Goal: Feedback & Contribution: Leave review/rating

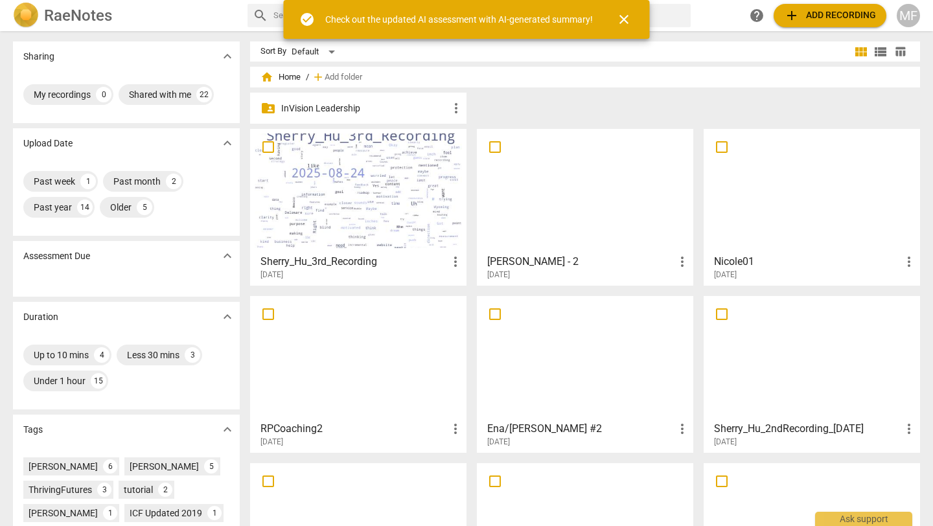
click at [629, 25] on span "close" at bounding box center [624, 20] width 16 height 16
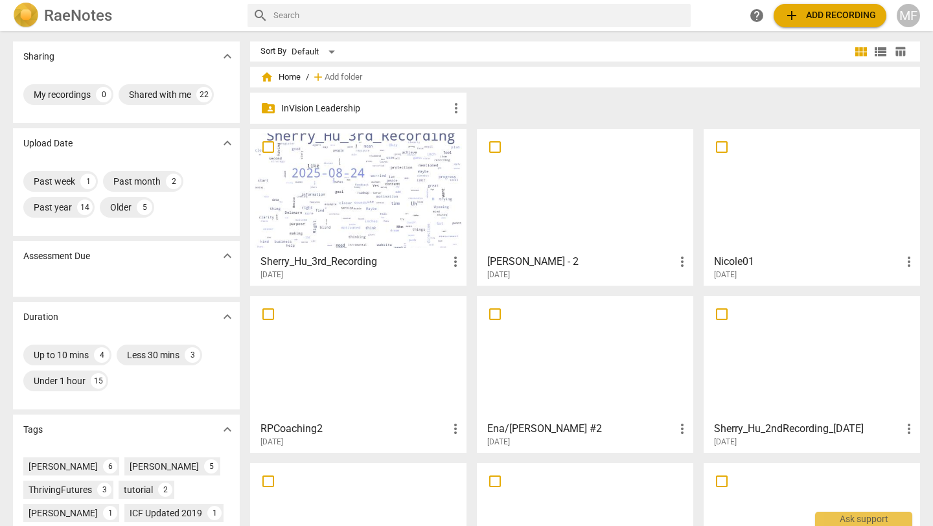
click at [369, 231] on div at bounding box center [358, 191] width 207 height 115
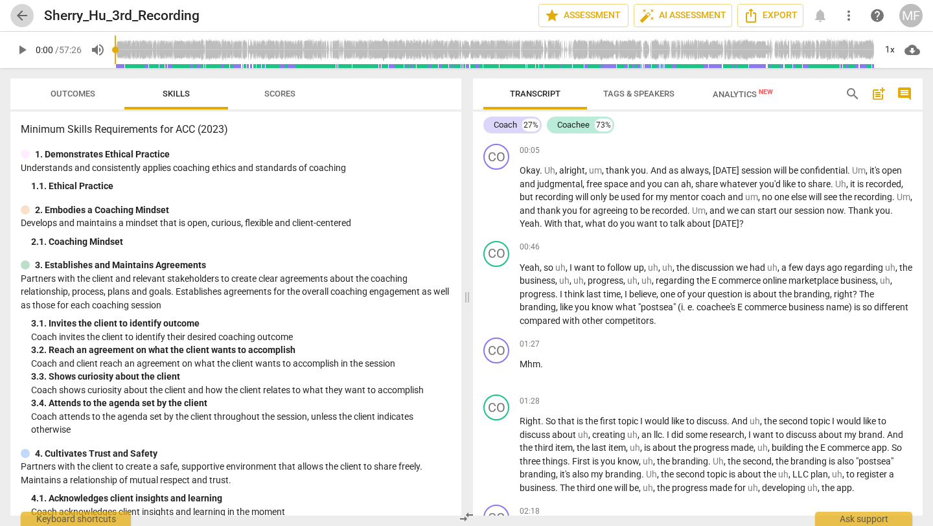
click at [19, 25] on button "arrow_back" at bounding box center [21, 15] width 23 height 23
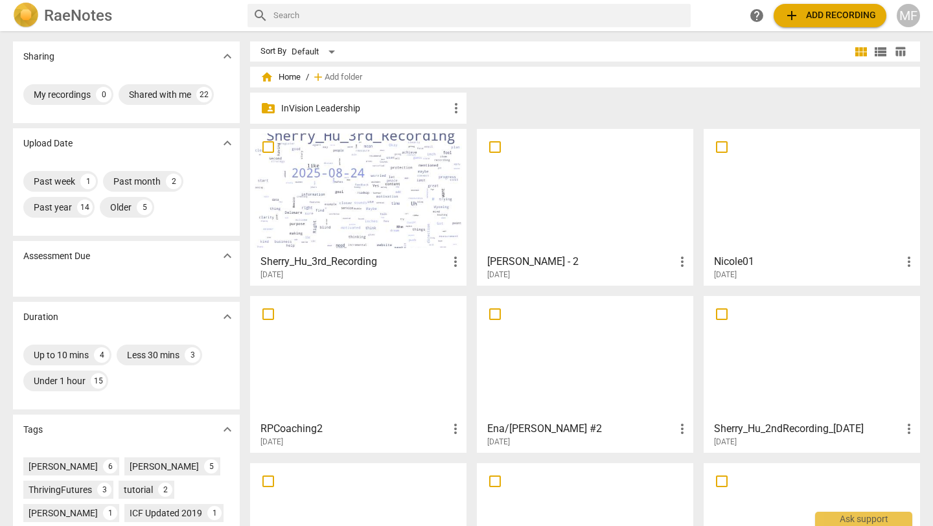
click at [531, 211] on div at bounding box center [585, 191] width 207 height 115
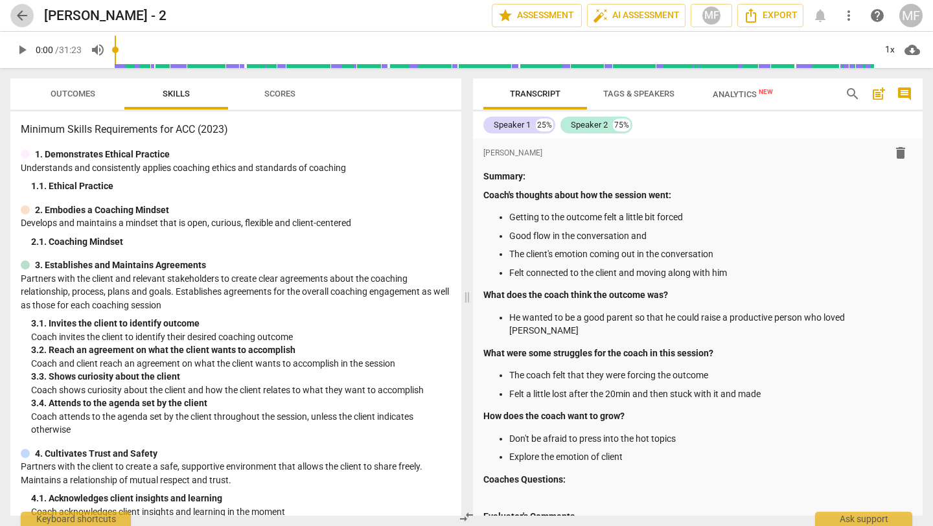
click at [14, 23] on button "arrow_back" at bounding box center [21, 15] width 23 height 23
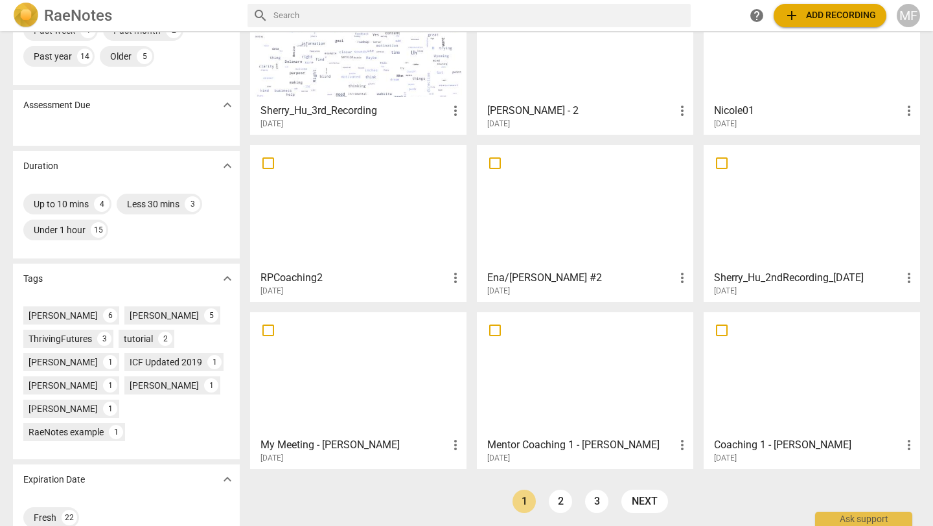
scroll to position [155, 0]
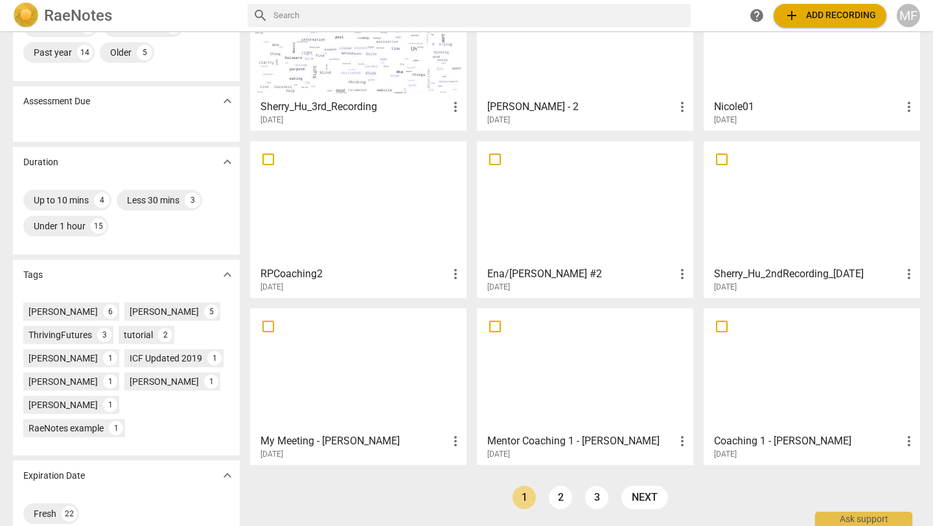
click at [743, 218] on div at bounding box center [811, 203] width 207 height 115
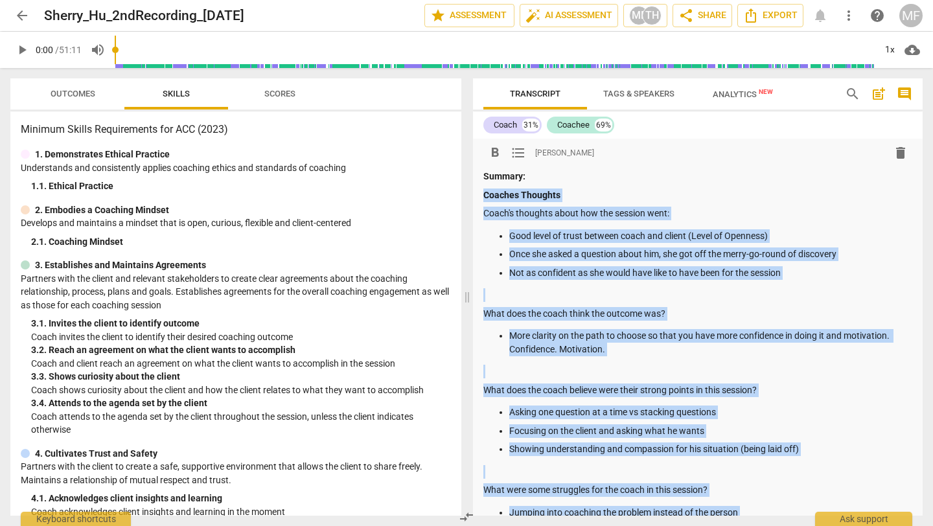
drag, startPoint x: 896, startPoint y: 305, endPoint x: 483, endPoint y: 196, distance: 427.0
click at [483, 196] on div "format_bold format_list_bulleted [PERSON_NAME] delete Summary: Coaches Thoughts…" at bounding box center [698, 476] width 450 height 674
copy div "Coaches Thoughts Coach's thoughts about how the session went: Good level of tru…"
click at [20, 16] on span "arrow_back" at bounding box center [22, 16] width 16 height 16
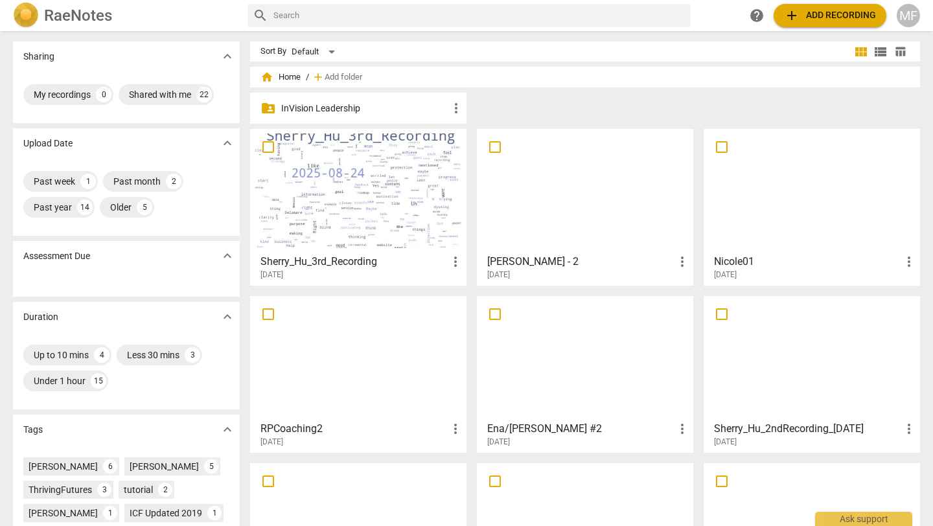
click at [366, 235] on div at bounding box center [358, 191] width 207 height 115
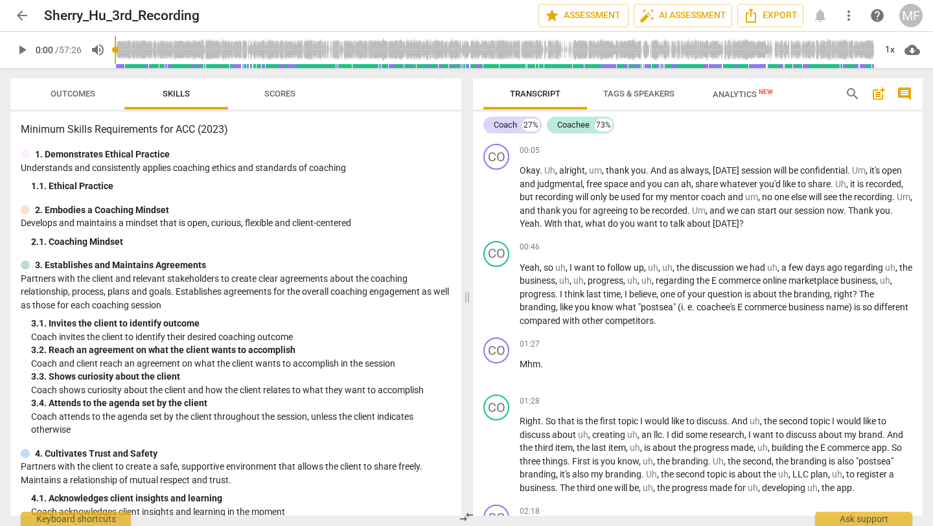
click at [879, 101] on span "post_add" at bounding box center [879, 94] width 16 height 16
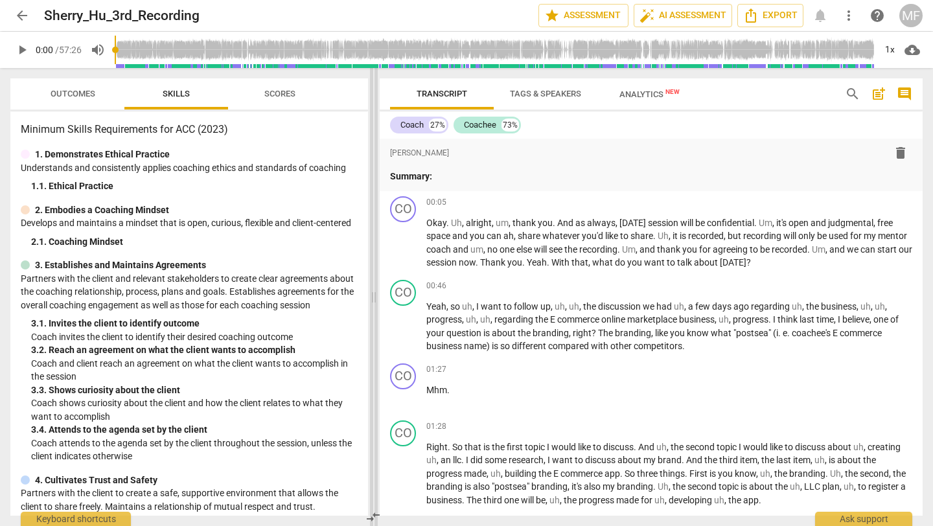
drag, startPoint x: 468, startPoint y: 199, endPoint x: 375, endPoint y: 200, distance: 93.3
click at [375, 200] on span at bounding box center [374, 297] width 8 height 458
click at [446, 176] on p "Summary:" at bounding box center [651, 177] width 522 height 14
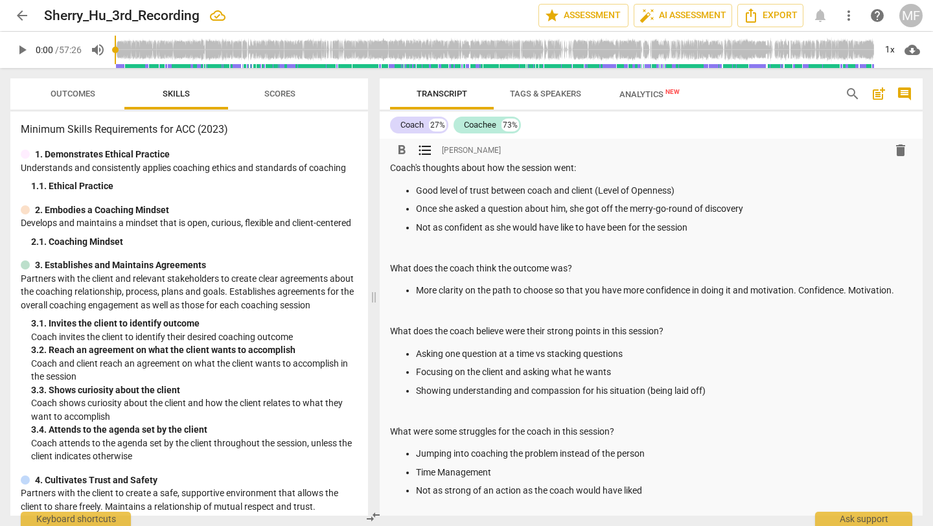
scroll to position [50, 0]
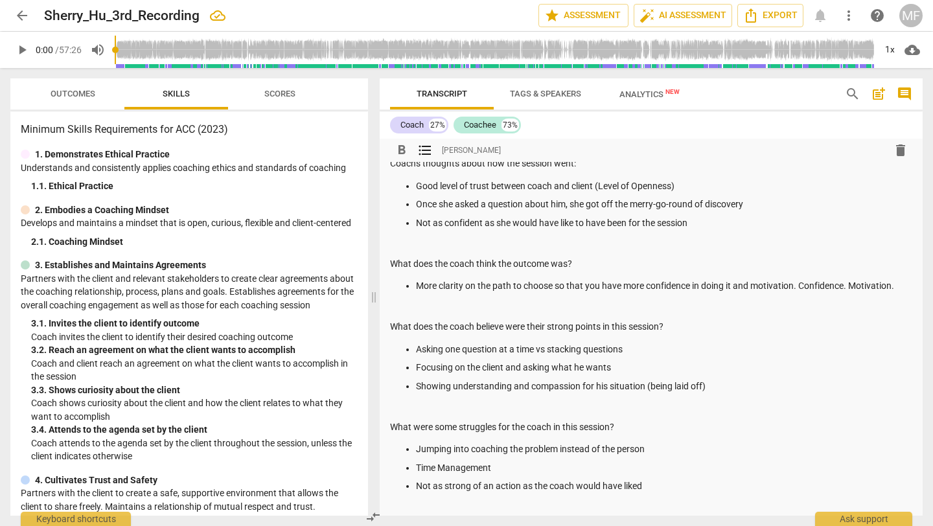
click at [596, 284] on p "More clarity on the path to choose so that you have more confidence in doing it…" at bounding box center [664, 286] width 496 height 14
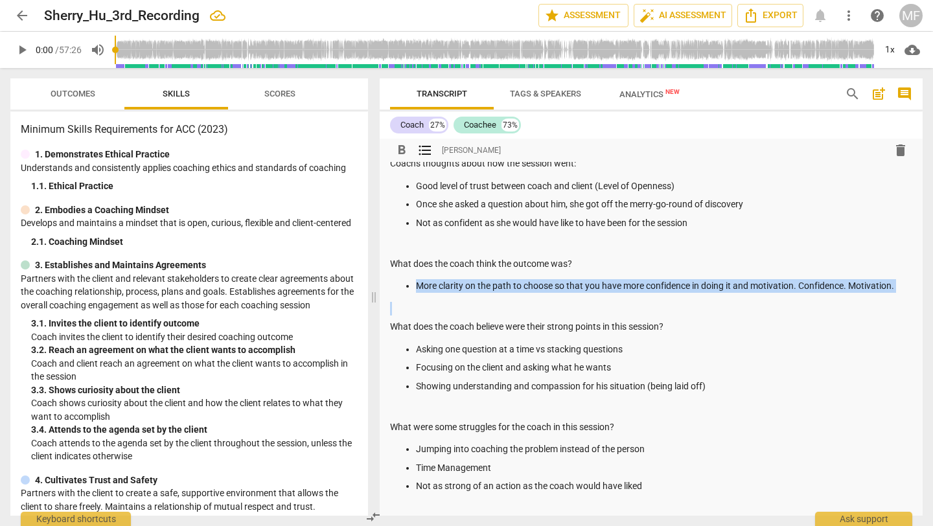
click at [596, 284] on p "More clarity on the path to choose so that you have more confidence in doing it…" at bounding box center [664, 286] width 496 height 14
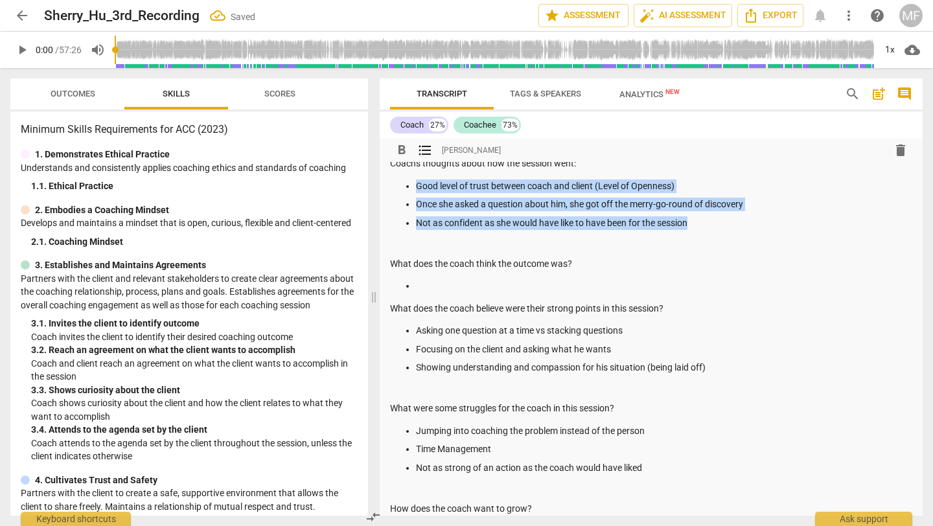
drag, startPoint x: 700, startPoint y: 220, endPoint x: 405, endPoint y: 185, distance: 297.0
click at [405, 185] on ul "Good level of trust between coach and client (Level of Openness) Once she asked…" at bounding box center [651, 205] width 522 height 51
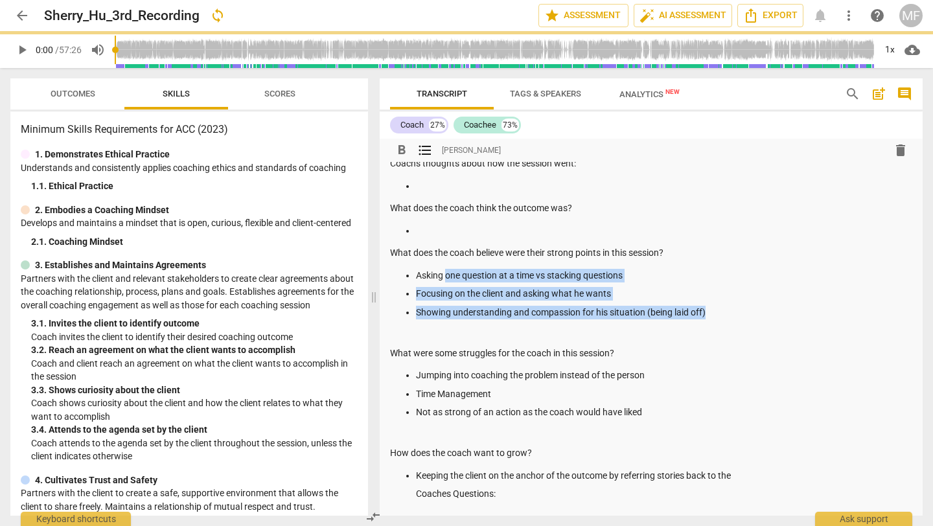
drag, startPoint x: 722, startPoint y: 316, endPoint x: 448, endPoint y: 281, distance: 276.3
click at [448, 281] on ul "Asking one question at a time vs stacking questions Focusing on the client and …" at bounding box center [651, 294] width 522 height 51
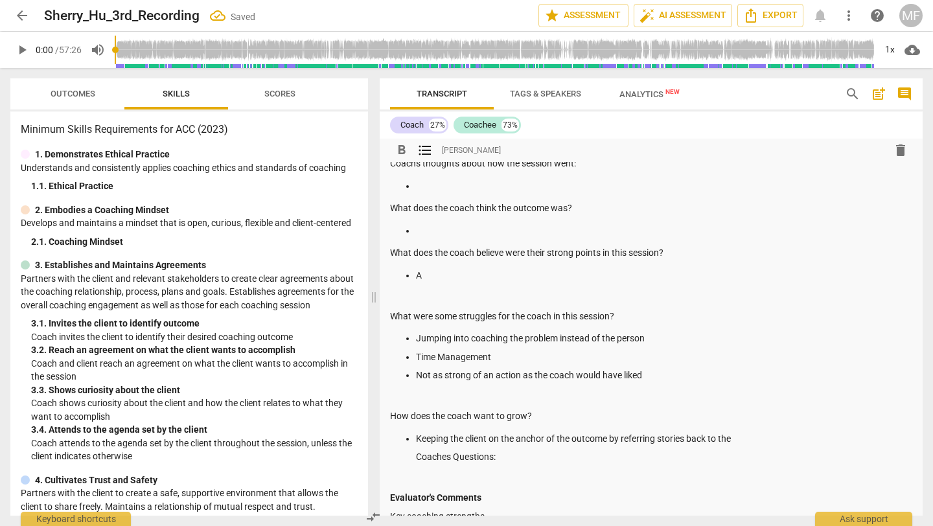
click at [406, 305] on div "Summary: Coaches Thoughts Coach's thoughts about how the session went: What doe…" at bounding box center [651, 373] width 522 height 507
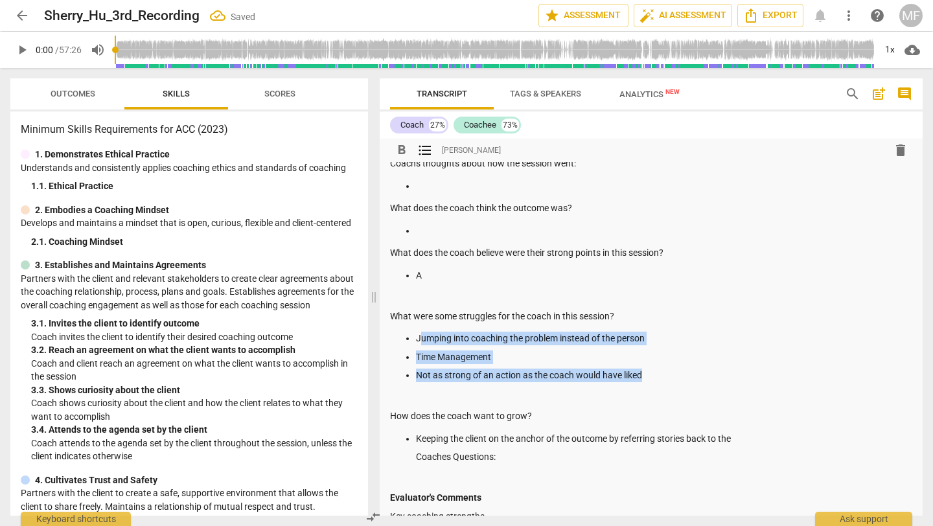
drag, startPoint x: 657, startPoint y: 378, endPoint x: 422, endPoint y: 341, distance: 238.1
click at [422, 341] on ul "Jumping into coaching the problem instead of the person Time Management Not as …" at bounding box center [651, 357] width 522 height 51
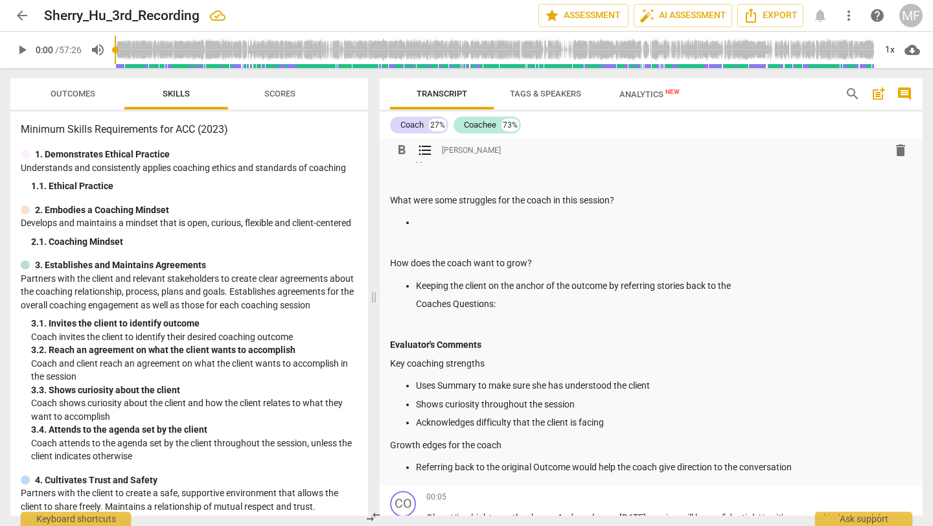
scroll to position [167, 0]
click at [413, 304] on ul "Keeping the client on the anchor of the outcome by referring stories back to th…" at bounding box center [651, 295] width 522 height 32
drag, startPoint x: 414, startPoint y: 307, endPoint x: 413, endPoint y: 284, distance: 23.3
click at [413, 284] on ul "Keeping the client on the anchor of the outcome by referring stories back to th…" at bounding box center [651, 295] width 522 height 32
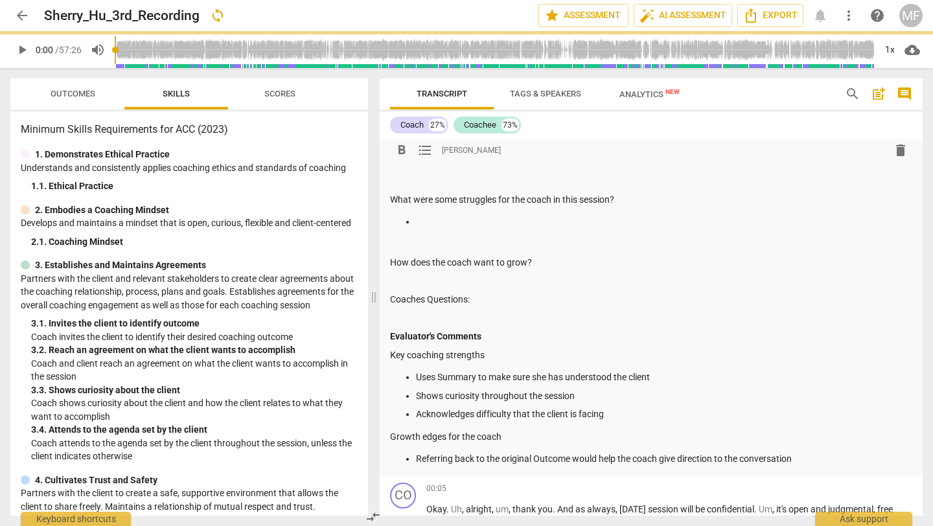
click at [419, 281] on p at bounding box center [651, 282] width 522 height 14
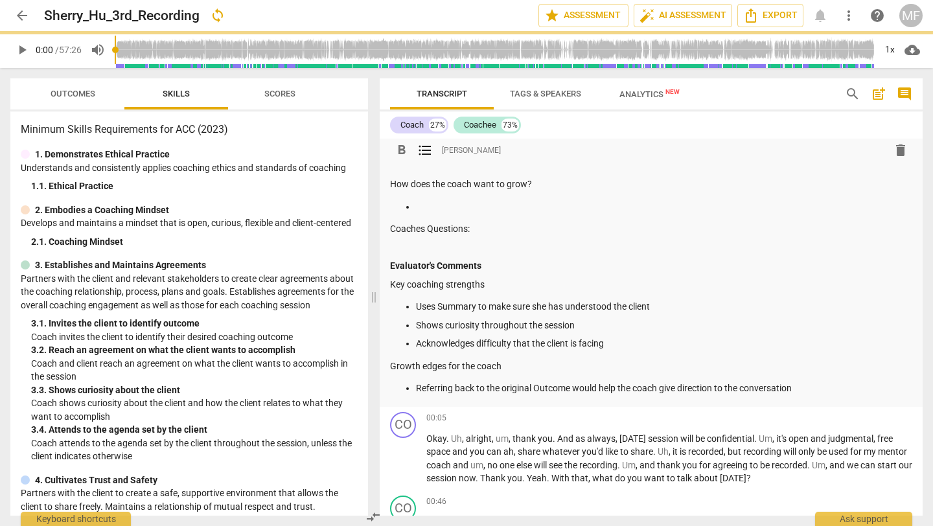
scroll to position [265, 0]
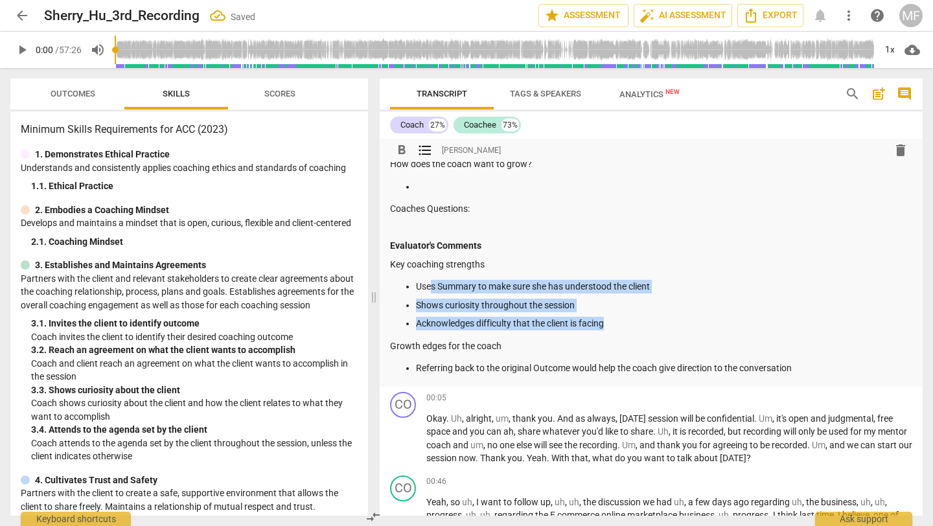
drag, startPoint x: 616, startPoint y: 329, endPoint x: 430, endPoint y: 290, distance: 190.0
click at [430, 290] on ul "Uses Summary to make sure she has understood the client Shows curiosity through…" at bounding box center [651, 305] width 522 height 51
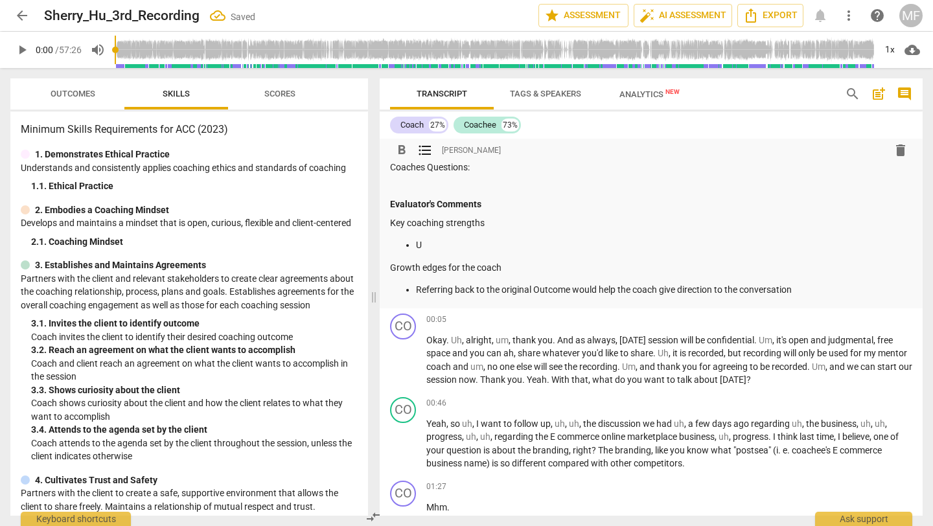
scroll to position [308, 0]
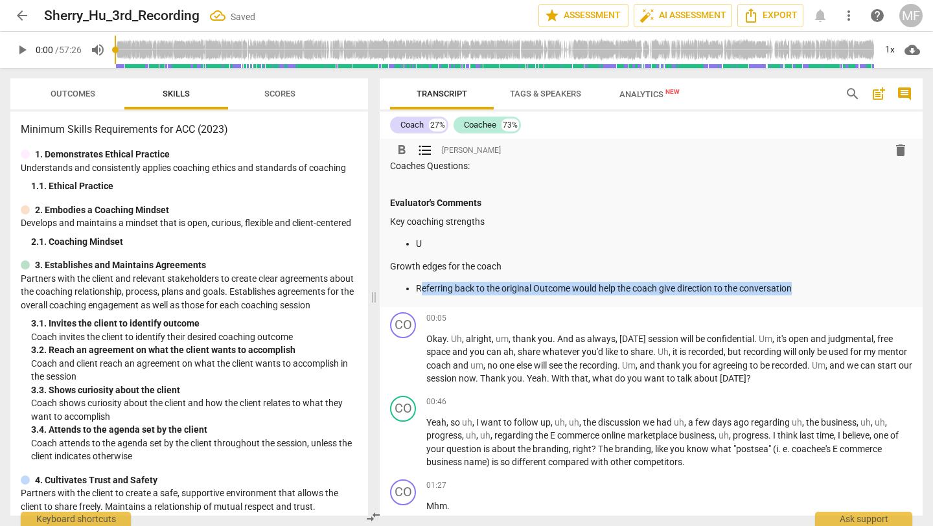
drag, startPoint x: 802, startPoint y: 288, endPoint x: 423, endPoint y: 286, distance: 379.8
click at [423, 286] on p "Referring back to the original Outcome would help the coach give direction to t…" at bounding box center [664, 289] width 496 height 14
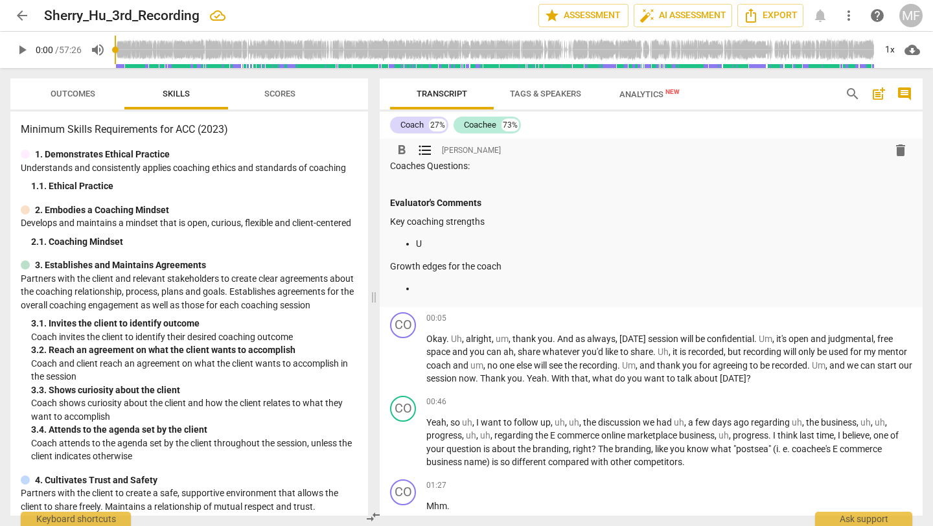
click at [427, 250] on div "Summary: Coaches Thoughts Coach's thoughts about how the session went: What doe…" at bounding box center [651, 79] width 522 height 434
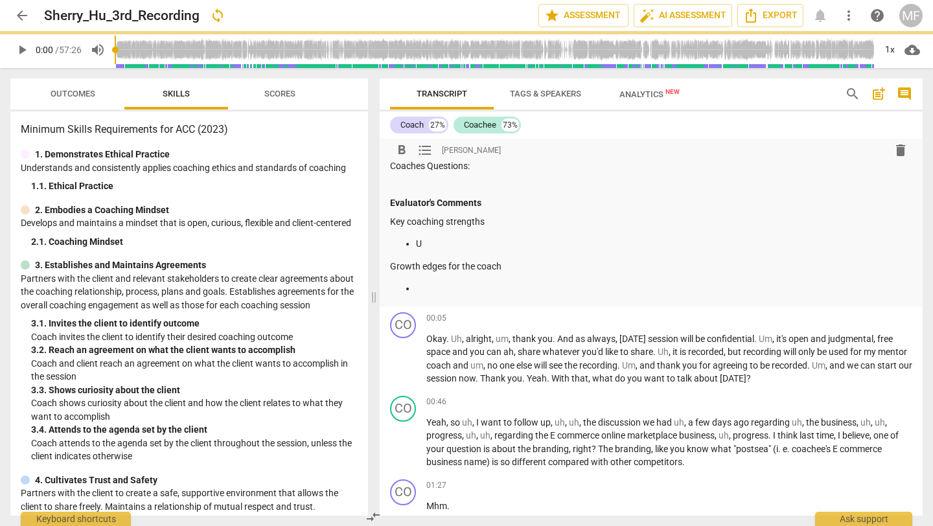
click at [426, 243] on p "U" at bounding box center [664, 244] width 496 height 14
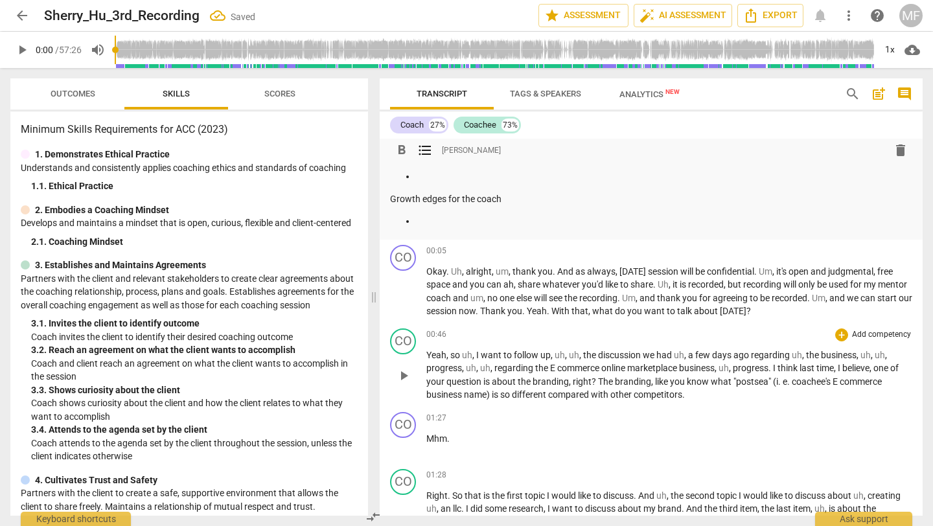
scroll to position [387, 0]
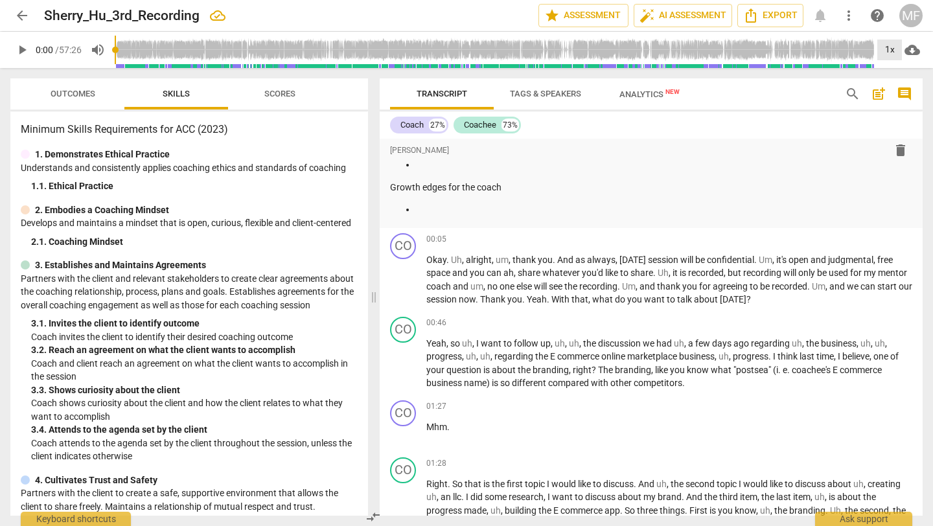
click at [891, 51] on div "1x" at bounding box center [890, 50] width 25 height 21
click at [898, 104] on li "1.25x" at bounding box center [899, 101] width 43 height 25
click at [26, 53] on span "play_arrow" at bounding box center [22, 50] width 16 height 16
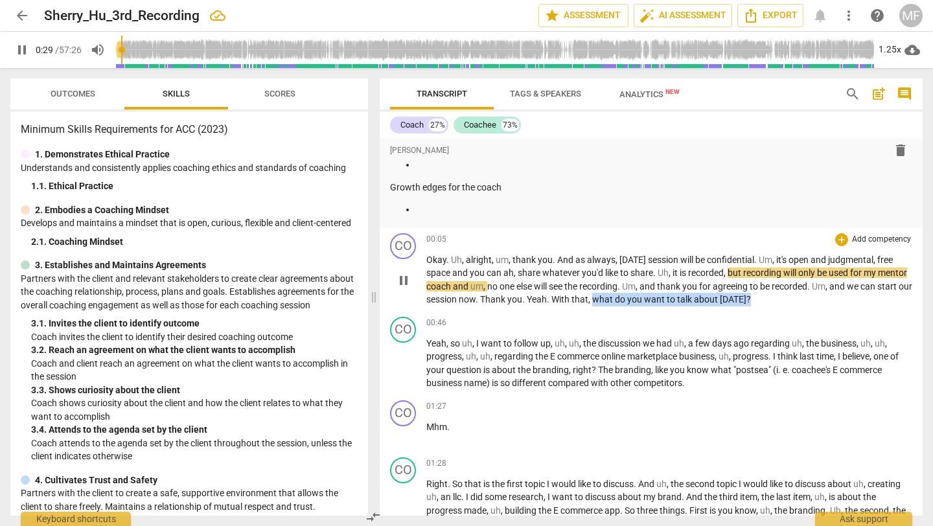
drag, startPoint x: 804, startPoint y: 303, endPoint x: 647, endPoint y: 301, distance: 156.9
click at [647, 301] on p "Okay . [PERSON_NAME] , alright , um , thank you . And as always , [DATE] sessio…" at bounding box center [669, 279] width 486 height 53
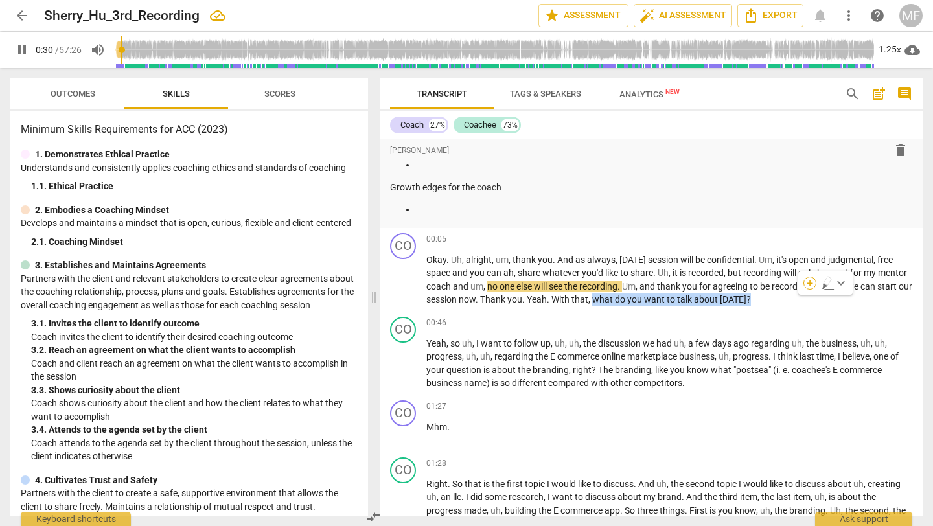
click at [812, 283] on div "+" at bounding box center [810, 283] width 13 height 13
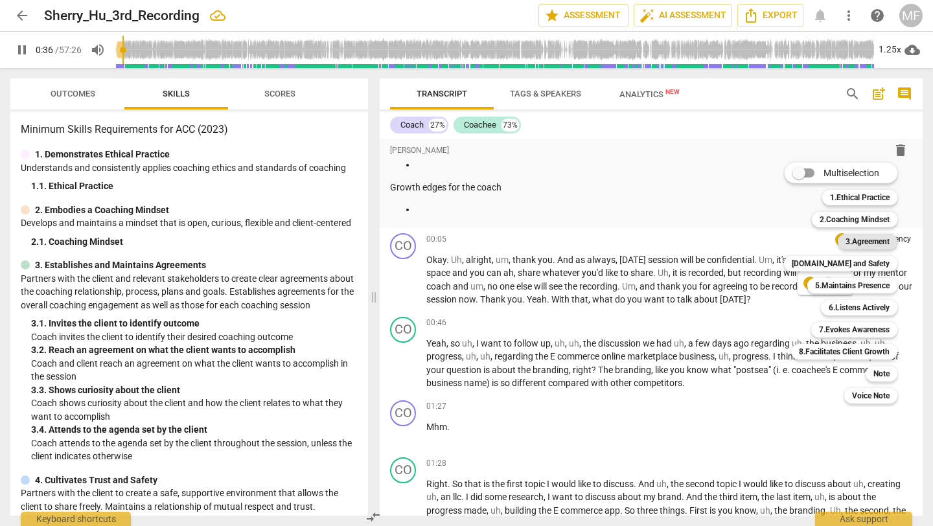
click at [863, 241] on b "3.Agreement" at bounding box center [868, 242] width 44 height 16
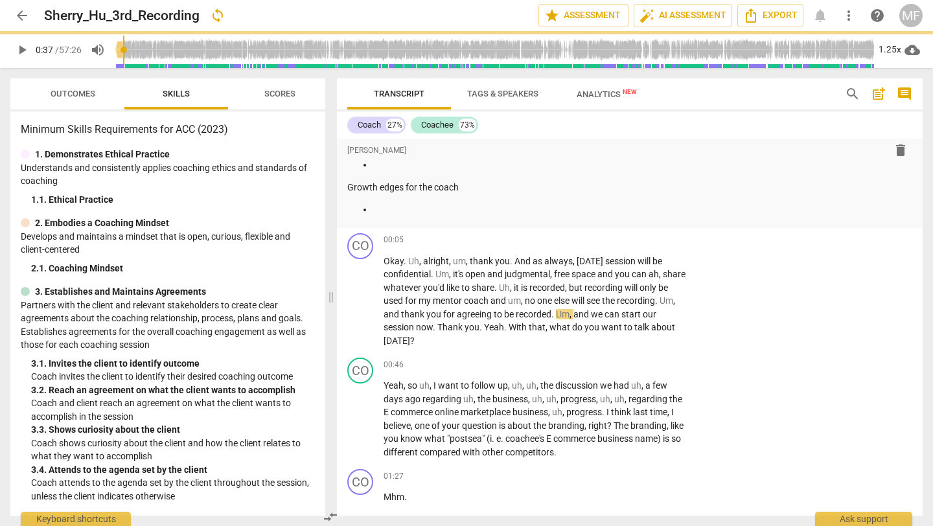
type input "37"
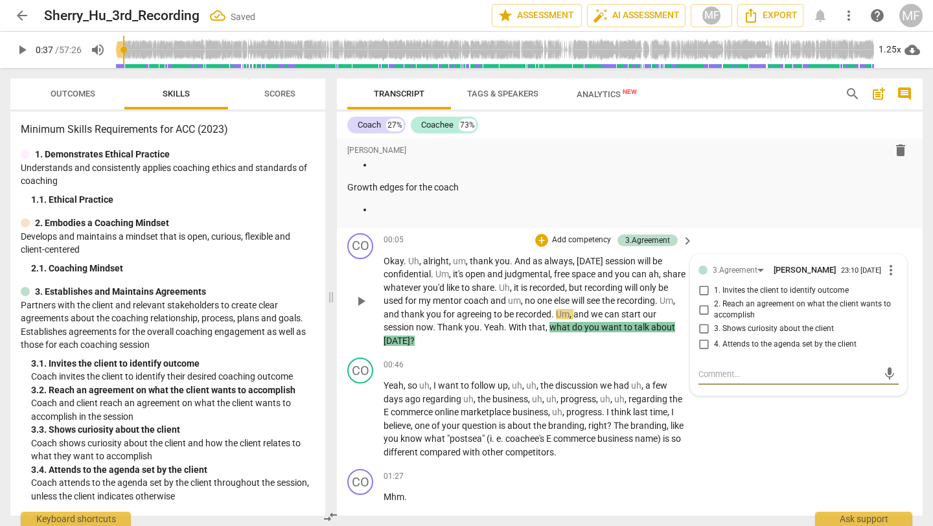
click at [699, 294] on input "1. Invites the client to identify outcome" at bounding box center [703, 291] width 21 height 16
checkbox input "true"
click at [572, 375] on div "00:46 + Add competency keyboard_arrow_right Yeah , so uh , I want to follow up …" at bounding box center [539, 408] width 311 height 101
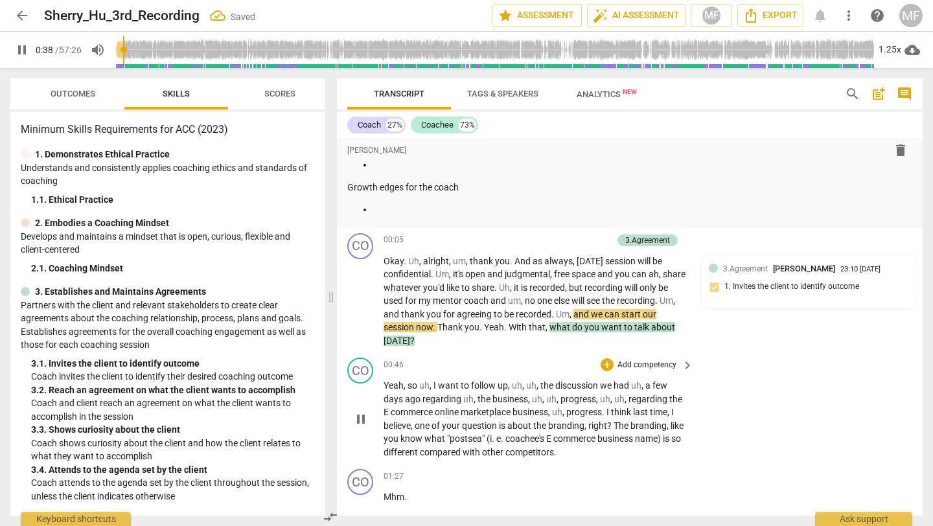
click at [362, 423] on span "pause" at bounding box center [361, 420] width 16 height 16
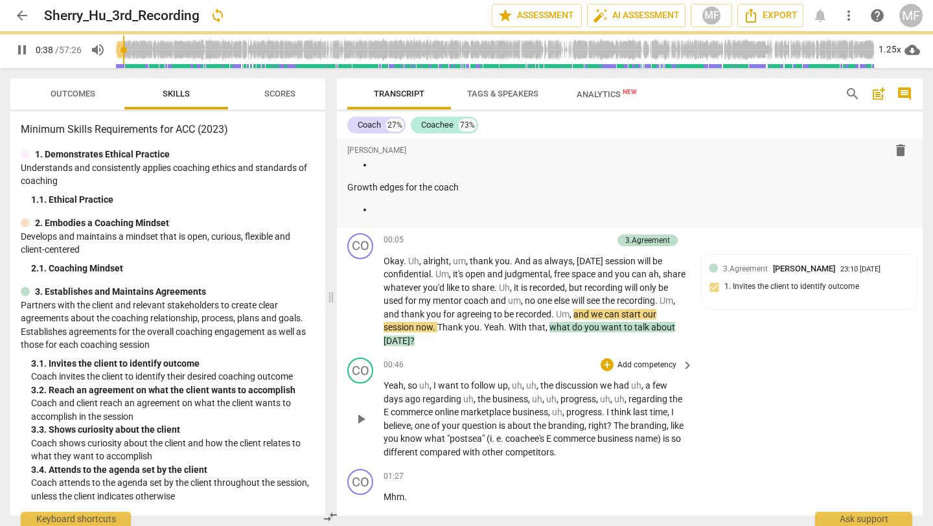
click at [362, 423] on span "play_arrow" at bounding box center [361, 420] width 16 height 16
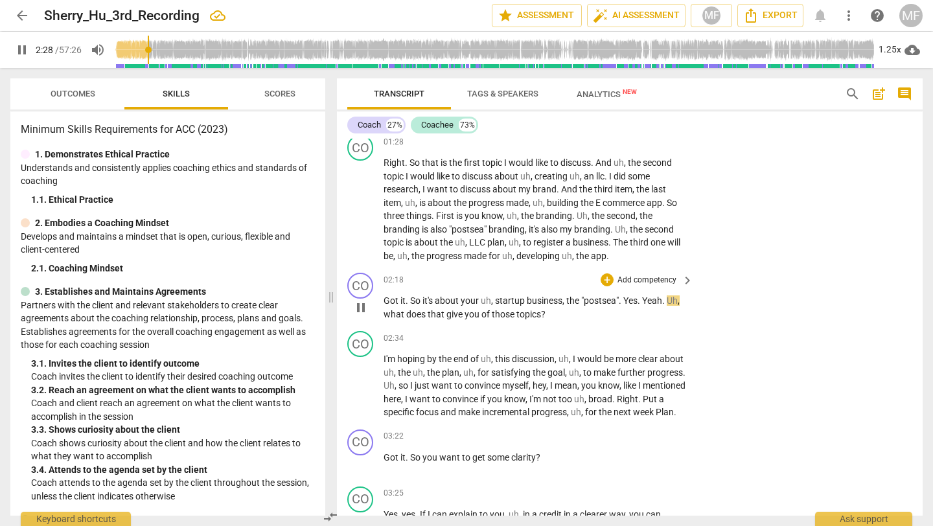
scroll to position [780, 0]
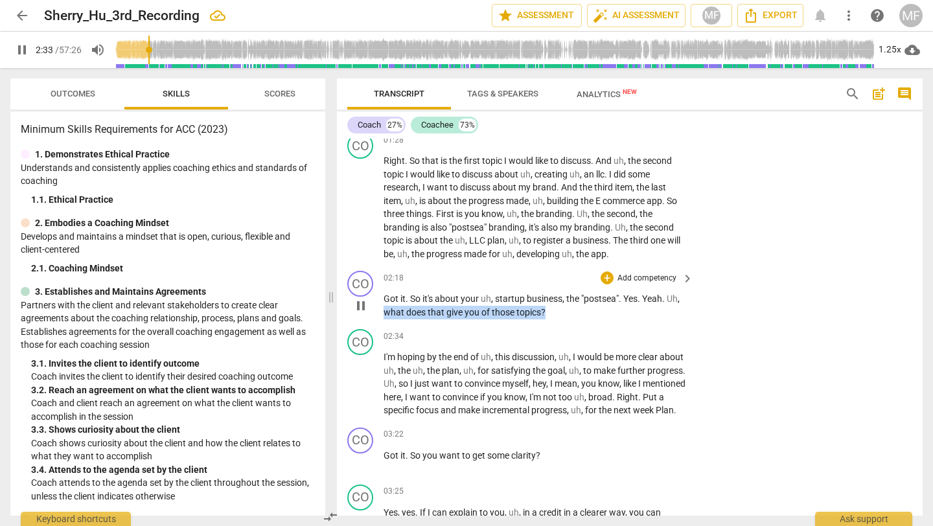
drag, startPoint x: 556, startPoint y: 310, endPoint x: 386, endPoint y: 310, distance: 170.5
click at [386, 310] on p "Got it . So it's about your uh , startup business , the "postsea" . Yes . Yeah …" at bounding box center [535, 305] width 303 height 27
click at [556, 296] on div "+" at bounding box center [557, 295] width 13 height 13
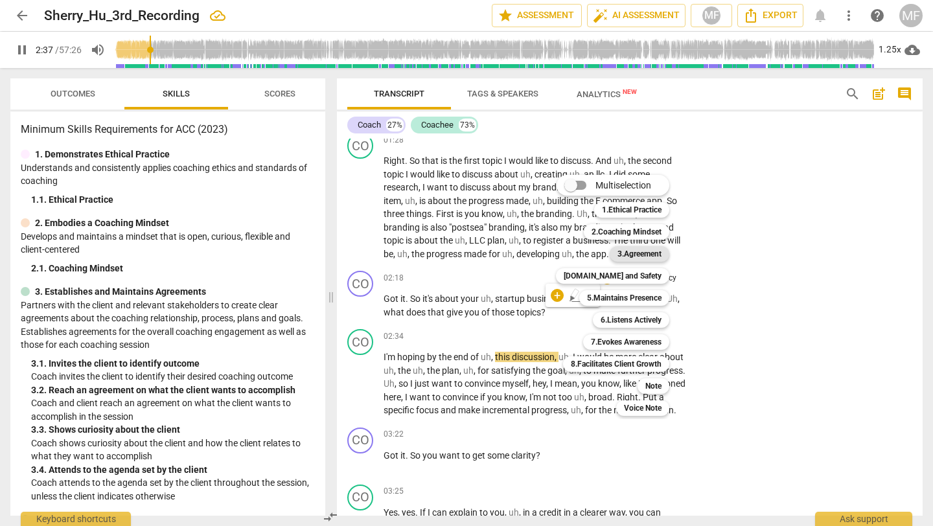
click at [637, 258] on b "3.Agreement" at bounding box center [640, 254] width 44 height 16
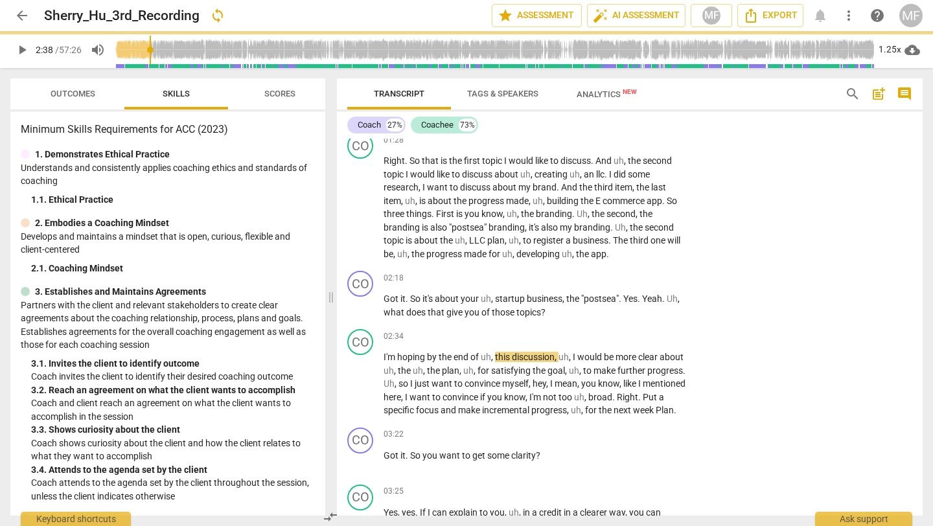
type input "158"
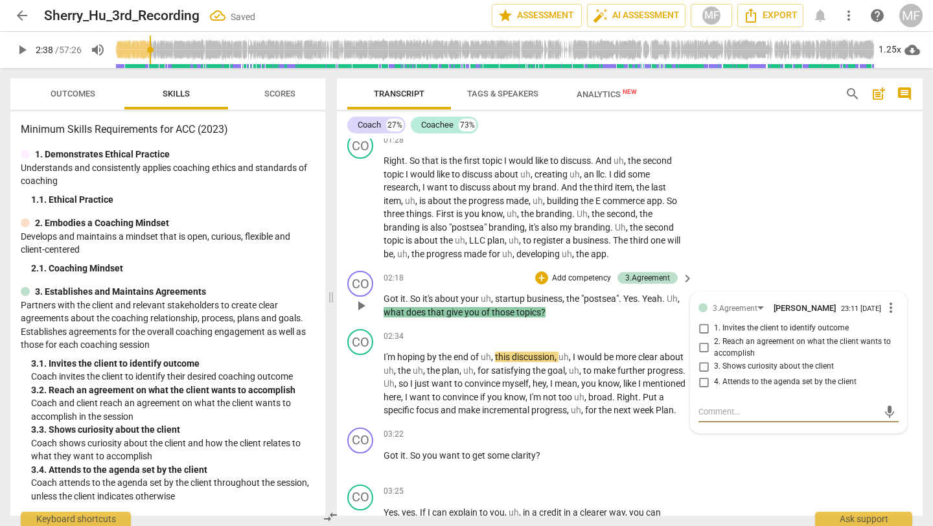
click at [729, 372] on span "3. Shows curiosity about the client" at bounding box center [774, 367] width 120 height 12
click at [714, 372] on input "3. Shows curiosity about the client" at bounding box center [703, 367] width 21 height 16
checkbox input "true"
click at [545, 417] on p "I'm hoping by the end of uh , this discussion , uh , I would be more clear abou…" at bounding box center [535, 384] width 303 height 67
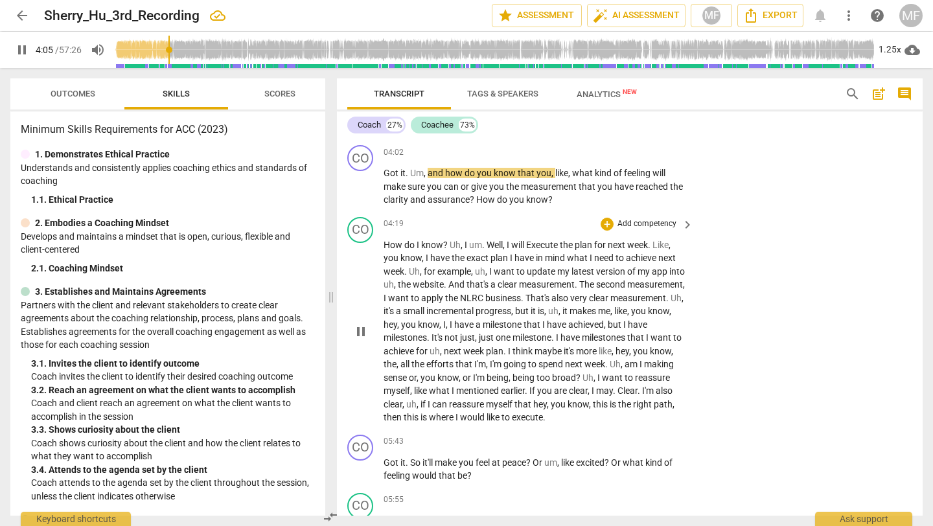
scroll to position [1311, 0]
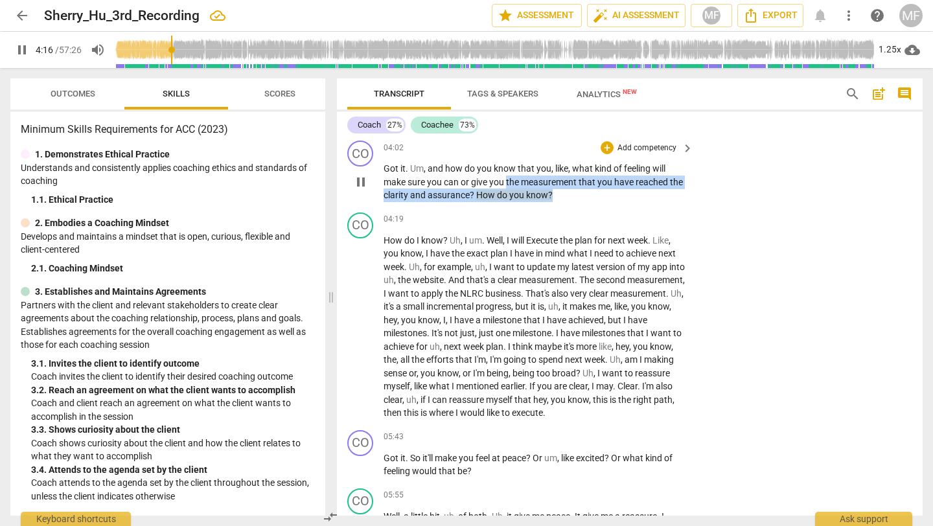
drag, startPoint x: 554, startPoint y: 209, endPoint x: 507, endPoint y: 194, distance: 49.4
click at [507, 194] on p "Got it . Um , and how do you know that you , like , what kind of feeling will m…" at bounding box center [535, 182] width 303 height 40
click at [560, 197] on div "+" at bounding box center [563, 191] width 13 height 13
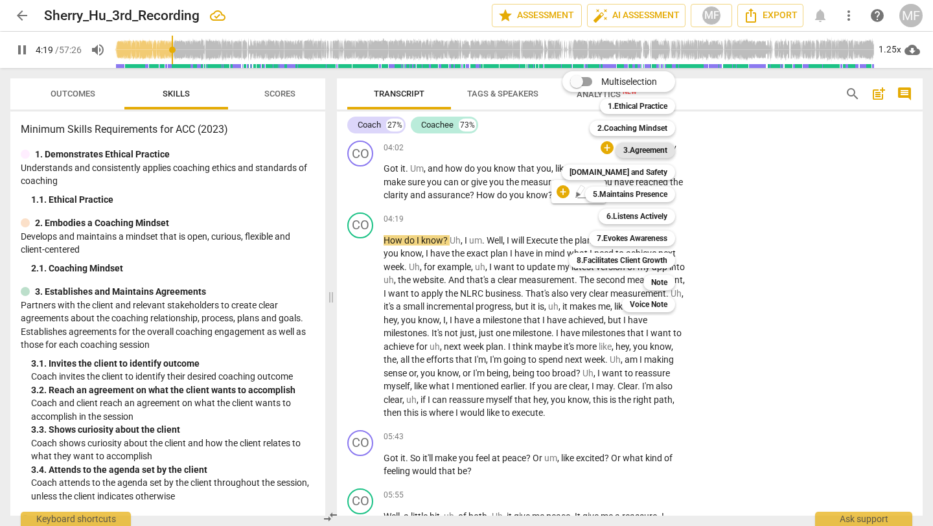
click at [643, 154] on b "3.Agreement" at bounding box center [645, 151] width 44 height 16
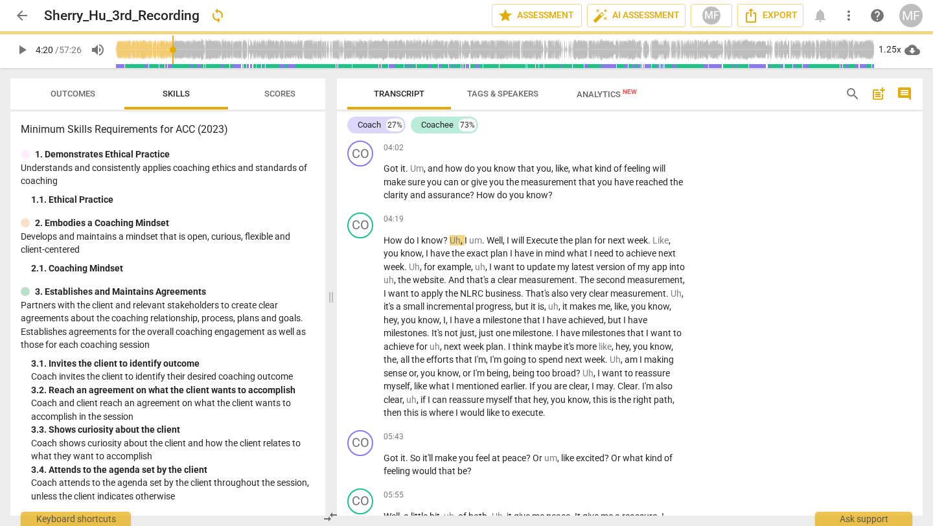
type input "260"
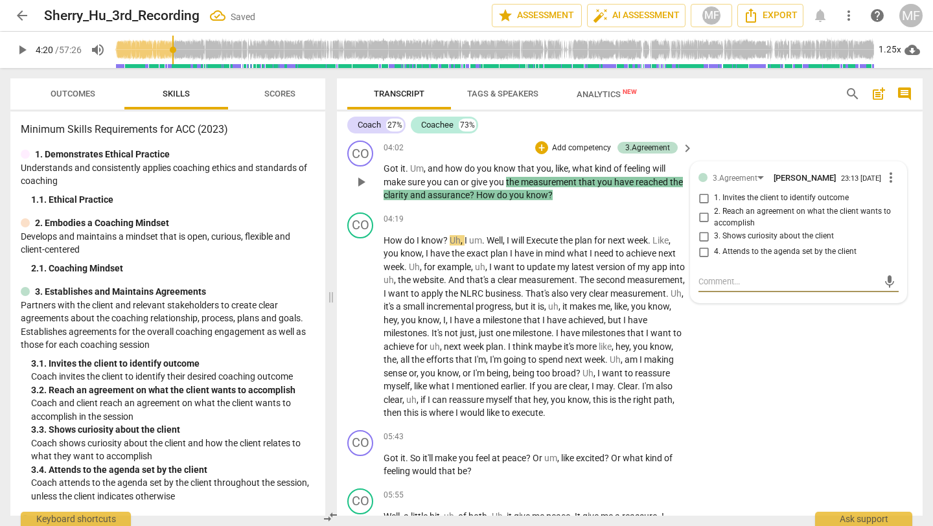
click at [733, 242] on span "3. Shows curiosity about the client" at bounding box center [774, 237] width 120 height 12
click at [714, 244] on input "3. Shows curiosity about the client" at bounding box center [703, 237] width 21 height 16
checkbox input "true"
click at [576, 225] on div "04:19 + Add competency keyboard_arrow_right" at bounding box center [539, 220] width 311 height 14
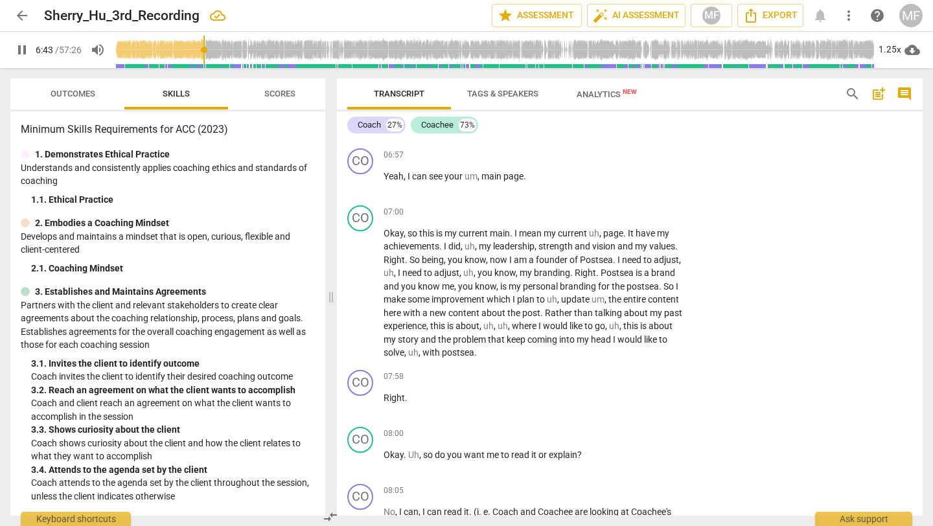
scroll to position [2091, 0]
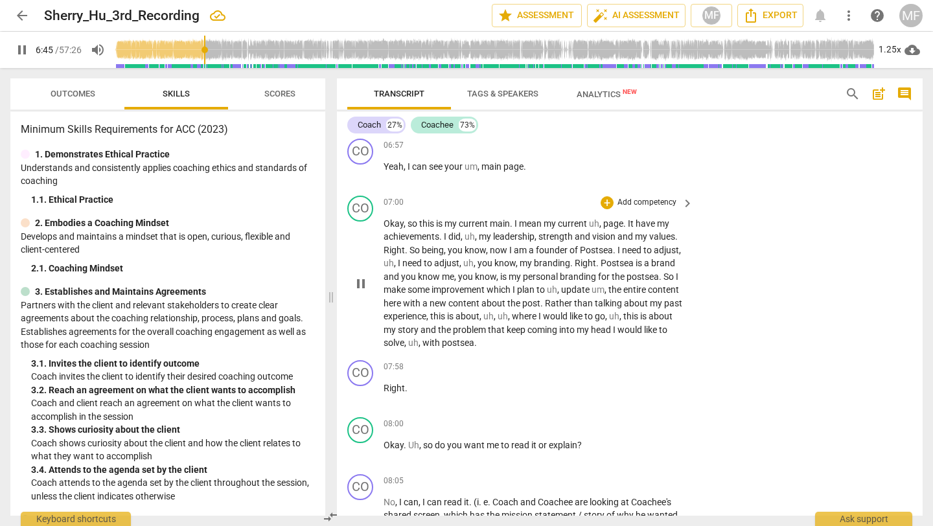
click at [358, 312] on div "play_arrow pause" at bounding box center [367, 284] width 33 height 124
click at [358, 292] on span "pause" at bounding box center [361, 284] width 16 height 16
click at [358, 292] on span "play_arrow" at bounding box center [361, 284] width 16 height 16
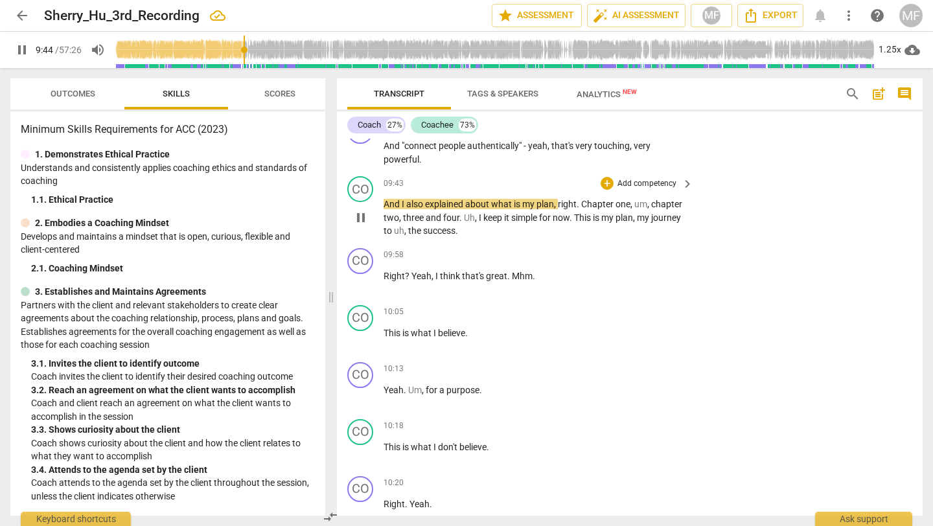
scroll to position [3233, 0]
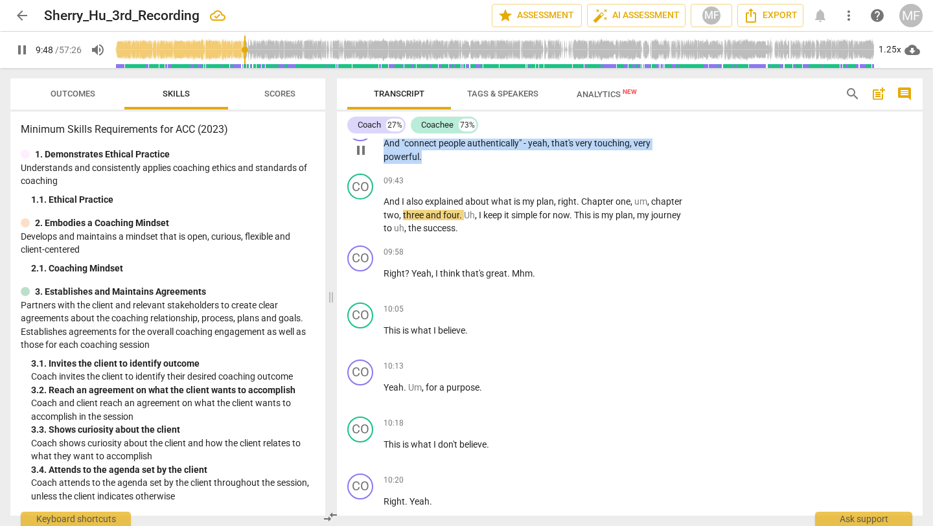
drag, startPoint x: 423, startPoint y: 163, endPoint x: 380, endPoint y: 152, distance: 44.0
click at [380, 152] on div "CO play_arrow pause 09:38 + Add competency keyboard_arrow_right And "connect pe…" at bounding box center [630, 139] width 586 height 58
click at [436, 152] on div "+" at bounding box center [432, 152] width 13 height 13
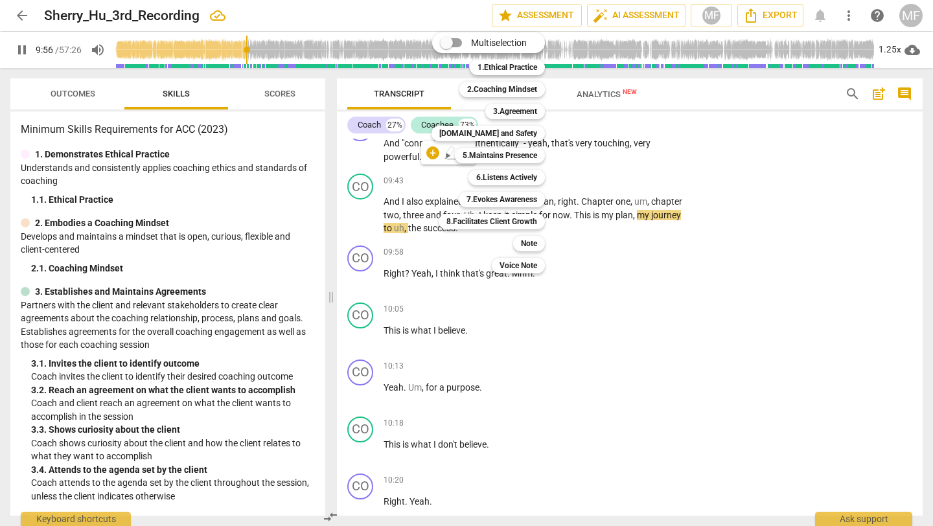
click at [178, 355] on div at bounding box center [466, 263] width 933 height 526
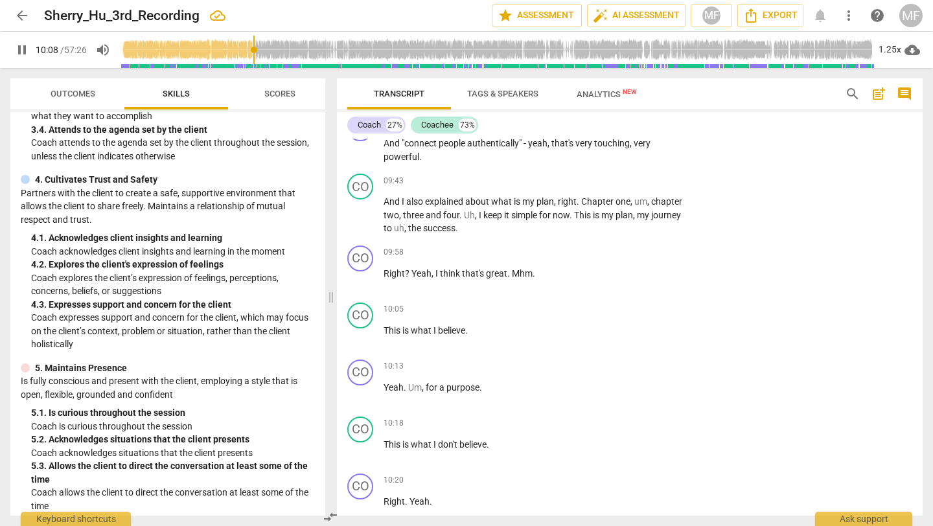
scroll to position [334, 0]
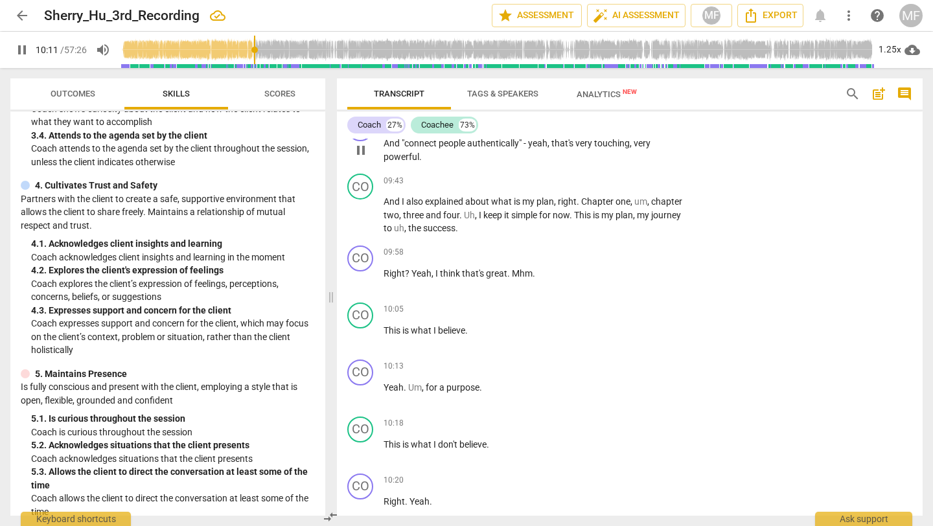
drag, startPoint x: 441, startPoint y: 177, endPoint x: 387, endPoint y: 161, distance: 56.2
click at [387, 161] on div "CO play_arrow pause 09:38 + Add competency keyboard_arrow_right And "connect pe…" at bounding box center [630, 139] width 586 height 58
drag, startPoint x: 428, startPoint y: 170, endPoint x: 382, endPoint y: 159, distance: 47.8
click at [382, 159] on div "CO play_arrow pause 09:38 + Add competency keyboard_arrow_right And "connect pe…" at bounding box center [630, 139] width 586 height 58
click at [428, 151] on div "+" at bounding box center [432, 152] width 13 height 13
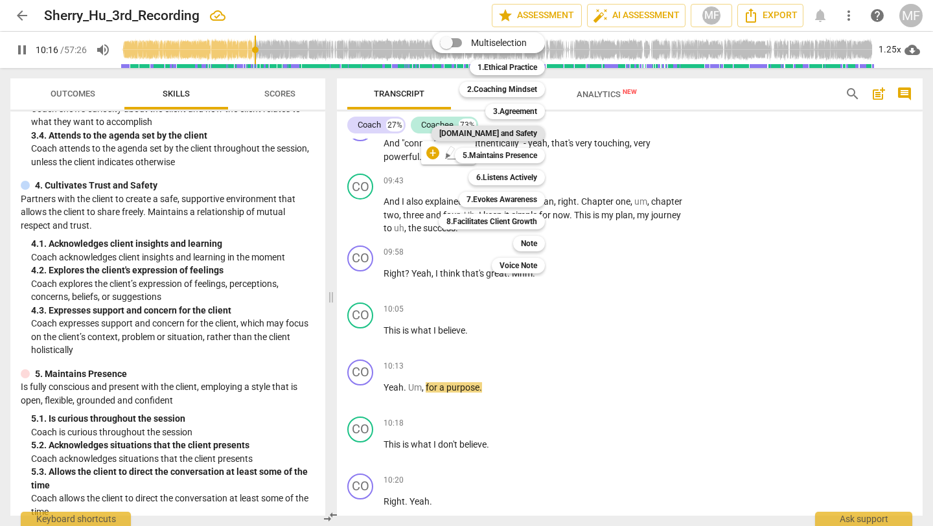
click at [496, 131] on b "[DOMAIN_NAME] and Safety" at bounding box center [488, 134] width 98 height 16
type input "617"
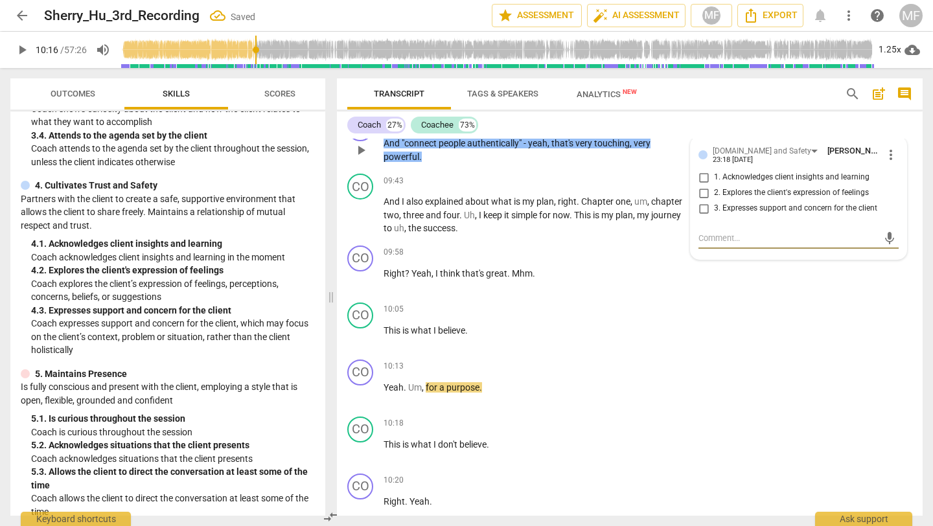
click at [739, 215] on span "3. Expresses support and concern for the client" at bounding box center [795, 209] width 163 height 12
click at [714, 216] on input "3. Expresses support and concern for the client" at bounding box center [703, 209] width 21 height 16
checkbox input "true"
click at [628, 349] on div "10:05 + Add competency keyboard_arrow_right This is what I believe ." at bounding box center [539, 326] width 311 height 47
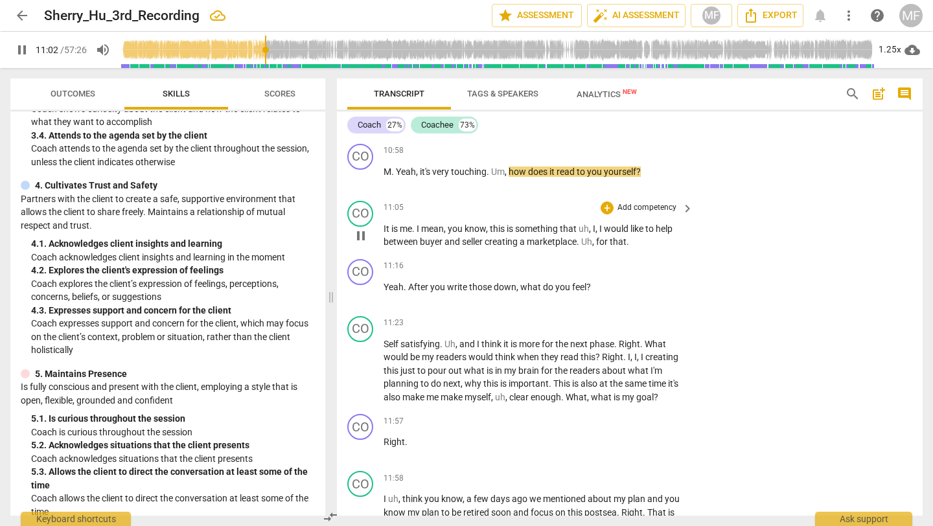
scroll to position [3795, 0]
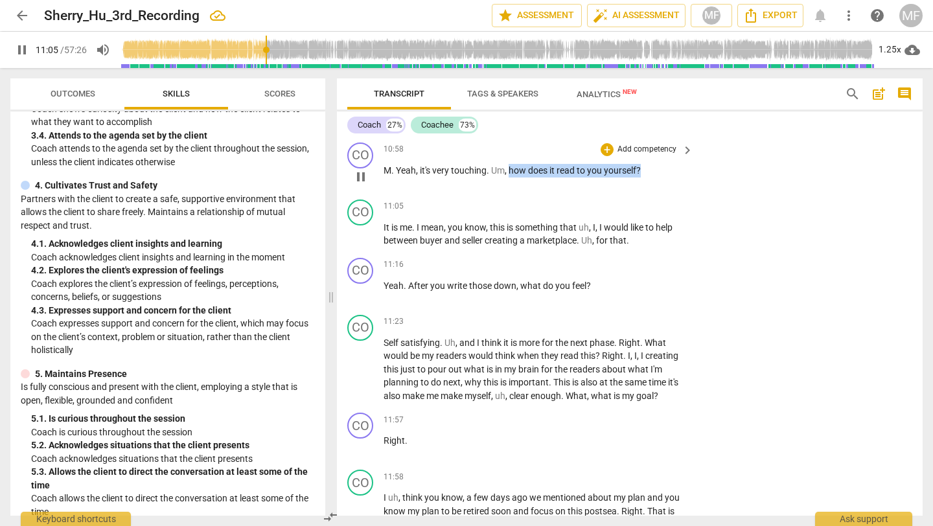
drag, startPoint x: 511, startPoint y: 187, endPoint x: 646, endPoint y: 185, distance: 134.2
click at [646, 178] on p "M . Yeah , it's very touching . Um , how does it read to you yourself ?" at bounding box center [535, 171] width 303 height 14
click at [652, 167] on div "+" at bounding box center [653, 166] width 13 height 13
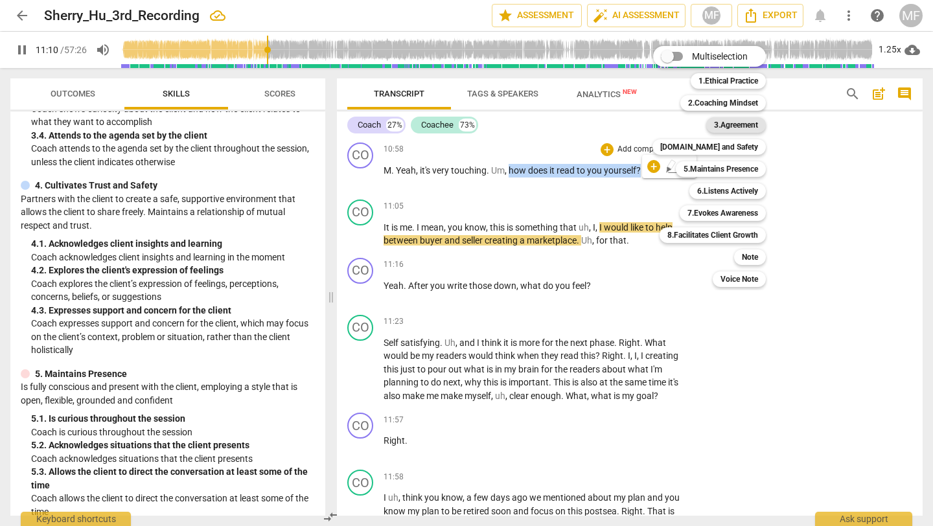
click at [728, 126] on b "3.Agreement" at bounding box center [736, 125] width 44 height 16
type input "671"
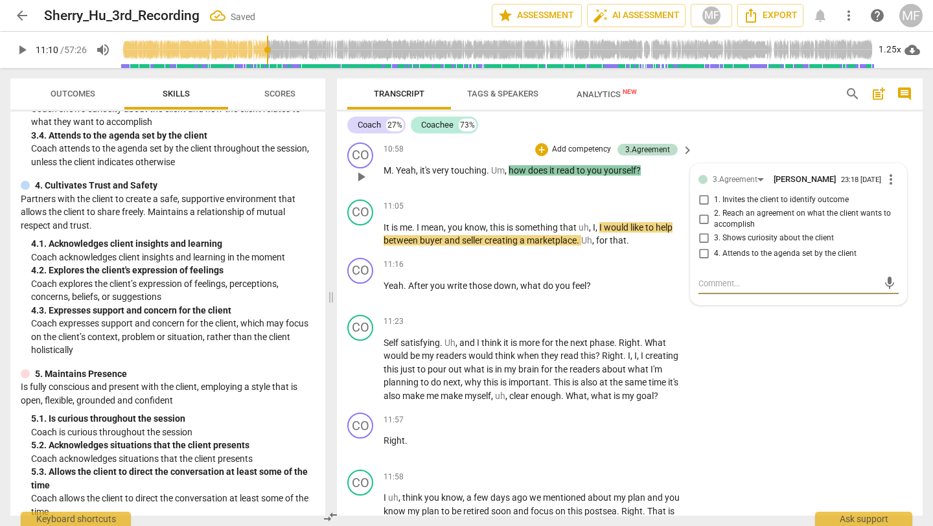
click at [736, 244] on span "3. Shows curiosity about the client" at bounding box center [774, 239] width 120 height 12
click at [714, 246] on input "3. Shows curiosity about the client" at bounding box center [703, 239] width 21 height 16
checkbox input "true"
click at [622, 310] on div "CO play_arrow pause 11:16 + Add competency keyboard_arrow_right Yeah . After yo…" at bounding box center [630, 281] width 586 height 57
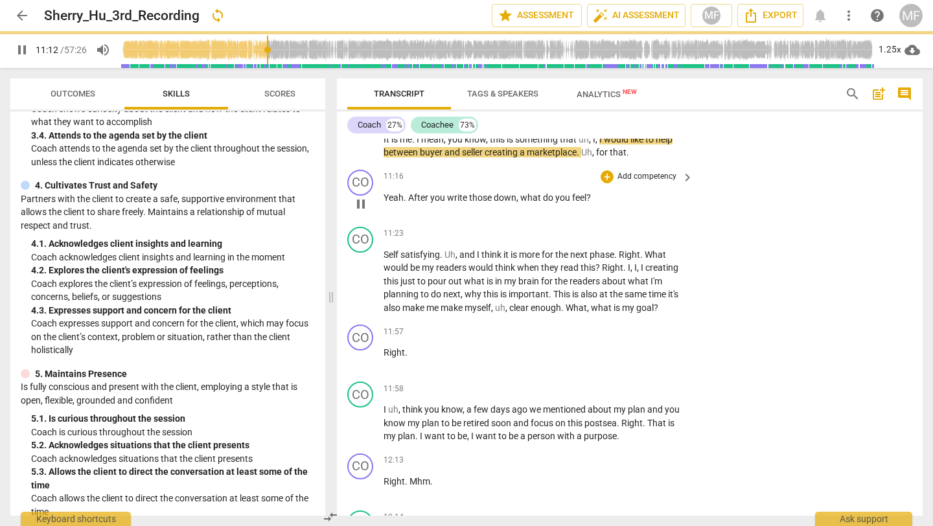
scroll to position [3885, 0]
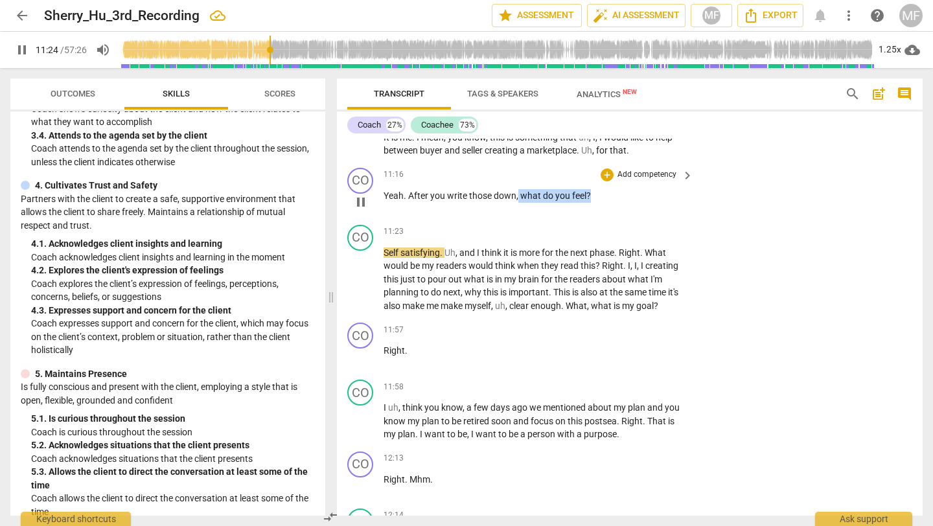
drag, startPoint x: 518, startPoint y: 206, endPoint x: 592, endPoint y: 211, distance: 74.0
click at [592, 203] on p "Yeah . After you write those down , what do you feel ?" at bounding box center [535, 196] width 303 height 14
click at [605, 194] on div "+" at bounding box center [602, 191] width 13 height 13
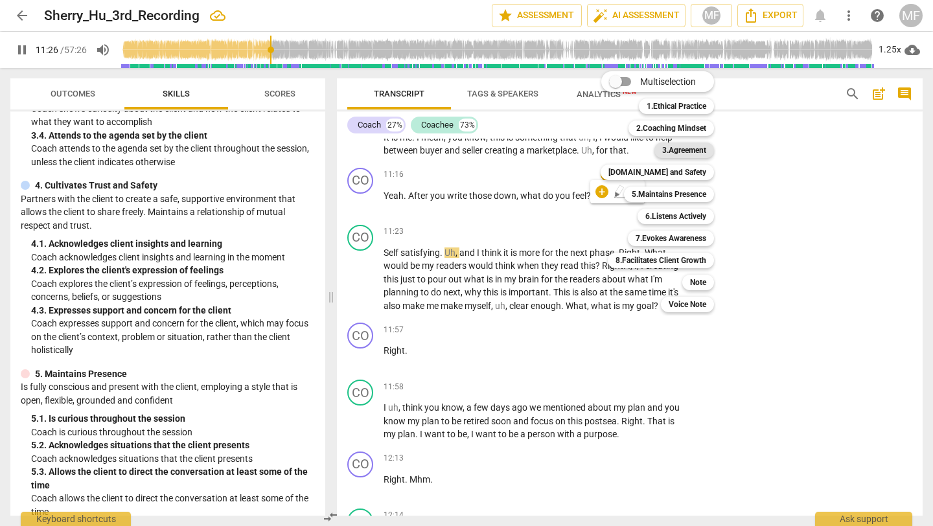
click at [679, 154] on b "3.Agreement" at bounding box center [684, 151] width 44 height 16
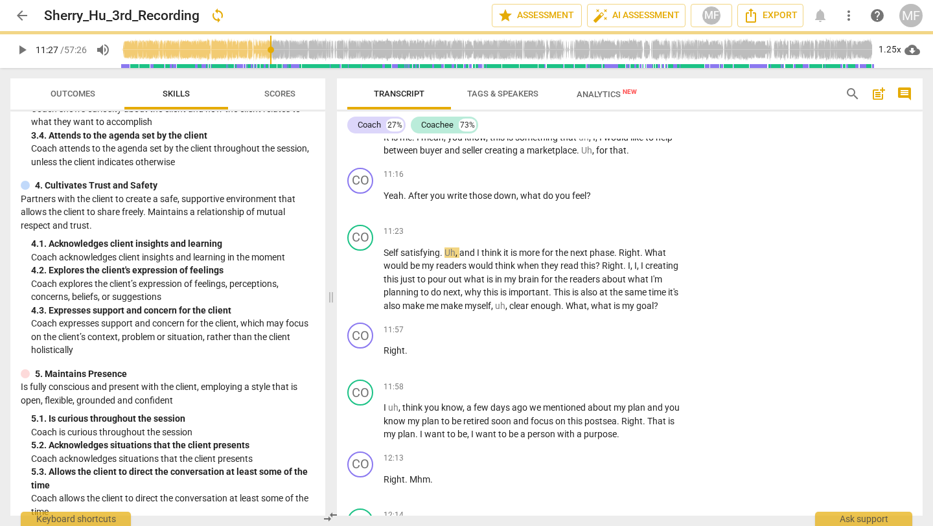
type input "687"
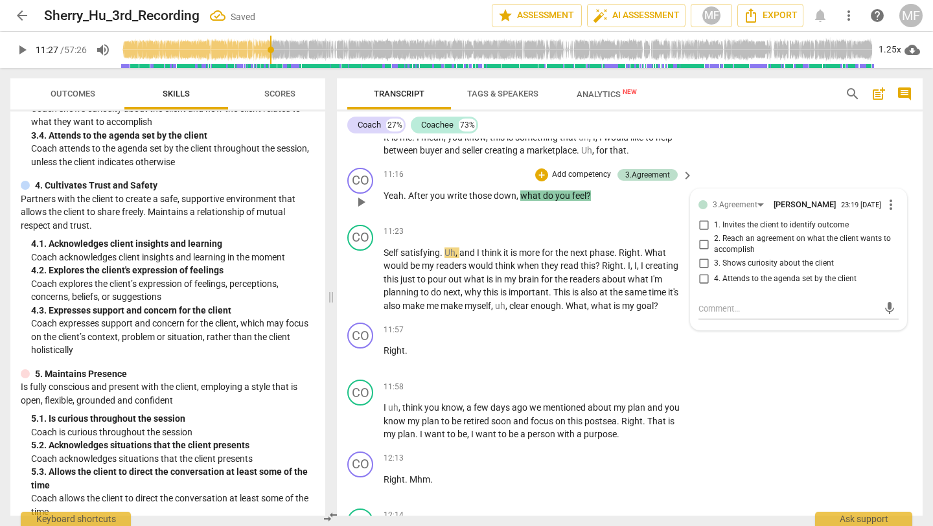
click at [730, 270] on span "3. Shows curiosity about the client" at bounding box center [774, 264] width 120 height 12
click at [714, 272] on input "3. Shows curiosity about the client" at bounding box center [703, 264] width 21 height 16
checkbox input "true"
click at [589, 358] on p "Right ." at bounding box center [535, 351] width 303 height 14
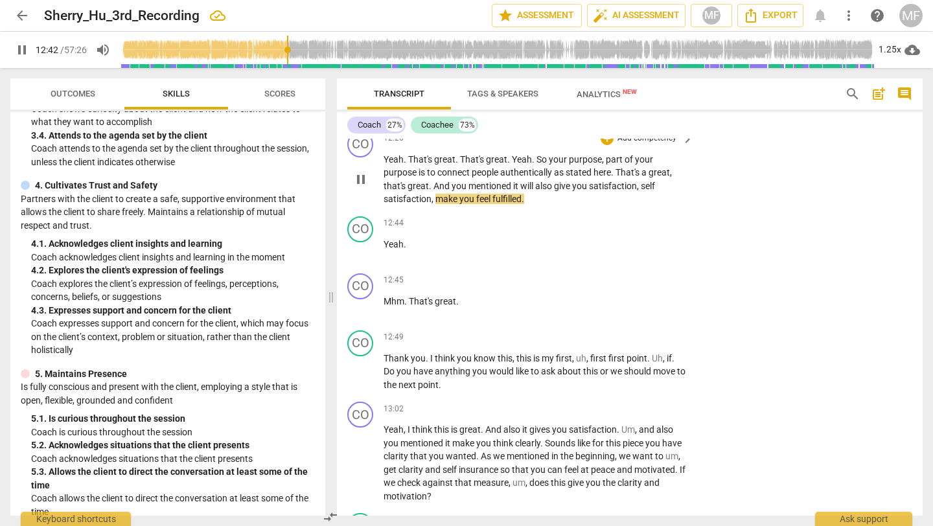
scroll to position [4427, 0]
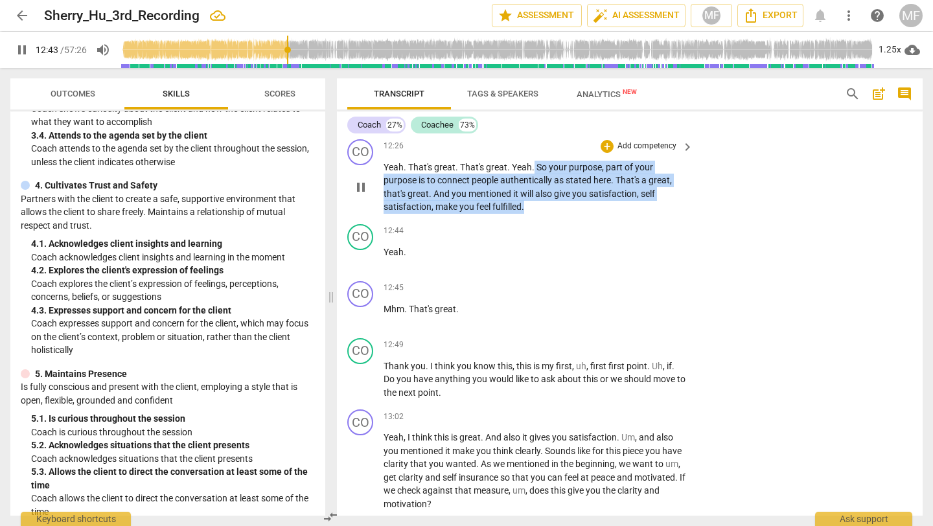
drag, startPoint x: 528, startPoint y: 216, endPoint x: 534, endPoint y: 179, distance: 38.0
click at [534, 179] on p "Yeah . That's great . That's great . Yeah . So your purpose , part of your purp…" at bounding box center [535, 187] width 303 height 53
click at [535, 205] on div "+" at bounding box center [537, 203] width 13 height 13
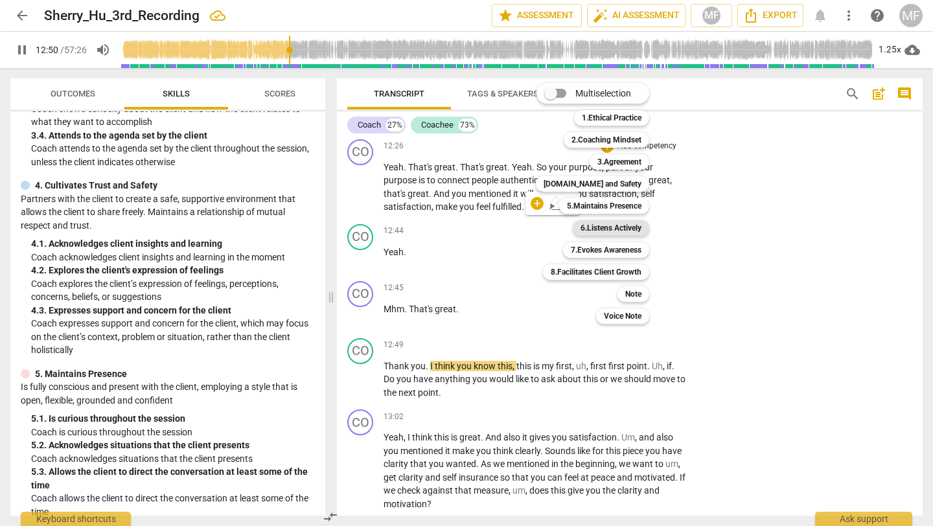
click at [606, 231] on b "6.Listens Actively" at bounding box center [611, 228] width 61 height 16
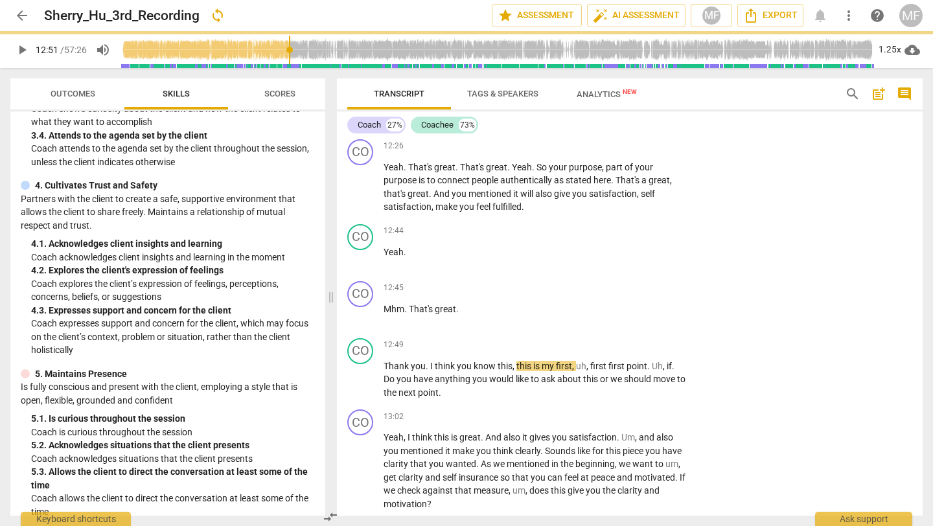
type input "771"
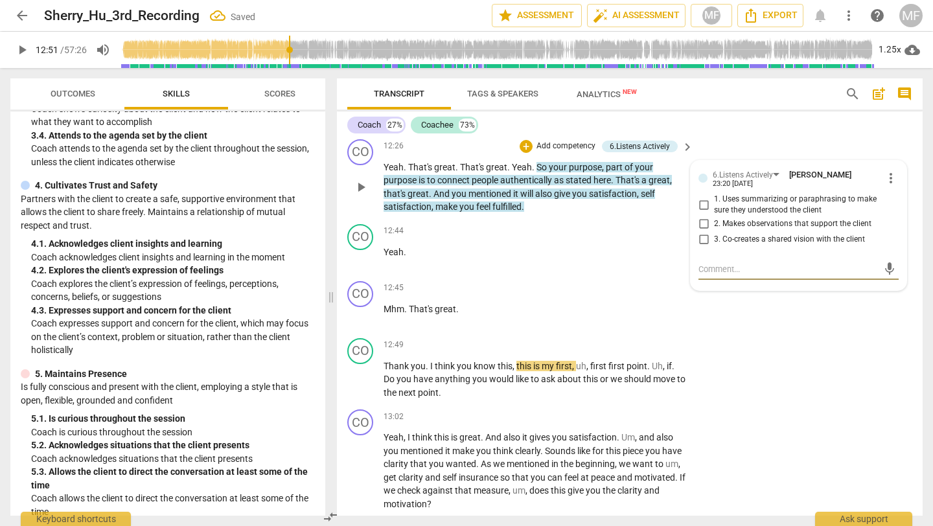
click at [738, 215] on span "1. Uses summarizing or paraphrasing to make sure they understood the client" at bounding box center [804, 205] width 180 height 23
click at [714, 213] on input "1. Uses summarizing or paraphrasing to make sure they understood the client" at bounding box center [703, 205] width 21 height 16
checkbox input "true"
click at [535, 292] on div "CO play_arrow pause 12:45 + Add competency keyboard_arrow_right Mhm . That's gr…" at bounding box center [630, 304] width 586 height 57
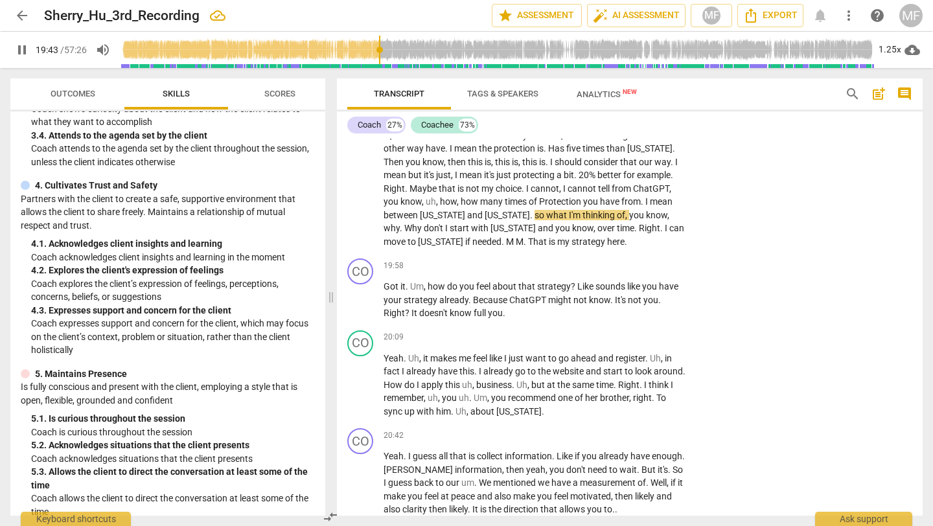
scroll to position [6092, 0]
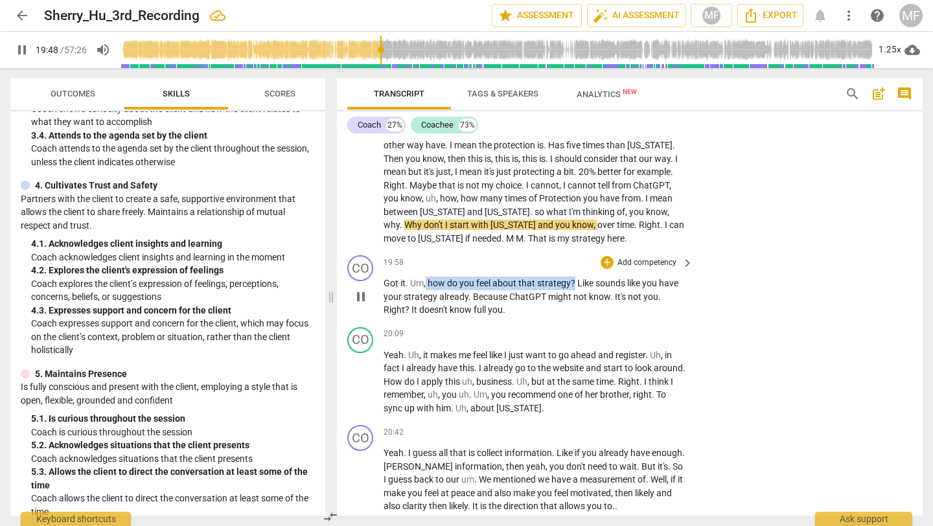
drag, startPoint x: 425, startPoint y: 282, endPoint x: 574, endPoint y: 281, distance: 149.1
click at [574, 281] on p "Got it . Um , how do you feel about that strategy ? Like sounds like you have y…" at bounding box center [535, 297] width 303 height 40
click at [590, 263] on div "+" at bounding box center [587, 266] width 13 height 13
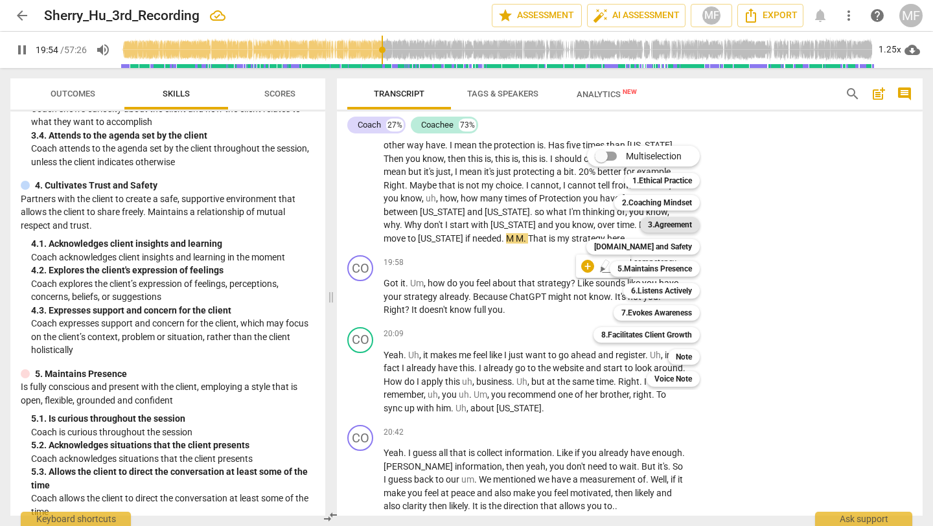
click at [665, 229] on b "3.Agreement" at bounding box center [670, 225] width 44 height 16
type input "1195"
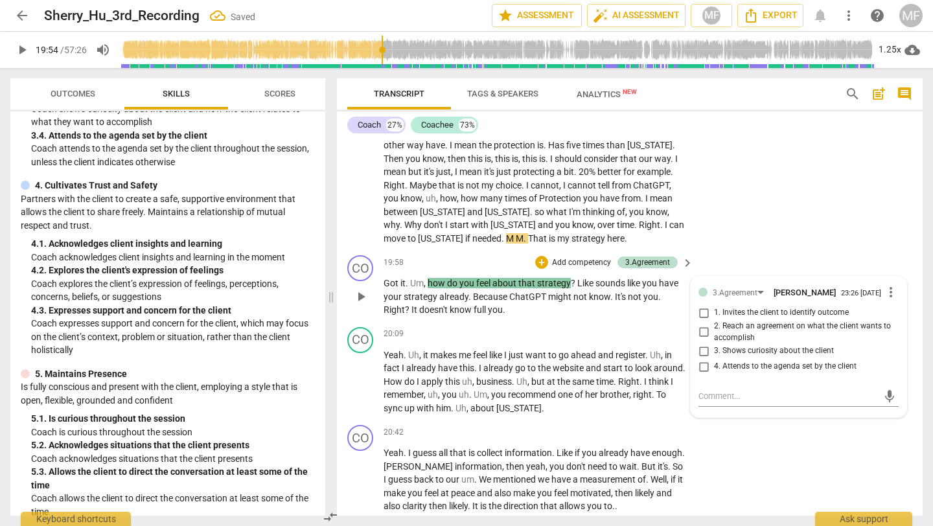
click at [718, 355] on span "3. Shows curiosity about the client" at bounding box center [774, 351] width 120 height 12
click at [714, 355] on input "3. Shows curiosity about the client" at bounding box center [703, 351] width 21 height 16
checkbox input "true"
click at [436, 406] on span "with" at bounding box center [426, 408] width 19 height 10
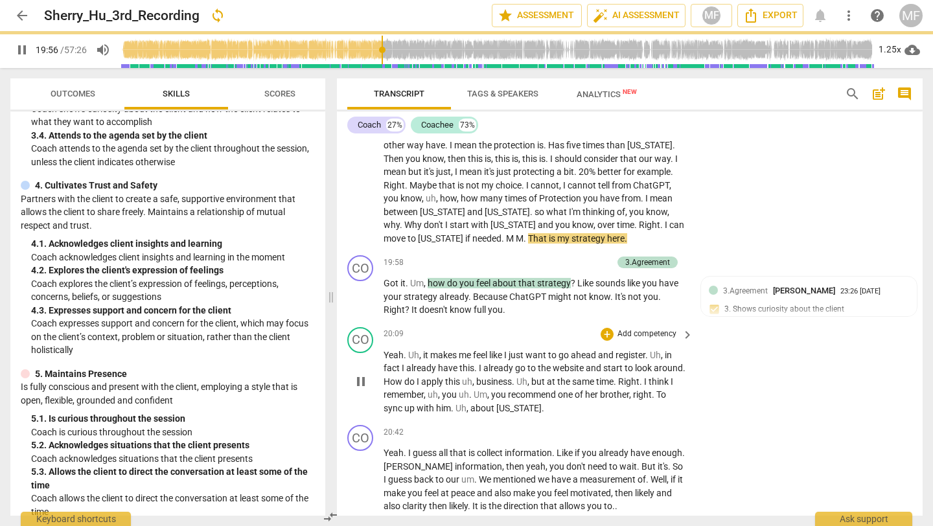
click at [358, 376] on span "pause" at bounding box center [361, 382] width 16 height 16
click at [358, 376] on span "play_arrow" at bounding box center [361, 382] width 16 height 16
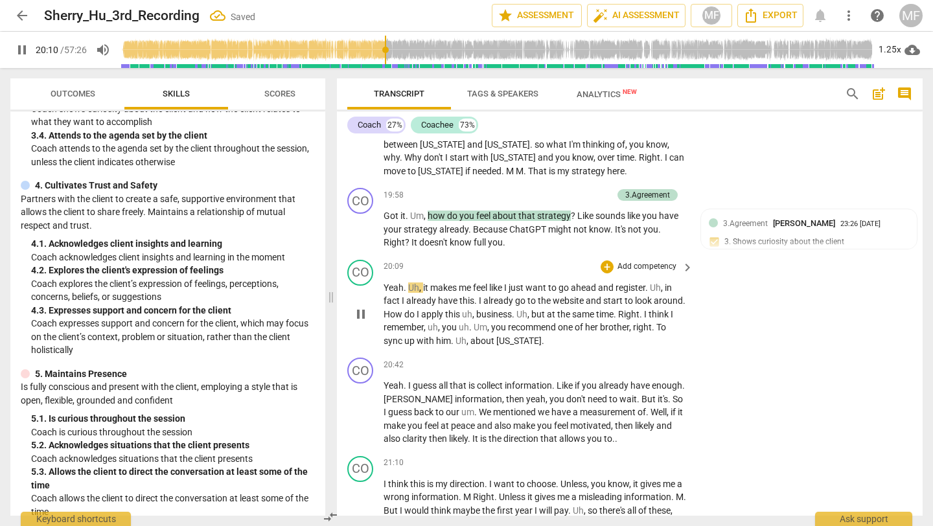
scroll to position [6162, 0]
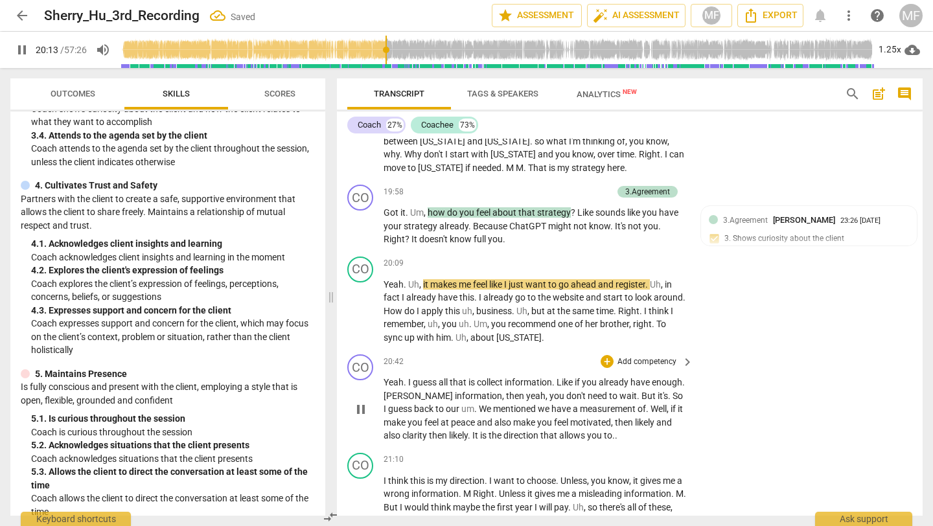
click at [364, 404] on span "pause" at bounding box center [361, 410] width 16 height 16
click at [364, 404] on span "play_arrow" at bounding box center [361, 410] width 16 height 16
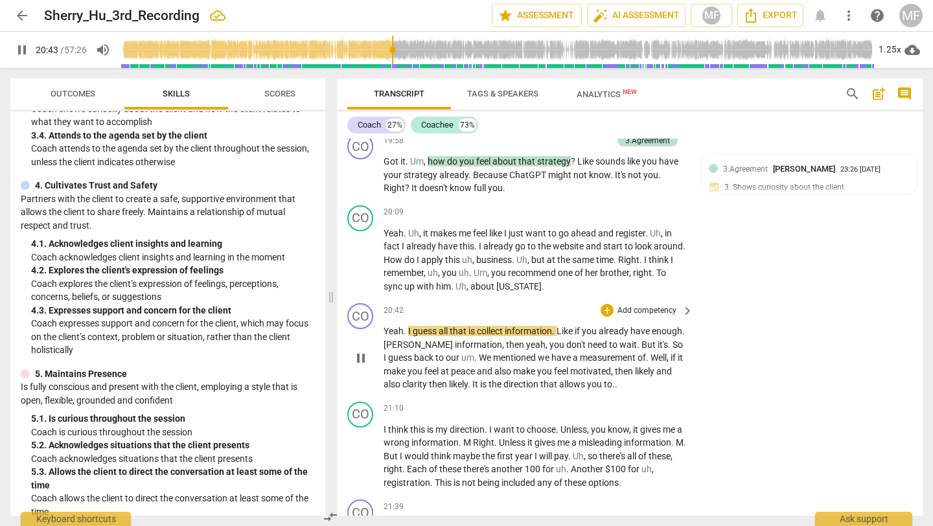
scroll to position [6235, 0]
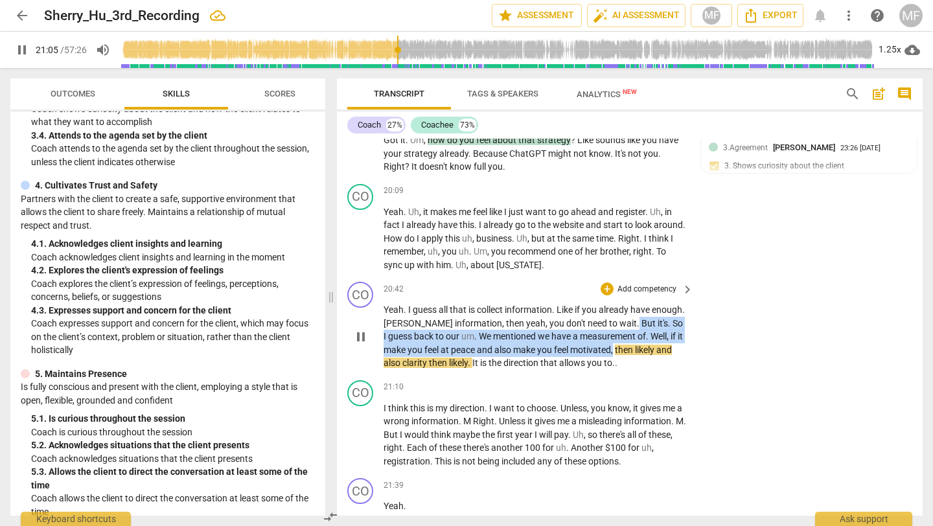
drag, startPoint x: 615, startPoint y: 351, endPoint x: 619, endPoint y: 327, distance: 24.9
click at [619, 327] on p "Yeah . I guess all that is collect information . Like if you already have enoug…" at bounding box center [535, 336] width 303 height 67
click at [633, 331] on div "+" at bounding box center [629, 333] width 13 height 13
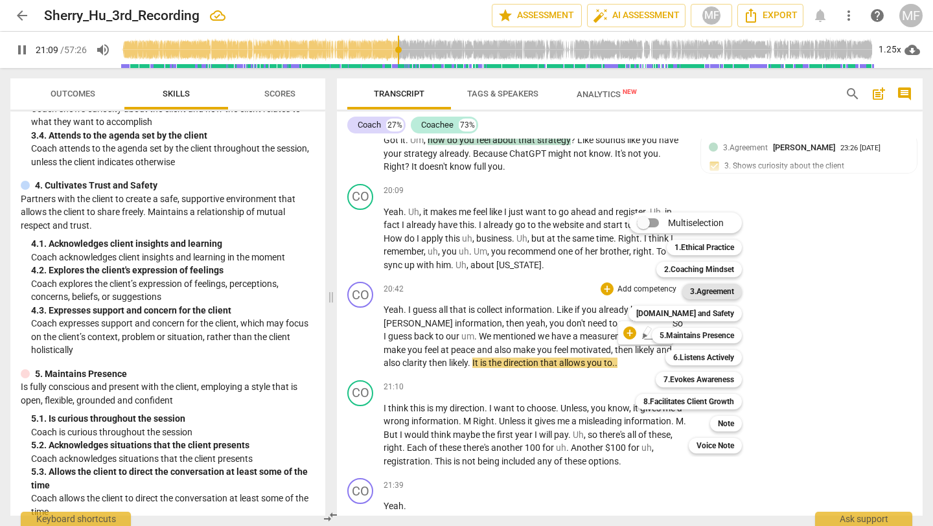
click at [707, 293] on b "3.Agreement" at bounding box center [712, 292] width 44 height 16
type input "1270"
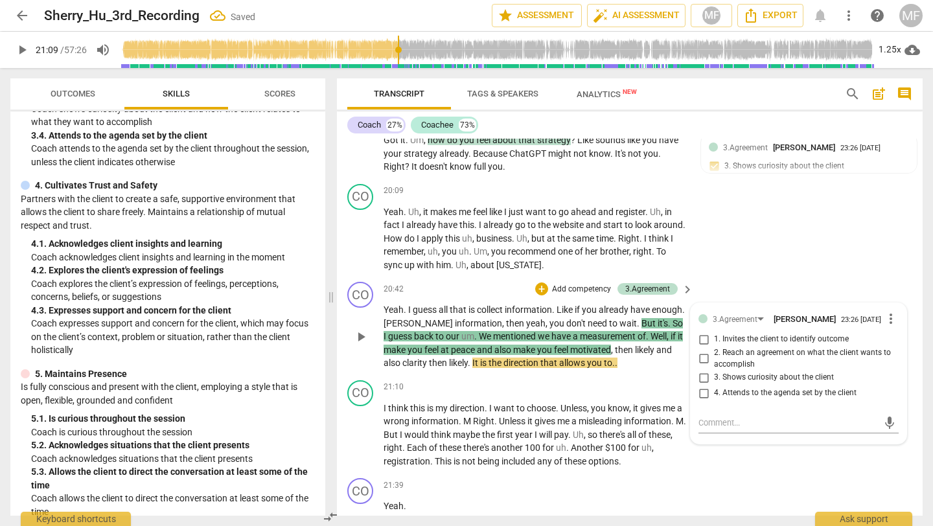
click at [744, 399] on span "4. Attends to the agenda set by the client" at bounding box center [785, 394] width 143 height 12
click at [714, 399] on input "4. Attends to the agenda set by the client" at bounding box center [703, 394] width 21 height 16
checkbox input "true"
click at [506, 410] on span "want" at bounding box center [505, 408] width 23 height 10
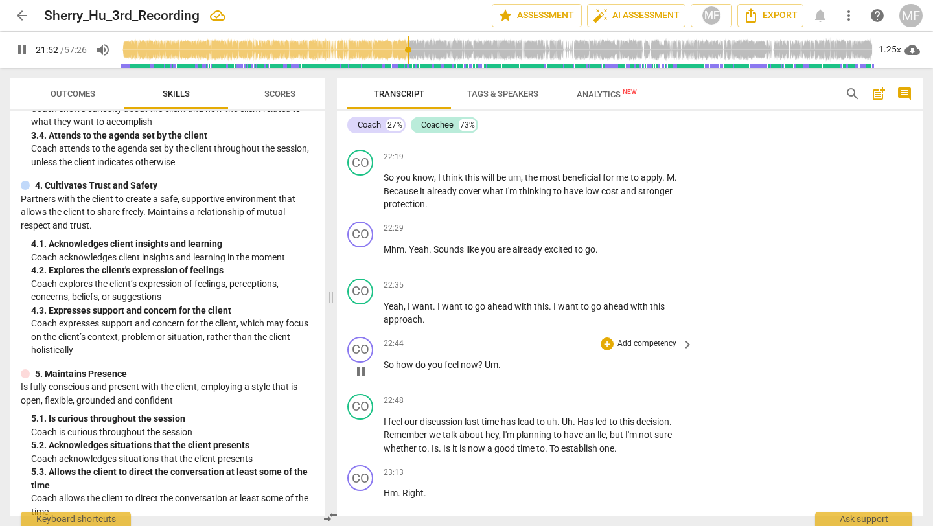
scroll to position [7193, 0]
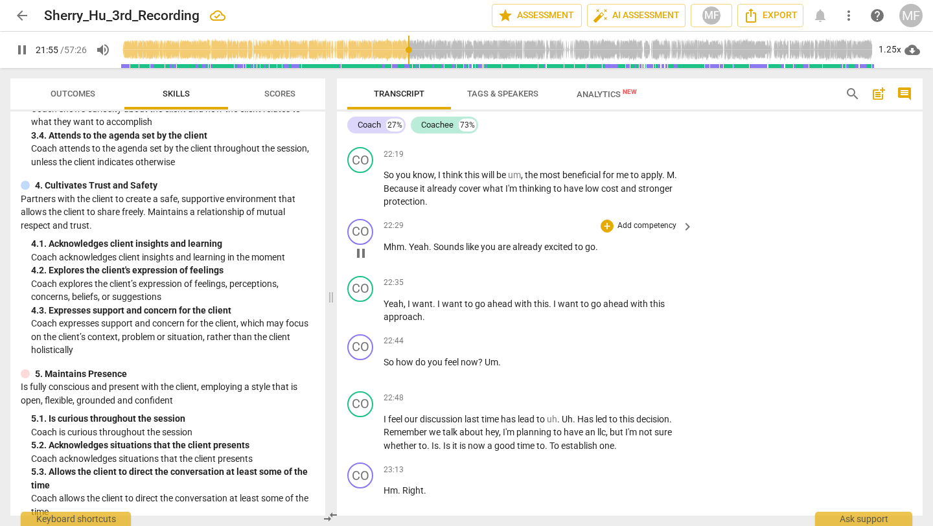
click at [359, 254] on span "pause" at bounding box center [361, 254] width 16 height 16
click at [359, 254] on span "play_arrow" at bounding box center [361, 254] width 16 height 16
drag, startPoint x: 435, startPoint y: 248, endPoint x: 594, endPoint y: 256, distance: 159.0
click at [594, 256] on div "22:29 + Add competency keyboard_arrow_right Mhm . Yeah . Sounds like you are al…" at bounding box center [539, 242] width 311 height 47
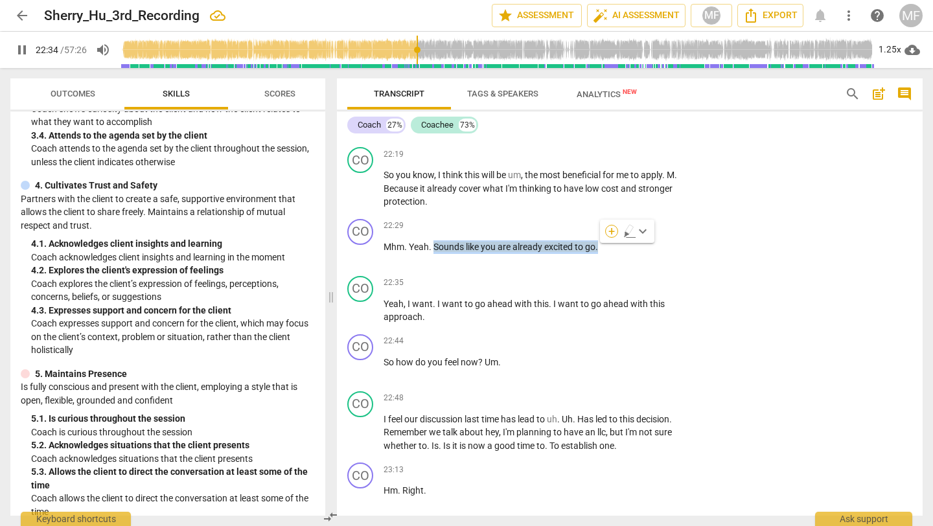
click at [606, 229] on div "+" at bounding box center [611, 231] width 13 height 13
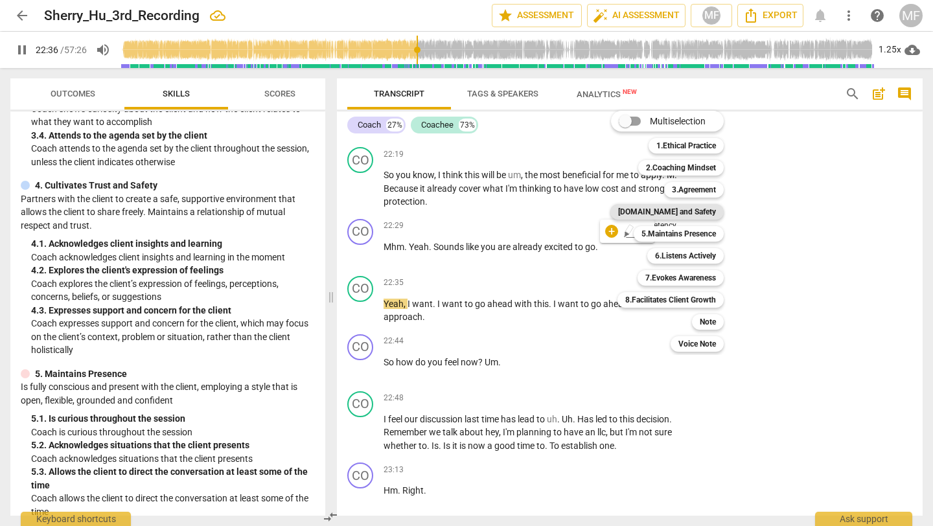
click at [677, 215] on b "[DOMAIN_NAME] and Safety" at bounding box center [667, 212] width 98 height 16
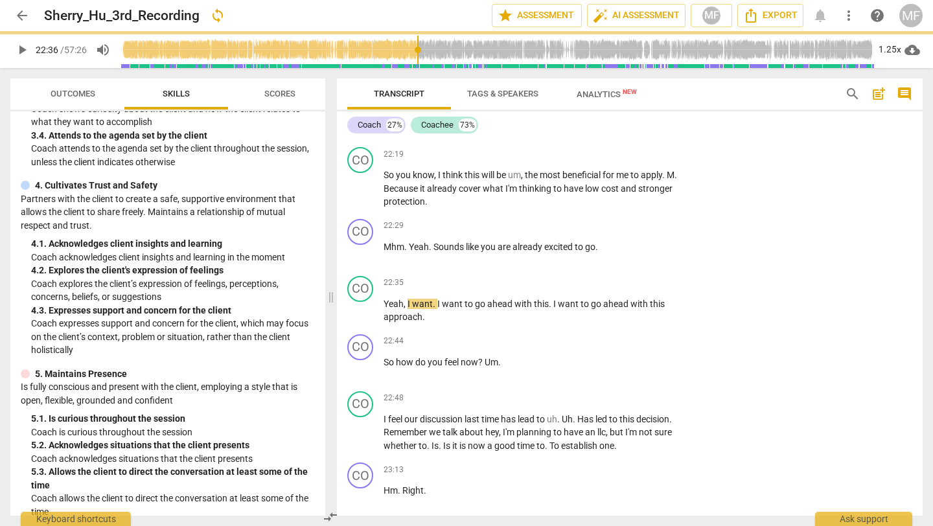
type input "1357"
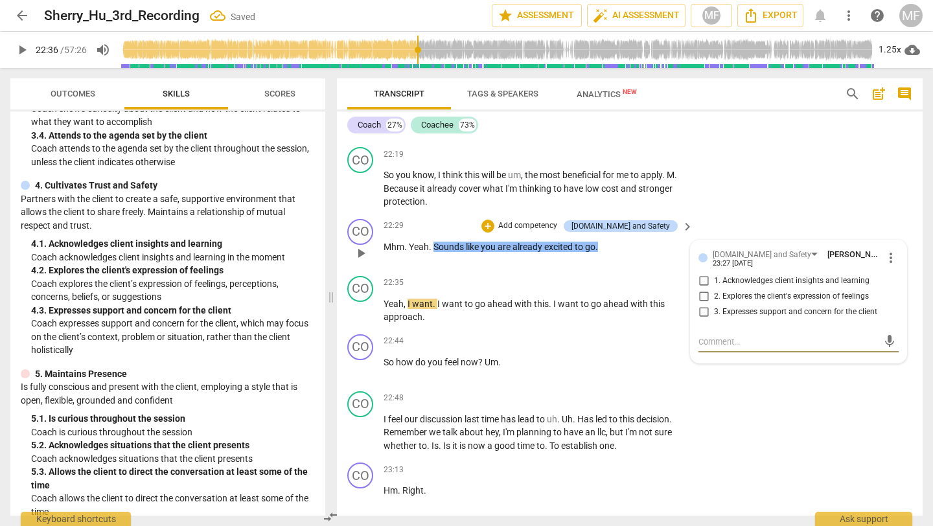
click at [721, 279] on span "1. Acknowledges client insights and learning" at bounding box center [792, 281] width 156 height 12
click at [714, 279] on input "1. Acknowledges client insights and learning" at bounding box center [703, 282] width 21 height 16
checkbox input "true"
click at [725, 297] on span "2. Explores the client's expression of feelings" at bounding box center [791, 297] width 155 height 12
click at [714, 297] on input "2. Explores the client's expression of feelings" at bounding box center [703, 297] width 21 height 16
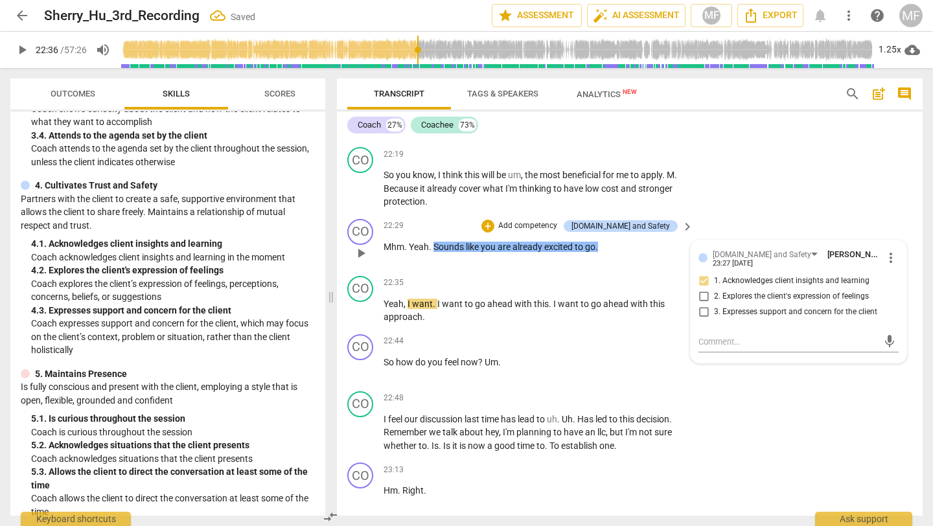
checkbox input "true"
click at [725, 281] on span "1. Acknowledges client insights and learning" at bounding box center [792, 281] width 156 height 12
click at [714, 281] on input "1. Acknowledges client insights and learning" at bounding box center [703, 282] width 21 height 16
click at [725, 281] on span "1. Acknowledges client insights and learning" at bounding box center [792, 281] width 156 height 12
click at [714, 281] on input "1. Acknowledges client insights and learning" at bounding box center [703, 282] width 21 height 16
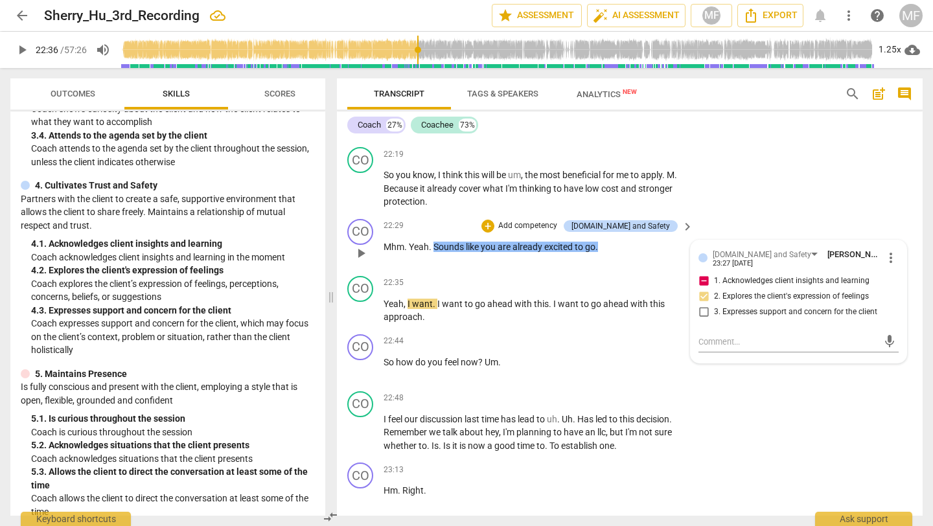
checkbox input "false"
click at [753, 261] on div "23:27 [DATE]" at bounding box center [733, 264] width 40 height 8
click at [498, 290] on div "22:35 + Add competency keyboard_arrow_right" at bounding box center [539, 283] width 311 height 14
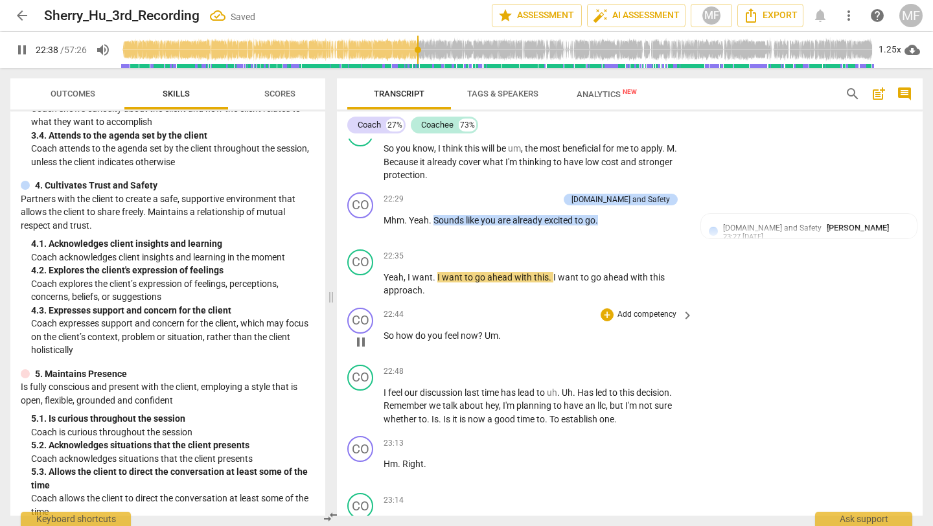
scroll to position [7247, 0]
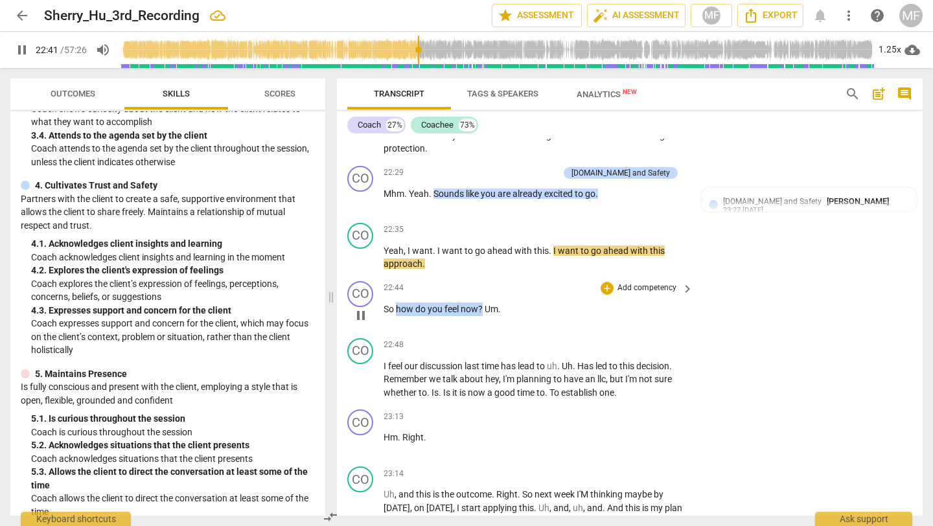
drag, startPoint x: 482, startPoint y: 312, endPoint x: 398, endPoint y: 314, distance: 84.3
click at [397, 315] on p "So how do you feel now ? Um ." at bounding box center [535, 310] width 303 height 14
click at [495, 294] on div "+" at bounding box center [497, 293] width 13 height 13
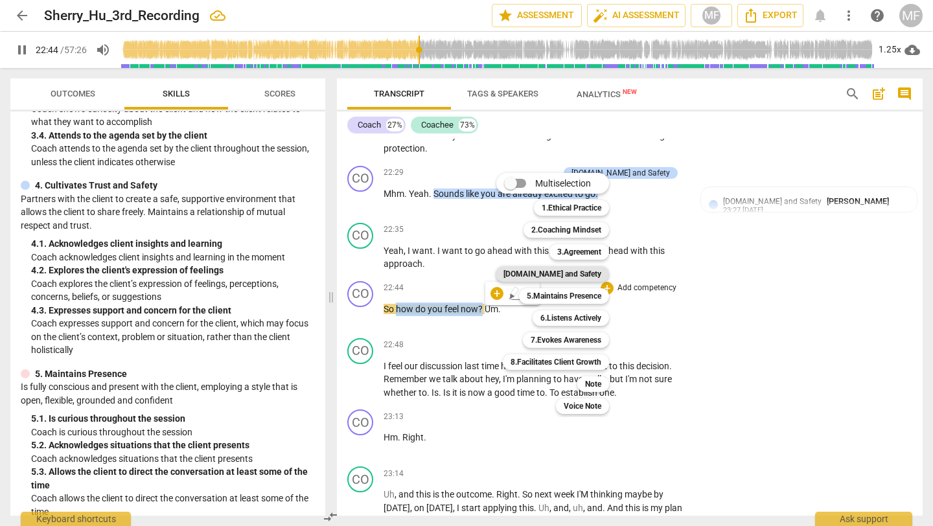
click at [574, 277] on b "[DOMAIN_NAME] and Safety" at bounding box center [553, 274] width 98 height 16
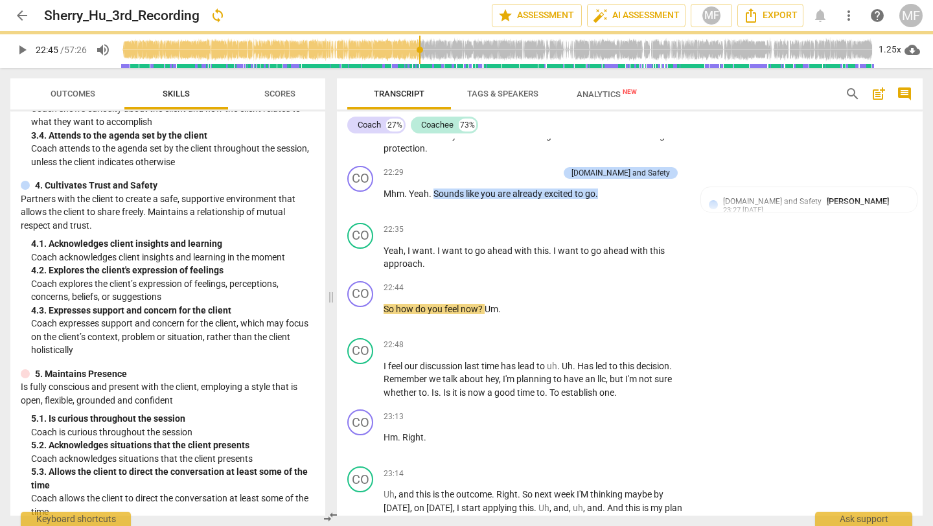
type input "1365"
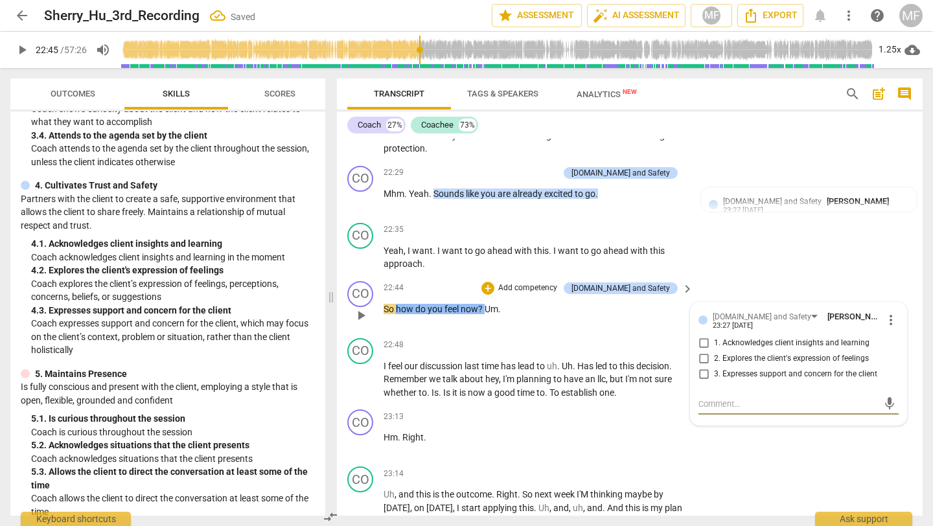
click at [716, 358] on span "2. Explores the client's expression of feelings" at bounding box center [791, 359] width 155 height 12
click at [714, 358] on input "2. Explores the client's expression of feelings" at bounding box center [703, 359] width 21 height 16
checkbox input "true"
click at [520, 389] on span "time" at bounding box center [526, 393] width 19 height 10
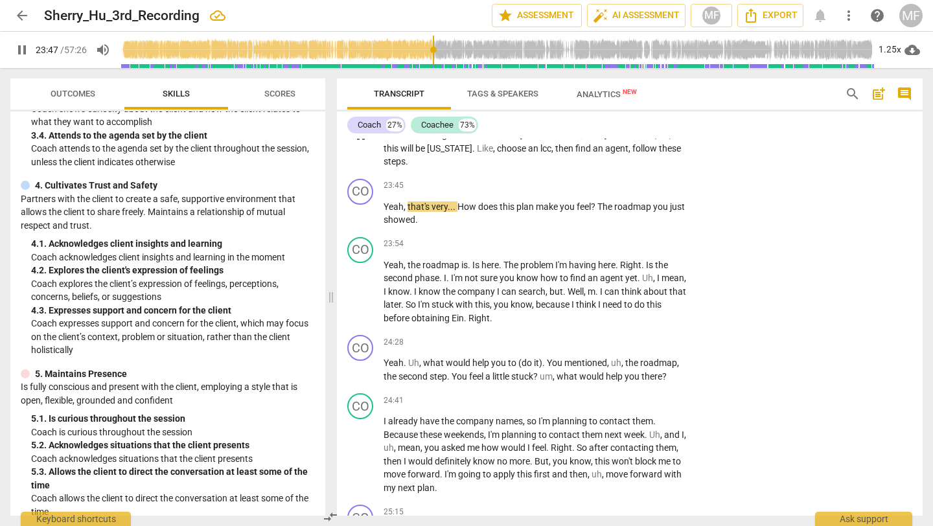
scroll to position [7626, 0]
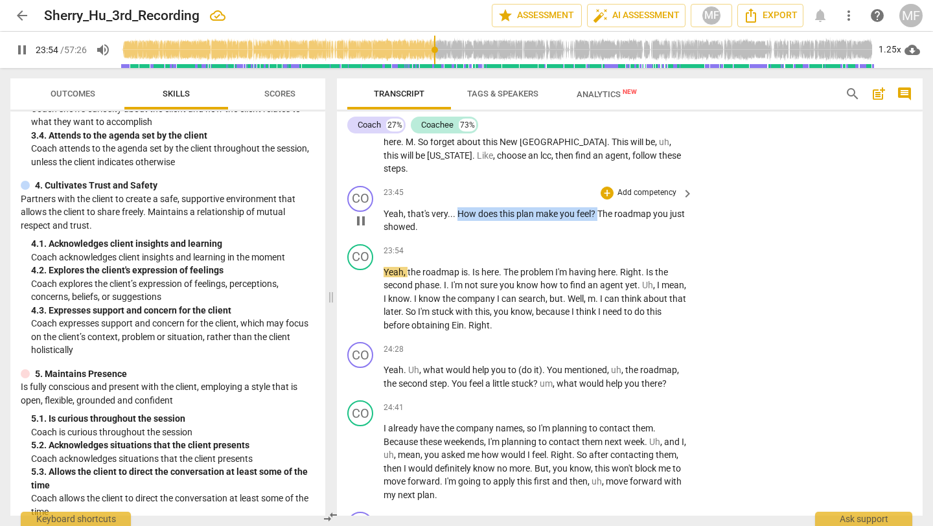
drag, startPoint x: 459, startPoint y: 201, endPoint x: 599, endPoint y: 200, distance: 140.0
click at [599, 207] on p "Yeah , that's very . . . How does this plan make you feel ? The roadmap you jus…" at bounding box center [535, 220] width 303 height 27
click at [608, 181] on div "+" at bounding box center [610, 184] width 13 height 13
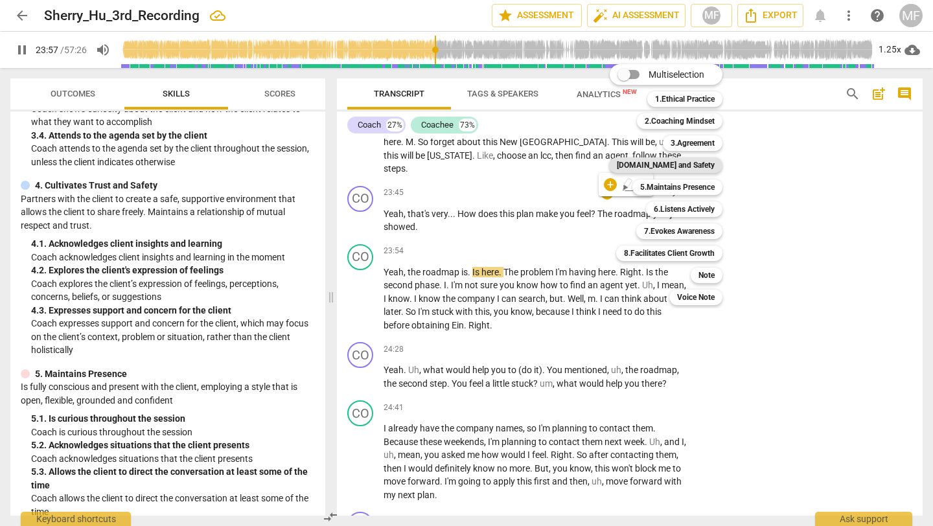
click at [684, 168] on b "[DOMAIN_NAME] and Safety" at bounding box center [666, 165] width 98 height 16
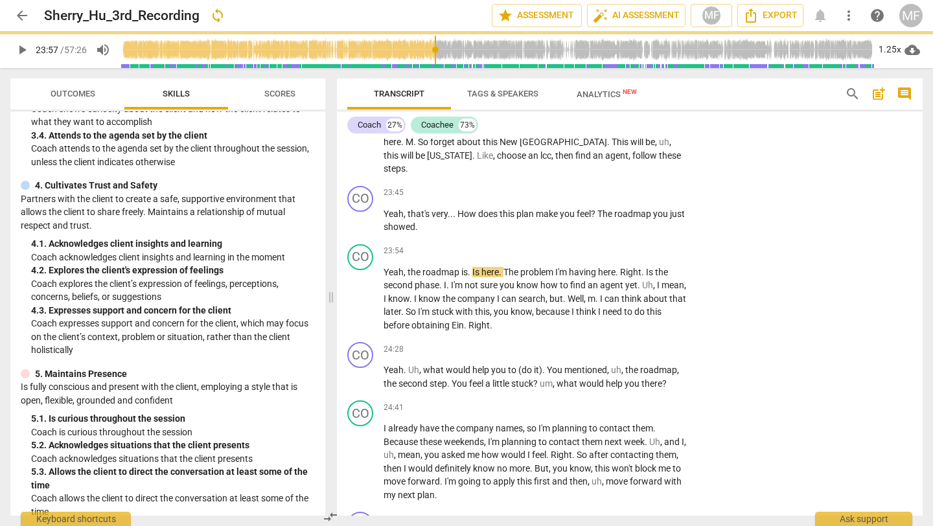
type input "1438"
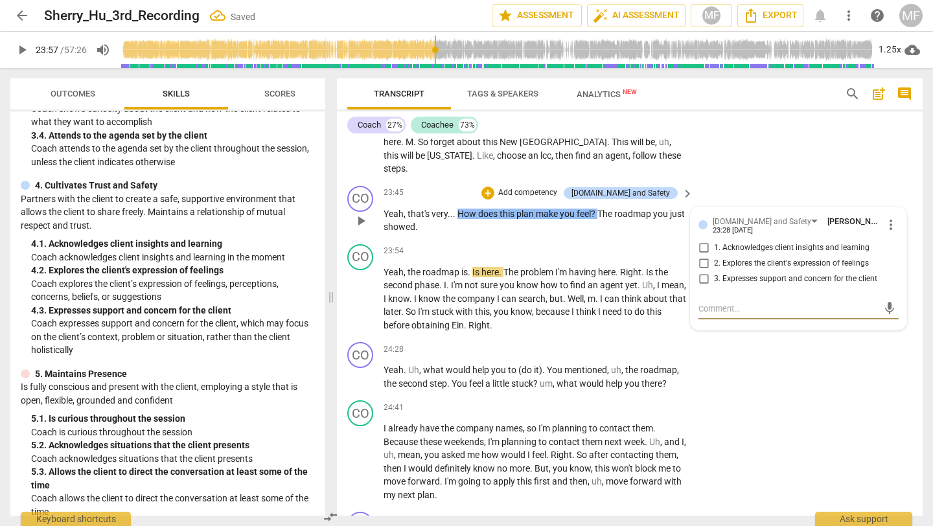
click at [724, 258] on span "2. Explores the client's expression of feelings" at bounding box center [791, 264] width 155 height 12
click at [714, 256] on input "2. Explores the client's expression of feelings" at bounding box center [703, 264] width 21 height 16
checkbox input "true"
click at [565, 239] on div "CO play_arrow pause 23:54 + Add competency keyboard_arrow_right Yeah , the road…" at bounding box center [630, 288] width 586 height 99
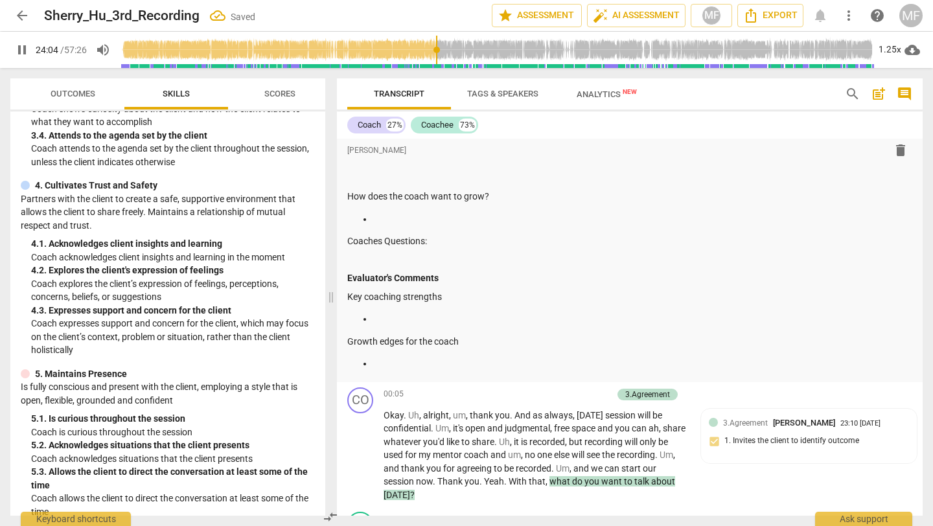
scroll to position [237, 0]
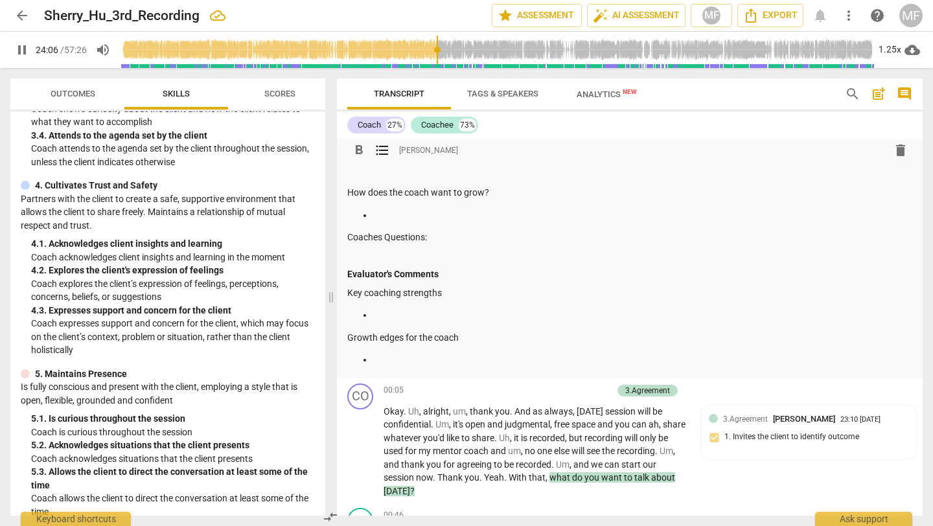
click at [389, 314] on p at bounding box center [642, 316] width 539 height 14
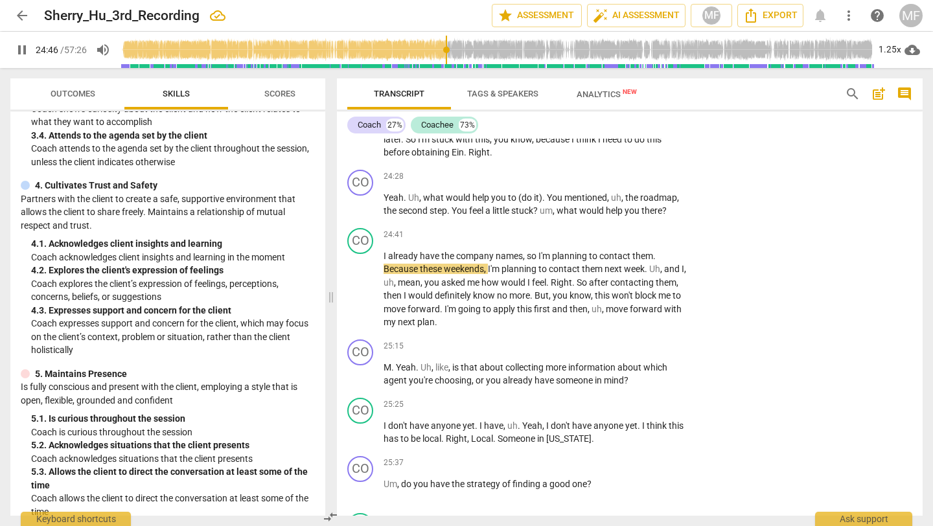
scroll to position [7814, 0]
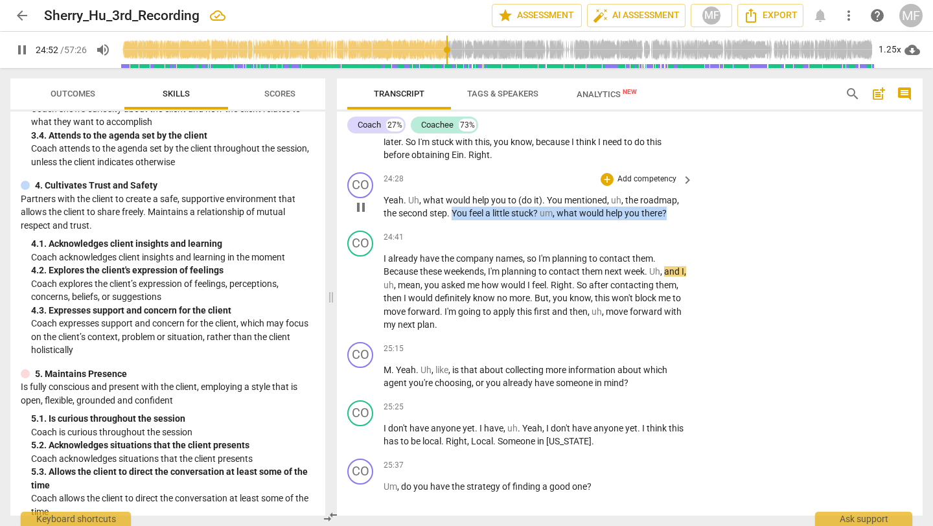
drag, startPoint x: 675, startPoint y: 197, endPoint x: 454, endPoint y: 200, distance: 221.0
click at [454, 200] on p "Yeah . Uh , what would help you to (do it) . You mentioned , uh , the roadmap ,…" at bounding box center [535, 207] width 303 height 27
click at [677, 181] on div "+" at bounding box center [681, 184] width 13 height 13
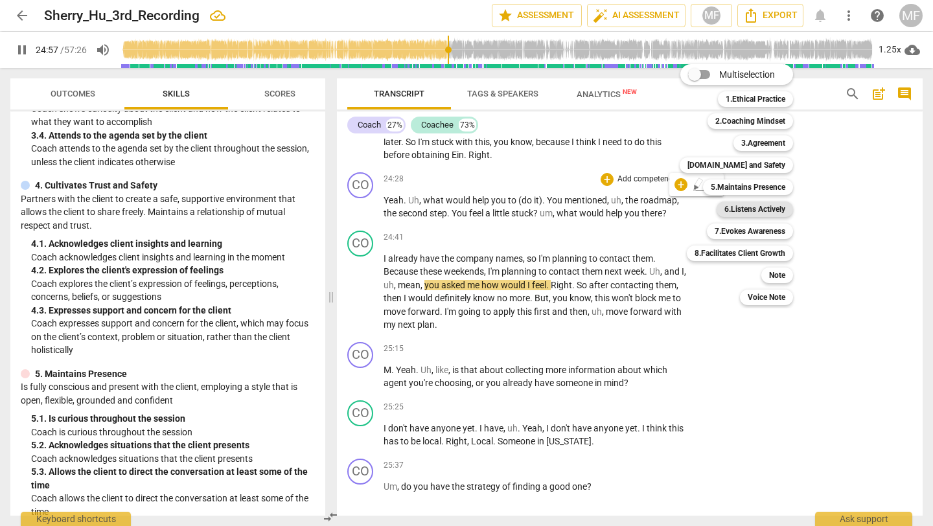
click at [750, 205] on b "6.Listens Actively" at bounding box center [755, 210] width 61 height 16
type input "1499"
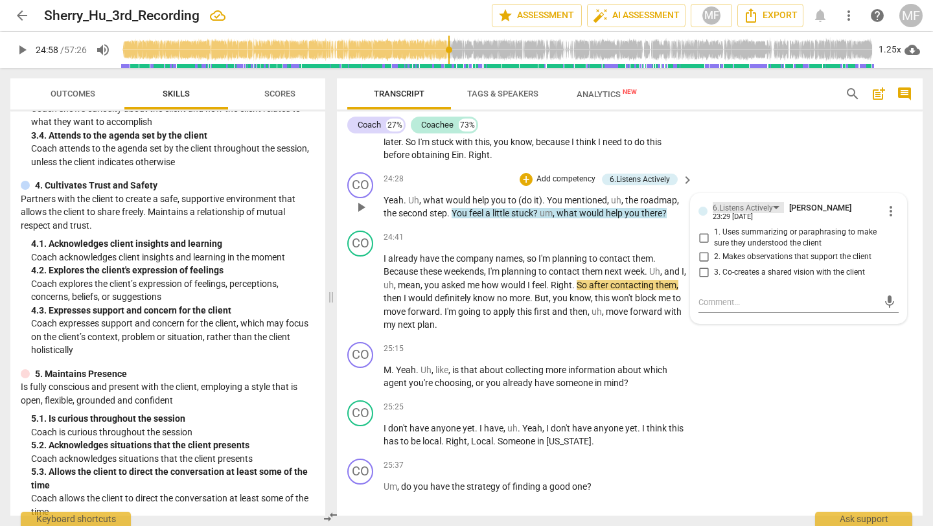
click at [750, 202] on div "6.Listens Actively" at bounding box center [743, 208] width 60 height 12
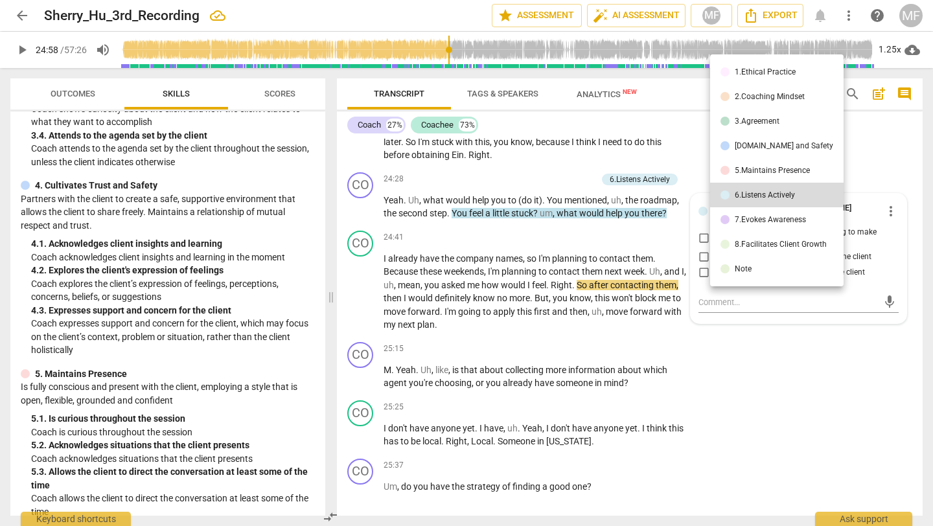
click at [750, 180] on li "5.Maintains Presence" at bounding box center [777, 170] width 134 height 25
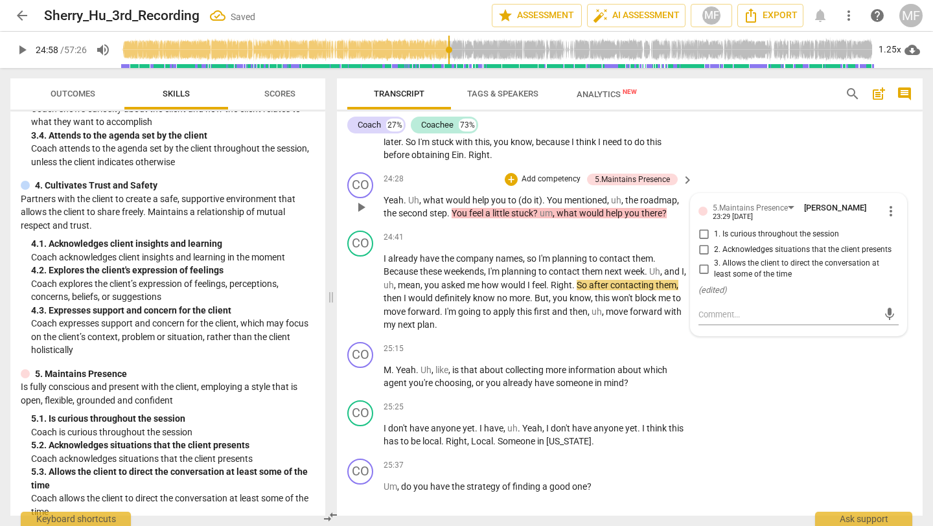
click at [748, 258] on span "3. Allows the client to direct the conversation at least some of the time" at bounding box center [804, 269] width 180 height 23
click at [714, 261] on input "3. Allows the client to direct the conversation at least some of the time" at bounding box center [703, 269] width 21 height 16
checkbox input "true"
click at [751, 395] on div "CO play_arrow pause 25:25 + Add competency keyboard_arrow_right I don't have an…" at bounding box center [630, 424] width 586 height 58
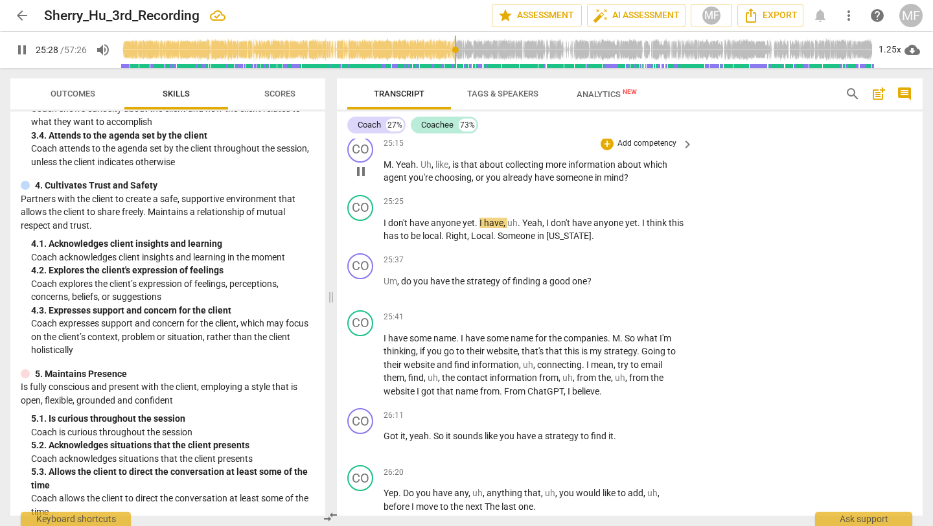
scroll to position [8032, 0]
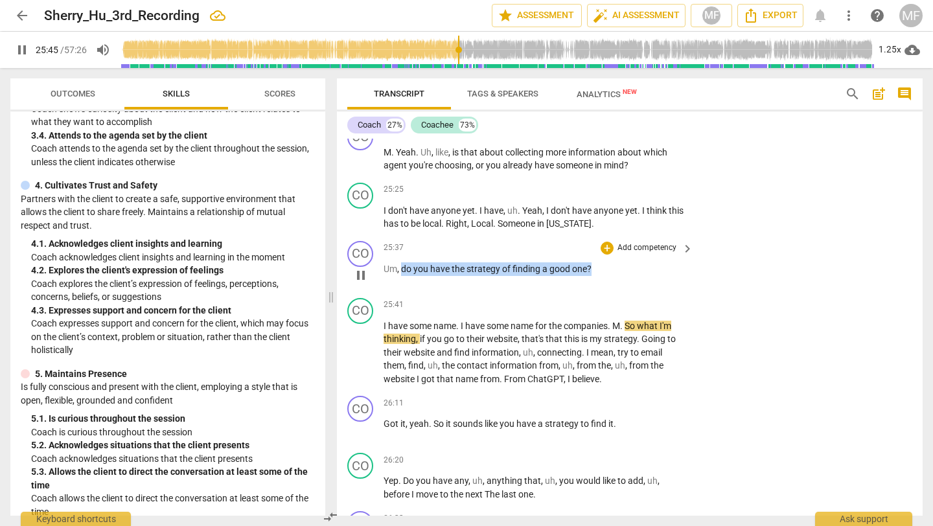
drag, startPoint x: 592, startPoint y: 261, endPoint x: 402, endPoint y: 255, distance: 190.0
click at [402, 262] on p "Um , do you have the strategy of finding a good one ?" at bounding box center [535, 269] width 303 height 14
click at [598, 237] on div "+" at bounding box center [603, 239] width 13 height 13
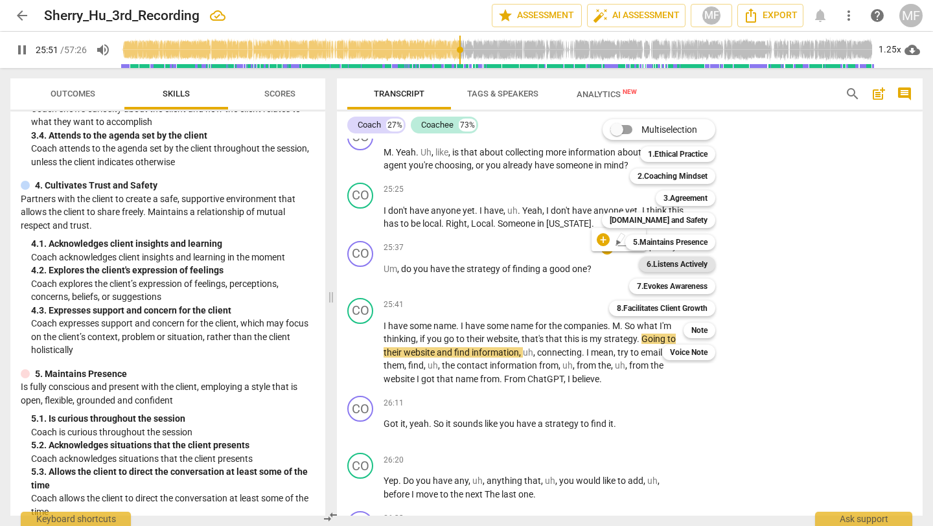
click at [655, 264] on b "6.Listens Actively" at bounding box center [677, 265] width 61 height 16
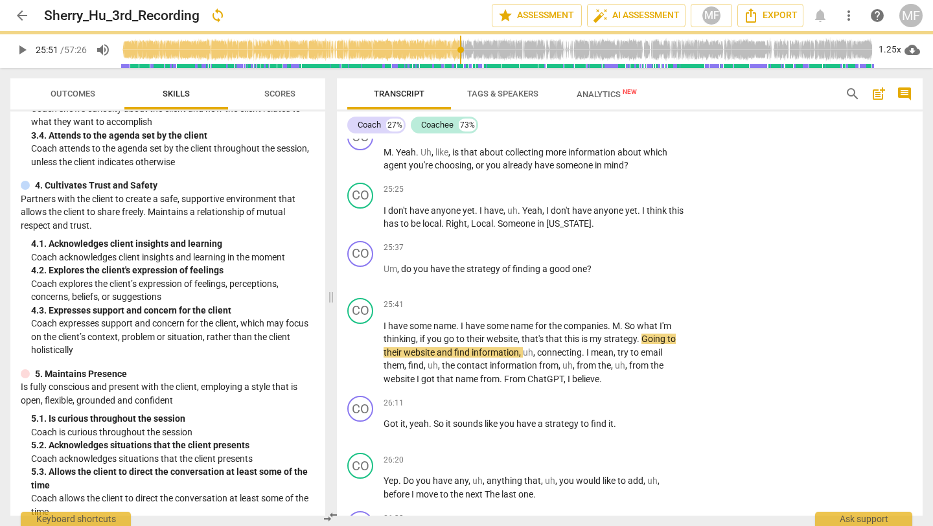
type input "1552"
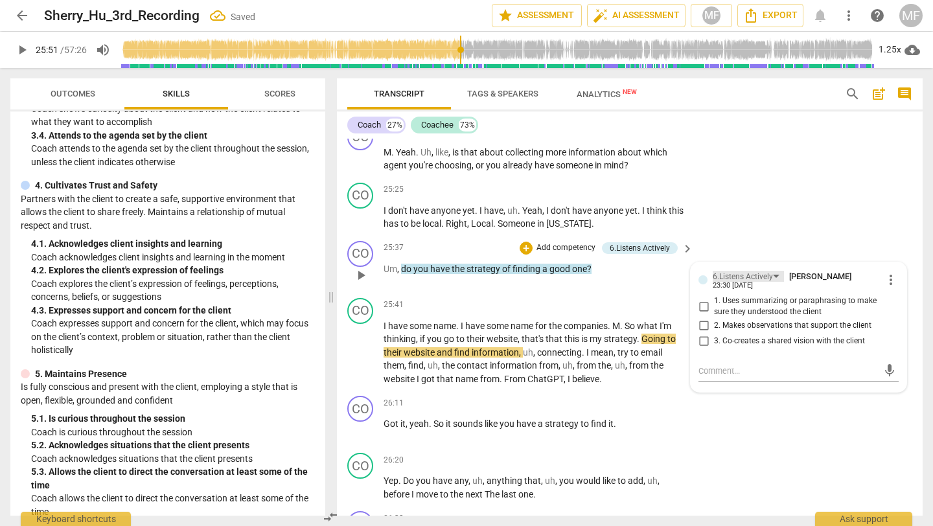
click at [742, 271] on div "6.Listens Actively" at bounding box center [743, 277] width 60 height 12
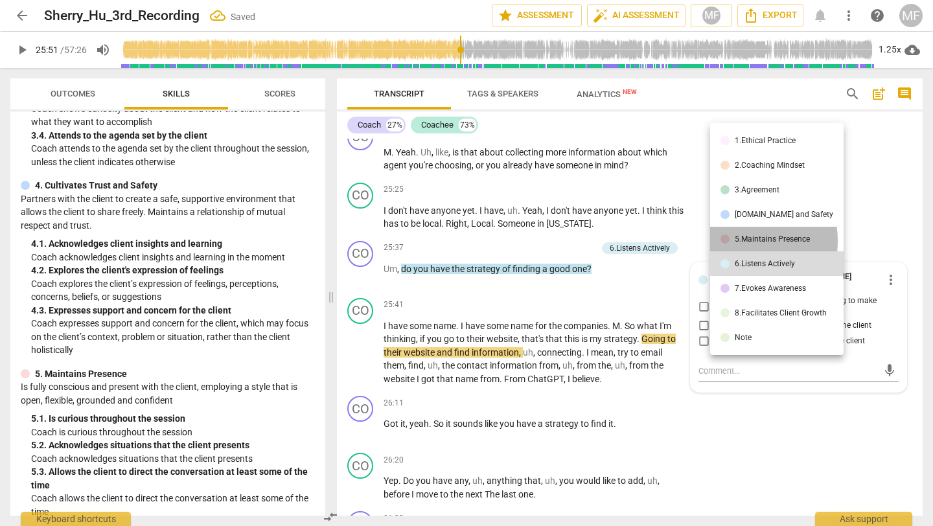
click at [738, 241] on div "5.Maintains Presence" at bounding box center [772, 239] width 75 height 8
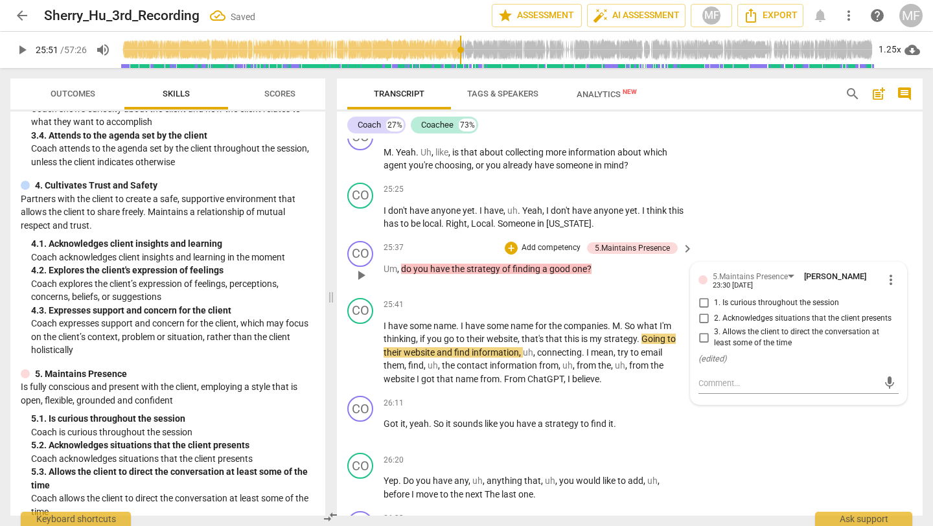
click at [745, 297] on span "1. Is curious throughout the session" at bounding box center [776, 303] width 125 height 12
click at [714, 296] on input "1. Is curious throughout the session" at bounding box center [703, 304] width 21 height 16
checkbox input "true"
click at [552, 298] on div "25:41 + Add competency keyboard_arrow_right" at bounding box center [539, 305] width 311 height 14
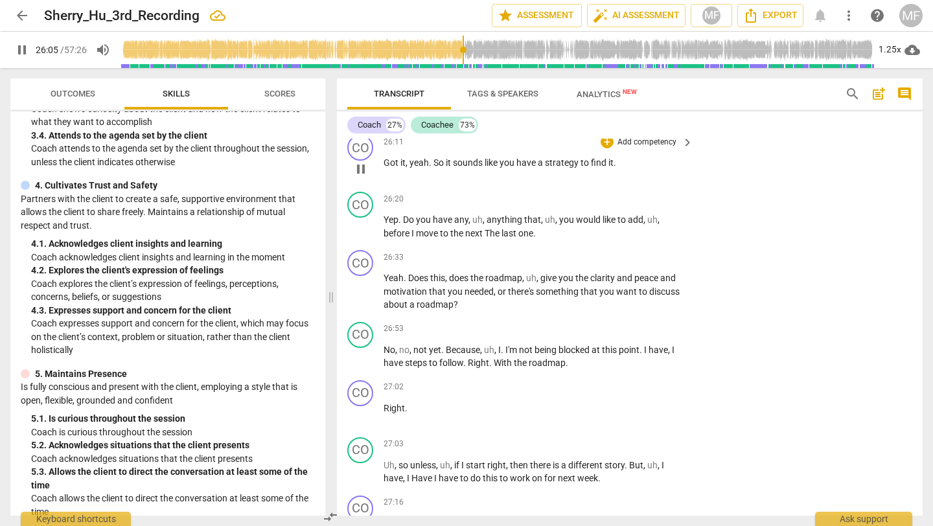
scroll to position [8294, 0]
click at [349, 272] on div "CO play_arrow pause" at bounding box center [365, 281] width 36 height 62
click at [356, 283] on span "pause" at bounding box center [361, 291] width 16 height 16
click at [356, 283] on span "play_arrow" at bounding box center [361, 291] width 16 height 16
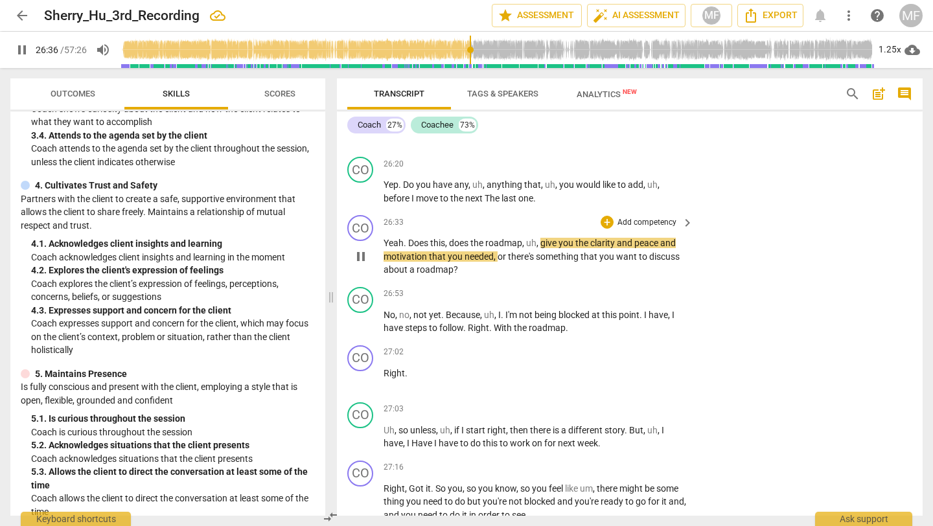
scroll to position [8331, 0]
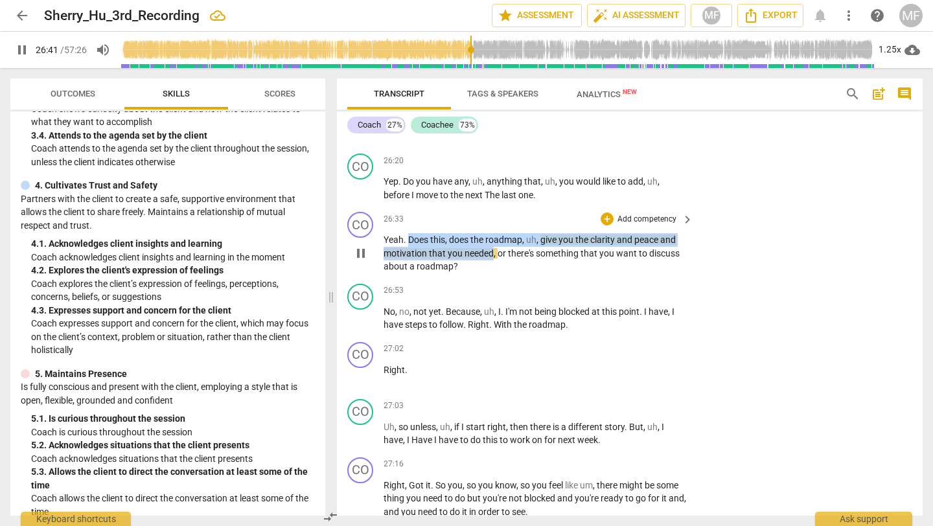
drag, startPoint x: 493, startPoint y: 246, endPoint x: 410, endPoint y: 227, distance: 84.6
click at [410, 233] on p "Yeah . Does this , does the roadmap , uh , give you the clarity and peace and m…" at bounding box center [535, 253] width 303 height 40
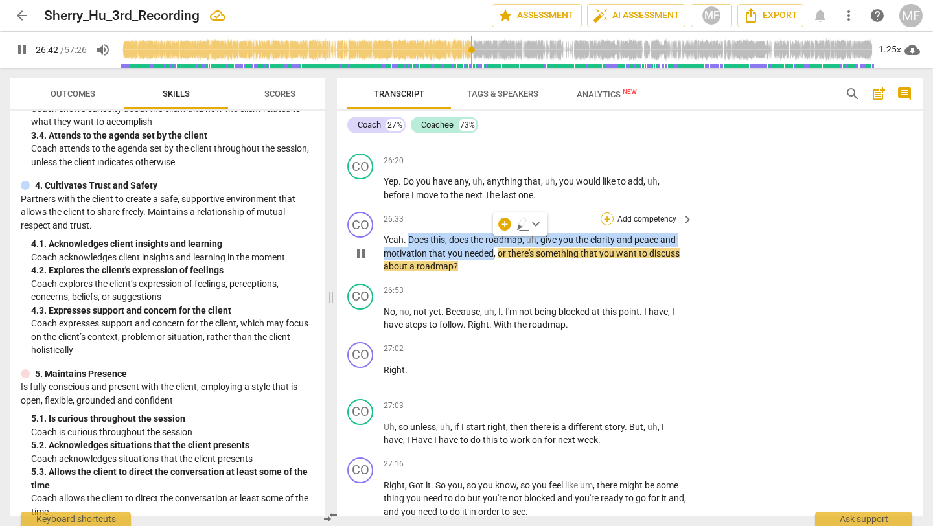
click at [605, 213] on div "+" at bounding box center [607, 219] width 13 height 13
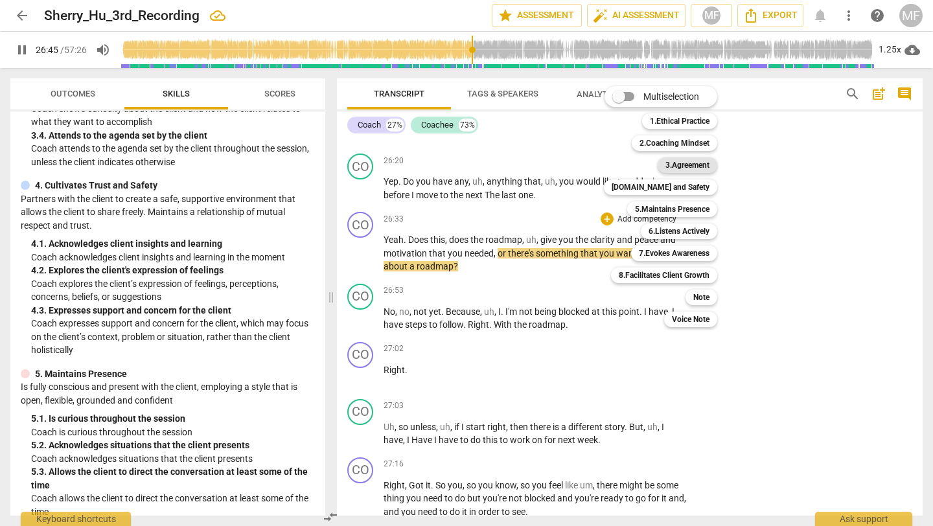
click at [682, 169] on b "3.Agreement" at bounding box center [688, 165] width 44 height 16
type input "1606"
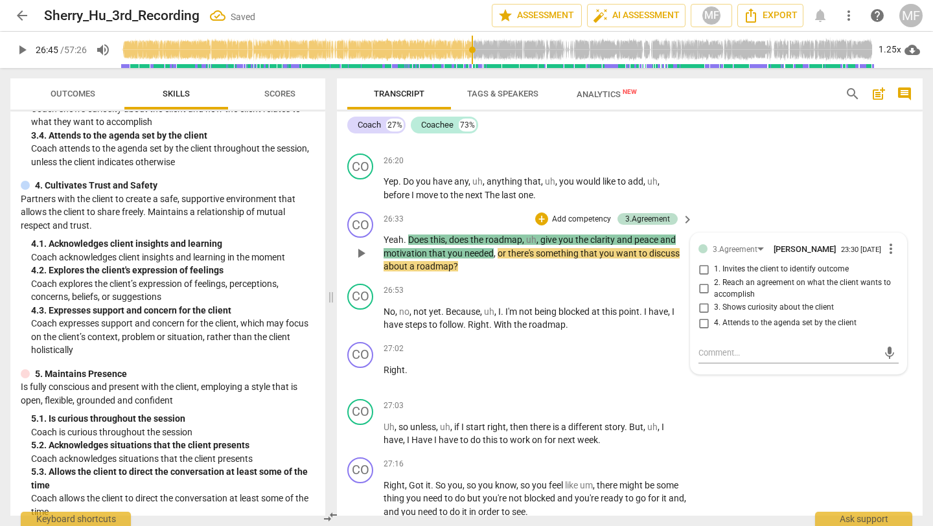
click at [719, 319] on span "4. Attends to the agenda set by the client" at bounding box center [785, 324] width 143 height 12
click at [714, 319] on input "4. Attends to the agenda set by the client" at bounding box center [703, 324] width 21 height 16
checkbox input "true"
click at [577, 366] on div "27:02 + Add competency keyboard_arrow_right Right ." at bounding box center [539, 365] width 311 height 47
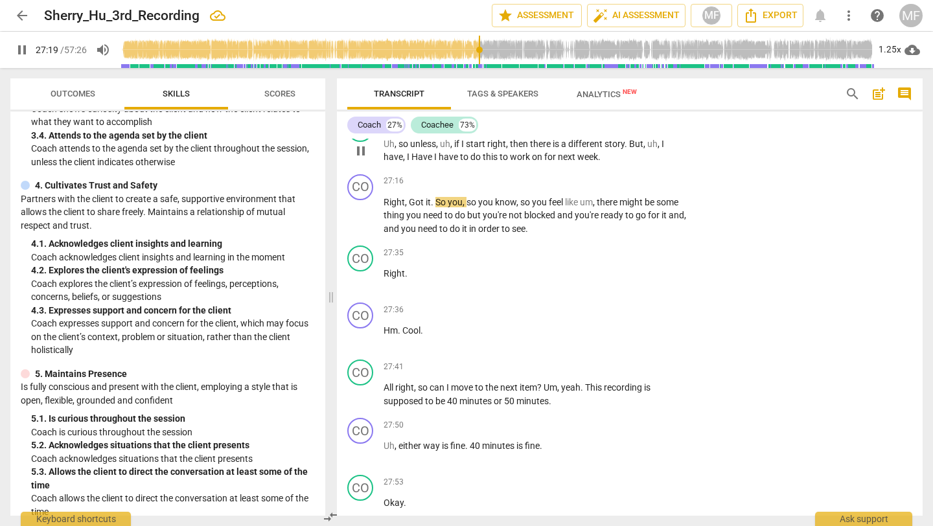
scroll to position [8622, 0]
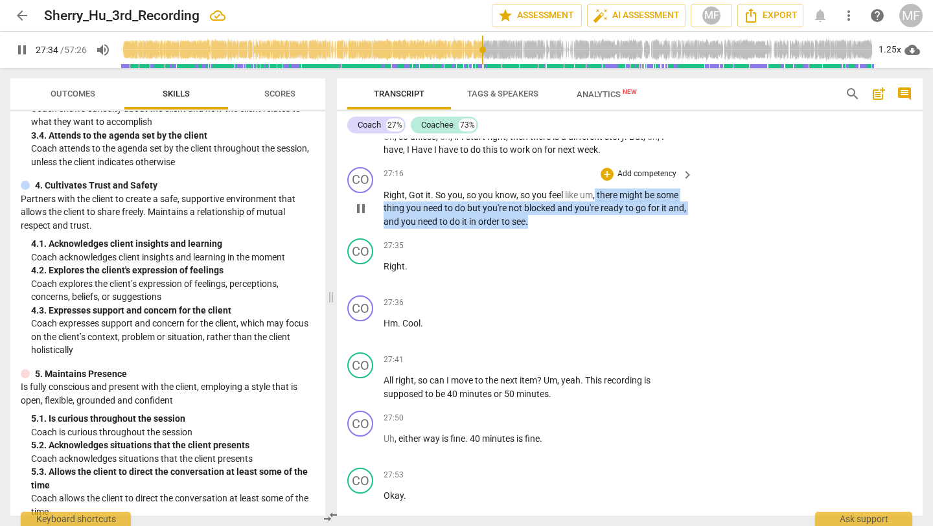
drag, startPoint x: 548, startPoint y: 211, endPoint x: 598, endPoint y: 183, distance: 56.8
click at [598, 189] on p "Right , Got it . So you , so you know , so you feel like um , there might be so…" at bounding box center [535, 209] width 303 height 40
click at [563, 191] on div "+" at bounding box center [560, 192] width 13 height 13
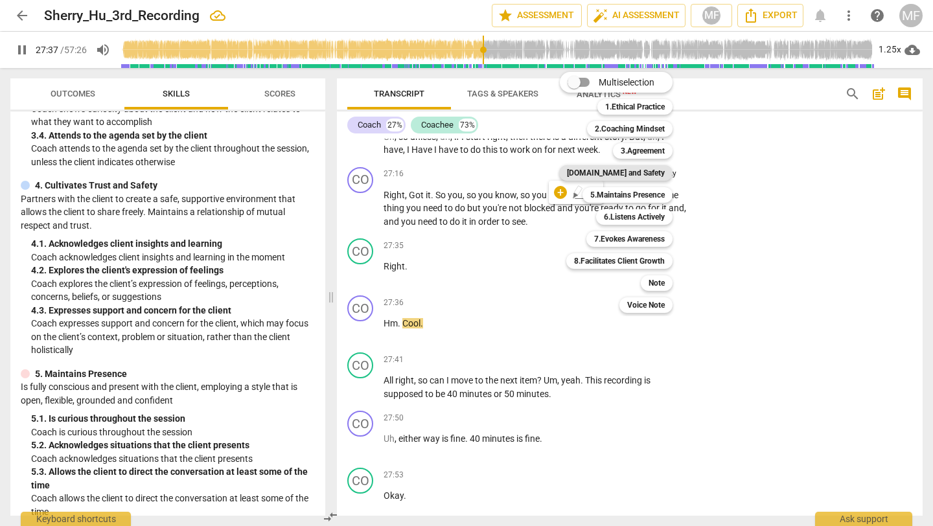
click at [629, 176] on b "[DOMAIN_NAME] and Safety" at bounding box center [616, 173] width 98 height 16
type input "1658"
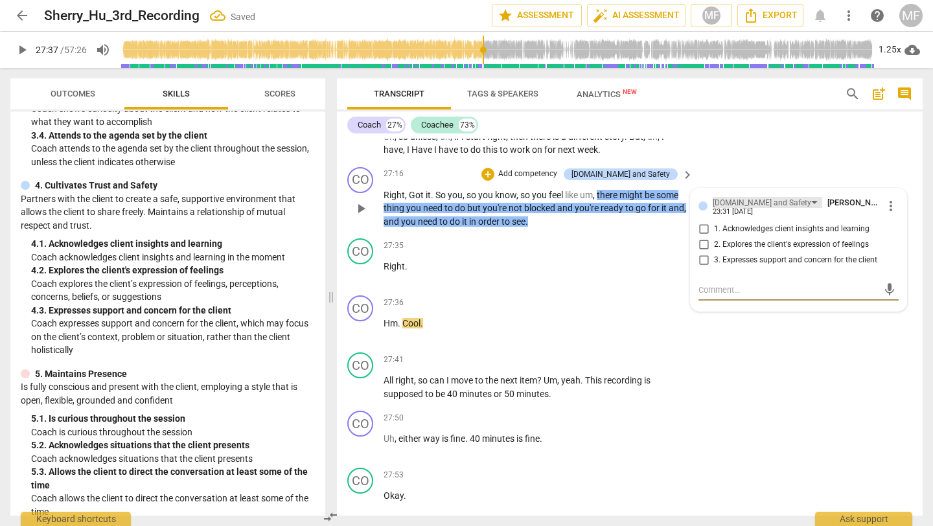
click at [750, 197] on div "[DOMAIN_NAME] and Safety" at bounding box center [762, 203] width 99 height 12
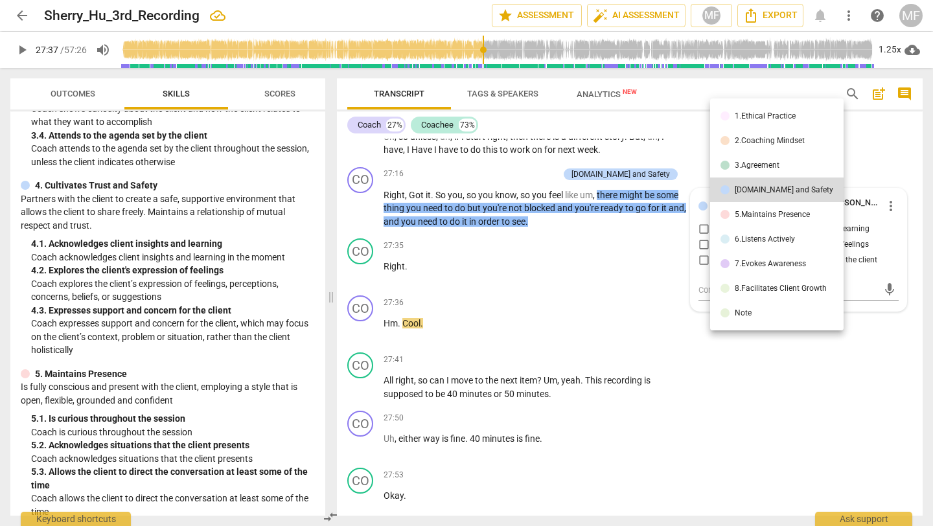
click at [748, 217] on div "5.Maintains Presence" at bounding box center [772, 215] width 75 height 8
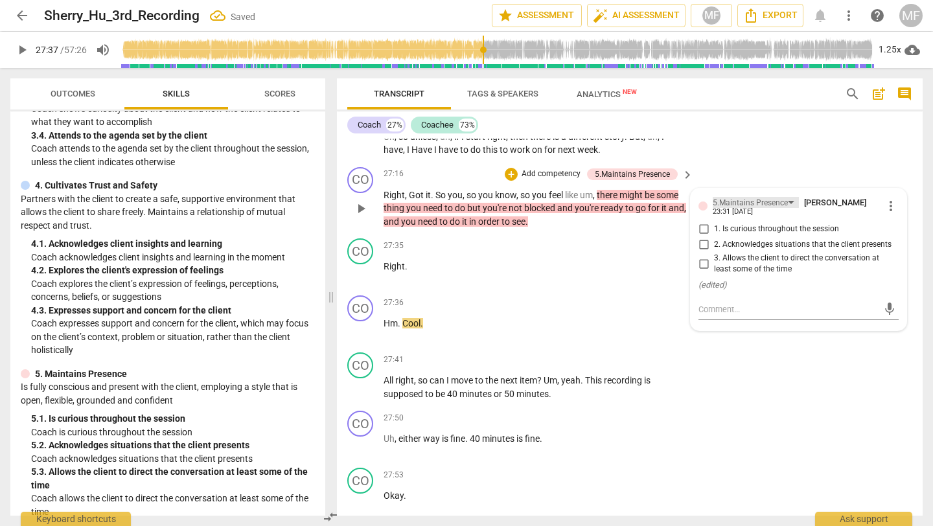
click at [743, 197] on div "5.Maintains Presence" at bounding box center [750, 203] width 75 height 12
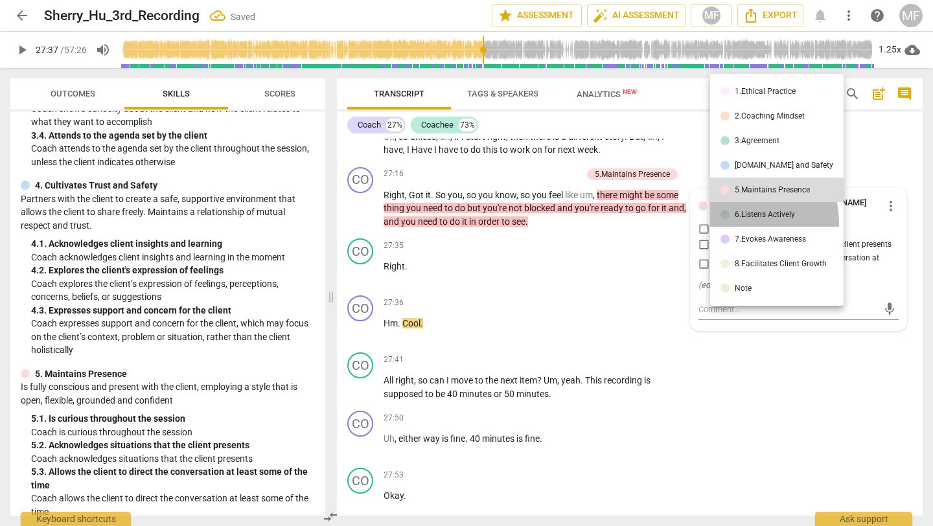
click at [743, 222] on li "6.Listens Actively" at bounding box center [777, 214] width 134 height 25
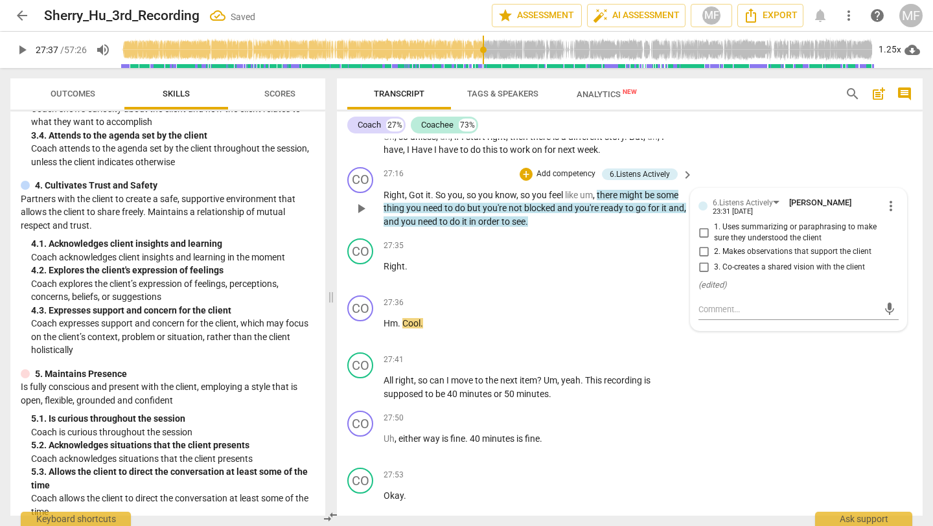
click at [743, 222] on span "1. Uses summarizing or paraphrasing to make sure they understood the client" at bounding box center [804, 233] width 180 height 23
click at [714, 225] on input "1. Uses summarizing or paraphrasing to make sure they understood the client" at bounding box center [703, 233] width 21 height 16
checkbox input "true"
click at [623, 297] on div "+ Add competency keyboard_arrow_right" at bounding box center [646, 303] width 97 height 14
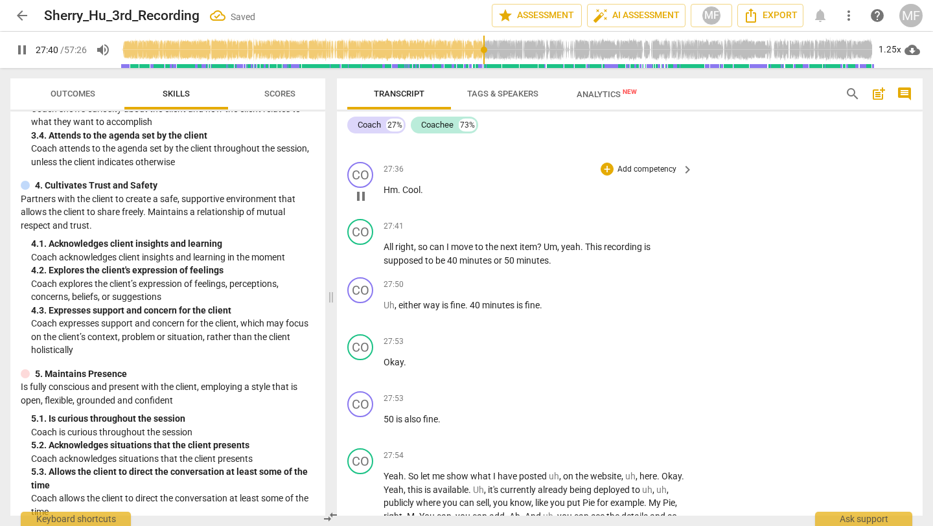
scroll to position [8762, 0]
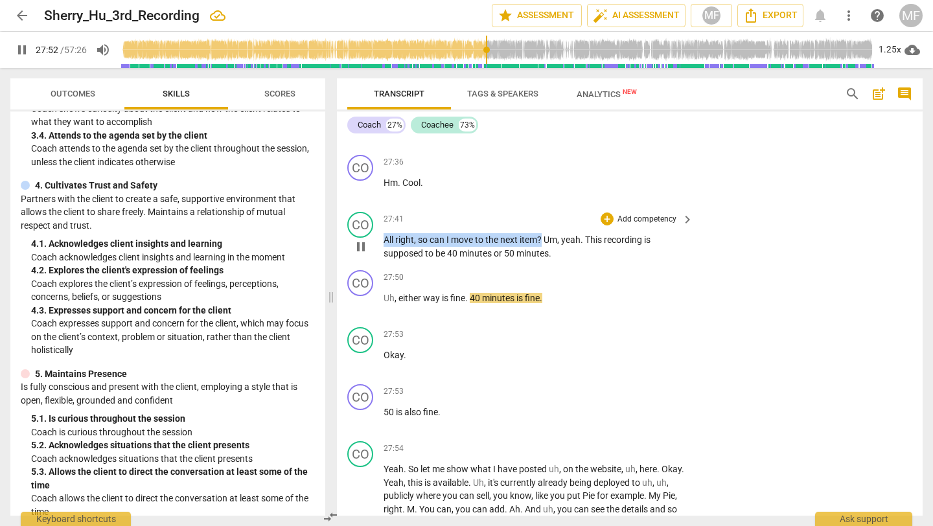
drag, startPoint x: 544, startPoint y: 229, endPoint x: 384, endPoint y: 232, distance: 159.5
click at [384, 233] on p "All right , so can I move to the next item ? Um , yeah . This recording is supp…" at bounding box center [535, 246] width 303 height 27
click at [563, 211] on div "+" at bounding box center [558, 211] width 13 height 13
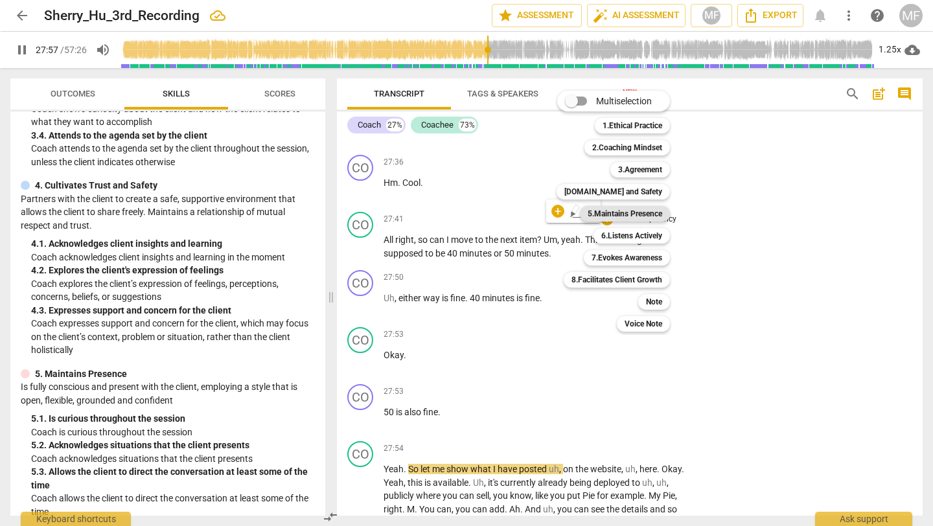
click at [629, 211] on b "5.Maintains Presence" at bounding box center [625, 214] width 75 height 16
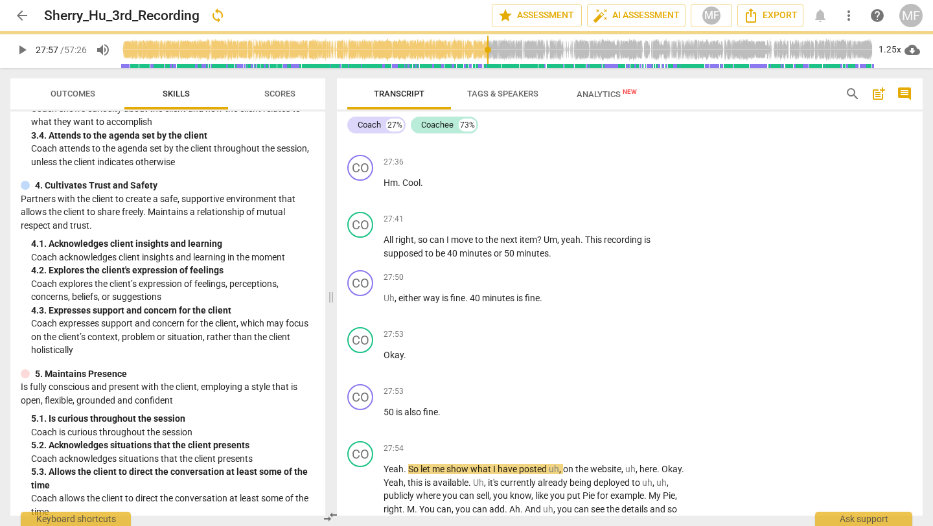
type input "1678"
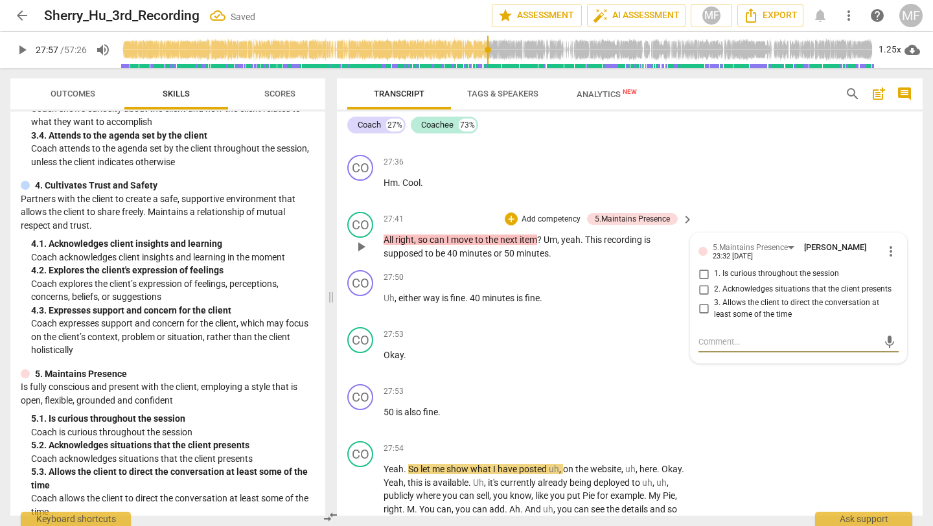
click at [743, 297] on span "3. Allows the client to direct the conversation at least some of the time" at bounding box center [804, 308] width 180 height 23
click at [714, 301] on input "3. Allows the client to direct the conversation at least some of the time" at bounding box center [703, 309] width 21 height 16
checkbox input "true"
click at [636, 406] on p "50 is also fine ." at bounding box center [535, 413] width 303 height 14
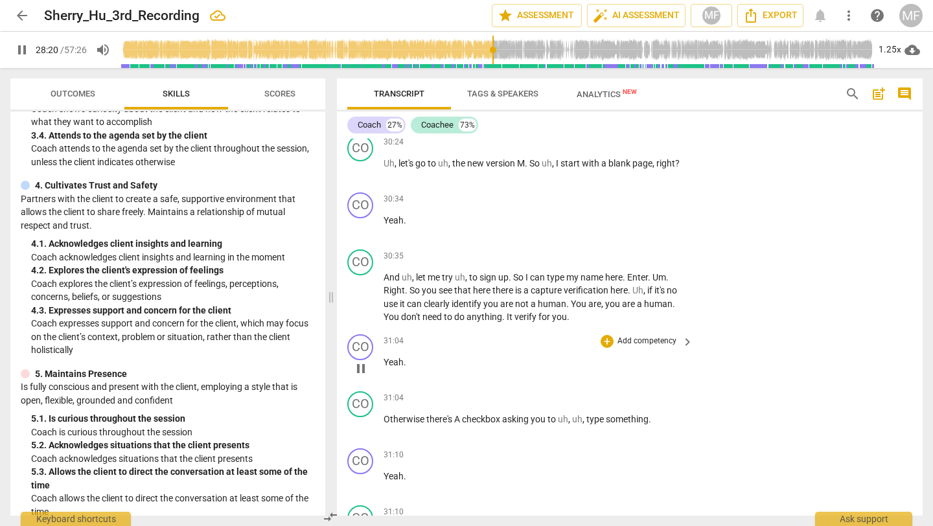
scroll to position [9550, 0]
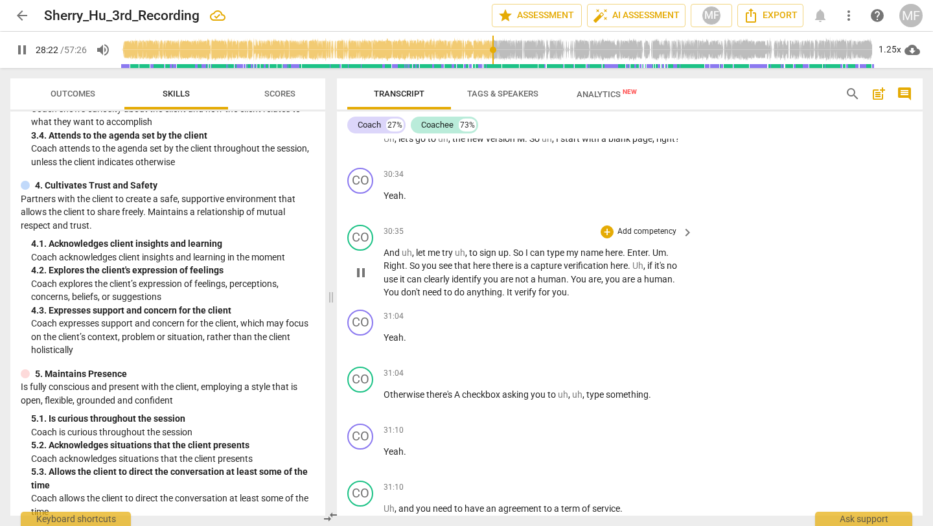
click at [362, 273] on span "pause" at bounding box center [361, 273] width 16 height 16
click at [362, 273] on span "play_arrow" at bounding box center [361, 273] width 16 height 16
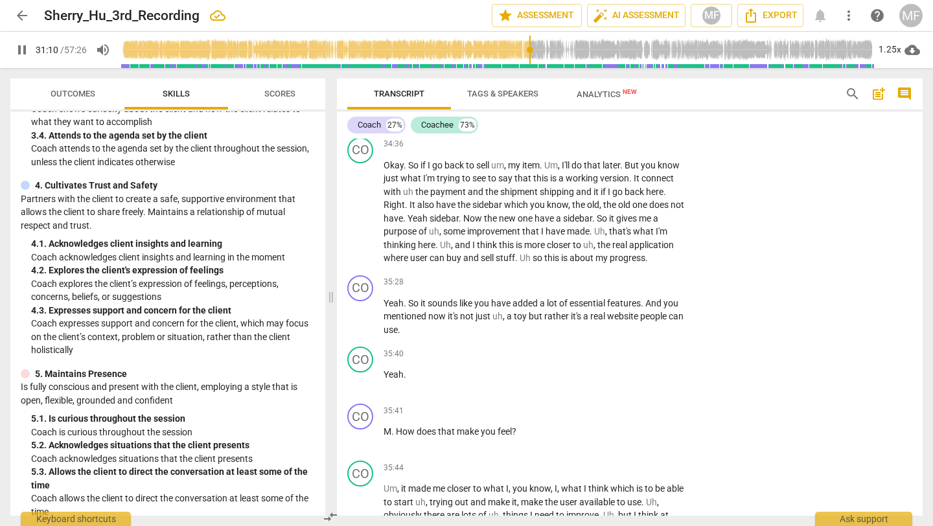
scroll to position [10959, 0]
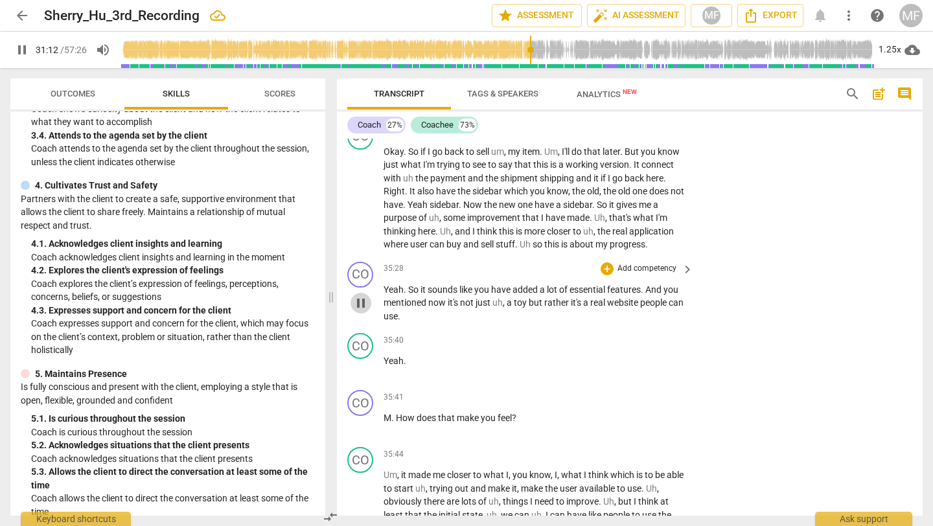
click at [356, 311] on span "pause" at bounding box center [361, 304] width 16 height 16
click at [356, 311] on span "play_arrow" at bounding box center [361, 304] width 16 height 16
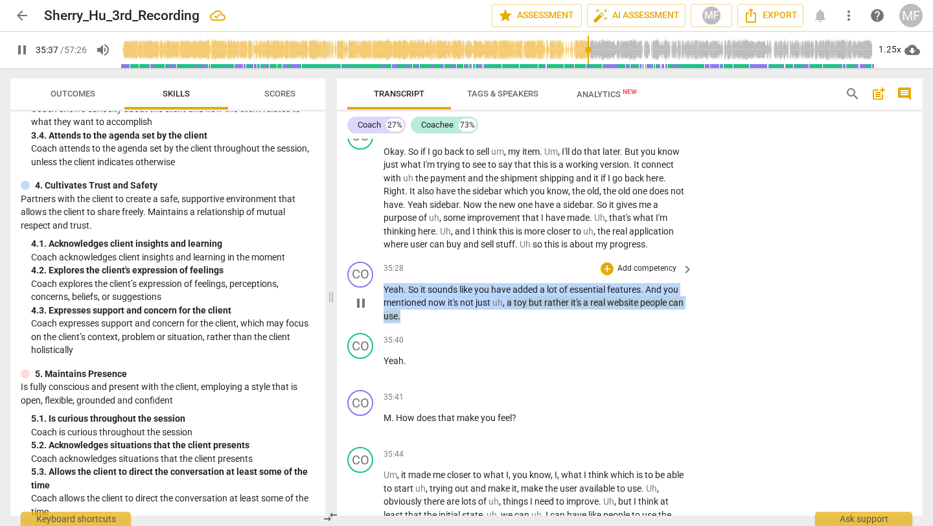
drag, startPoint x: 425, startPoint y: 332, endPoint x: 380, endPoint y: 303, distance: 52.5
click at [380, 303] on div "CO play_arrow pause 35:28 + Add competency keyboard_arrow_right Yeah . So it so…" at bounding box center [630, 293] width 586 height 72
click at [431, 314] on div "+" at bounding box center [429, 313] width 13 height 13
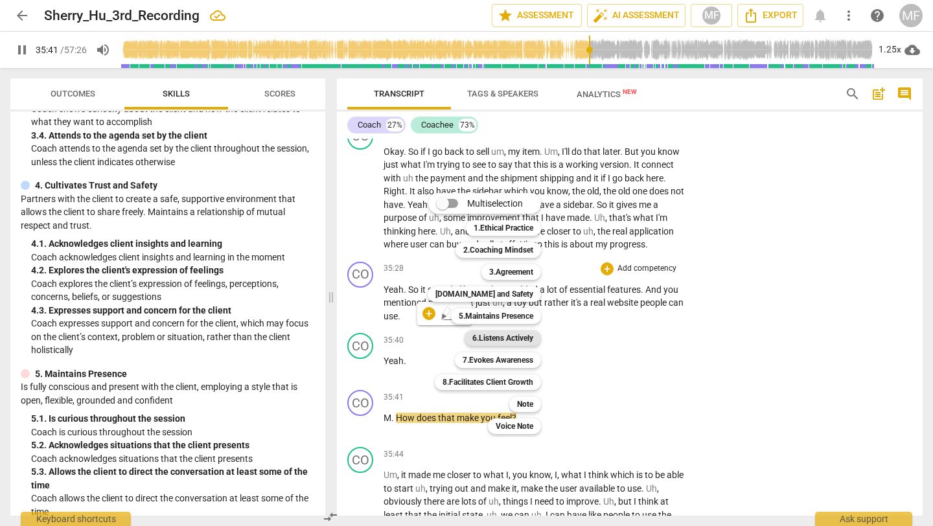
click at [507, 335] on b "6.Listens Actively" at bounding box center [502, 339] width 61 height 16
type input "2142"
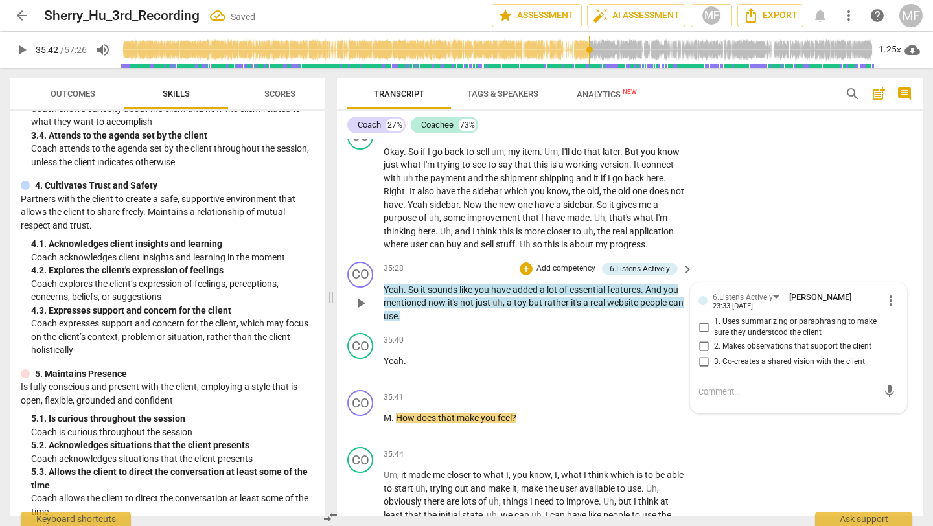
click at [732, 337] on span "1. Uses summarizing or paraphrasing to make sure they understood the client" at bounding box center [804, 327] width 180 height 23
click at [714, 335] on input "1. Uses summarizing or paraphrasing to make sure they understood the client" at bounding box center [703, 328] width 21 height 16
checkbox input "true"
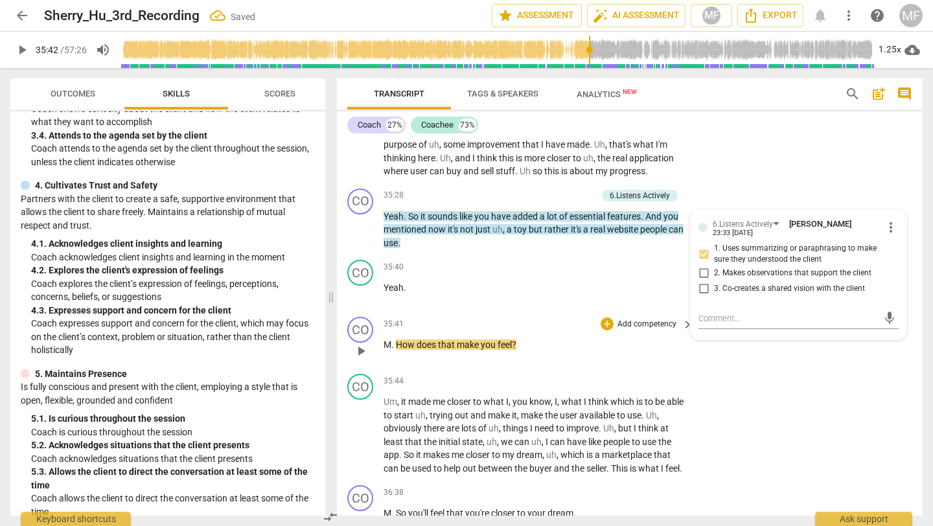
click at [471, 369] on div "CO play_arrow pause 35:41 + Add competency keyboard_arrow_right M . How does th…" at bounding box center [630, 340] width 586 height 57
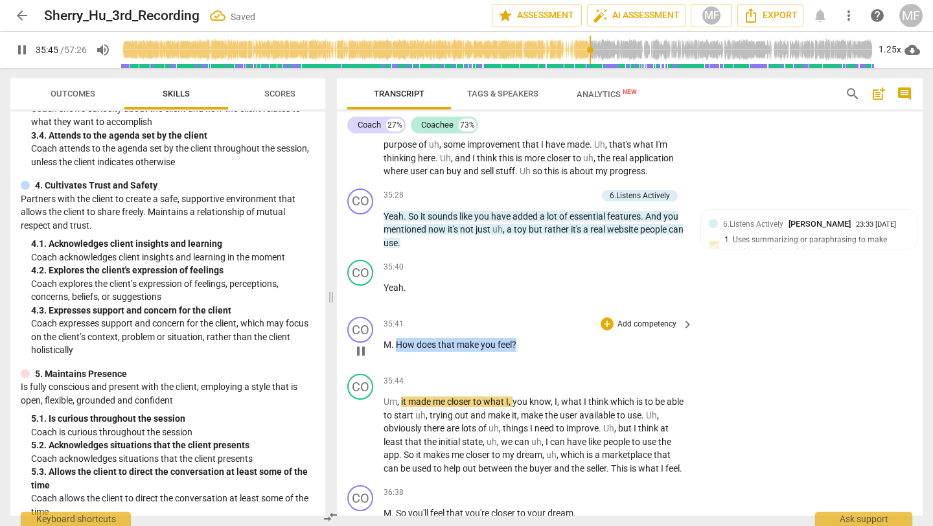
drag, startPoint x: 523, startPoint y: 361, endPoint x: 398, endPoint y: 360, distance: 125.1
click at [398, 352] on p "M . How does that make you feel ?" at bounding box center [535, 345] width 303 height 14
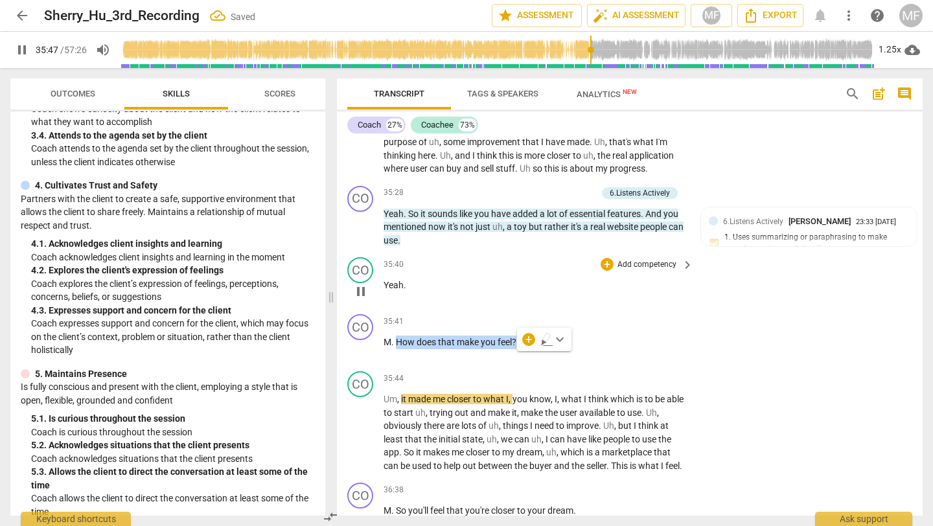
scroll to position [11035, 0]
click at [531, 338] on div "+" at bounding box center [528, 339] width 13 height 13
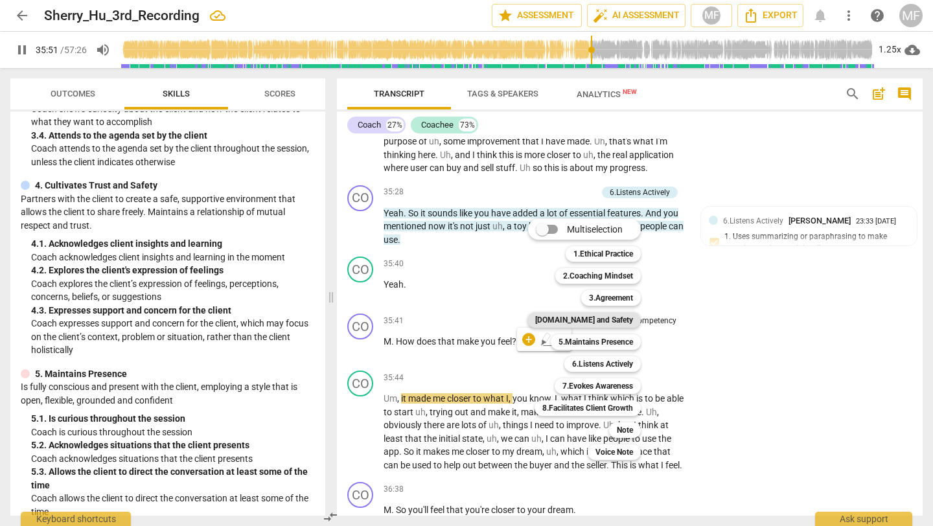
click at [611, 323] on b "[DOMAIN_NAME] and Safety" at bounding box center [584, 320] width 98 height 16
type input "2152"
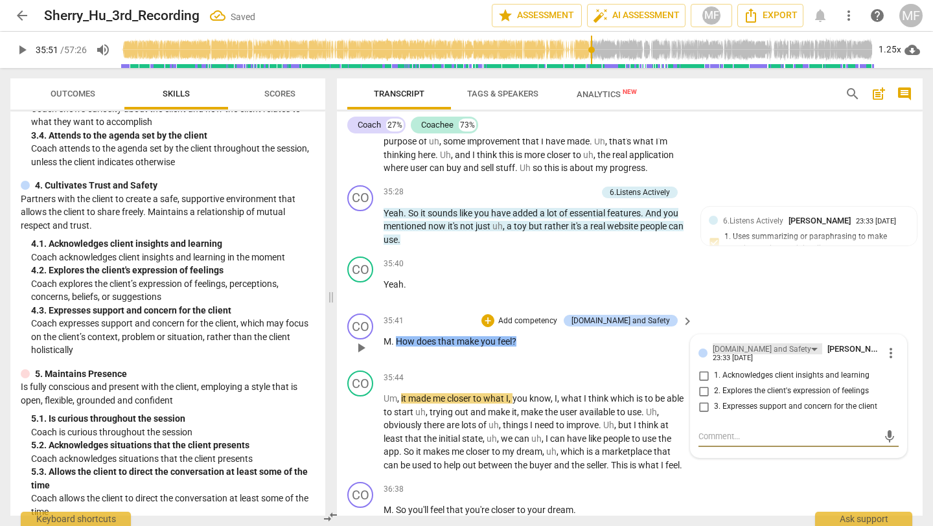
click at [741, 356] on div "[DOMAIN_NAME] and Safety" at bounding box center [762, 349] width 99 height 12
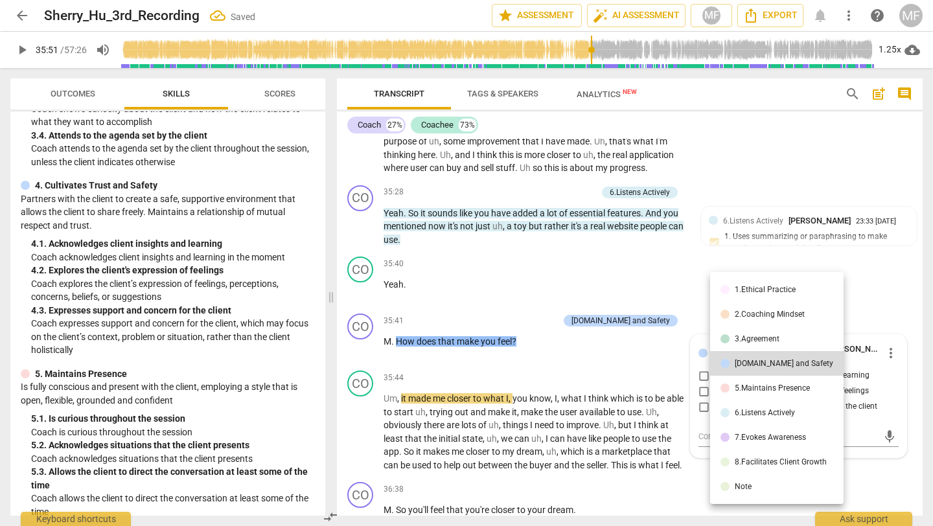
click at [741, 419] on li "6.Listens Actively" at bounding box center [777, 413] width 134 height 25
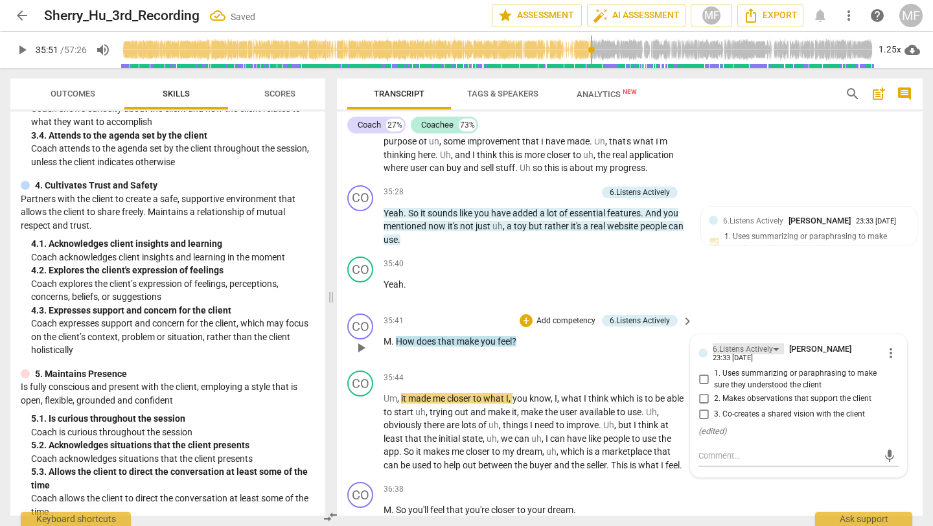
click at [738, 356] on div "6.Listens Actively" at bounding box center [743, 349] width 60 height 12
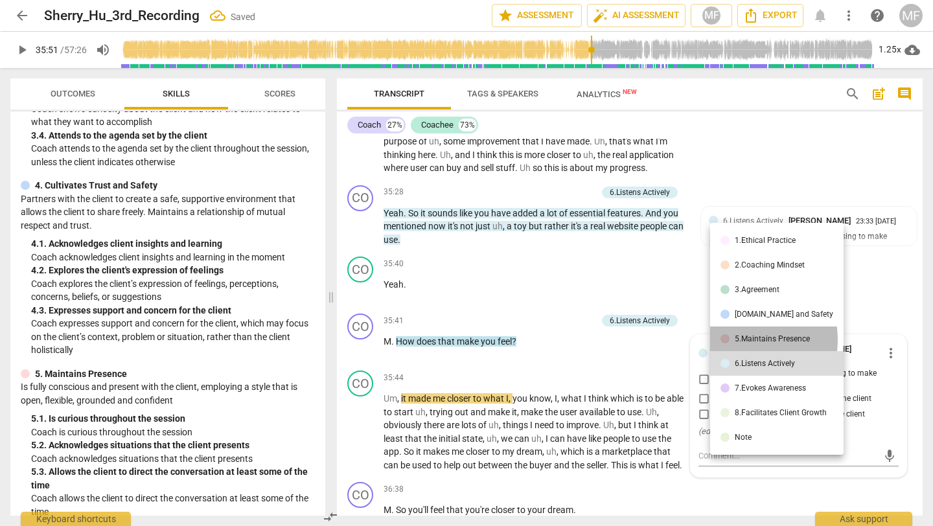
click at [734, 340] on li "5.Maintains Presence" at bounding box center [777, 339] width 134 height 25
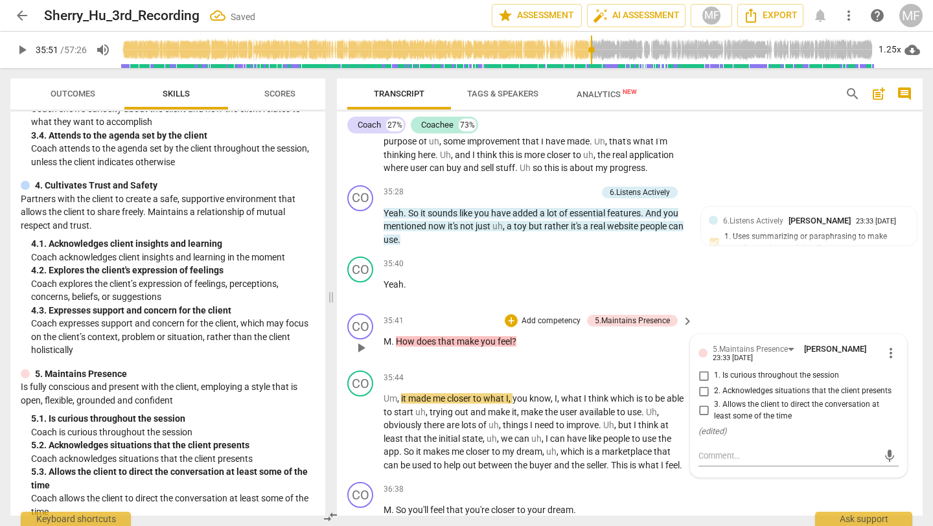
click at [734, 382] on span "1. Is curious throughout the session" at bounding box center [776, 376] width 125 height 12
click at [714, 384] on input "1. Is curious throughout the session" at bounding box center [703, 376] width 21 height 16
checkbox input "true"
click at [544, 385] on div "35:44 + Add competency keyboard_arrow_right" at bounding box center [539, 378] width 311 height 14
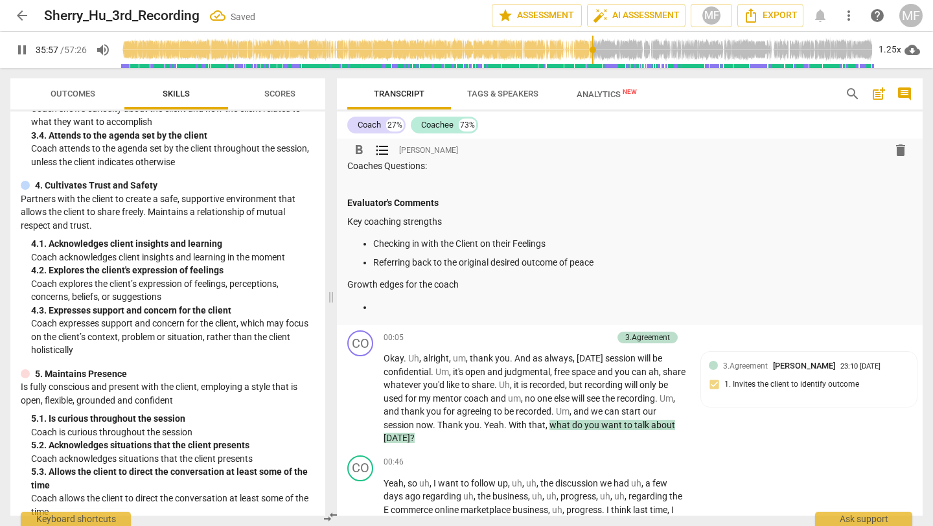
scroll to position [311, 0]
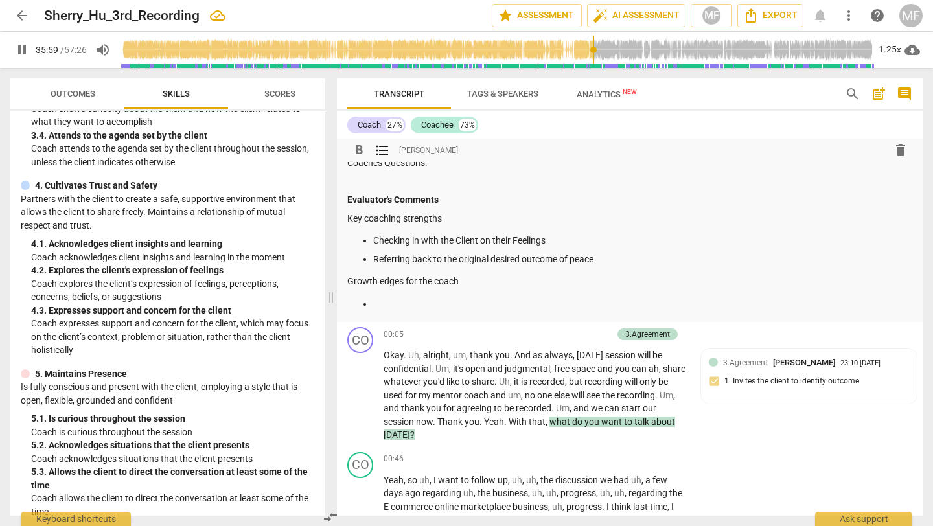
click at [399, 306] on p at bounding box center [642, 304] width 539 height 14
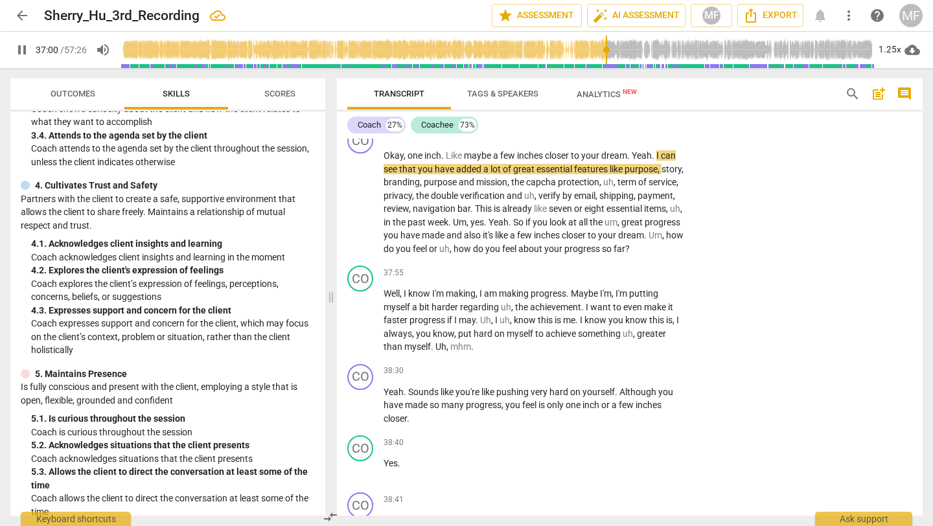
scroll to position [11510, 0]
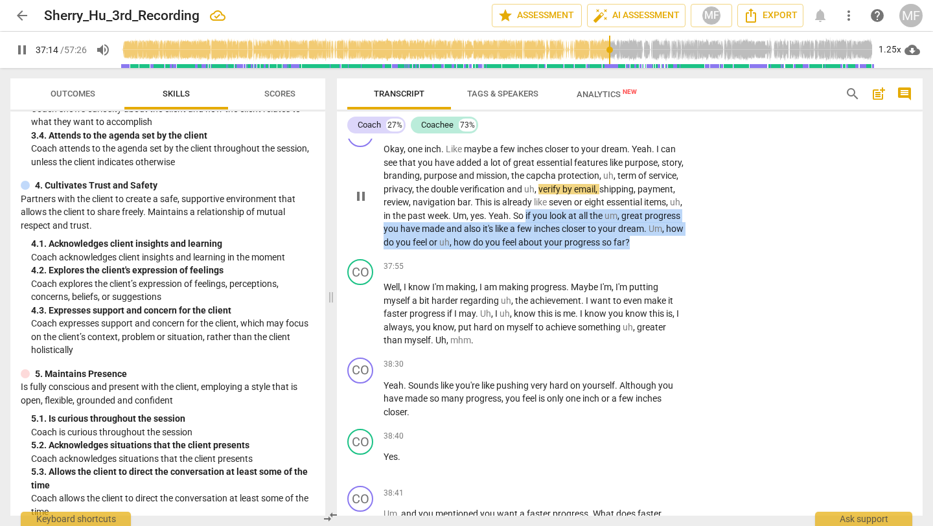
drag, startPoint x: 458, startPoint y: 285, endPoint x: 605, endPoint y: 247, distance: 152.6
click at [605, 247] on p "Okay , one inch . Like maybe a few inches closer to your dream . Yeah . I can s…" at bounding box center [535, 196] width 303 height 106
click at [460, 269] on div "+" at bounding box center [460, 267] width 13 height 13
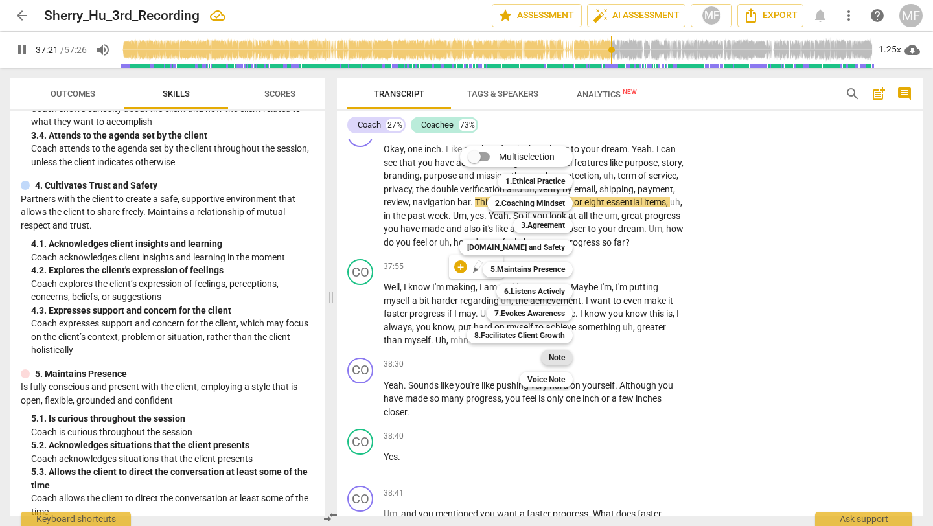
click at [553, 360] on b "Note" at bounding box center [557, 358] width 16 height 16
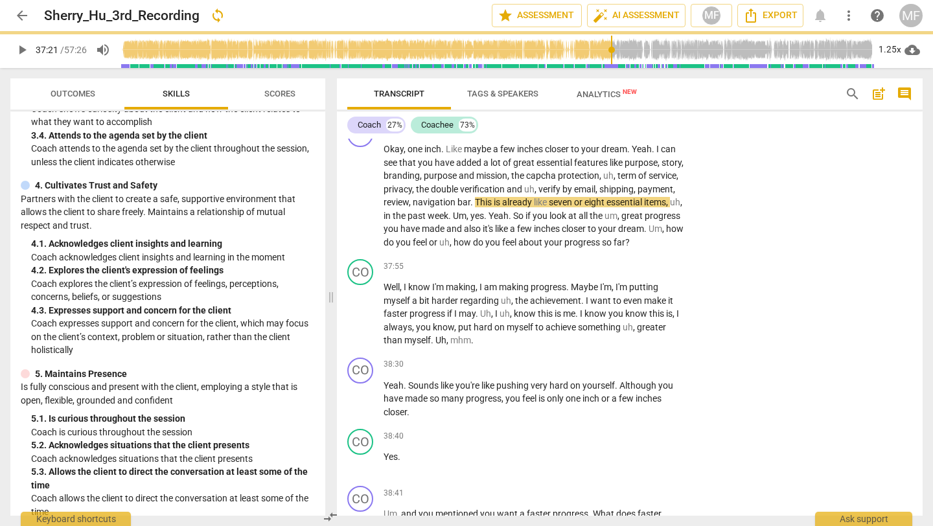
type input "2242"
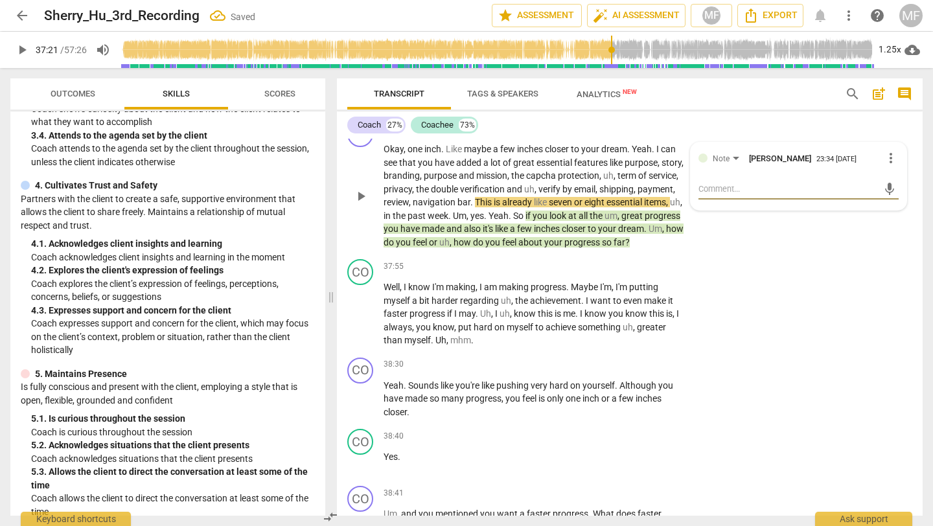
type textarea "R"
type textarea "RT"
type textarea "R"
type textarea "T"
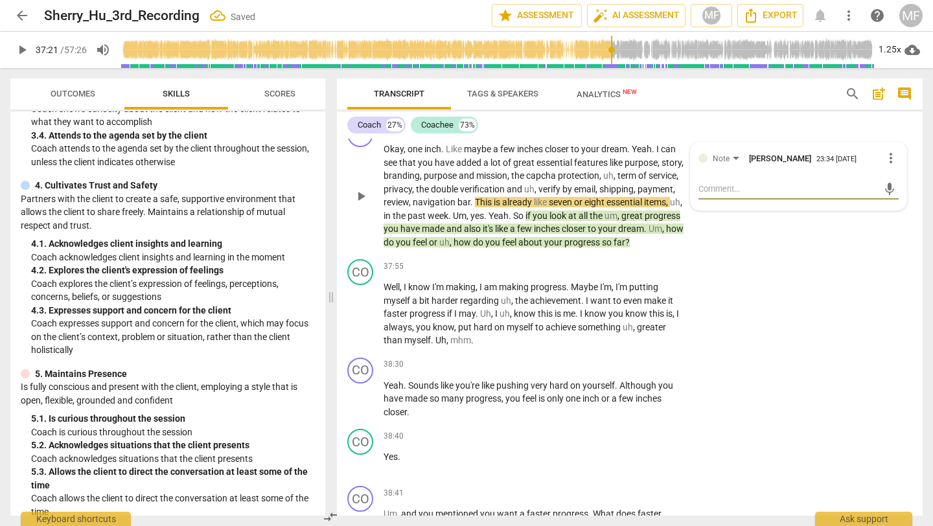
type textarea "T"
type textarea "Th"
type textarea "The"
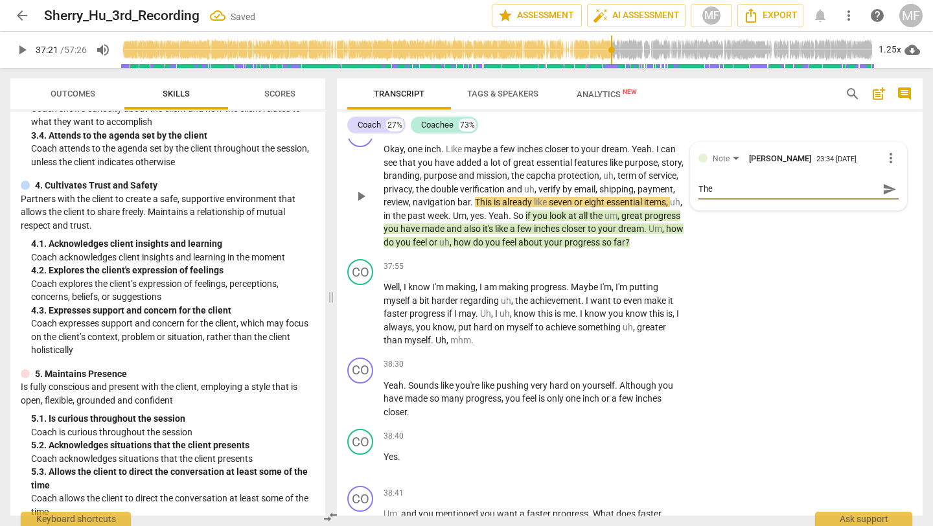
type textarea "The c"
type textarea "The co"
type textarea "The coa"
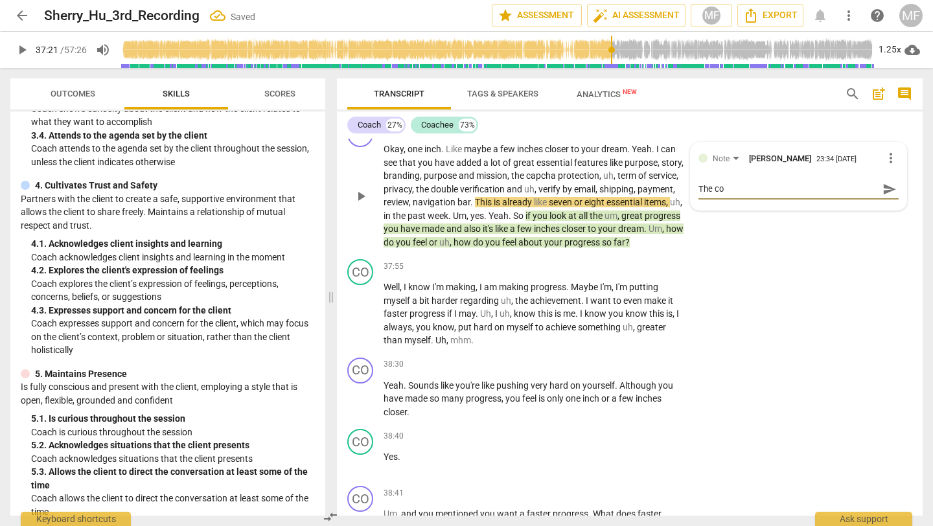
type textarea "The coa"
type textarea "The coac"
type textarea "The coach"
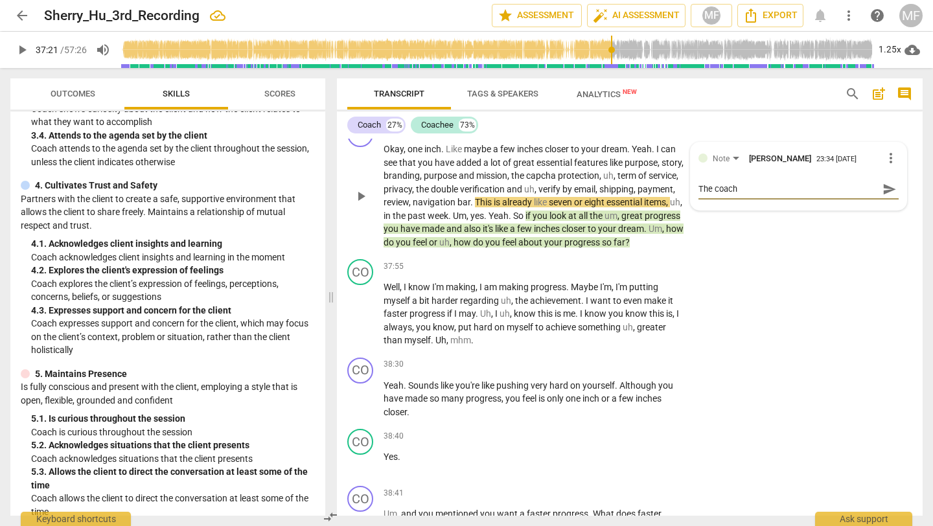
type textarea "The coach"
type textarea "The coach w"
type textarea "The coach wo"
type textarea "The coach [PERSON_NAME]"
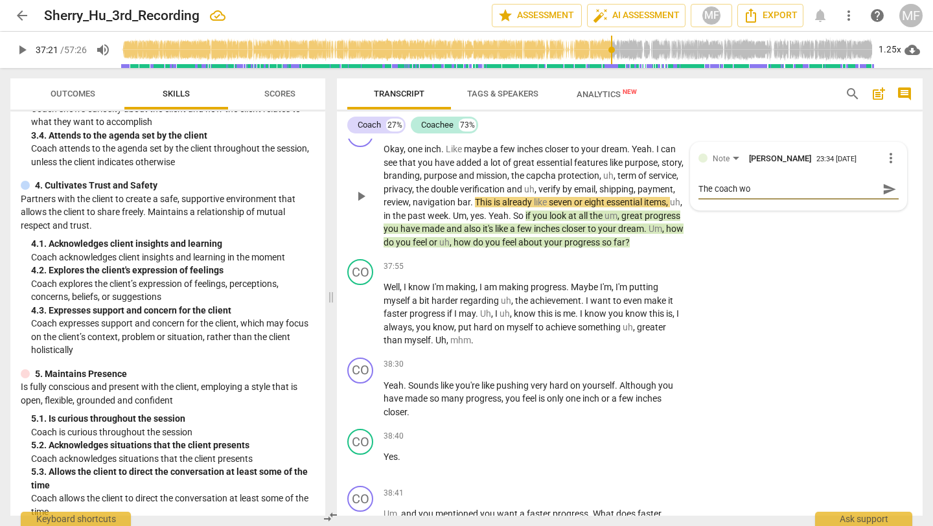
type textarea "The coach [PERSON_NAME]"
type textarea "The coach would"
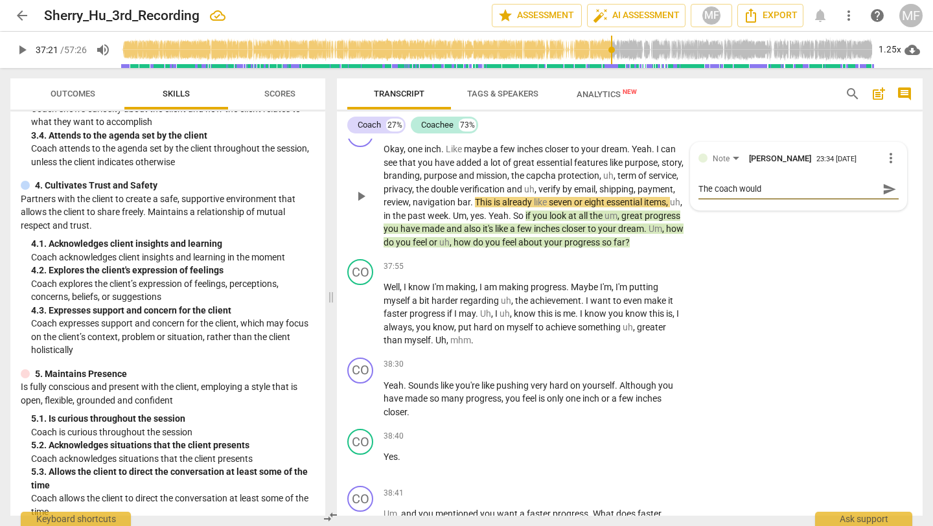
type textarea "The coach would"
type textarea "The coach would b"
type textarea "The coach would be"
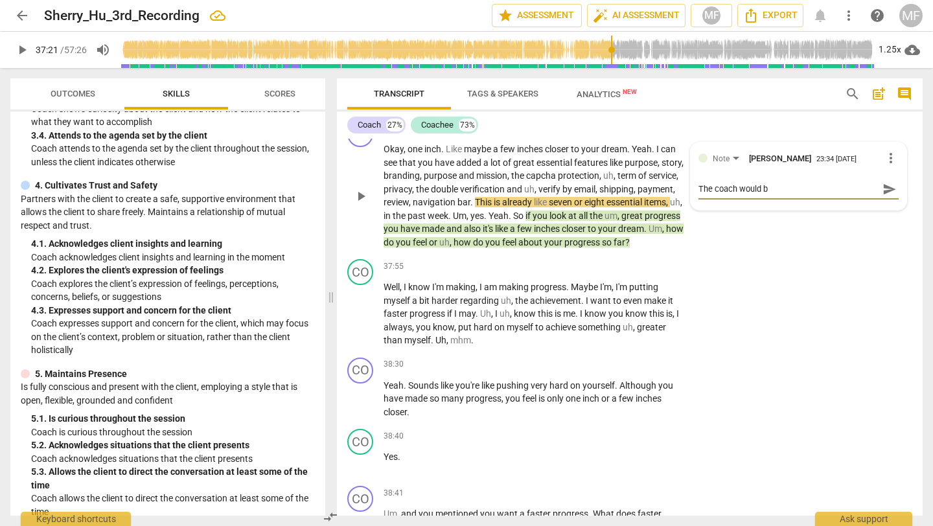
type textarea "The coach would be"
type textarea "The coach would ben"
type textarea "The coach would bene"
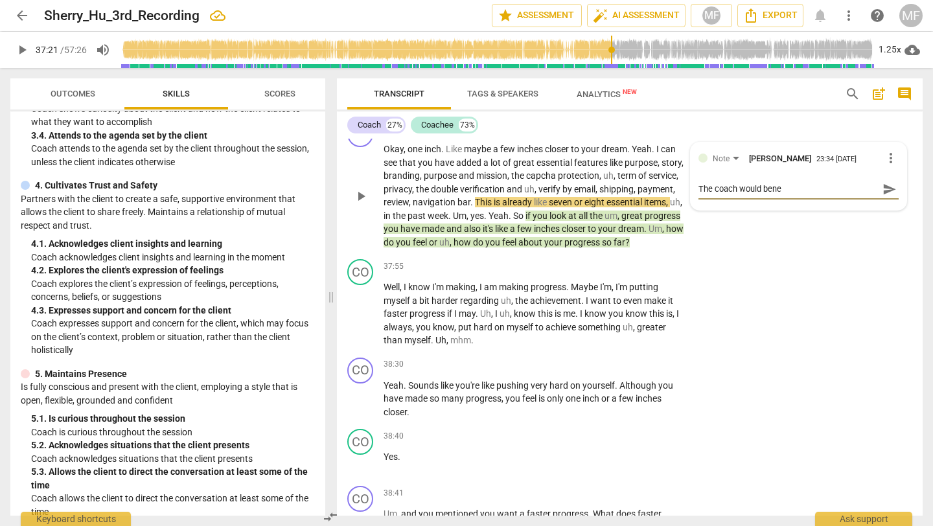
type textarea "The coach would benef"
type textarea "The coach would [PERSON_NAME]"
type textarea "The coach would benefit"
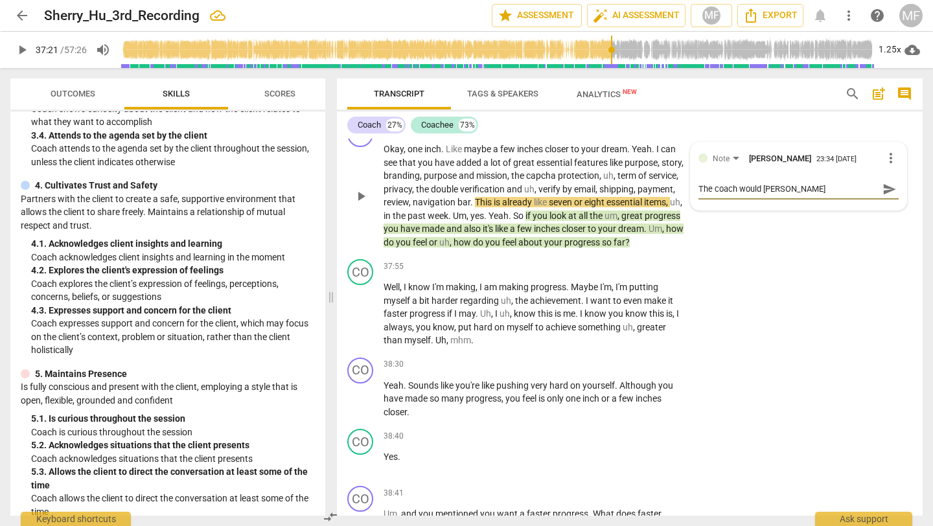
type textarea "The coach would benefit"
type textarea "The coach would benefit o"
type textarea "The coach would benefit on"
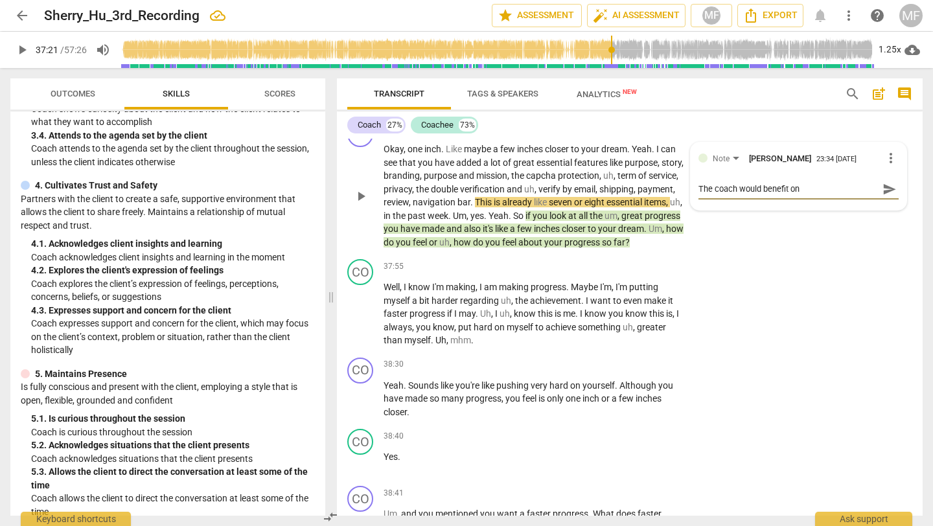
type textarea "The coach would benefit on"
type textarea "The coach would benefit on s"
type textarea "The coach would benefit on sh"
type textarea "The coach would benefit on shi"
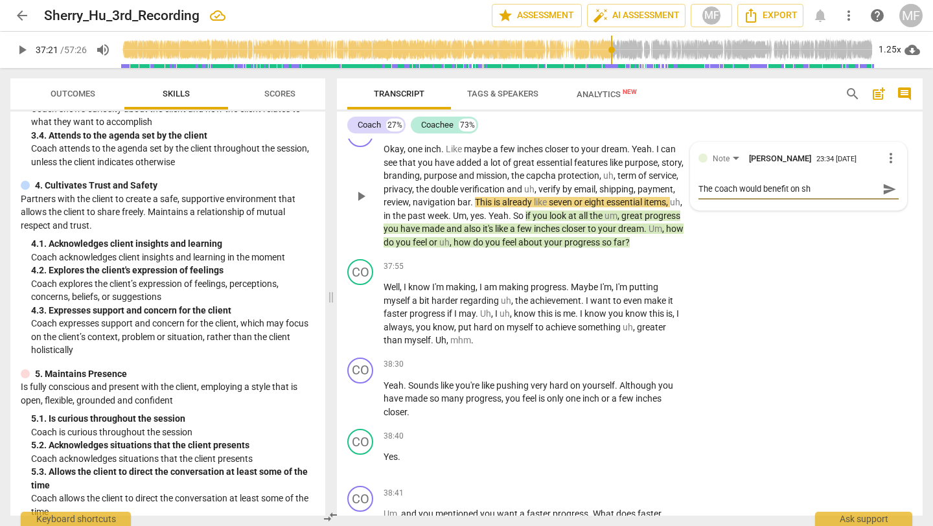
type textarea "The coach would benefit on shi"
type textarea "The coach would benefit on shif"
type textarea "The coach would benefit on shift"
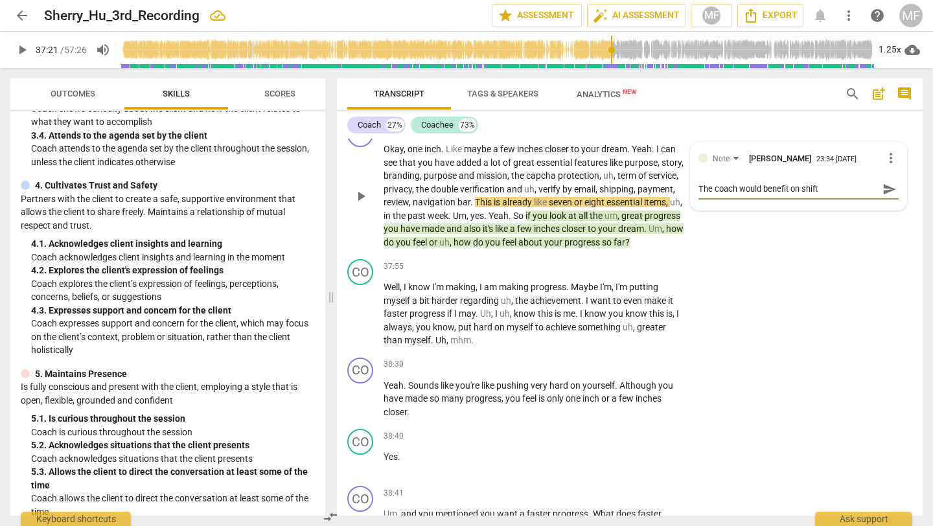
type textarea "The coach would benefit on shifti"
type textarea "The coach would benefit on shiftin"
type textarea "The coach would benefit on shifting"
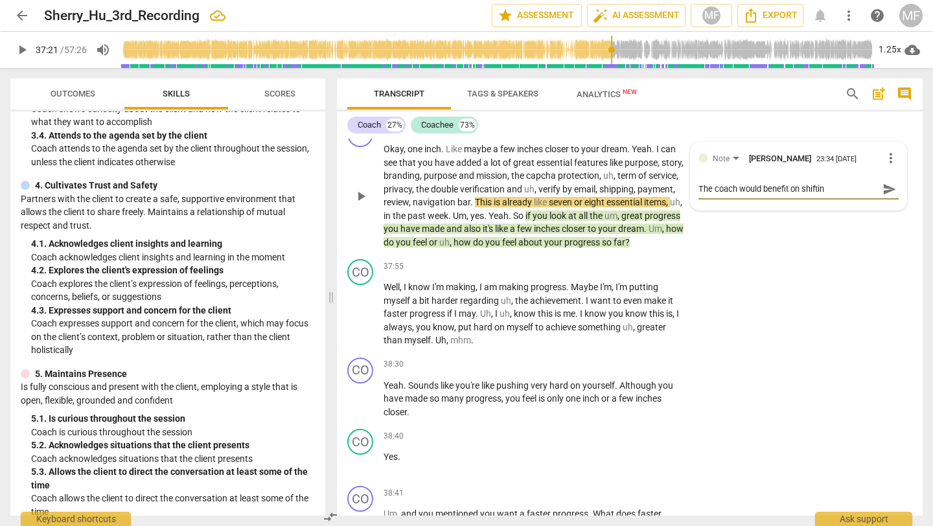
type textarea "The coach would benefit on shifting"
type textarea "The coach would benefit on shifting i"
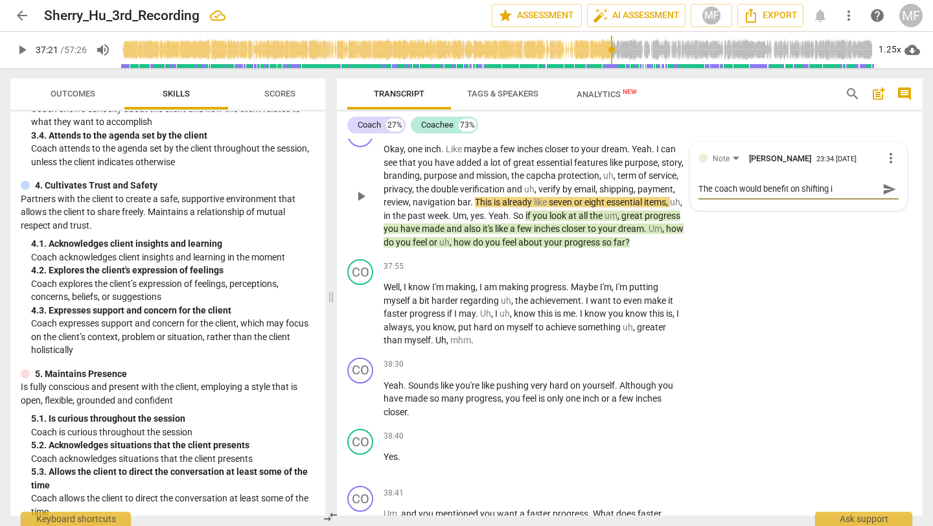
type textarea "The coach would benefit on shifting in"
type textarea "The coach would benefit on shifting int"
type textarea "The coach would benefit on shifting into"
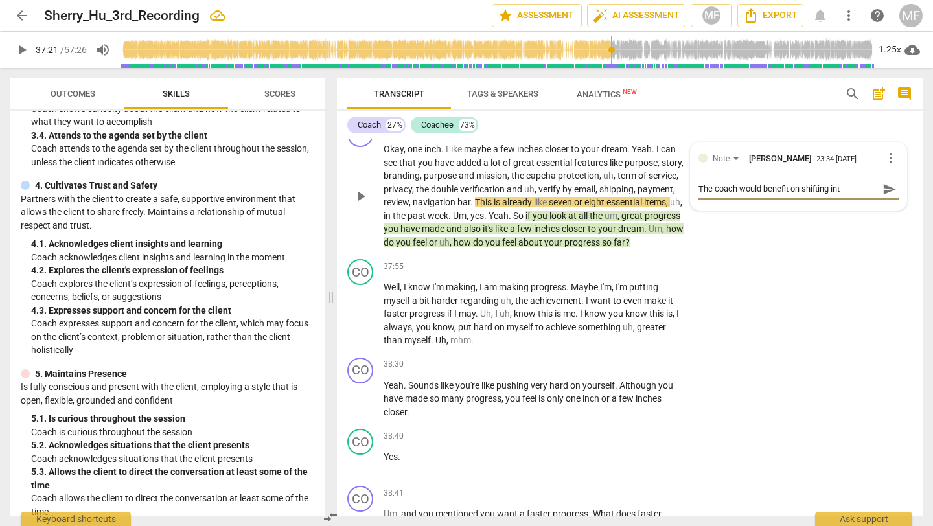
type textarea "The coach would benefit on shifting into"
type textarea "The coach would benefit on shifting into w"
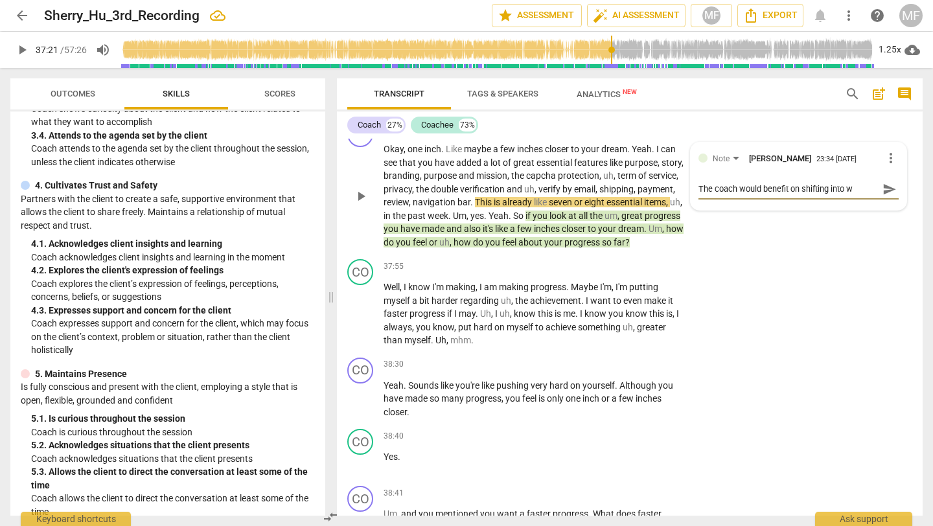
type textarea "The coach would benefit on shifting into wh"
type textarea "The coach would benefit on shifting into wha"
type textarea "The coach would benefit on shifting into what"
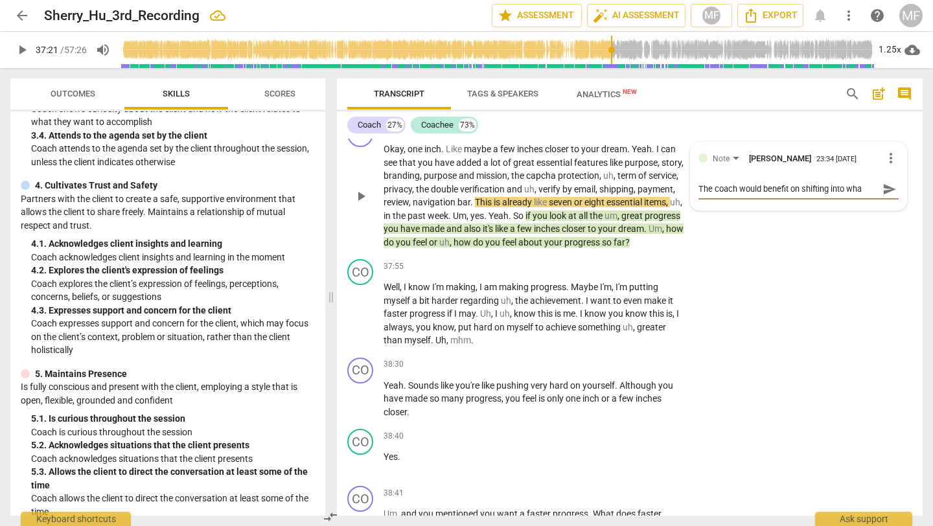
type textarea "The coach would benefit on shifting into what"
type textarea "The coach would benefit on shifting into what t"
type textarea "The coach would benefit on shifting into what th"
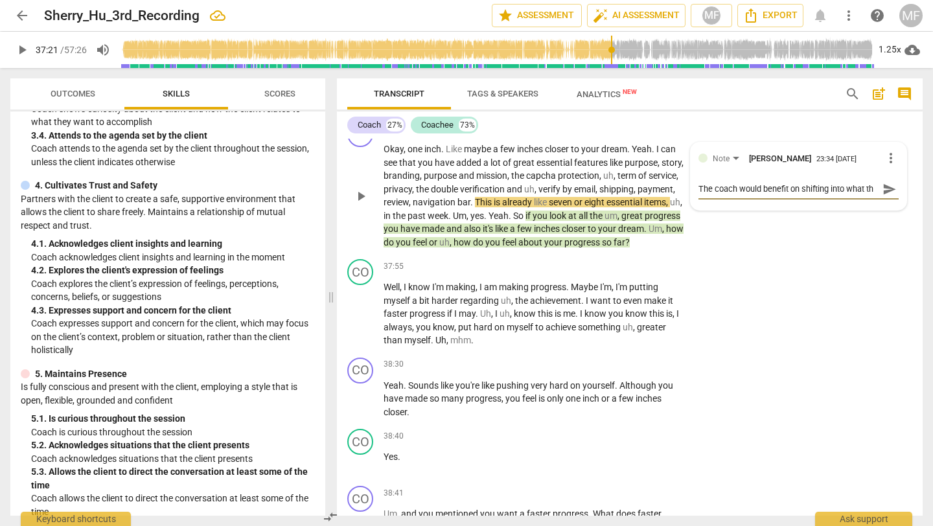
type textarea "The coach would benefit on shifting into what the"
type textarea "The coach would benefit on shifting into what the c"
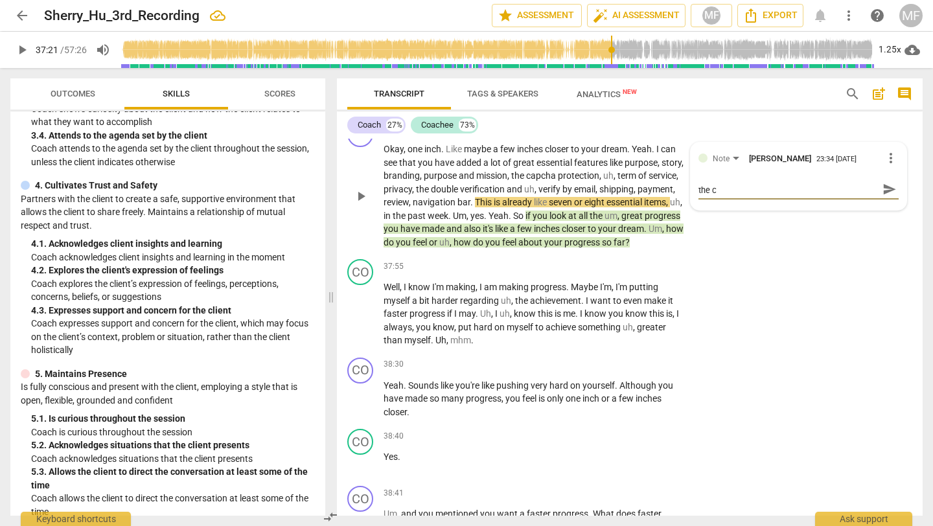
type textarea "The coach would benefit on shifting into what the cl"
type textarea "The coach would benefit on shifting into what the cli"
type textarea "The coach would benefit on shifting into what the clie"
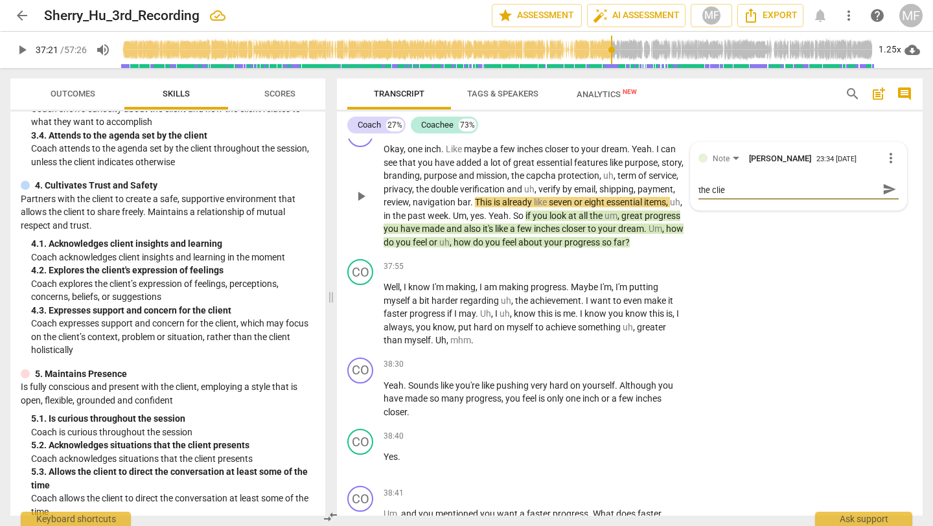
type textarea "The coach would benefit on shifting into what the clien"
type textarea "The coach would benefit on shifting into what the client"
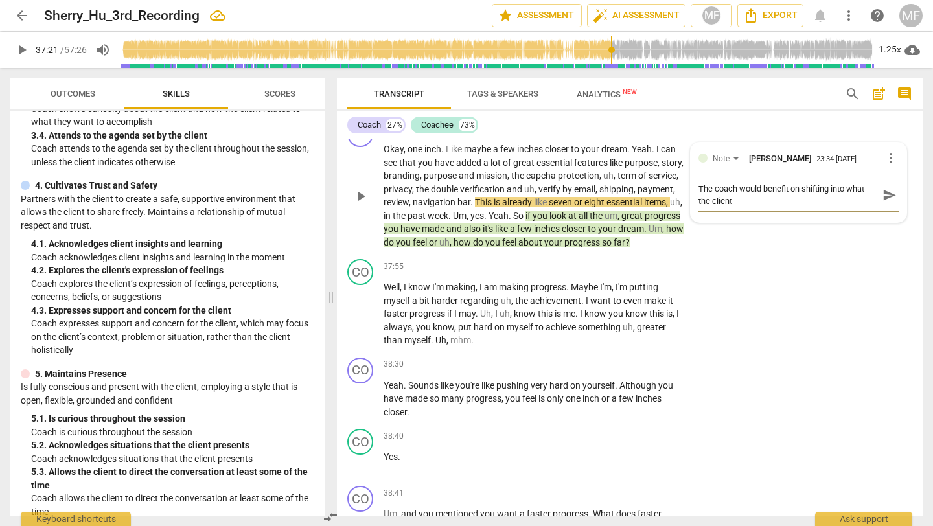
type textarea "The coach would benefit on shifting into what the client"
type textarea "The coach would benefit on shifting into what the clien"
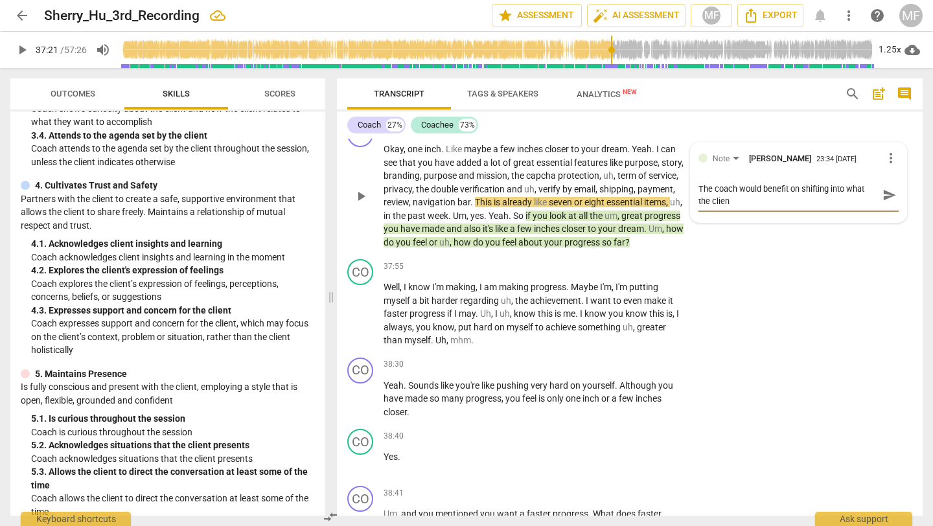
type textarea "The coach would benefit on shifting into what the clie"
type textarea "The coach would benefit on shifting into what the cli"
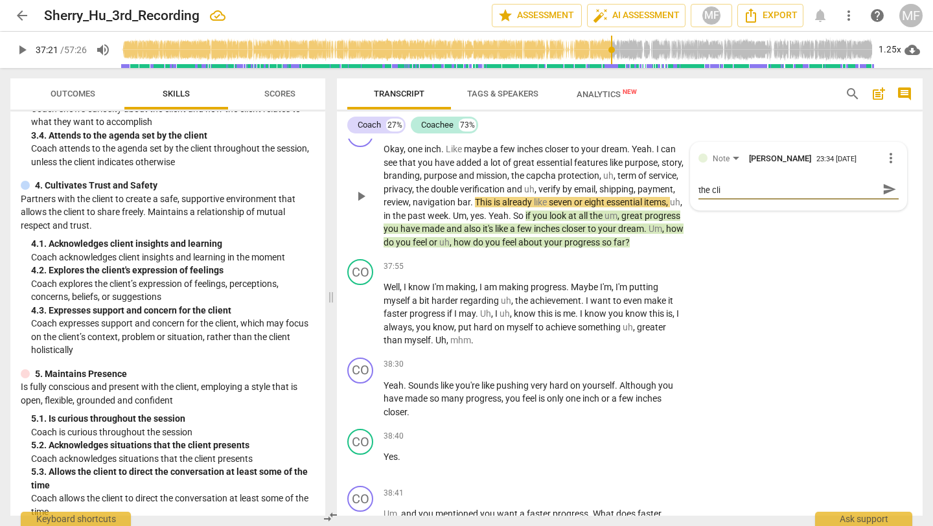
type textarea "The coach would benefit on shifting into what the cl"
type textarea "The coach would benefit on shifting into what the c"
type textarea "The coach would benefit on shifting into what the"
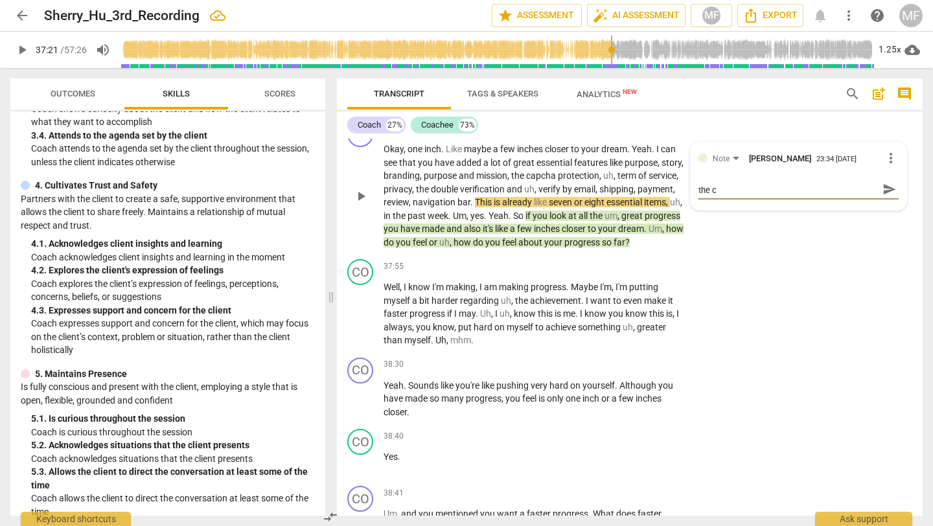
type textarea "The coach would benefit on shifting into what the"
type textarea "The coach would benefit on shifting into what th"
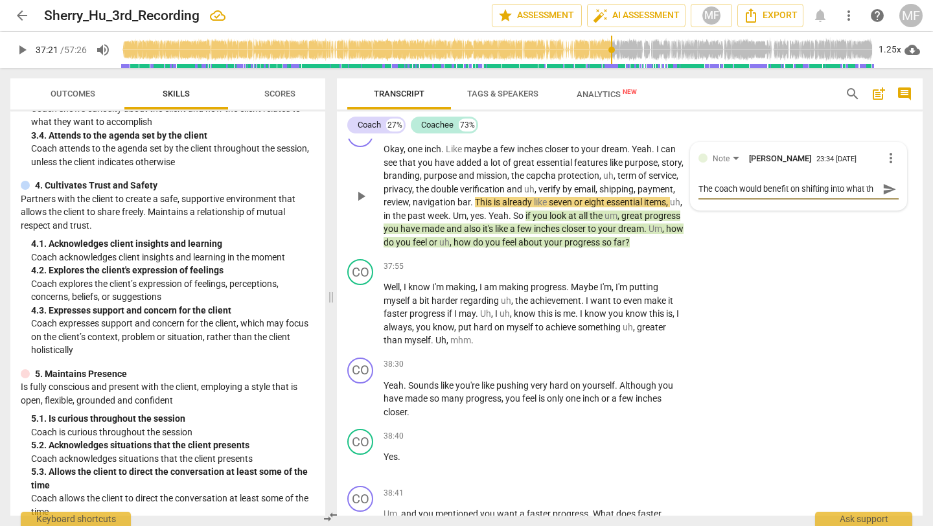
type textarea "The coach would benefit on shifting into what t"
type textarea "The coach would benefit on shifting into what"
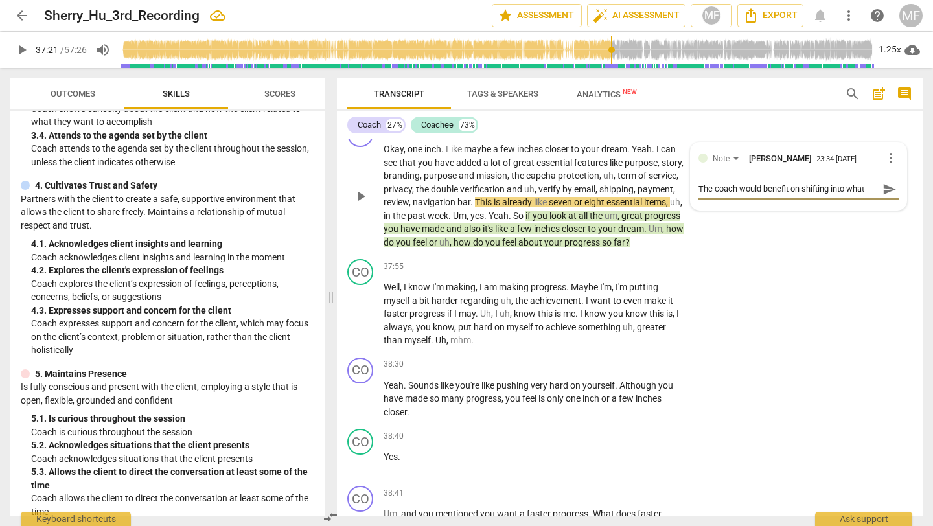
type textarea "The coach would benefit on shifting into what"
type textarea "The coach would benefit on shifting into wha"
type textarea "The coach would benefit on shifting into wh"
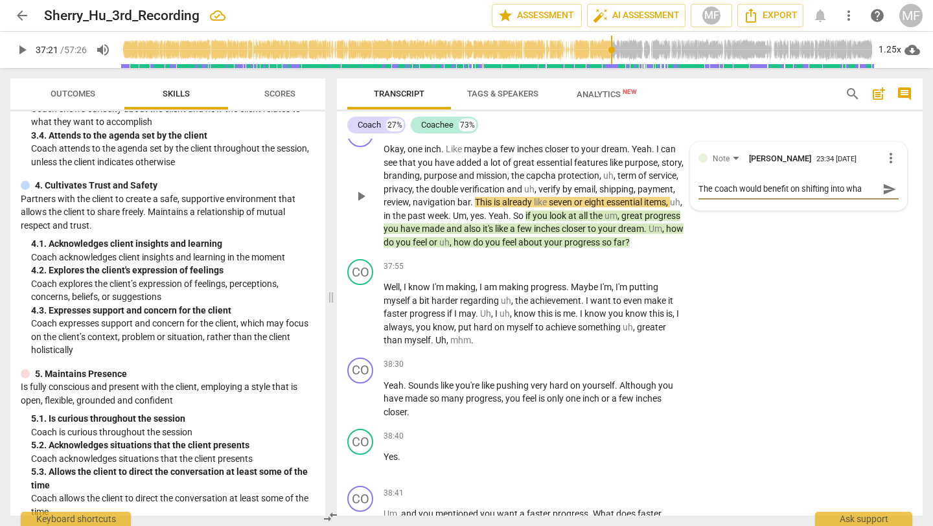
type textarea "The coach would benefit on shifting into wh"
type textarea "The coach would benefit on shifting into w"
type textarea "The coach would benefit on shifting into wh"
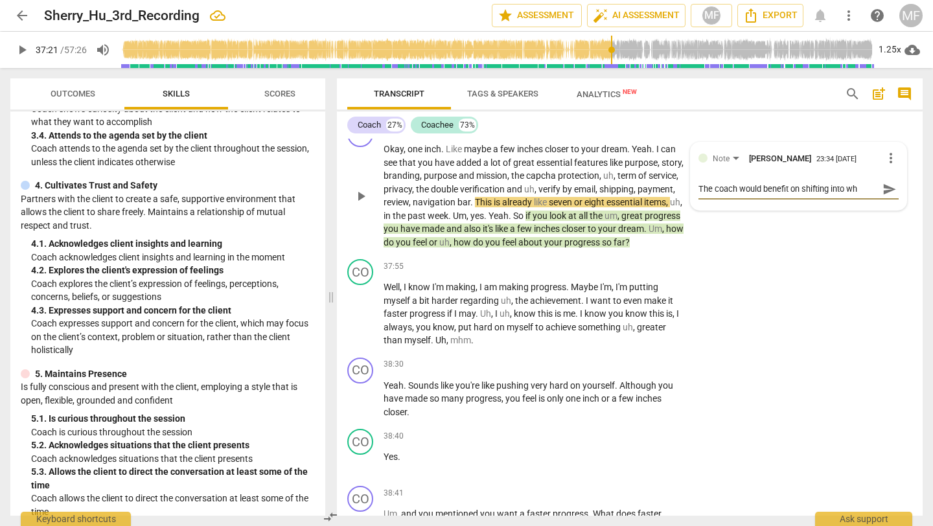
type textarea "The coach would benefit on shifting into whe"
type textarea "The coach would benefit on shifting into wher"
type textarea "The coach would benefit on shifting into where"
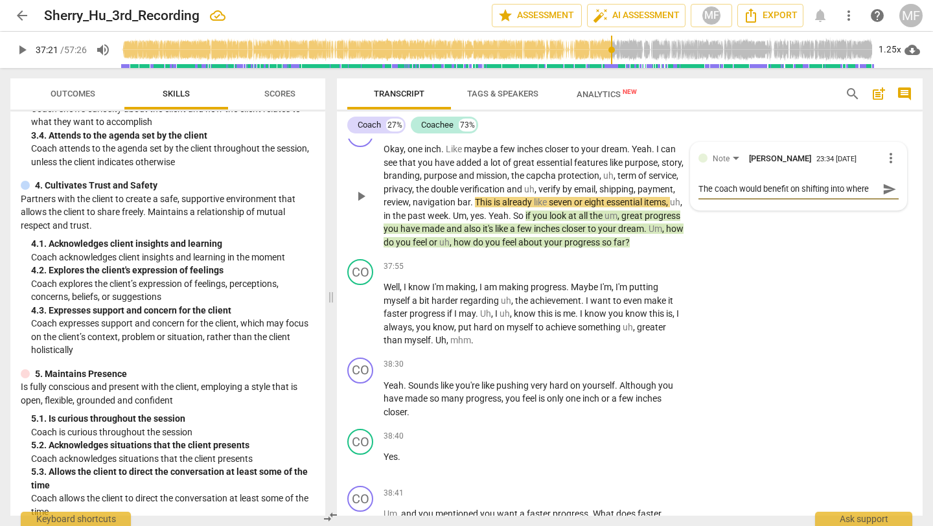
type textarea "The coach would benefit on shifting into where"
type textarea "The coach would benefit on shifting into where t"
type textarea "The coach would benefit on shifting into where th"
type textarea "The coach would benefit on shifting into where the"
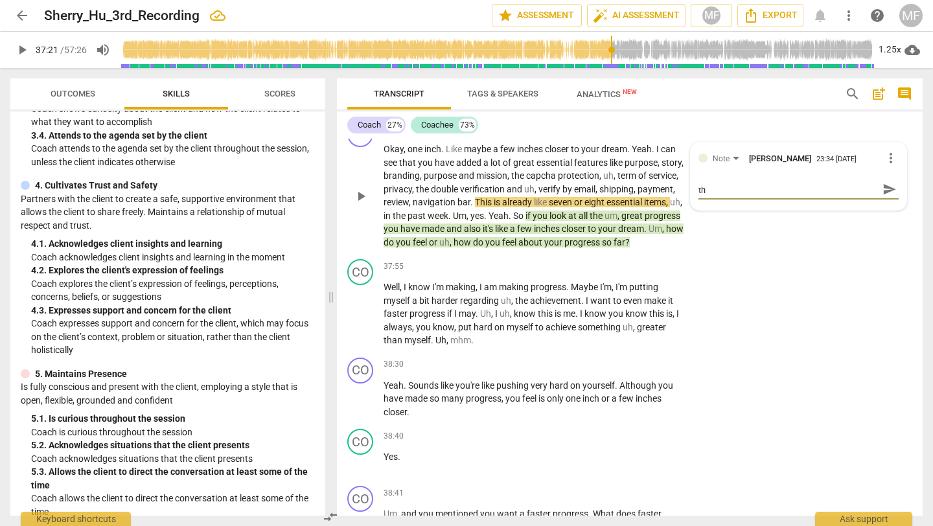
type textarea "The coach would benefit on shifting into where the"
type textarea "The coach would benefit on shifting into where the c"
type textarea "The coach would benefit on shifting into where the cl"
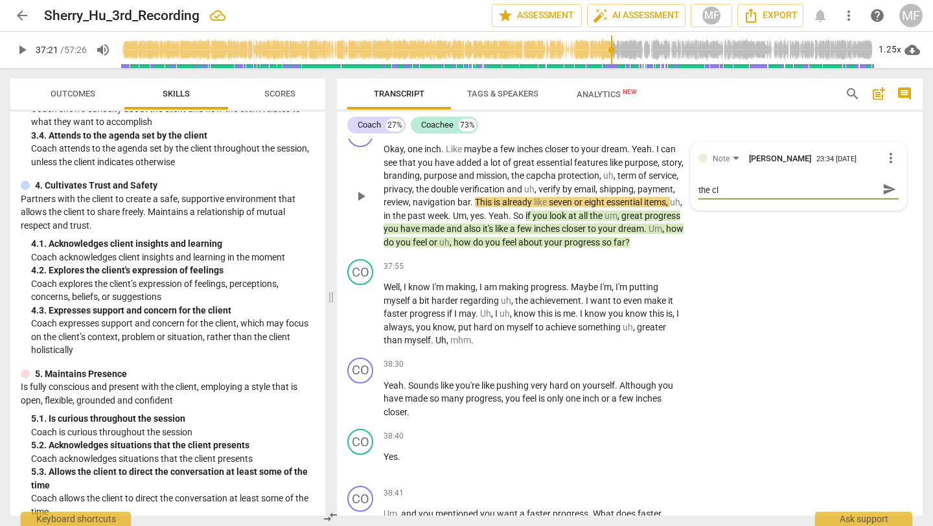
type textarea "The coach would benefit on shifting into where the cli"
type textarea "The coach would benefit on shifting into where the clie"
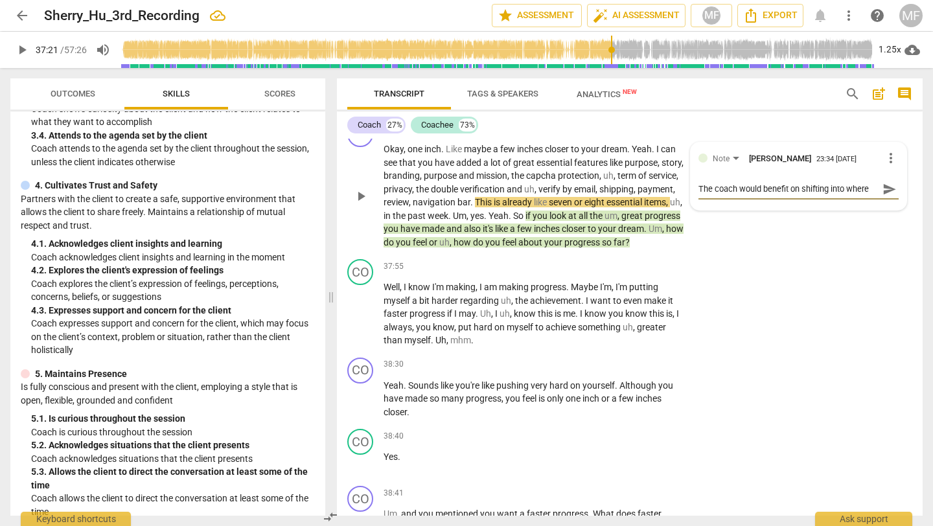
type textarea "The coach would benefit on shifting into where the clien"
click at [887, 202] on span "send" at bounding box center [890, 195] width 14 height 14
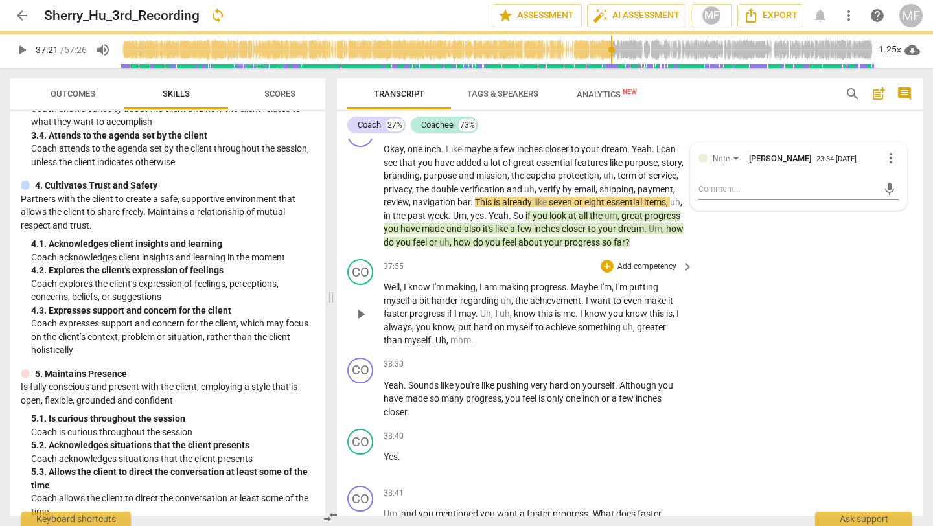
scroll to position [0, 0]
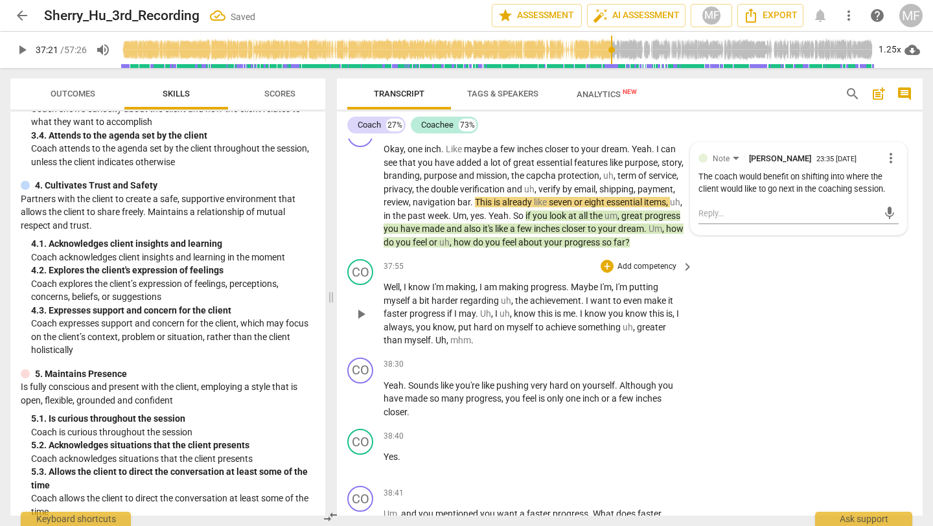
click at [408, 319] on span "faster" at bounding box center [397, 314] width 26 height 10
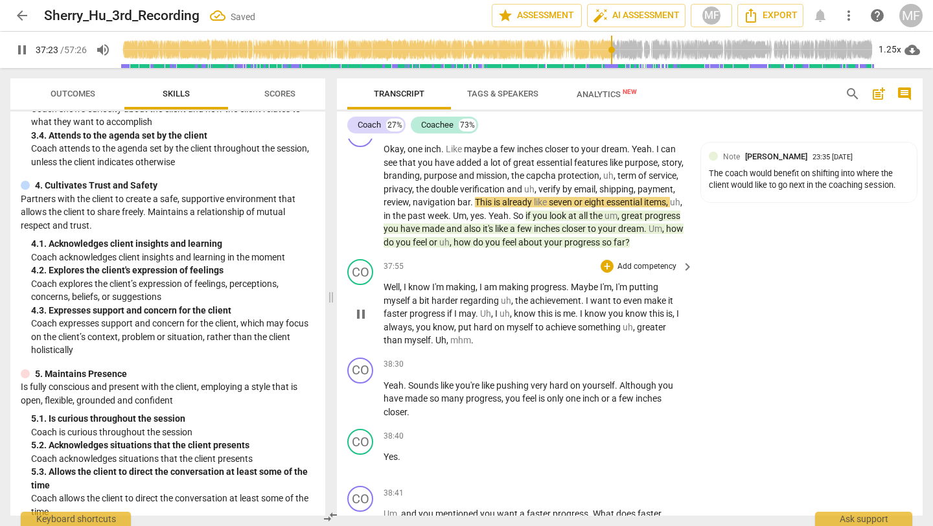
click at [347, 347] on div "CO play_arrow pause" at bounding box center [365, 303] width 36 height 88
click at [364, 322] on span "pause" at bounding box center [361, 315] width 16 height 16
click at [0, 0] on span "play_arrow" at bounding box center [0, 0] width 0 height 0
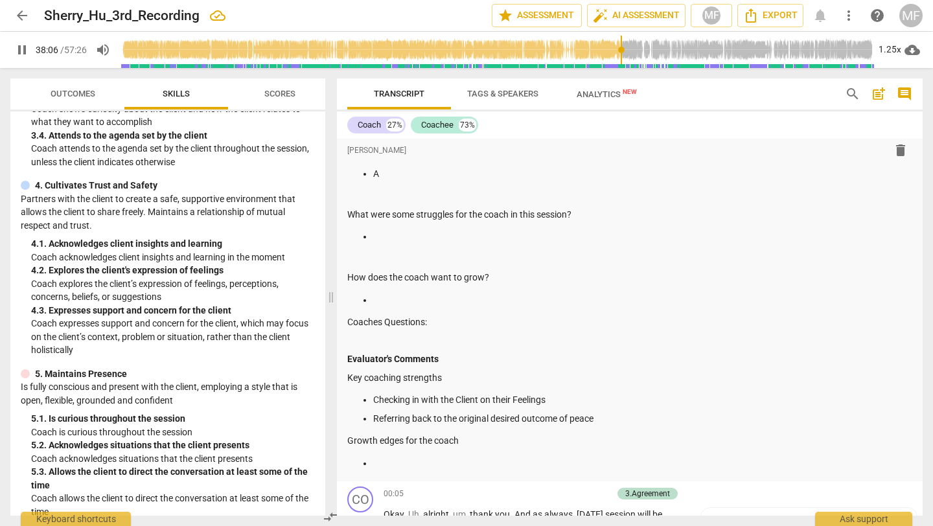
scroll to position [297, 0]
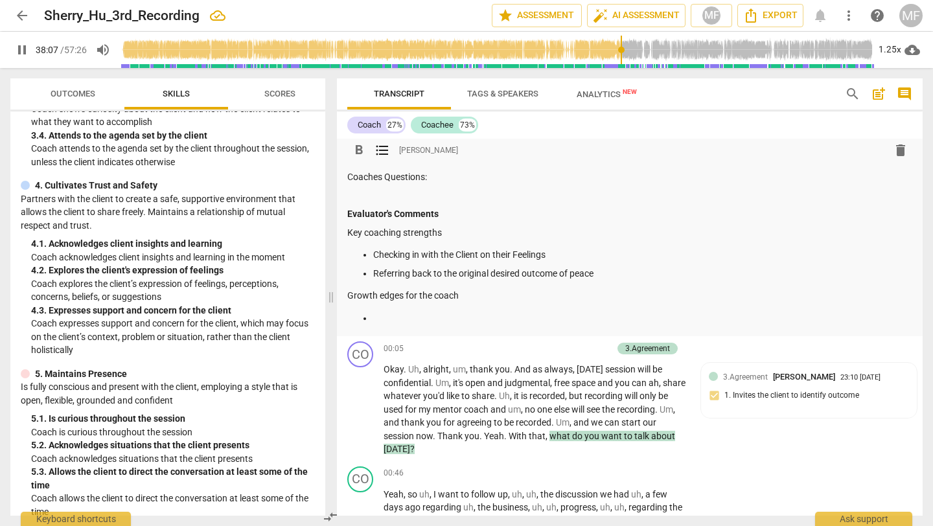
click at [602, 273] on p "Referring back to the original desired outcome of peace" at bounding box center [642, 274] width 539 height 14
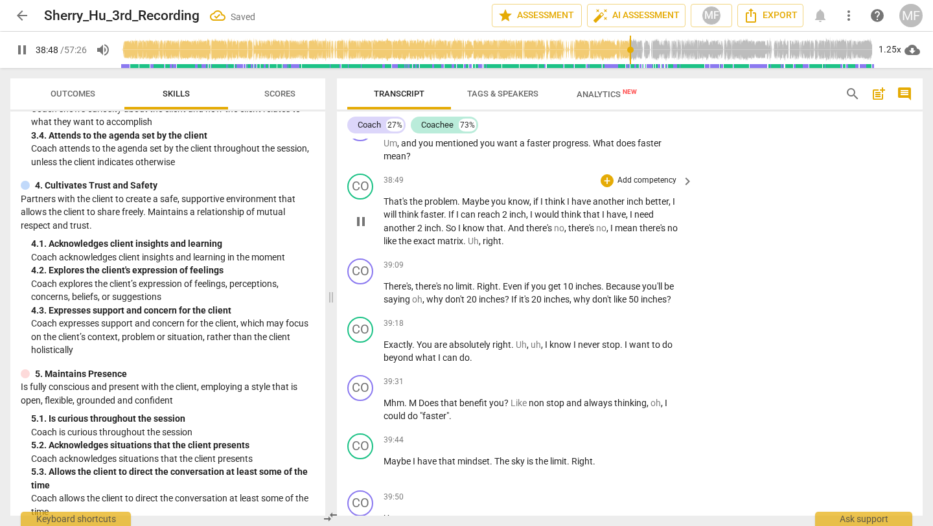
scroll to position [11896, 0]
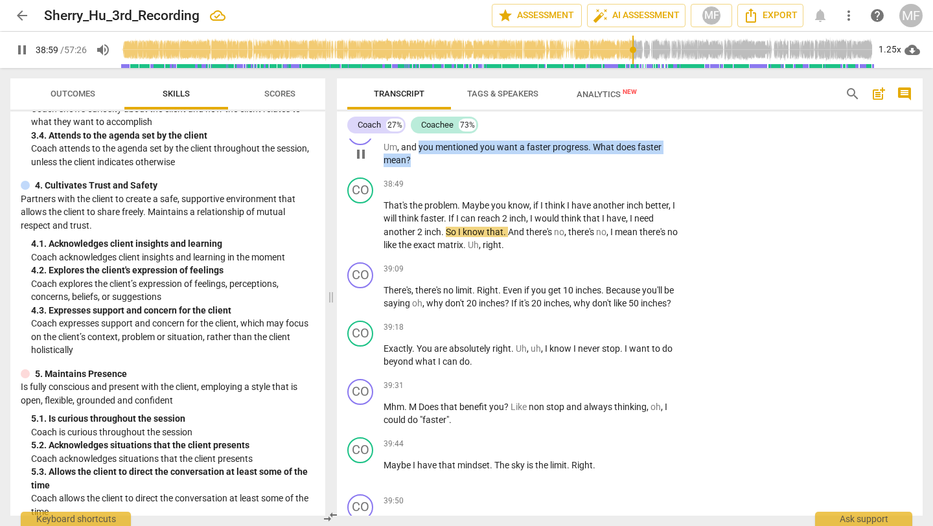
drag, startPoint x: 414, startPoint y: 204, endPoint x: 419, endPoint y: 192, distance: 13.1
click at [419, 167] on p "Um , and you mentioned you want a faster progress . What does faster mean ?" at bounding box center [535, 154] width 303 height 27
click at [609, 133] on div "+" at bounding box center [607, 126] width 13 height 13
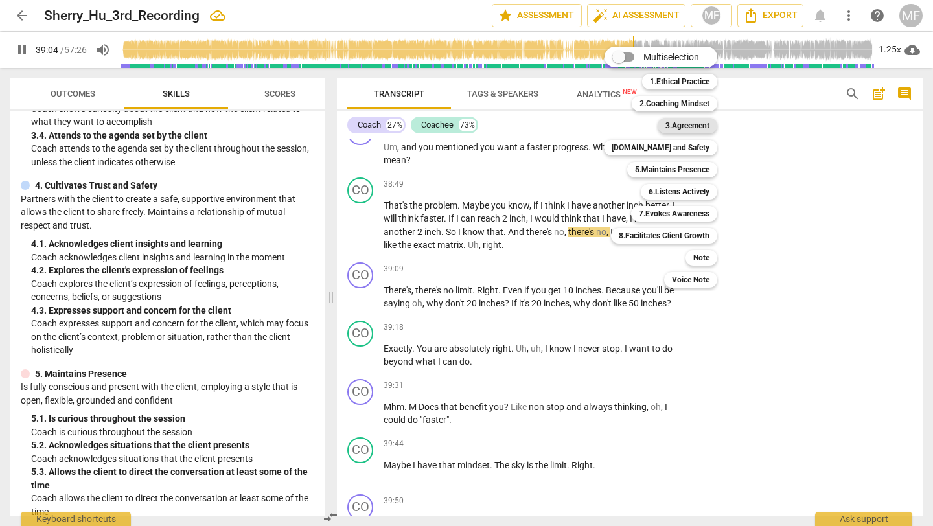
click at [675, 130] on b "3.Agreement" at bounding box center [688, 126] width 44 height 16
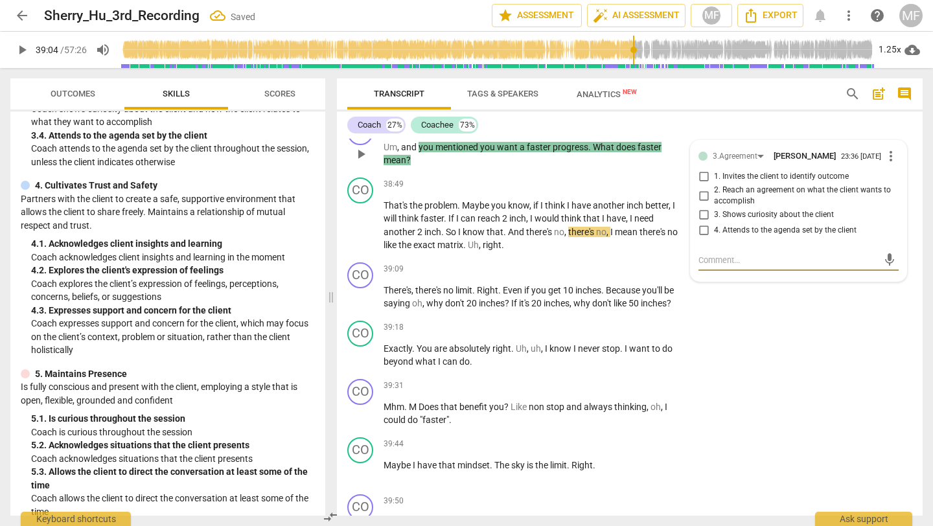
click at [728, 221] on span "3. Shows curiosity about the client" at bounding box center [774, 215] width 120 height 12
click at [714, 223] on input "3. Shows curiosity about the client" at bounding box center [703, 215] width 21 height 16
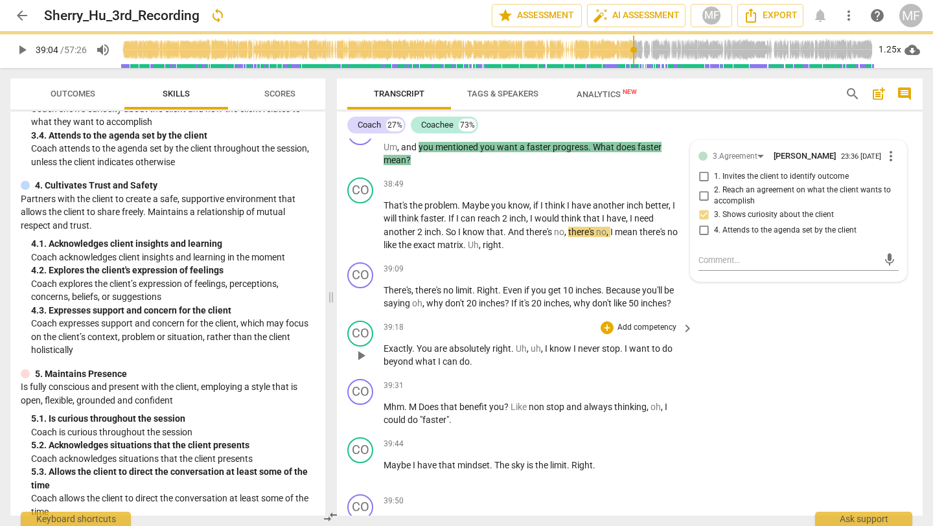
click at [731, 374] on div "CO play_arrow pause 39:18 + Add competency keyboard_arrow_right Exactly . You a…" at bounding box center [630, 345] width 586 height 58
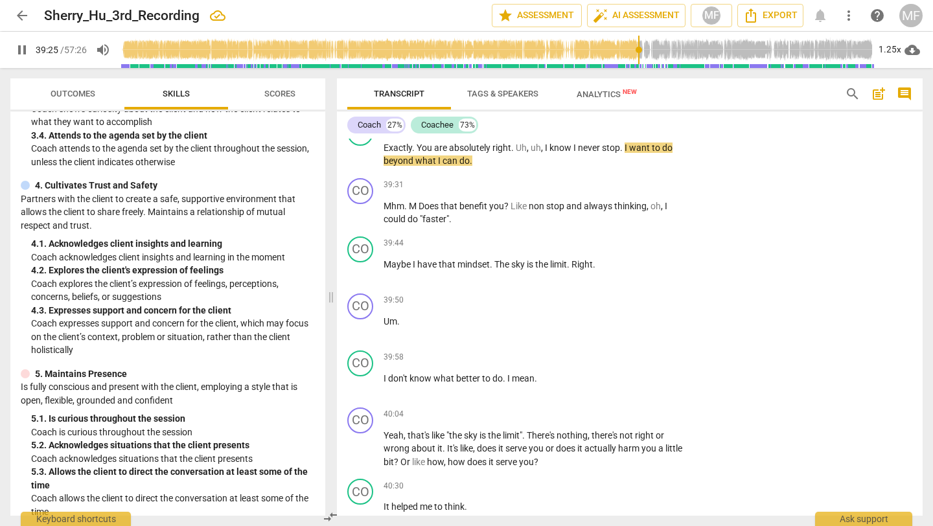
scroll to position [12113, 0]
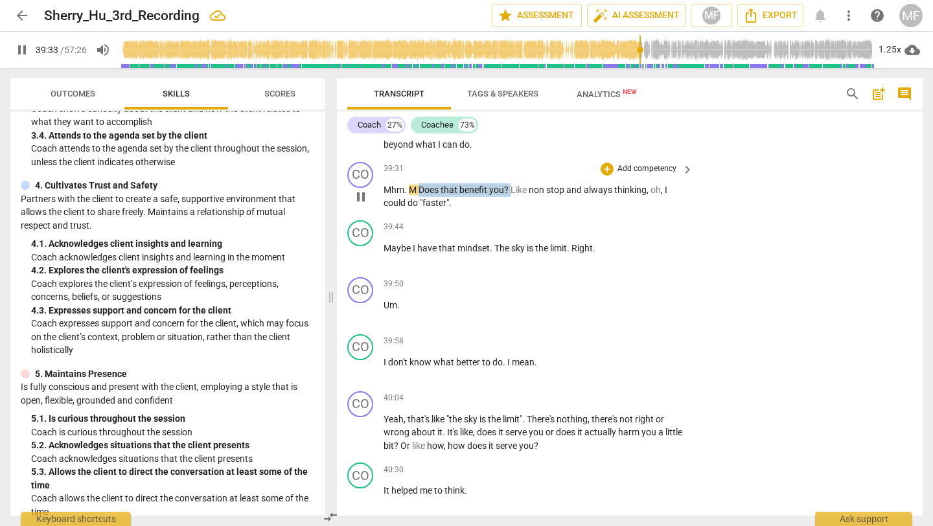
drag, startPoint x: 420, startPoint y: 235, endPoint x: 511, endPoint y: 234, distance: 91.4
click at [511, 210] on p "Mhm . M Does that benefit you ? Like non stop and always thinking , oh , I coul…" at bounding box center [535, 196] width 303 height 27
click at [523, 215] on div "+" at bounding box center [523, 214] width 13 height 13
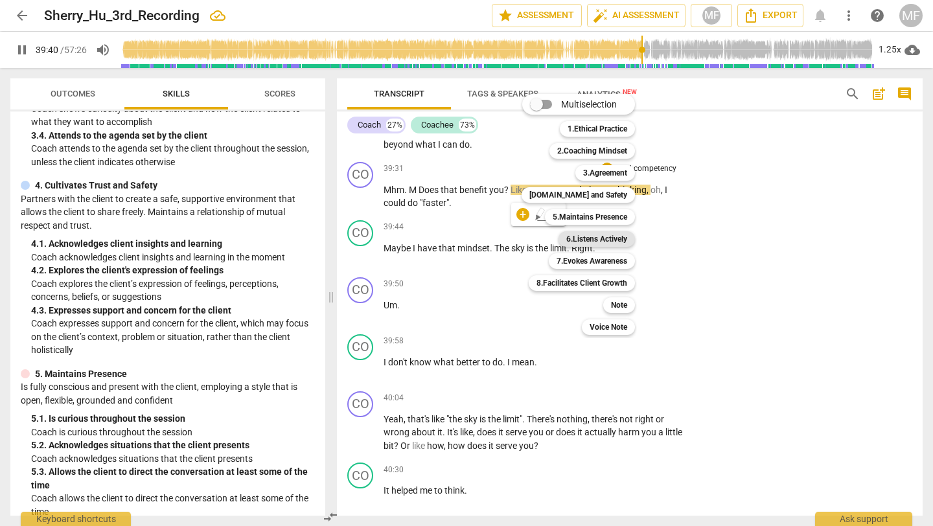
click at [596, 238] on b "6.Listens Actively" at bounding box center [596, 239] width 61 height 16
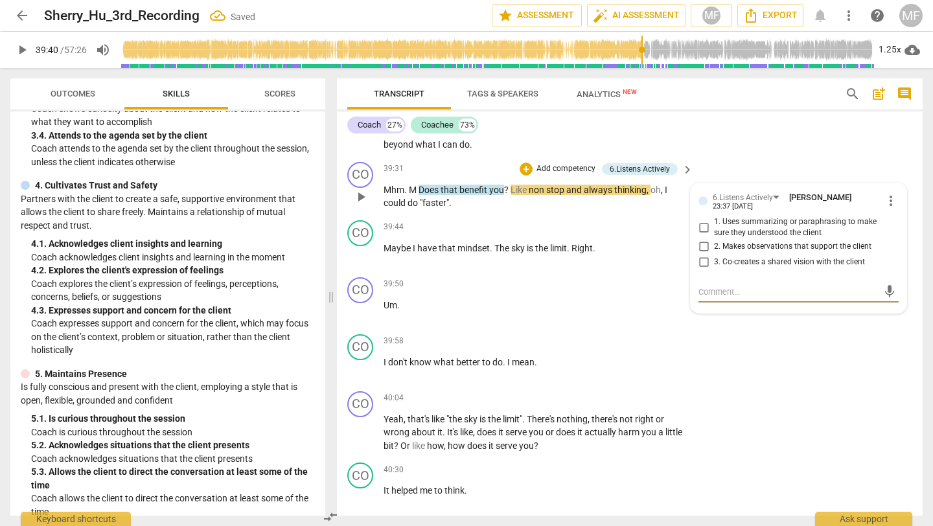
click at [731, 211] on div "23:37 [DATE]" at bounding box center [733, 207] width 40 height 8
click at [730, 204] on div "6.Listens Actively" at bounding box center [743, 198] width 60 height 12
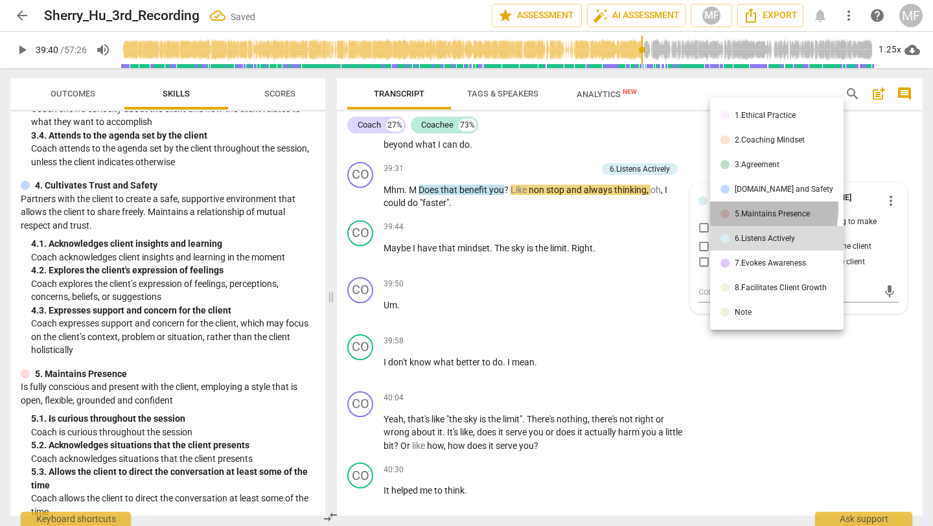
click at [735, 208] on li "5.Maintains Presence" at bounding box center [777, 214] width 134 height 25
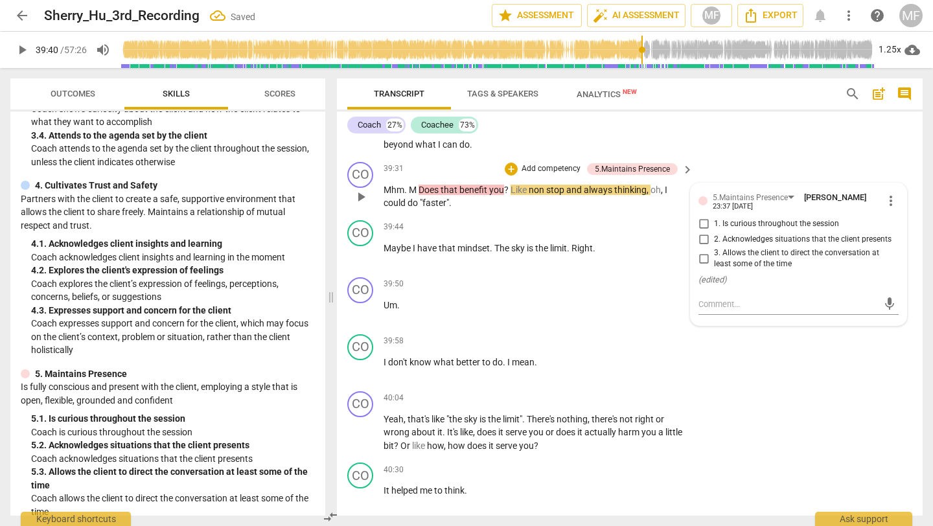
click at [749, 230] on span "1. Is curious throughout the session" at bounding box center [776, 224] width 125 height 12
click at [714, 232] on input "1. Is curious throughout the session" at bounding box center [703, 224] width 21 height 16
click at [644, 290] on p "Add competency" at bounding box center [647, 285] width 62 height 12
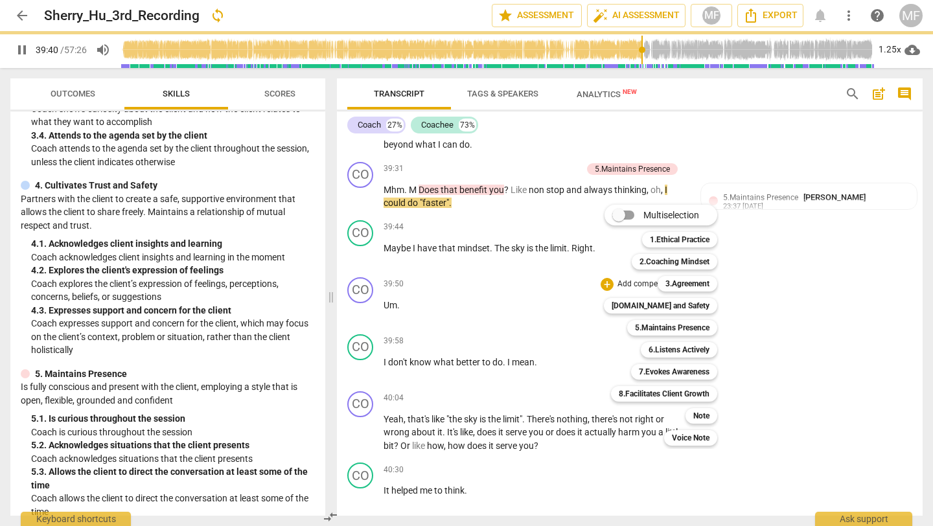
click at [549, 315] on div at bounding box center [466, 263] width 933 height 526
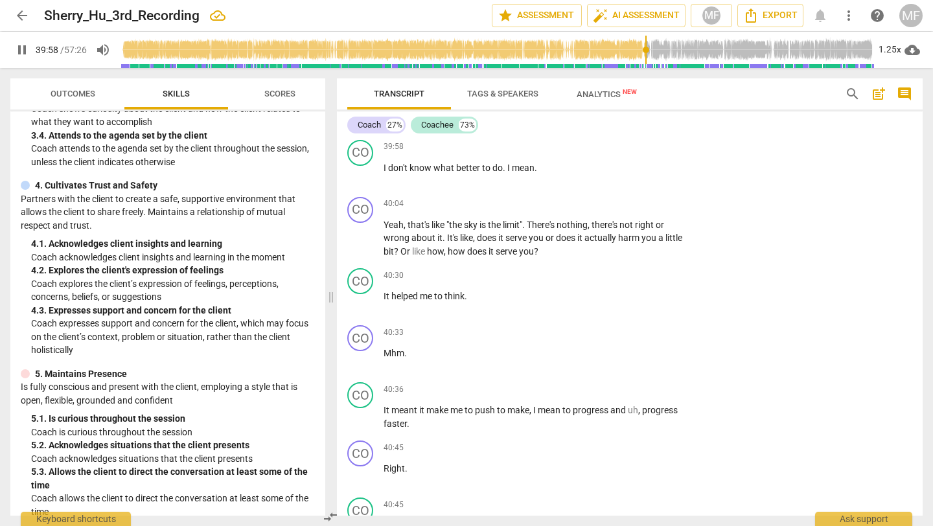
scroll to position [12310, 0]
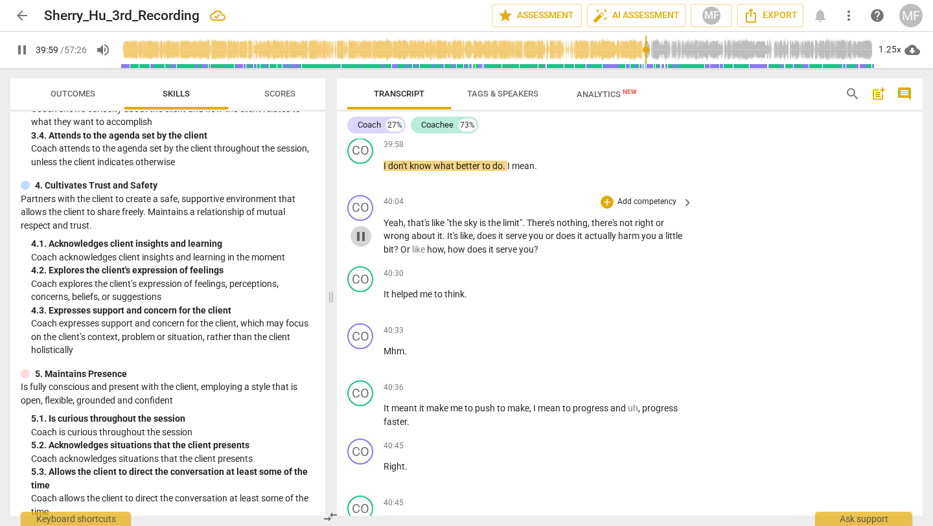
click at [367, 244] on span "pause" at bounding box center [361, 237] width 16 height 16
click at [367, 244] on span "play_arrow" at bounding box center [361, 237] width 16 height 16
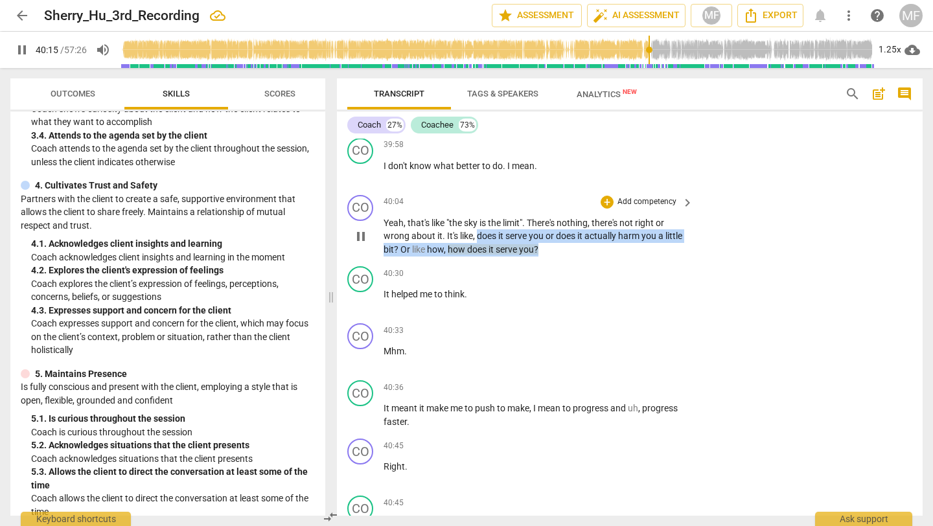
drag, startPoint x: 478, startPoint y: 277, endPoint x: 557, endPoint y: 301, distance: 83.2
click at [557, 262] on div "CO play_arrow pause 40:04 + Add competency keyboard_arrow_right Yeah , that's l…" at bounding box center [630, 226] width 586 height 72
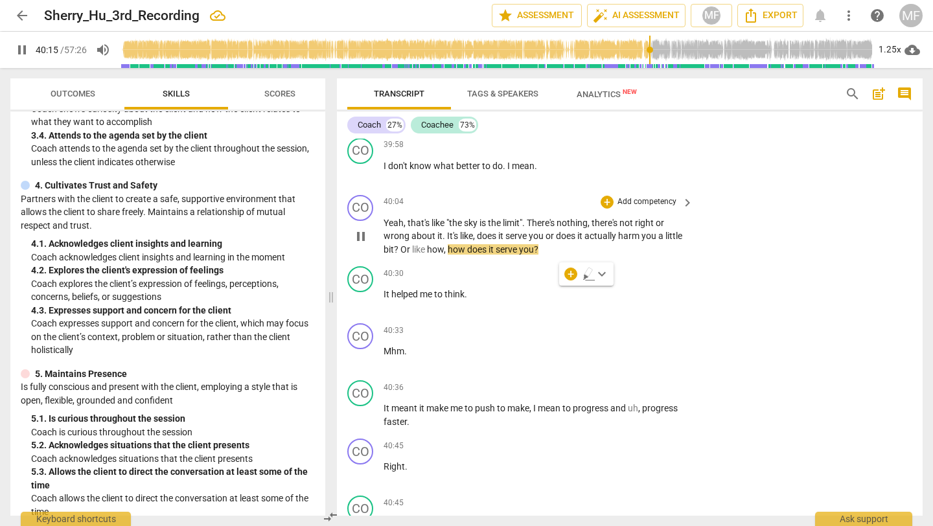
click at [507, 257] on p "Yeah , that's like "the sky is the limit" . There's nothing , there's not right…" at bounding box center [535, 236] width 303 height 40
drag, startPoint x: 468, startPoint y: 289, endPoint x: 561, endPoint y: 290, distance: 93.3
click at [561, 257] on p "Yeah , that's like "the sky is the limit" . There's nothing , there's not right…" at bounding box center [535, 236] width 303 height 40
click at [572, 272] on div "+" at bounding box center [571, 274] width 13 height 13
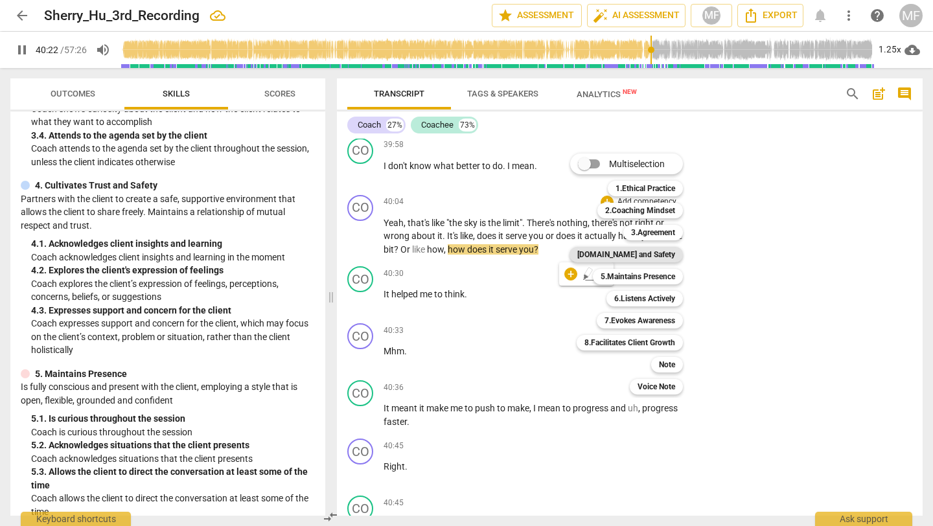
click at [646, 256] on b "[DOMAIN_NAME] and Safety" at bounding box center [626, 255] width 98 height 16
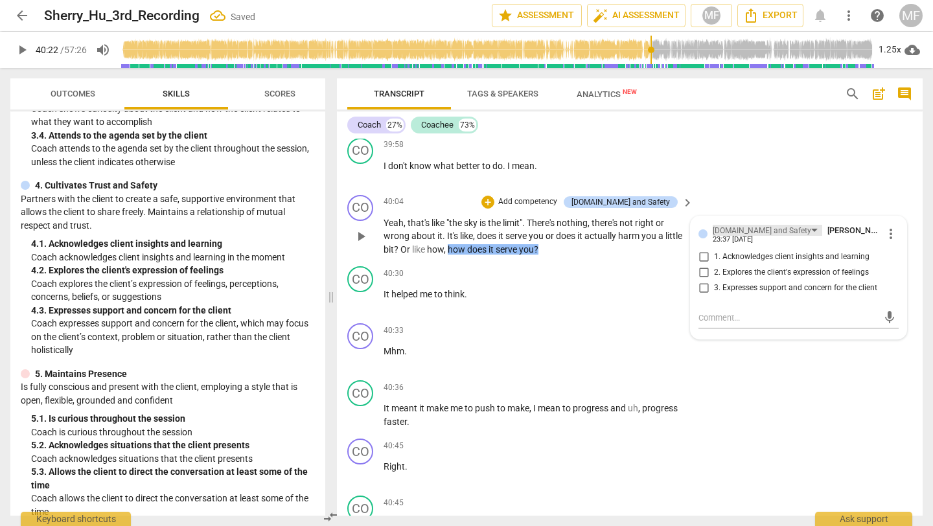
click at [739, 237] on div "[DOMAIN_NAME] and Safety" at bounding box center [762, 231] width 99 height 12
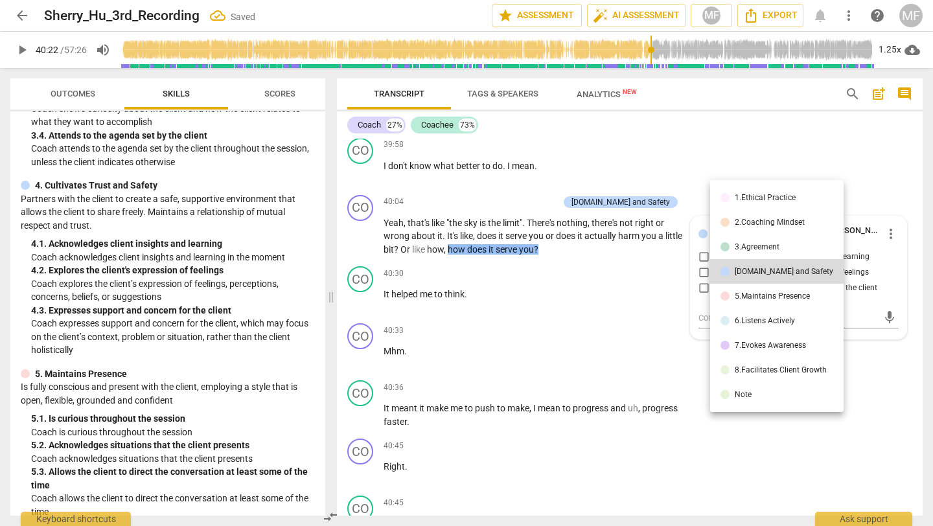
click at [745, 296] on div "5.Maintains Presence" at bounding box center [772, 296] width 75 height 8
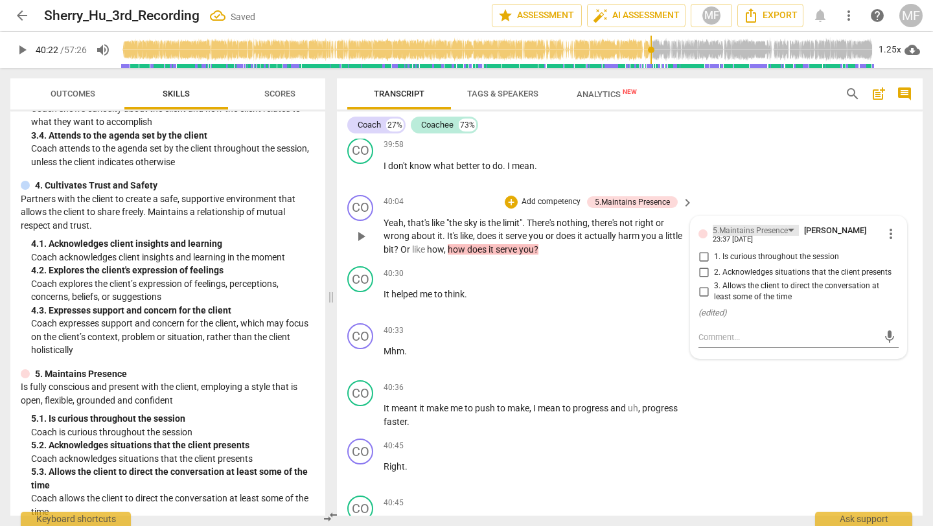
click at [727, 237] on div "5.Maintains Presence" at bounding box center [750, 231] width 75 height 12
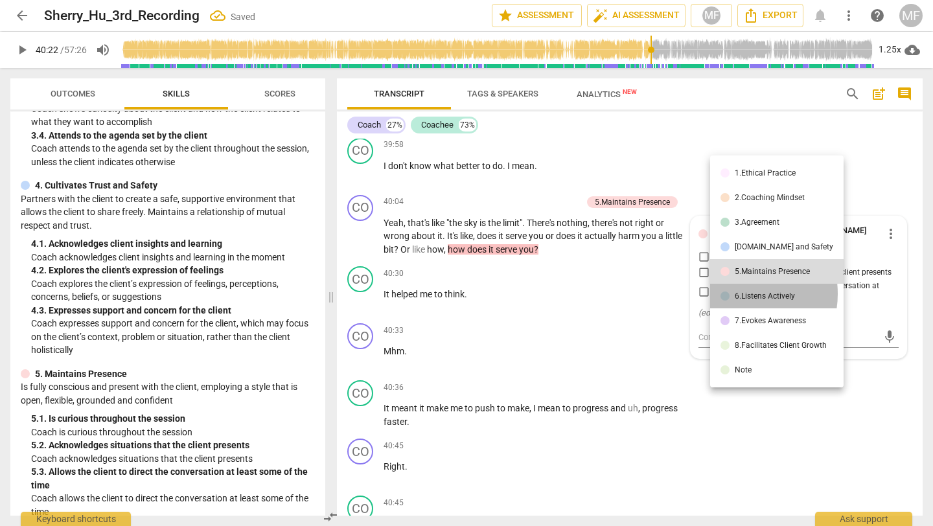
click at [734, 294] on li "6.Listens Actively" at bounding box center [777, 296] width 134 height 25
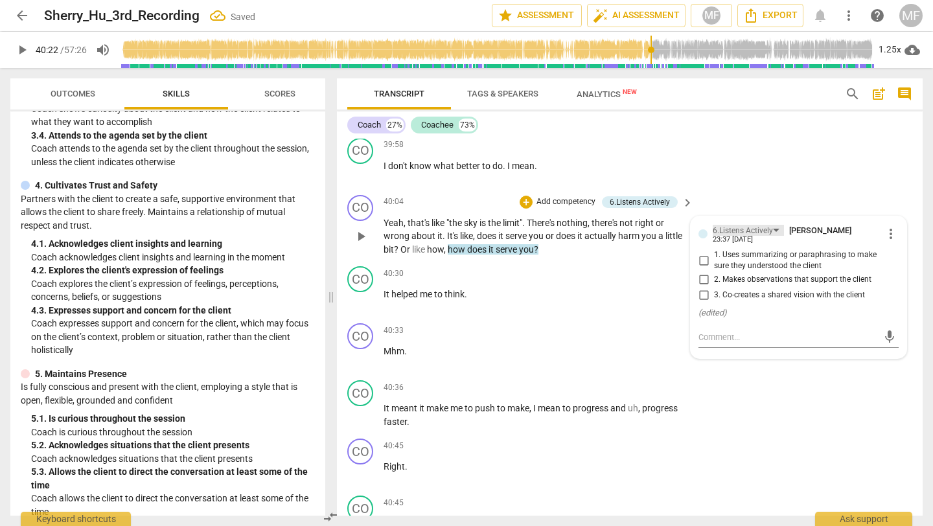
click at [731, 237] on div "6.Listens Actively" at bounding box center [743, 231] width 60 height 12
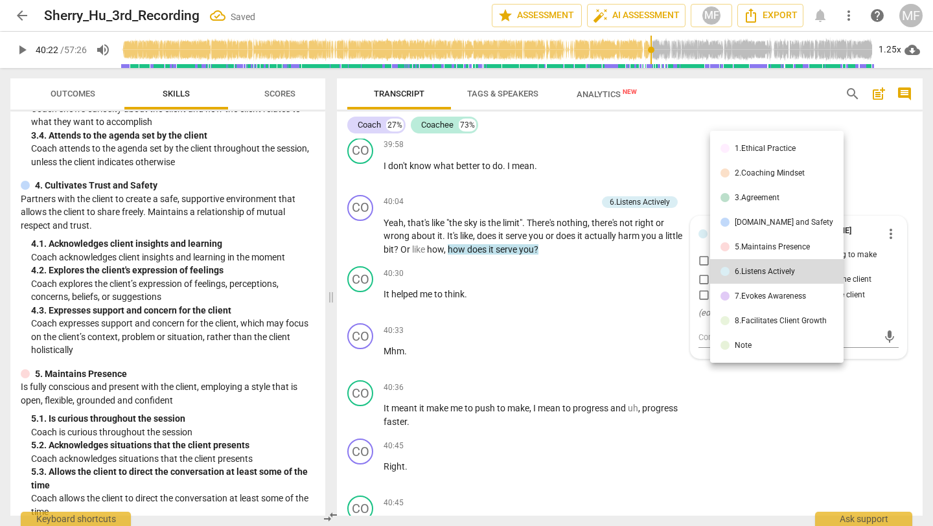
click at [738, 296] on div "7.Evokes Awareness" at bounding box center [770, 296] width 71 height 8
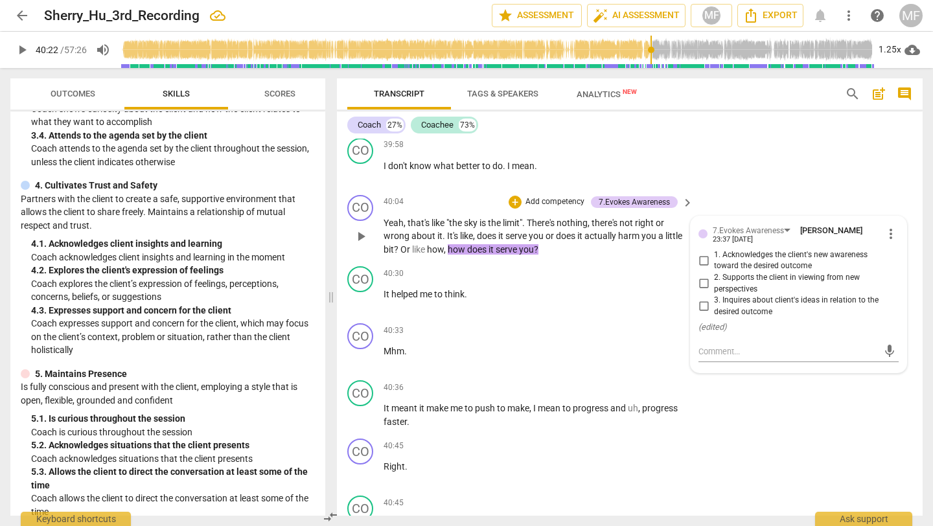
click at [743, 318] on span "3. Inquires about client's ideas in relation to the desired outcome" at bounding box center [804, 306] width 180 height 23
click at [714, 314] on input "3. Inquires about client's ideas in relation to the desired outcome" at bounding box center [703, 307] width 21 height 16
click at [733, 358] on textarea at bounding box center [789, 351] width 180 height 12
click at [884, 359] on span "send" at bounding box center [890, 352] width 14 height 14
click at [492, 313] on div "40:30 + Add competency keyboard_arrow_right It helped me to think ." at bounding box center [539, 289] width 311 height 47
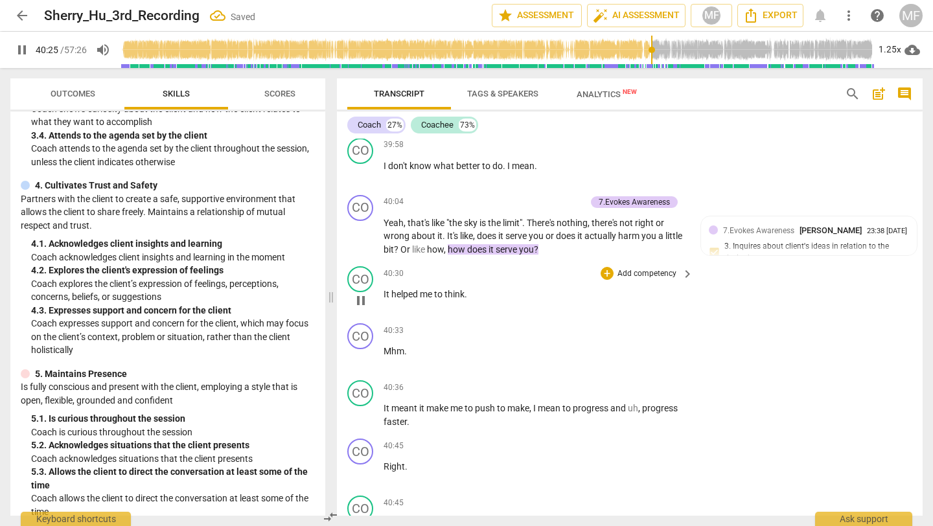
click at [362, 309] on span "pause" at bounding box center [361, 301] width 16 height 16
click at [362, 309] on span "play_arrow" at bounding box center [361, 301] width 16 height 16
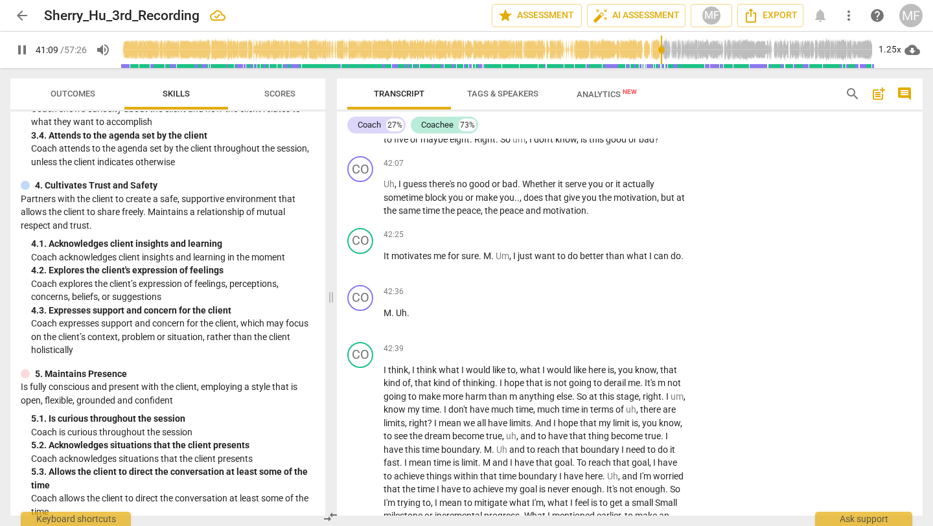
scroll to position [13056, 0]
click at [365, 139] on span "pause" at bounding box center [361, 131] width 16 height 16
click at [365, 139] on span "play_arrow" at bounding box center [361, 131] width 16 height 16
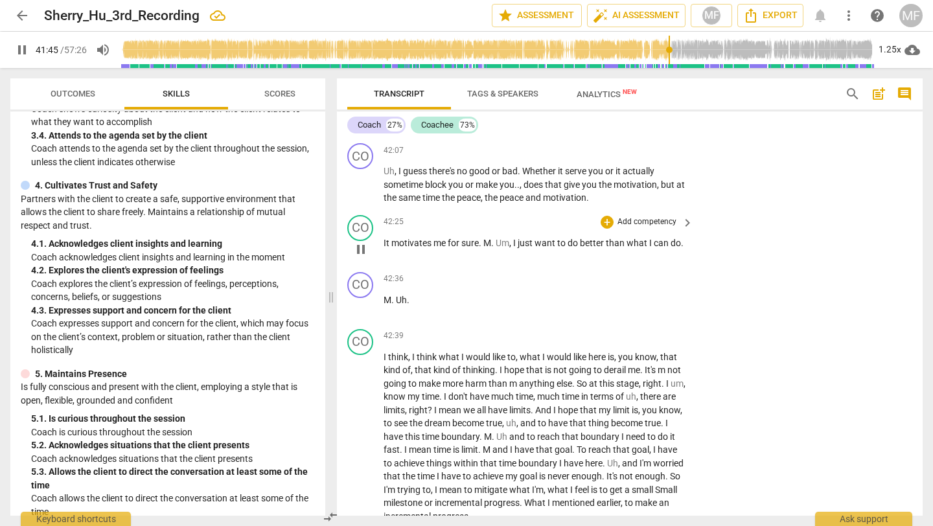
scroll to position [13069, 0]
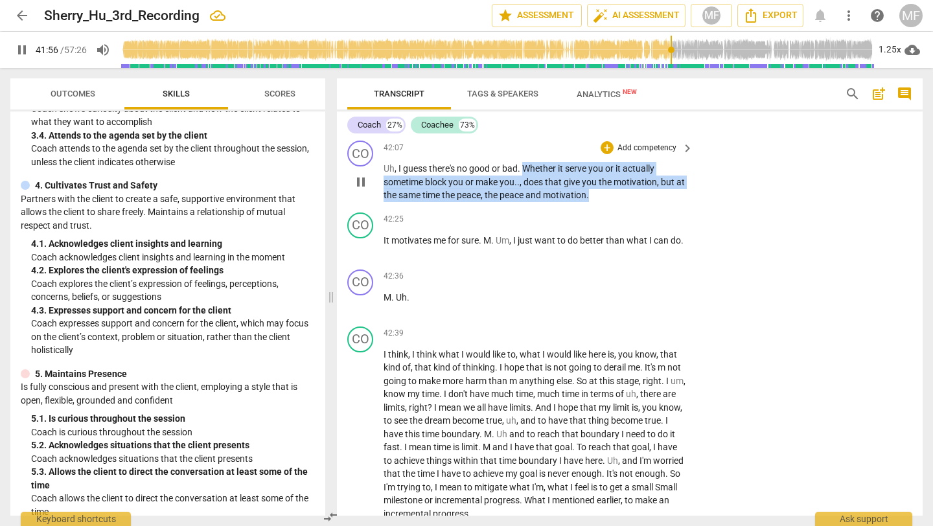
drag, startPoint x: 526, startPoint y: 209, endPoint x: 629, endPoint y: 241, distance: 108.0
click at [629, 202] on p "Uh , I guess there's no good or bad . Whether it serve you or it actually somet…" at bounding box center [535, 182] width 303 height 40
click at [611, 220] on div "+" at bounding box center [613, 219] width 13 height 13
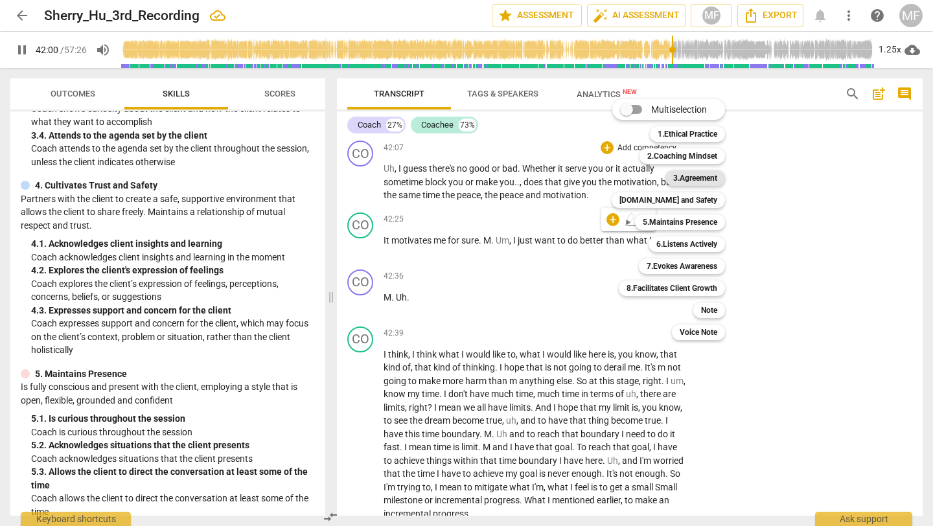
click at [695, 178] on b "3.Agreement" at bounding box center [695, 178] width 44 height 16
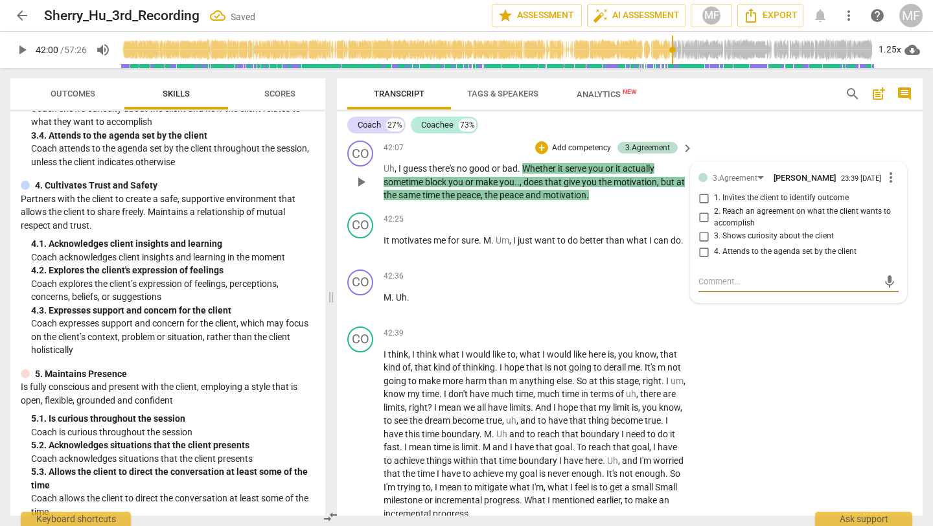
click at [732, 258] on span "4. Attends to the agenda set by the client" at bounding box center [785, 252] width 143 height 12
click at [714, 260] on input "4. Attends to the agenda set by the client" at bounding box center [703, 252] width 21 height 16
click at [595, 341] on div "42:39 + Add competency keyboard_arrow_right" at bounding box center [539, 334] width 311 height 14
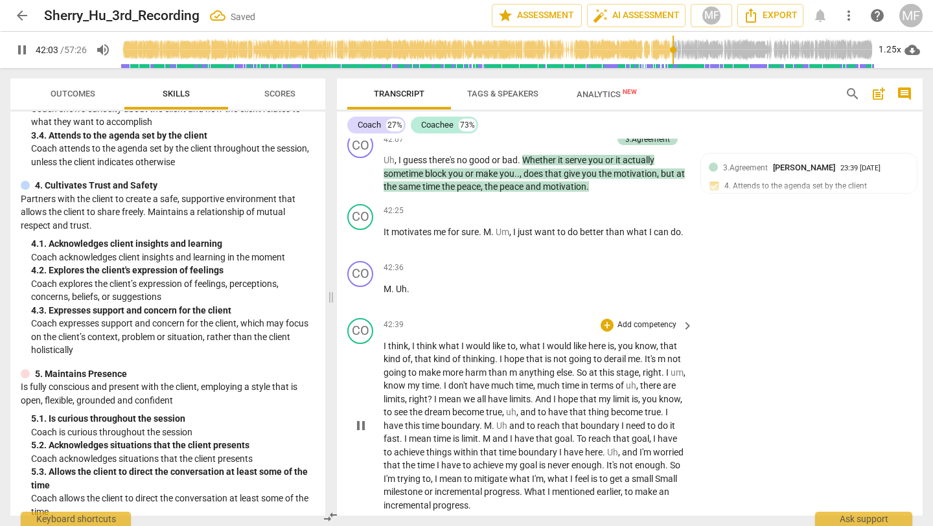
scroll to position [13115, 0]
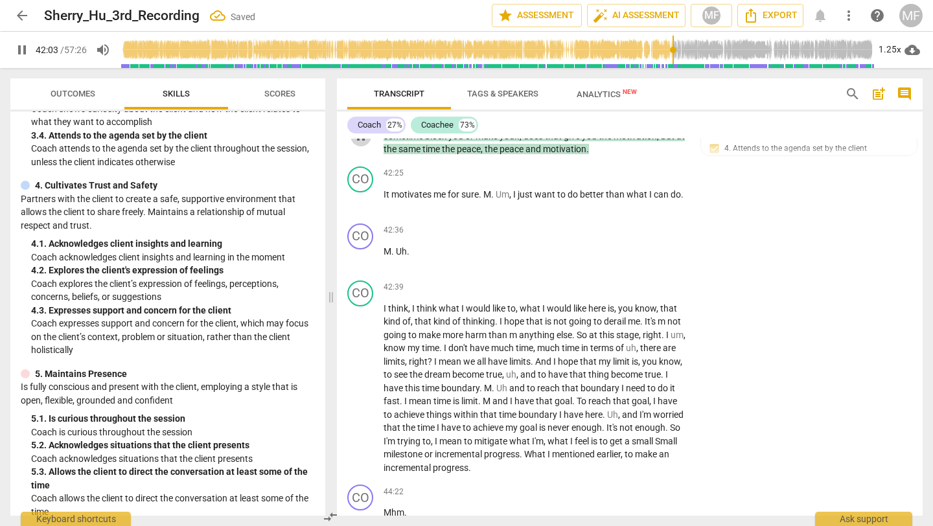
click at [363, 144] on span "pause" at bounding box center [361, 136] width 16 height 16
click at [363, 144] on span "play_arrow" at bounding box center [361, 136] width 16 height 16
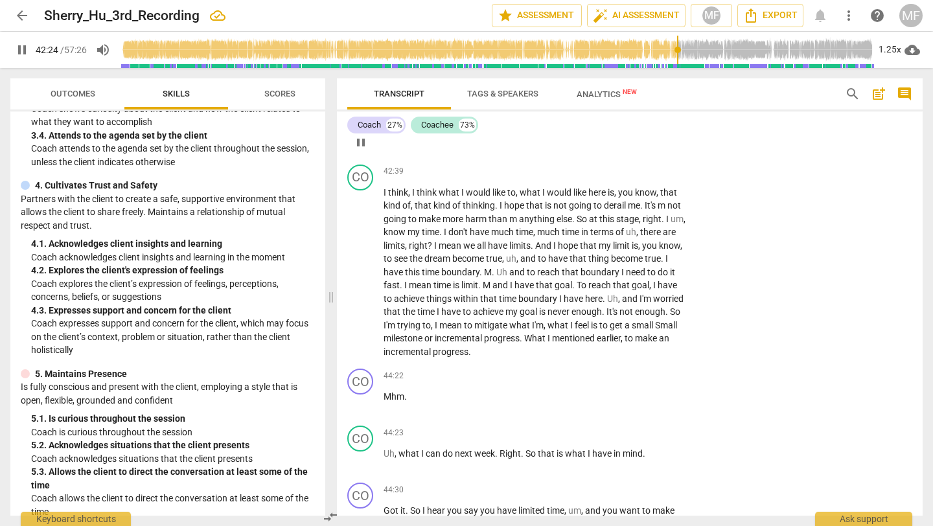
scroll to position [13234, 0]
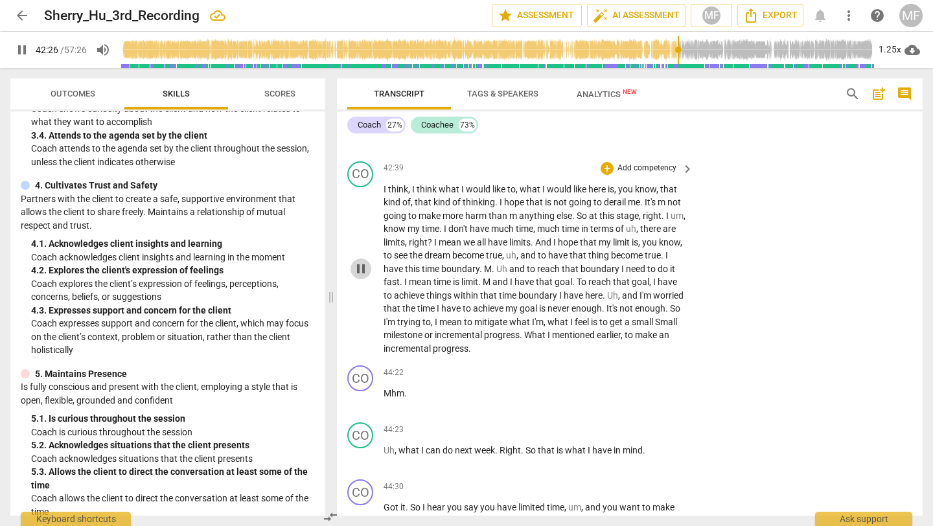
click at [361, 277] on span "pause" at bounding box center [361, 269] width 16 height 16
click at [361, 277] on span "play_arrow" at bounding box center [361, 269] width 16 height 16
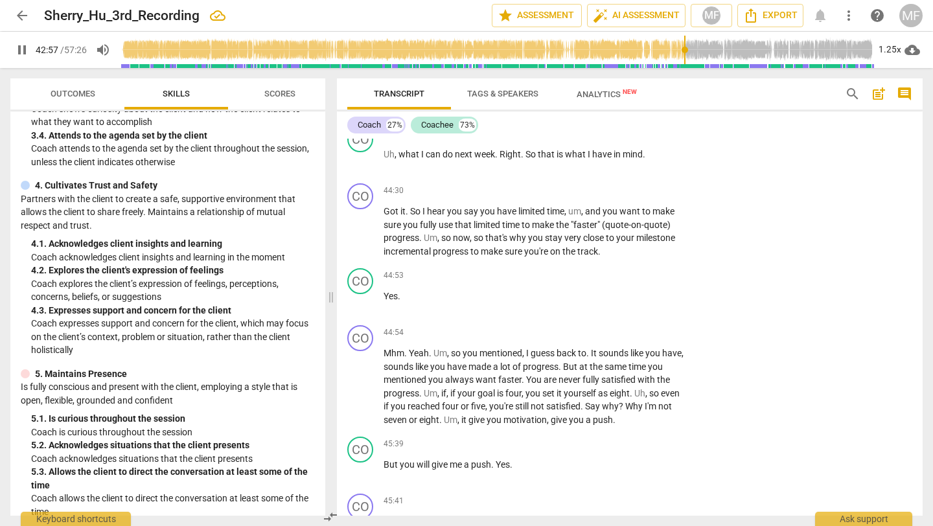
scroll to position [13531, 0]
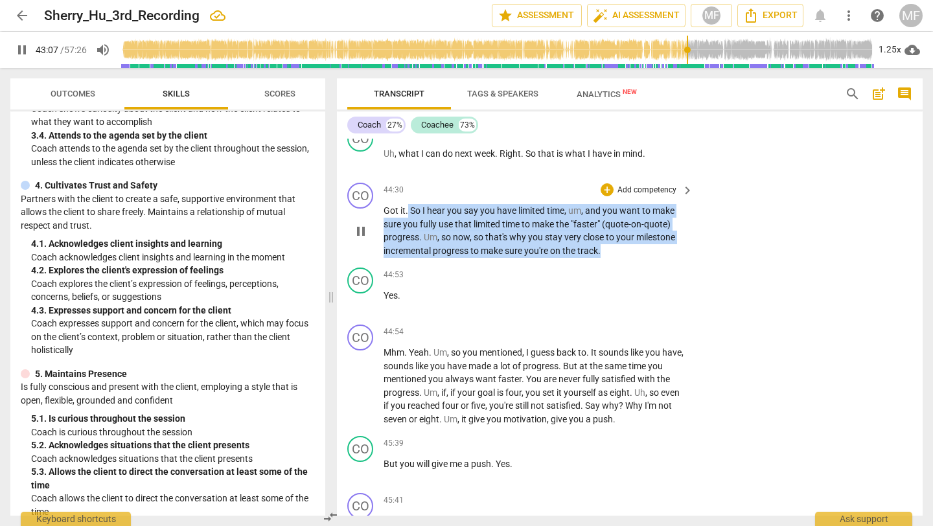
drag, startPoint x: 408, startPoint y: 250, endPoint x: 615, endPoint y: 299, distance: 212.5
click at [615, 262] on div "CO play_arrow pause 44:30 + Add competency keyboard_arrow_right Got it . So I h…" at bounding box center [630, 220] width 586 height 85
click at [616, 277] on div "+" at bounding box center [613, 275] width 13 height 13
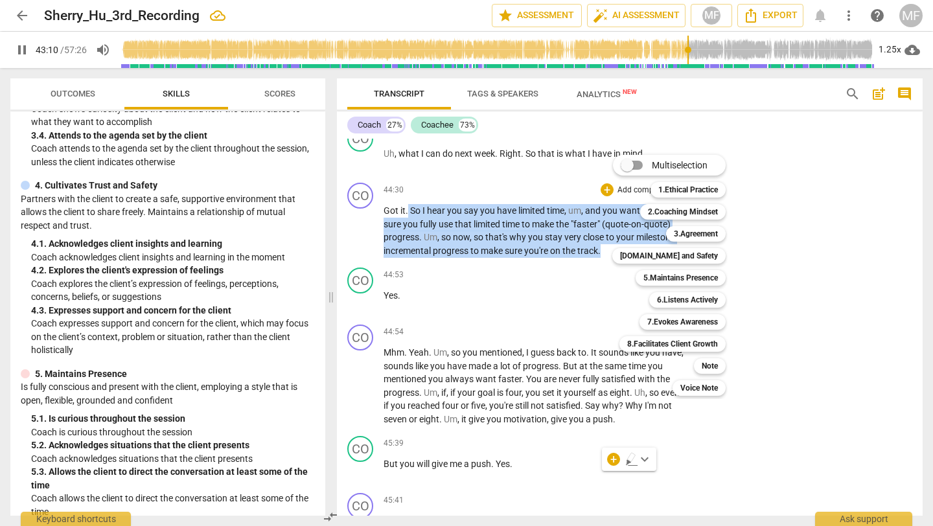
scroll to position [13347, 0]
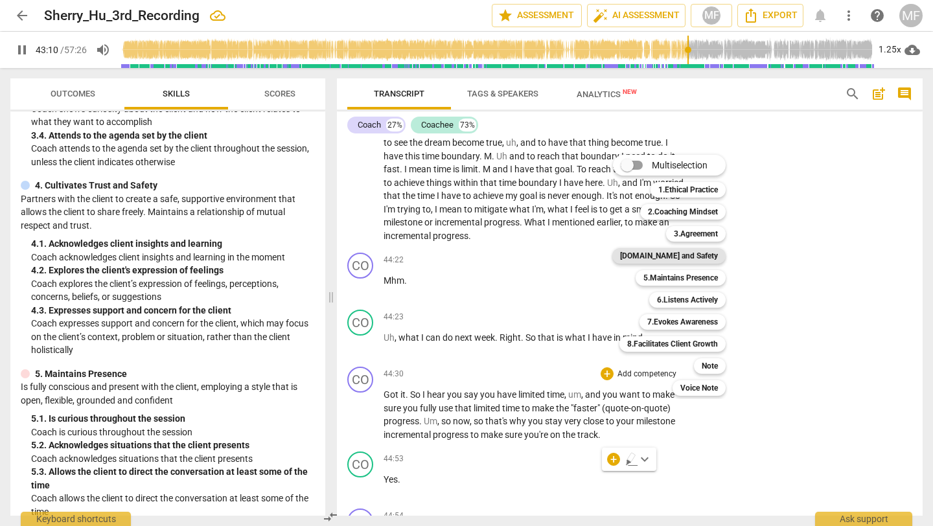
click at [668, 256] on b "[DOMAIN_NAME] and Safety" at bounding box center [669, 256] width 98 height 16
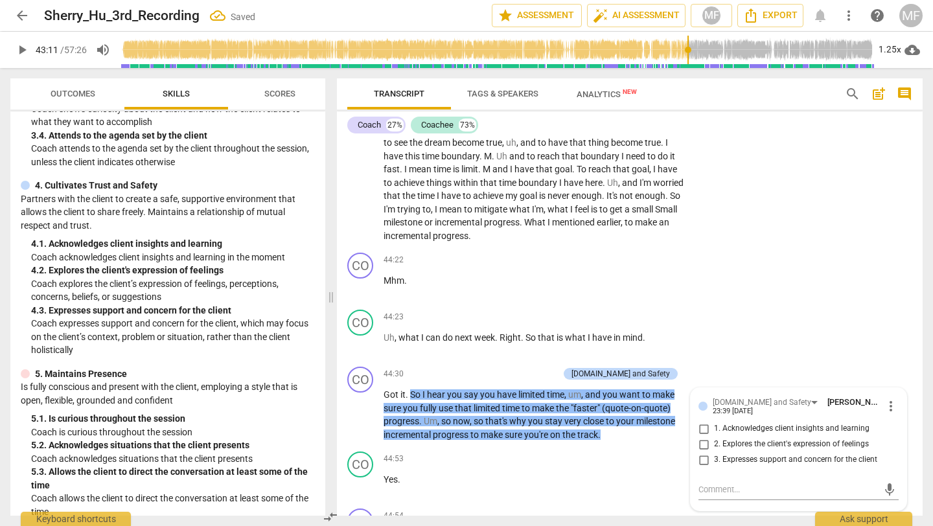
scroll to position [13551, 0]
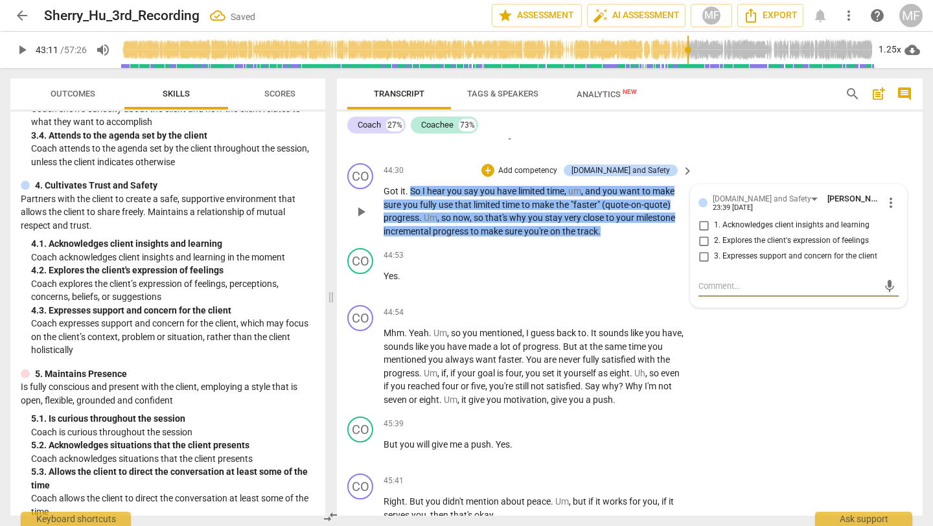
click at [734, 233] on div "[DOMAIN_NAME] and Safety [PERSON_NAME] 23:39 [DATE] more_vert 1. Acknowledges c…" at bounding box center [799, 246] width 216 height 122
click at [732, 205] on div "[DOMAIN_NAME] and Safety" at bounding box center [762, 199] width 99 height 12
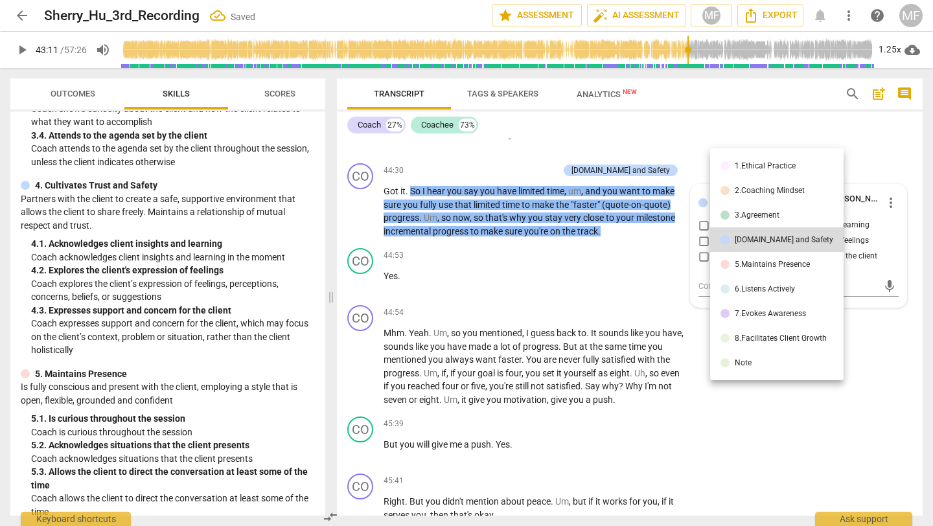
click at [735, 264] on div "5.Maintains Presence" at bounding box center [772, 265] width 75 height 8
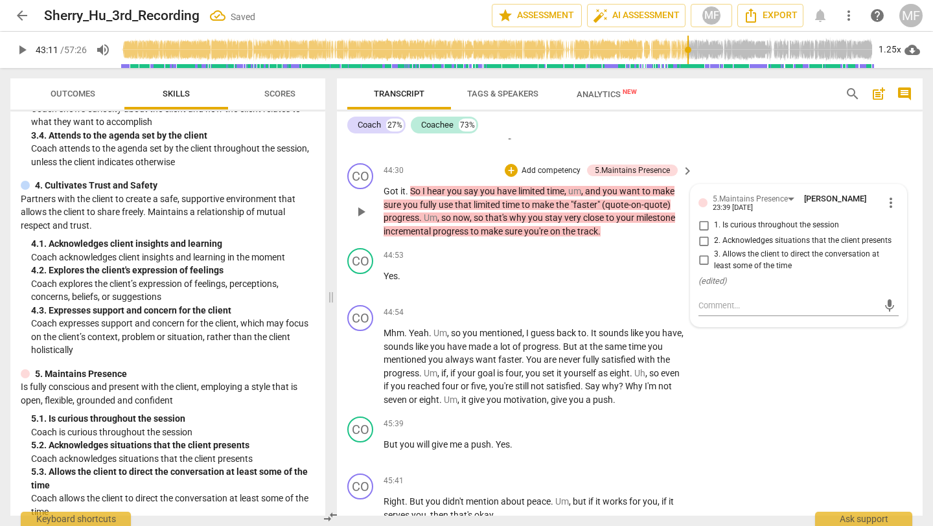
click at [738, 213] on div "23:39 [DATE]" at bounding box center [733, 208] width 40 height 8
click at [736, 205] on div "5.Maintains Presence" at bounding box center [750, 199] width 75 height 12
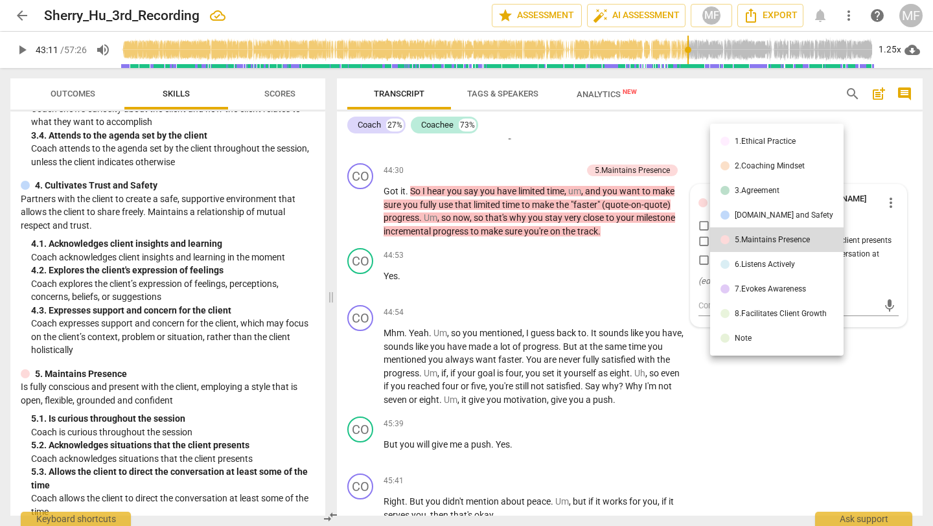
click at [739, 266] on div "6.Listens Actively" at bounding box center [765, 265] width 60 height 8
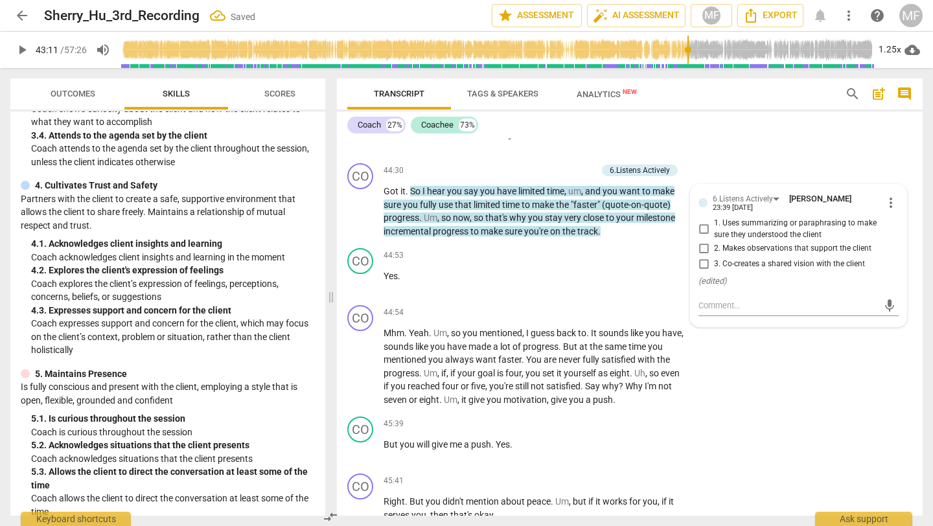
click at [739, 240] on span "1. Uses summarizing or paraphrasing to make sure they understood the client" at bounding box center [804, 229] width 180 height 23
click at [714, 237] on input "1. Uses summarizing or paraphrasing to make sure they understood the client" at bounding box center [703, 230] width 21 height 16
click at [631, 319] on p "Add competency" at bounding box center [647, 313] width 62 height 12
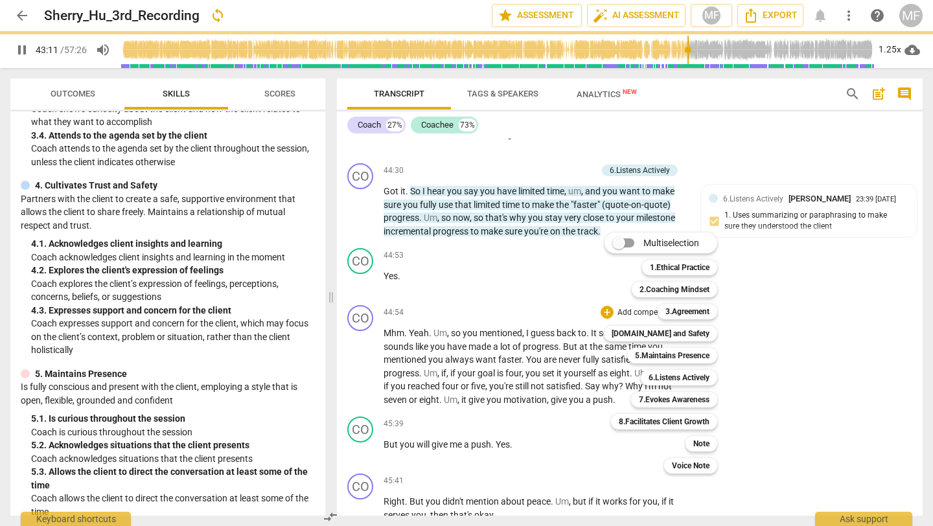
scroll to position [13347, 0]
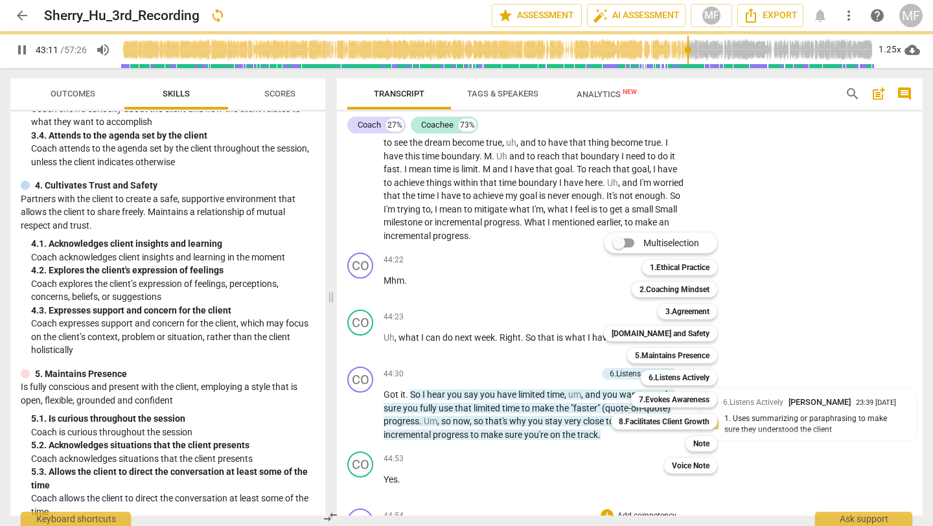
click at [550, 327] on div at bounding box center [466, 263] width 933 height 526
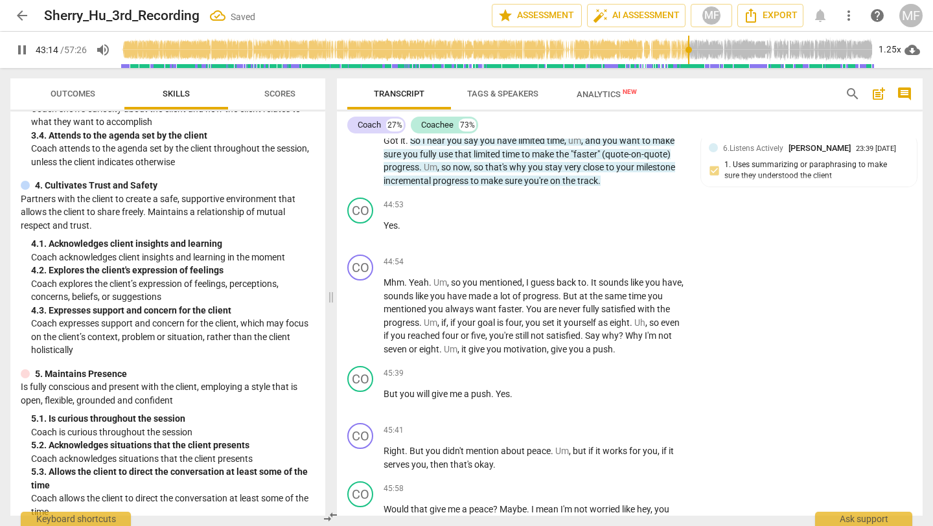
scroll to position [13605, 0]
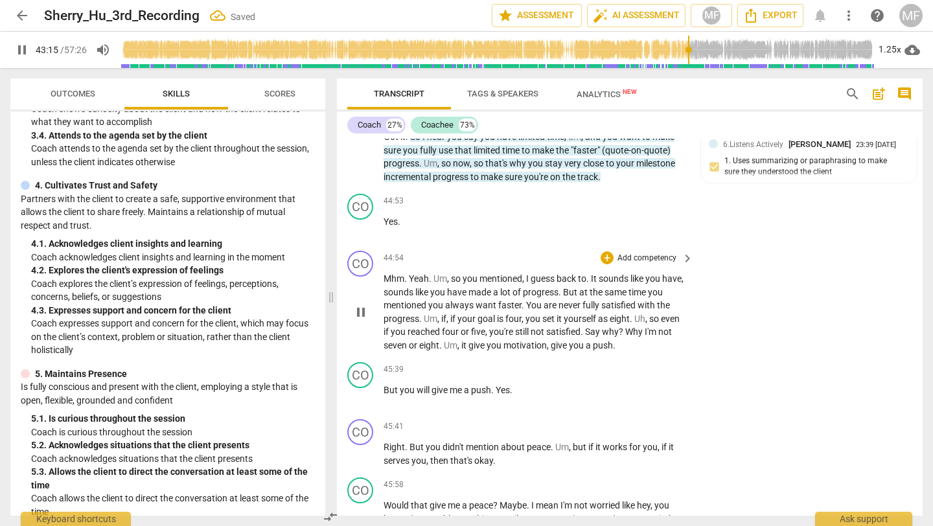
click at [366, 320] on span "pause" at bounding box center [361, 313] width 16 height 16
click at [0, 0] on span "play_arrow" at bounding box center [0, 0] width 0 height 0
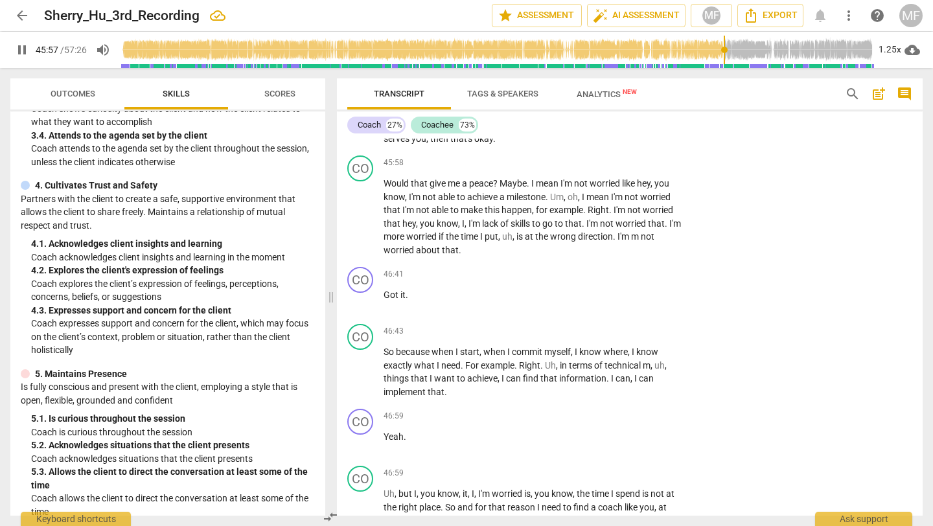
scroll to position [13935, 0]
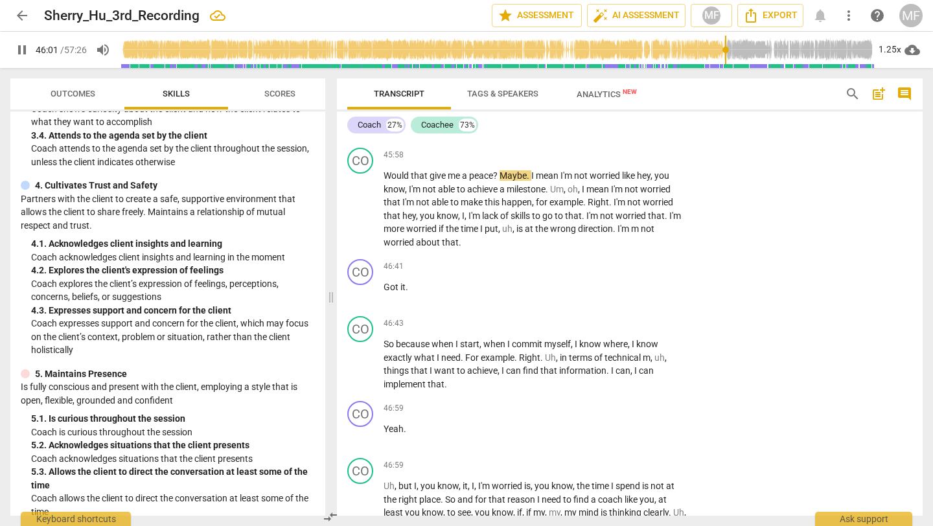
drag, startPoint x: 502, startPoint y: 175, endPoint x: 468, endPoint y: 156, distance: 38.6
click at [468, 137] on p "Right . But you didn't mention about peace . Um , but if it works for you , if …" at bounding box center [535, 124] width 303 height 27
click at [507, 157] on div "+" at bounding box center [507, 155] width 13 height 13
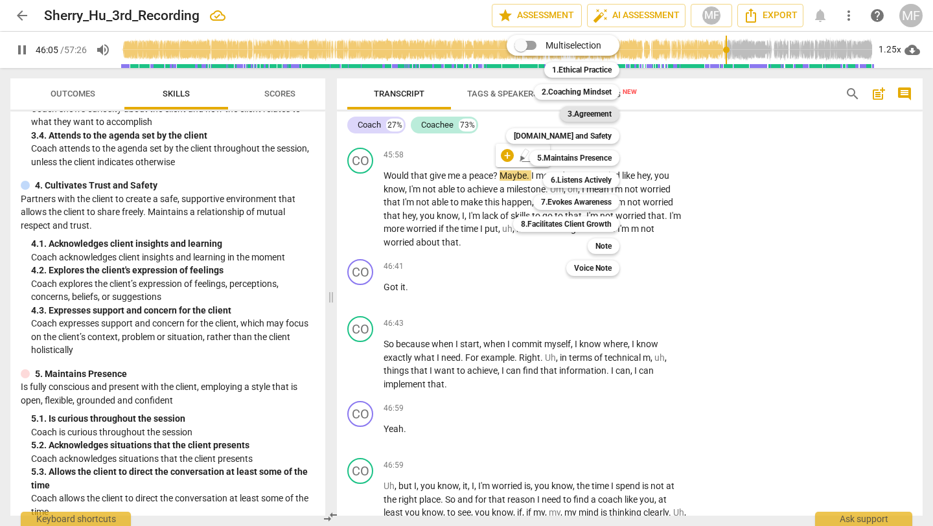
click at [570, 112] on b "3.Agreement" at bounding box center [590, 114] width 44 height 16
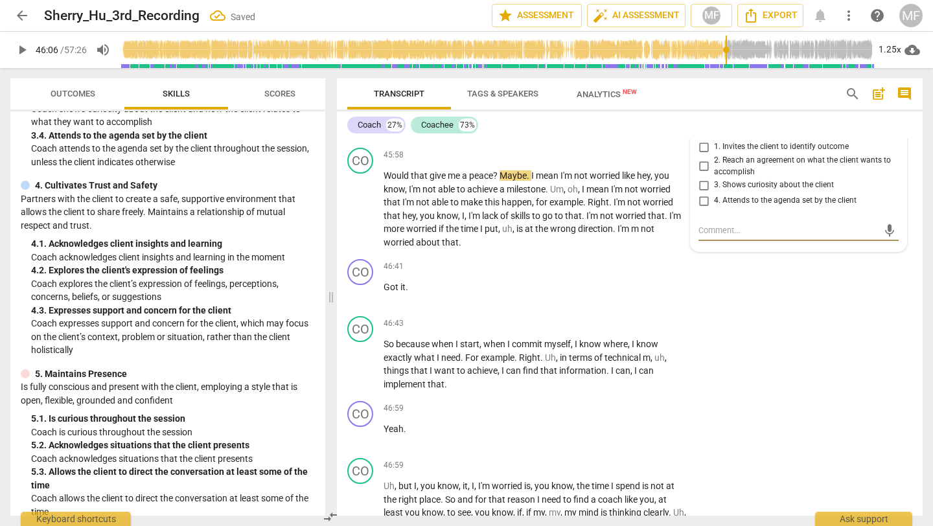
click at [743, 207] on span "4. Attends to the agenda set by the client" at bounding box center [785, 201] width 143 height 12
click at [714, 209] on input "4. Attends to the agenda set by the client" at bounding box center [703, 201] width 21 height 16
click at [642, 330] on p "Add competency" at bounding box center [647, 324] width 62 height 12
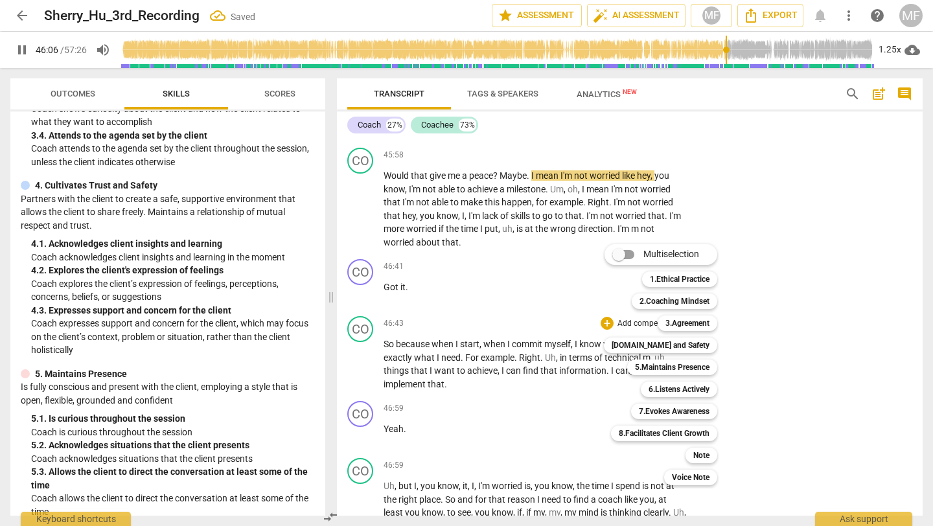
click at [537, 332] on div at bounding box center [466, 263] width 933 height 526
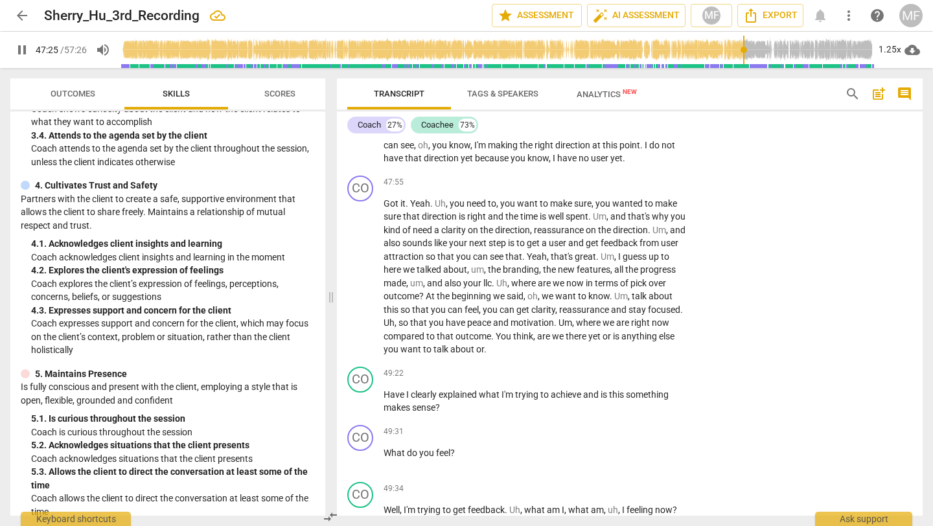
scroll to position [14374, 0]
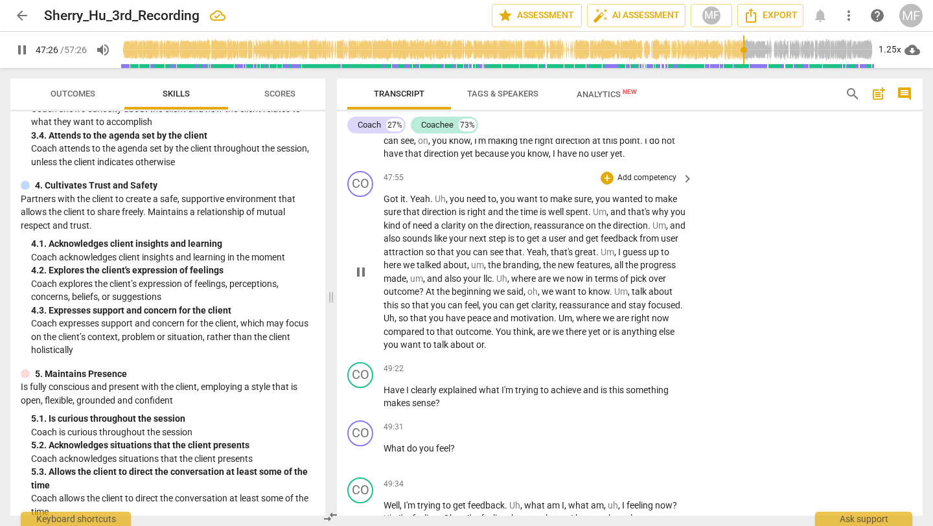
click at [362, 280] on span "pause" at bounding box center [361, 272] width 16 height 16
click at [362, 280] on span "play_arrow" at bounding box center [361, 272] width 16 height 16
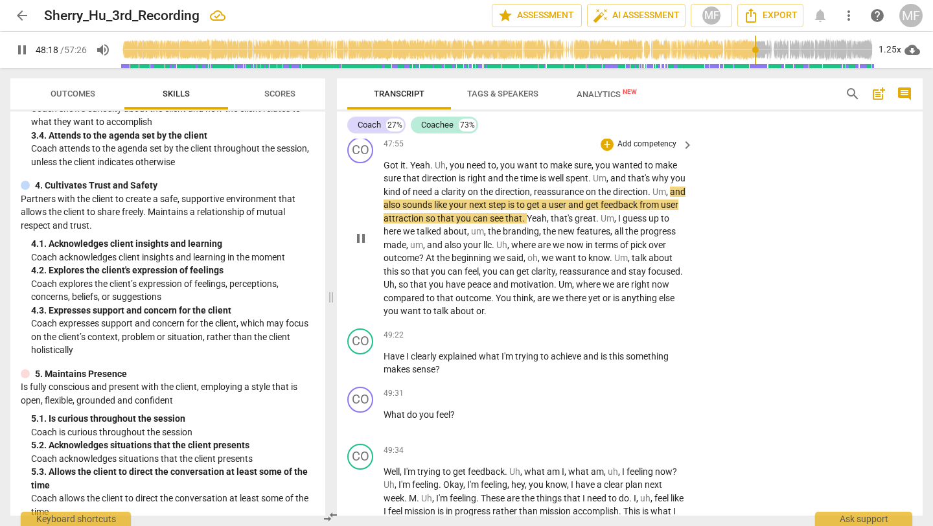
scroll to position [14420, 0]
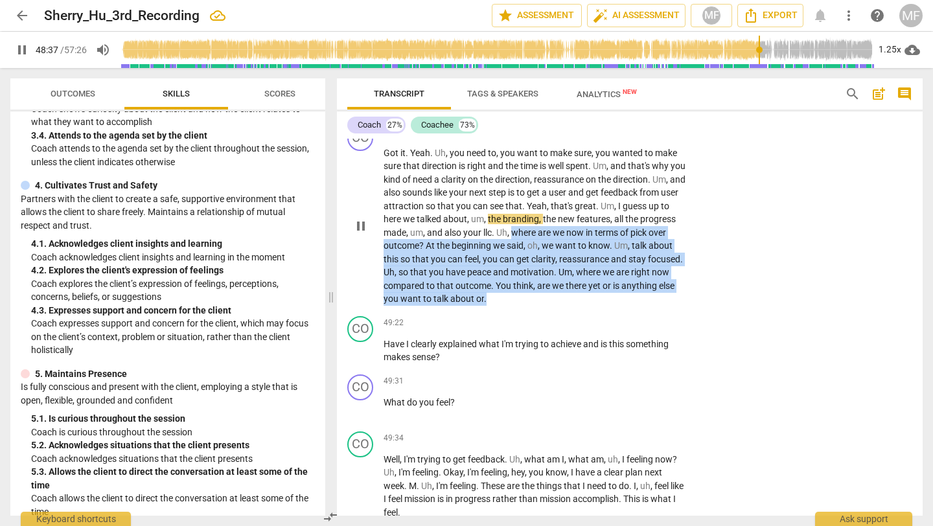
drag, startPoint x: 565, startPoint y: 275, endPoint x: 552, endPoint y: 338, distance: 64.2
click at [555, 306] on p "Got it . Yeah . Uh , you need to , you want to make sure , you wanted to make s…" at bounding box center [535, 225] width 303 height 159
click at [553, 323] on div "+" at bounding box center [552, 323] width 13 height 13
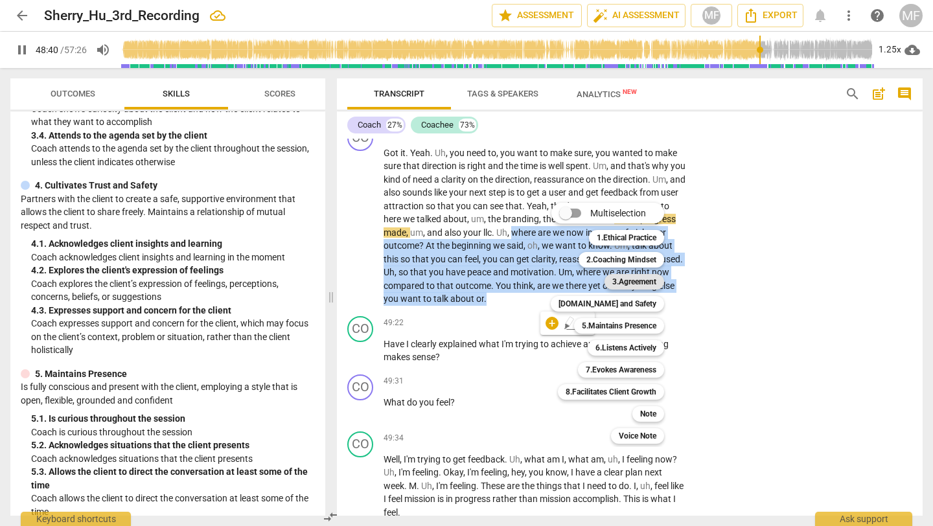
click at [625, 279] on b "3.Agreement" at bounding box center [634, 282] width 44 height 16
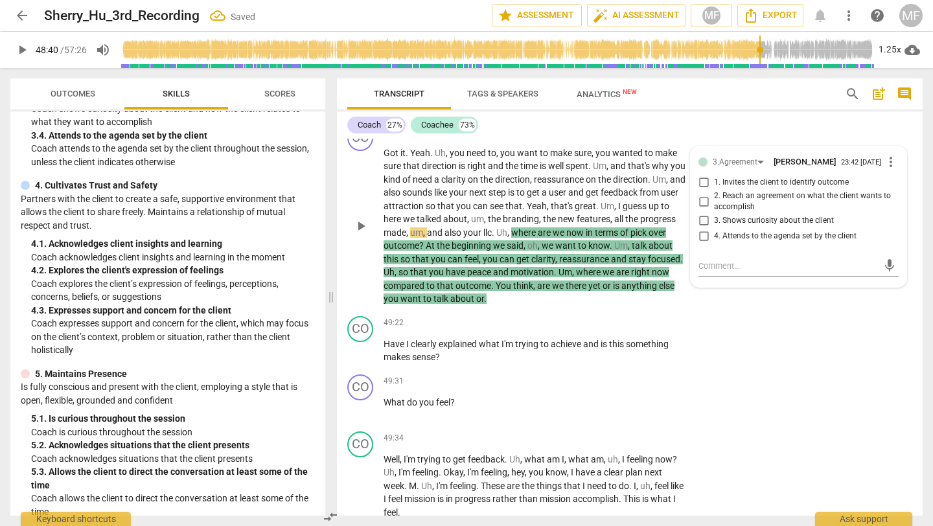
click at [756, 242] on span "4. Attends to the agenda set by the client" at bounding box center [785, 237] width 143 height 12
click at [714, 244] on input "4. Attends to the agenda set by the client" at bounding box center [703, 237] width 21 height 16
click at [517, 410] on p "What do you feel ?" at bounding box center [535, 403] width 303 height 14
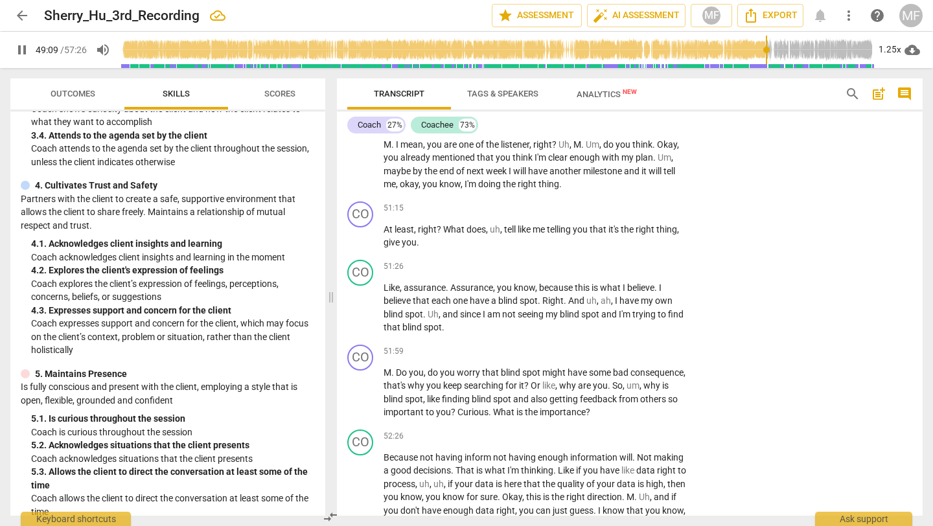
scroll to position [15023, 0]
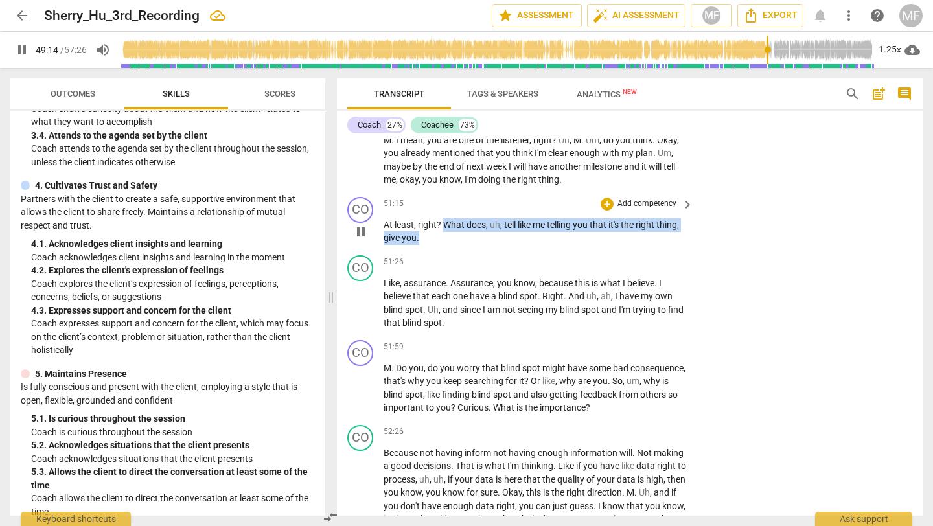
drag, startPoint x: 443, startPoint y: 264, endPoint x: 468, endPoint y: 289, distance: 34.8
click at [468, 250] on div "CO play_arrow pause 51:15 + Add competency keyboard_arrow_right At least , righ…" at bounding box center [630, 221] width 586 height 58
click at [428, 264] on div "+" at bounding box center [431, 262] width 13 height 13
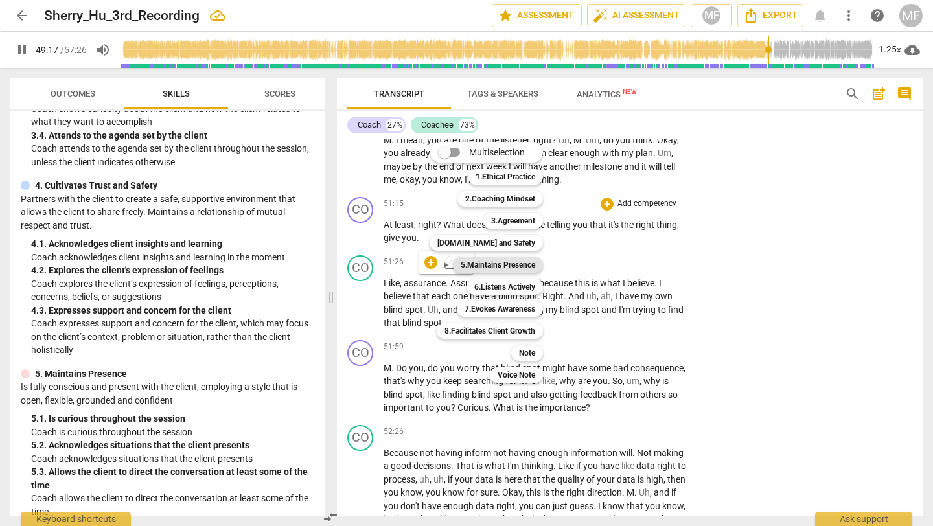
click at [515, 262] on b "5.Maintains Presence" at bounding box center [498, 265] width 75 height 16
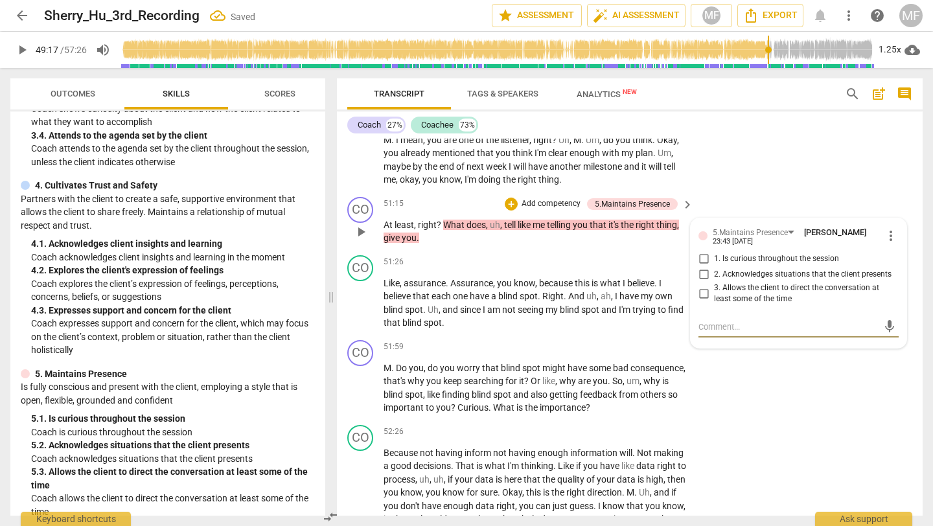
click at [769, 305] on span "3. Allows the client to direct the conversation at least some of the time" at bounding box center [804, 294] width 180 height 23
click at [714, 301] on input "3. Allows the client to direct the conversation at least some of the time" at bounding box center [703, 294] width 21 height 16
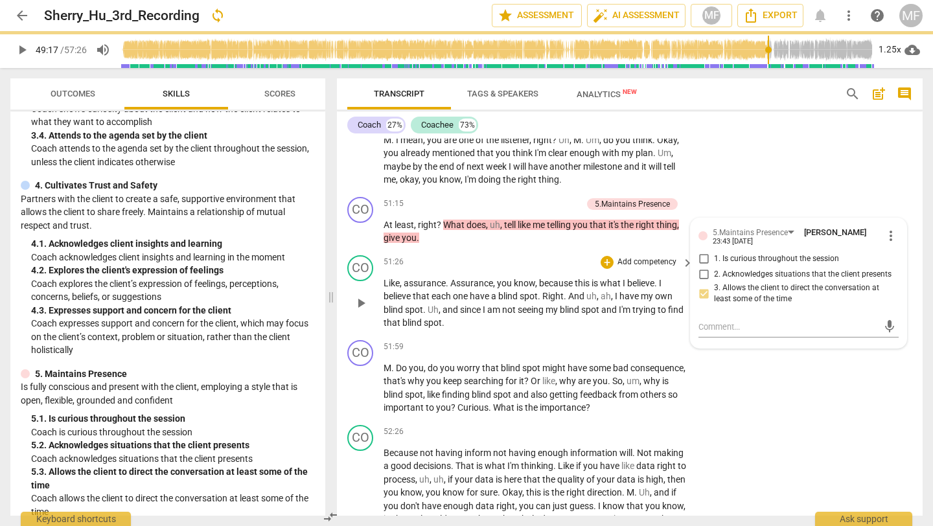
click at [474, 335] on div "CO play_arrow pause 51:26 + Add competency keyboard_arrow_right Like , assuranc…" at bounding box center [630, 292] width 586 height 85
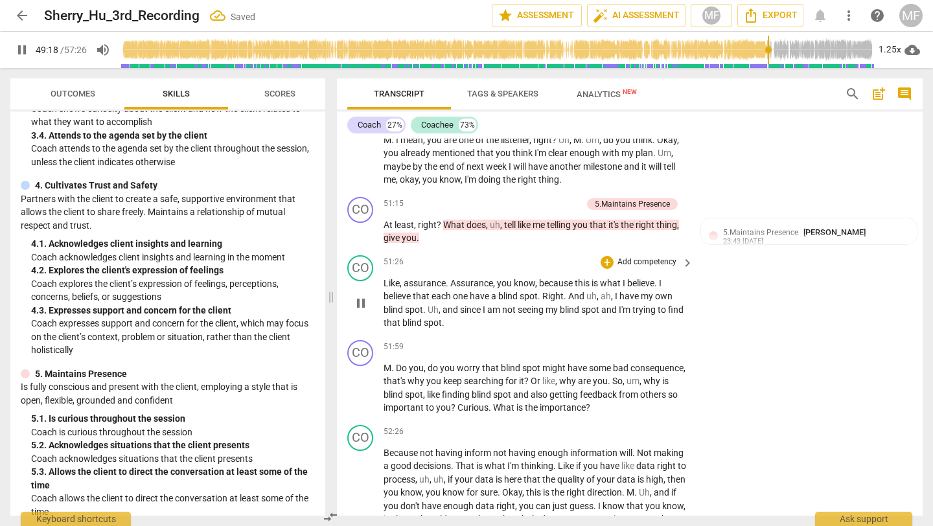
click at [360, 311] on span "pause" at bounding box center [361, 304] width 16 height 16
click at [360, 311] on span "play_arrow" at bounding box center [361, 304] width 16 height 16
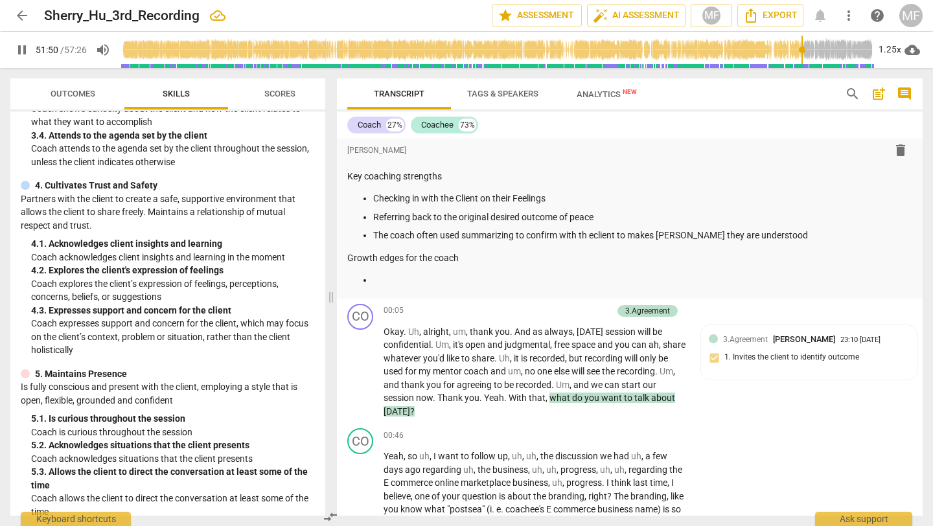
scroll to position [351, 0]
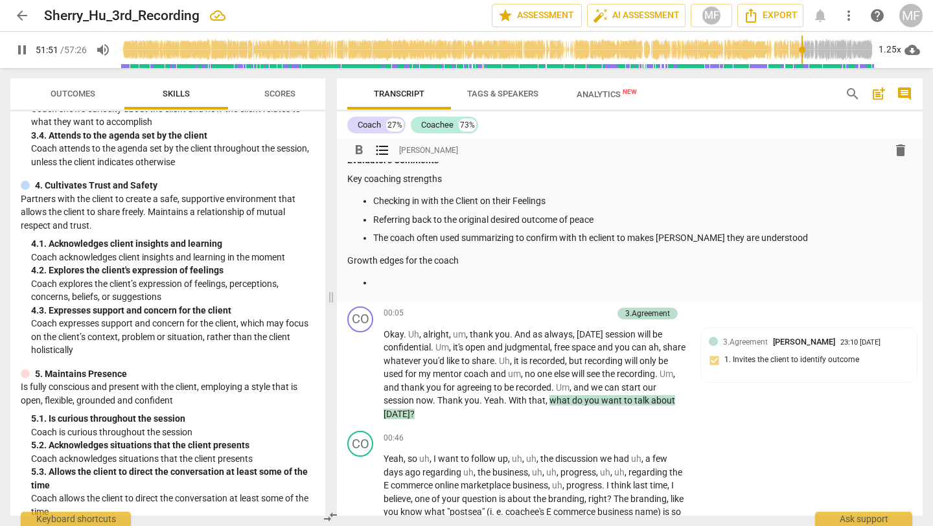
click at [393, 283] on p at bounding box center [642, 283] width 539 height 14
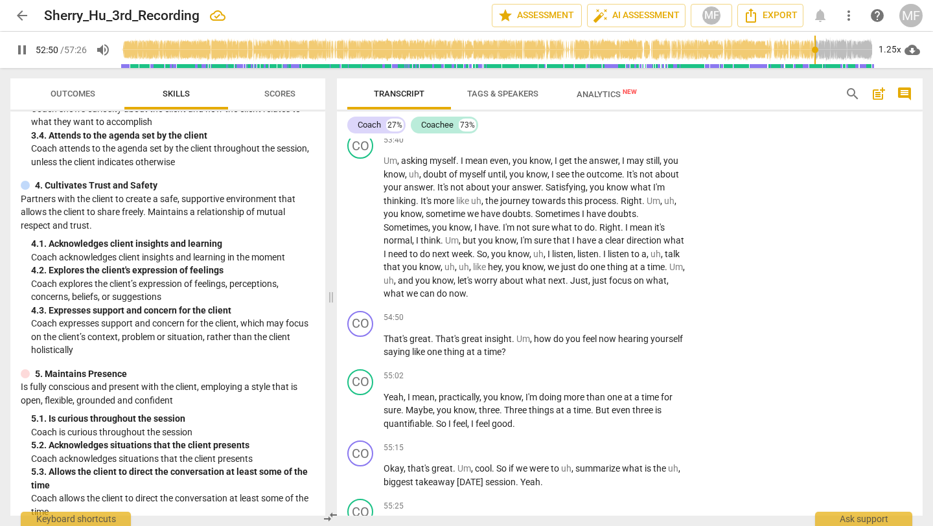
scroll to position [15666, 0]
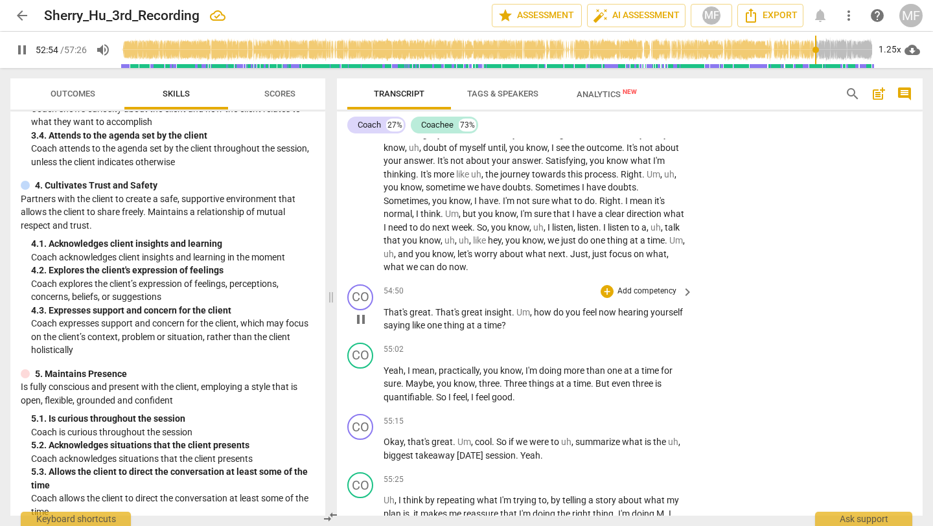
click at [367, 332] on div "CO play_arrow pause" at bounding box center [365, 309] width 36 height 48
click at [366, 327] on span "pause" at bounding box center [361, 320] width 16 height 16
click at [366, 327] on span "play_arrow" at bounding box center [361, 320] width 16 height 16
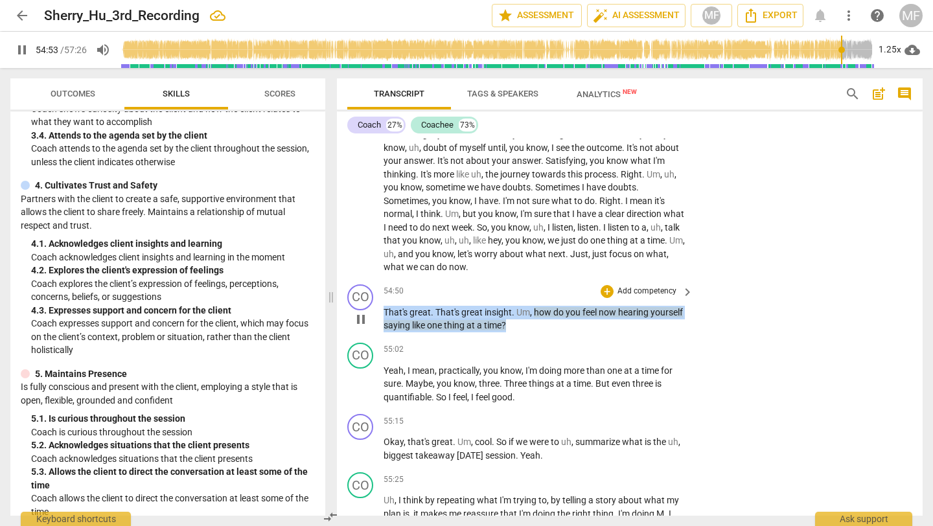
drag, startPoint x: 551, startPoint y: 370, endPoint x: 386, endPoint y: 354, distance: 166.1
click at [386, 332] on p "That's great . That's great insight . Um , how do you feel now hearing yourself…" at bounding box center [535, 319] width 303 height 27
click at [548, 351] on div "+" at bounding box center [553, 349] width 13 height 13
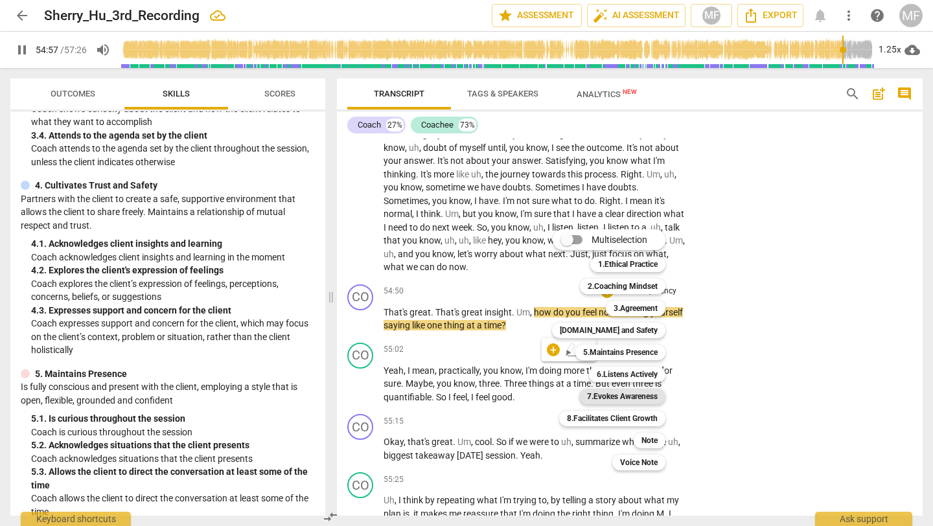
click at [611, 397] on b "7.Evokes Awareness" at bounding box center [622, 397] width 71 height 16
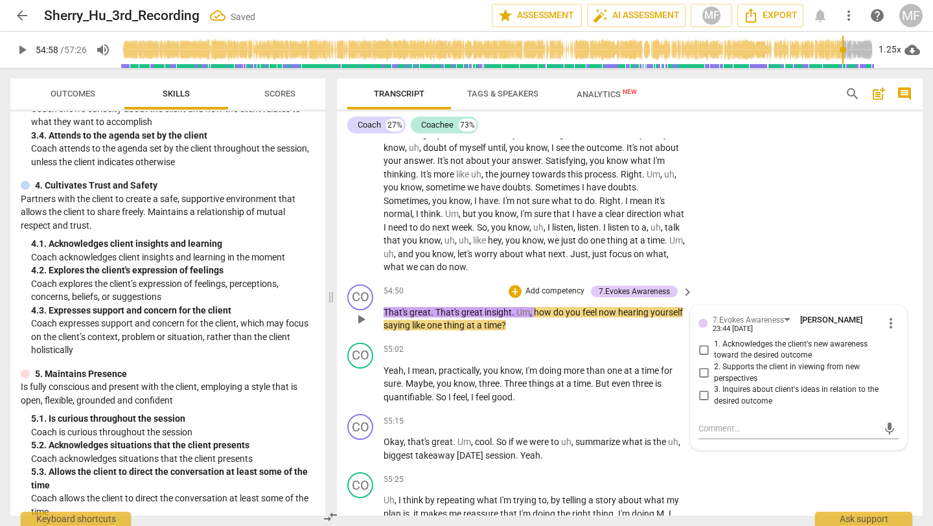
click at [716, 384] on span "2. Supports the client in viewing from new perspectives" at bounding box center [804, 373] width 180 height 23
click at [714, 381] on input "2. Supports the client in viewing from new perspectives" at bounding box center [703, 374] width 21 height 16
click at [721, 362] on span "1. Acknowledges the client's new awareness toward the desired outcome" at bounding box center [804, 350] width 180 height 23
click at [714, 358] on input "1. Acknowledges the client's new awareness toward the desired outcome" at bounding box center [703, 350] width 21 height 16
click at [729, 414] on div "7.Evokes Awareness [PERSON_NAME] 23:44 [DATE] more_vert 1. Acknowledges the cli…" at bounding box center [799, 364] width 200 height 100
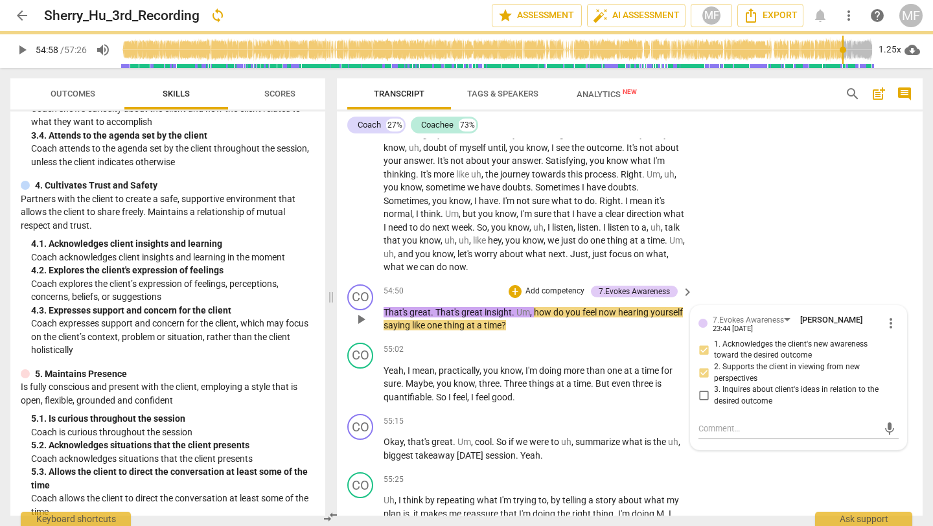
click at [727, 407] on span "3. Inquires about client's ideas in relation to the desired outcome" at bounding box center [804, 395] width 180 height 23
click at [714, 404] on input "3. Inquires about client's ideas in relation to the desired outcome" at bounding box center [703, 396] width 21 height 16
click at [552, 357] on div "55:02 + Add competency keyboard_arrow_right" at bounding box center [539, 350] width 311 height 14
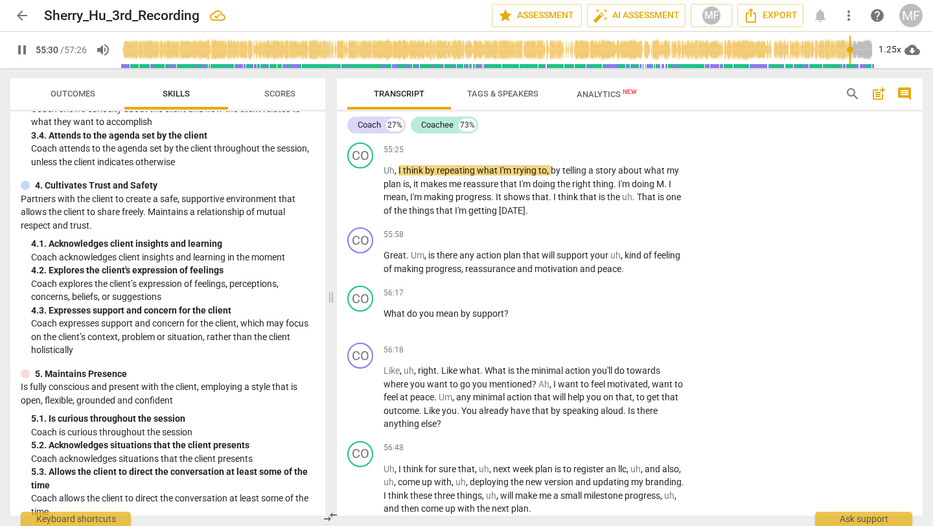
scroll to position [15996, 0]
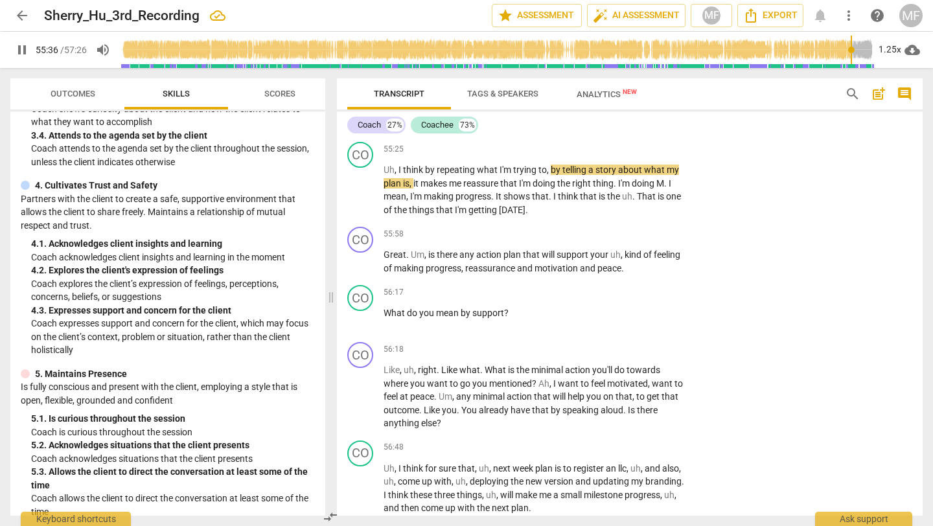
drag, startPoint x: 576, startPoint y: 153, endPoint x: 576, endPoint y: 160, distance: 7.2
click at [576, 132] on p "Okay , that's great . Um , cool . So if we were to uh , summarize what is the u…" at bounding box center [535, 118] width 303 height 27
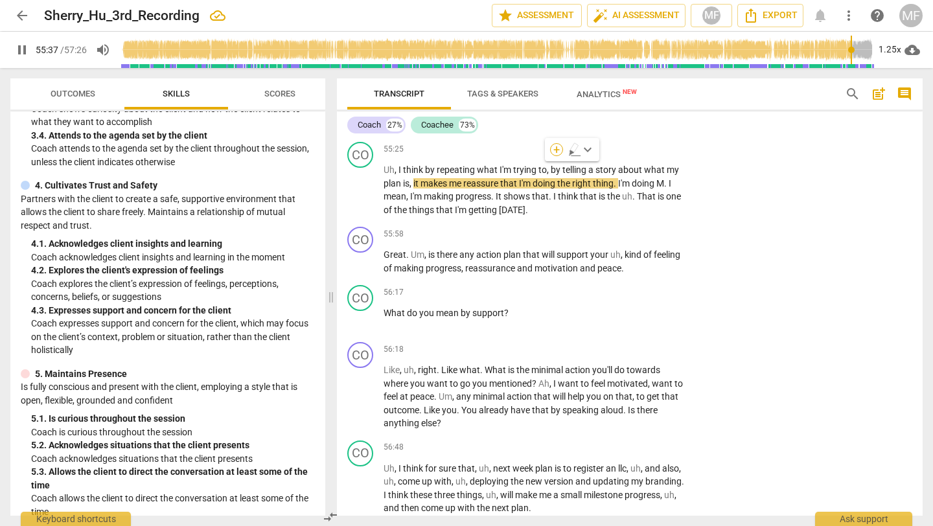
click at [553, 150] on div "+" at bounding box center [556, 149] width 13 height 13
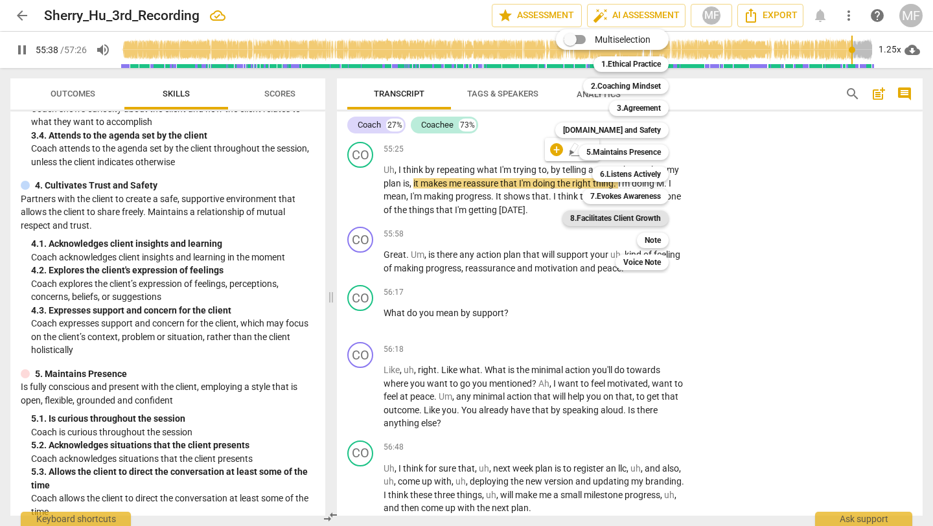
click at [609, 220] on b "8.Facilitates Client Growth" at bounding box center [615, 219] width 91 height 16
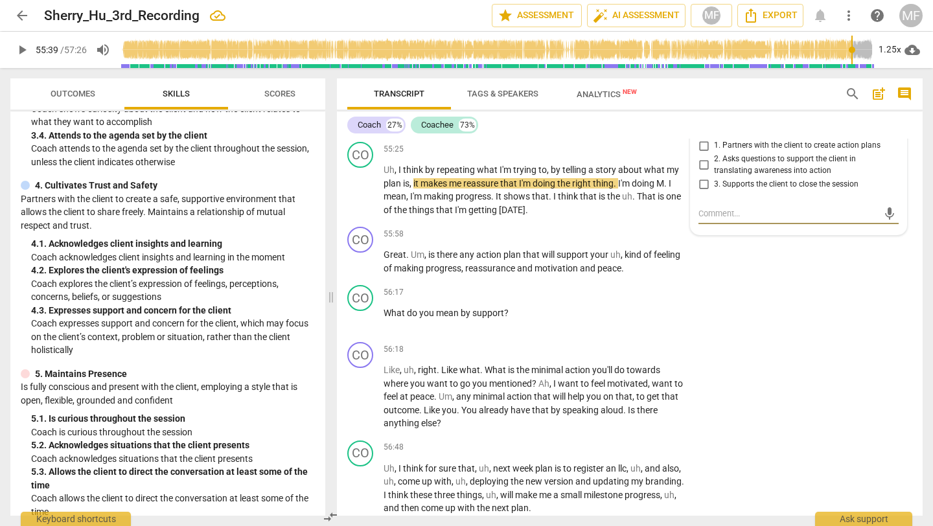
click at [718, 176] on span "2. Asks questions to support the client in translating awareness into action" at bounding box center [804, 165] width 180 height 23
click at [714, 173] on input "2. Asks questions to support the client in translating awareness into action" at bounding box center [703, 165] width 21 height 16
click at [717, 191] on span "3. Supports the client to close the session" at bounding box center [786, 185] width 145 height 12
click at [714, 192] on input "3. Supports the client to close the session" at bounding box center [703, 184] width 21 height 16
click at [656, 240] on p "Add competency" at bounding box center [647, 235] width 62 height 12
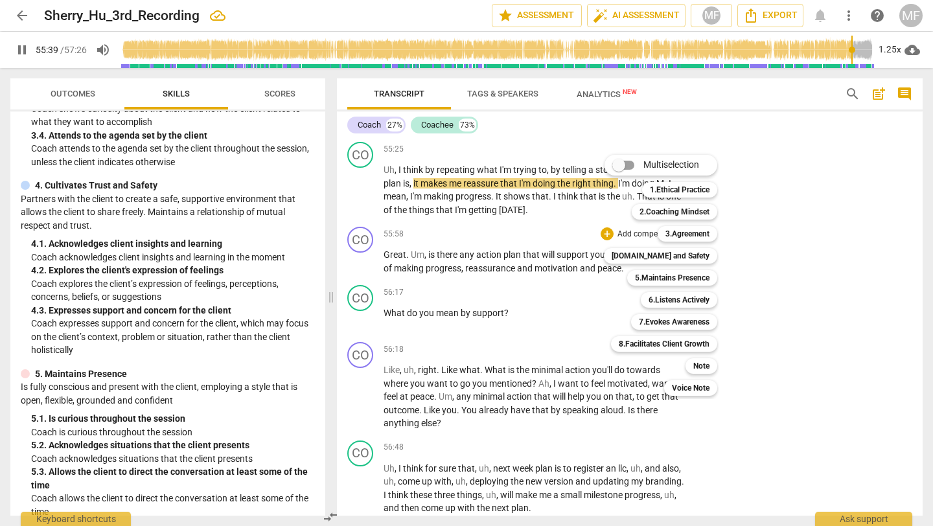
click at [508, 315] on div at bounding box center [466, 263] width 933 height 526
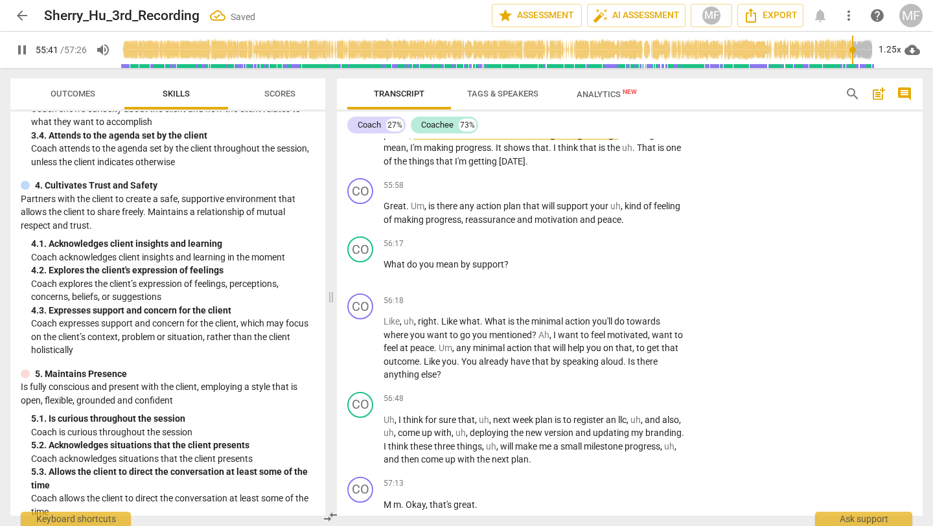
scroll to position [16109, 0]
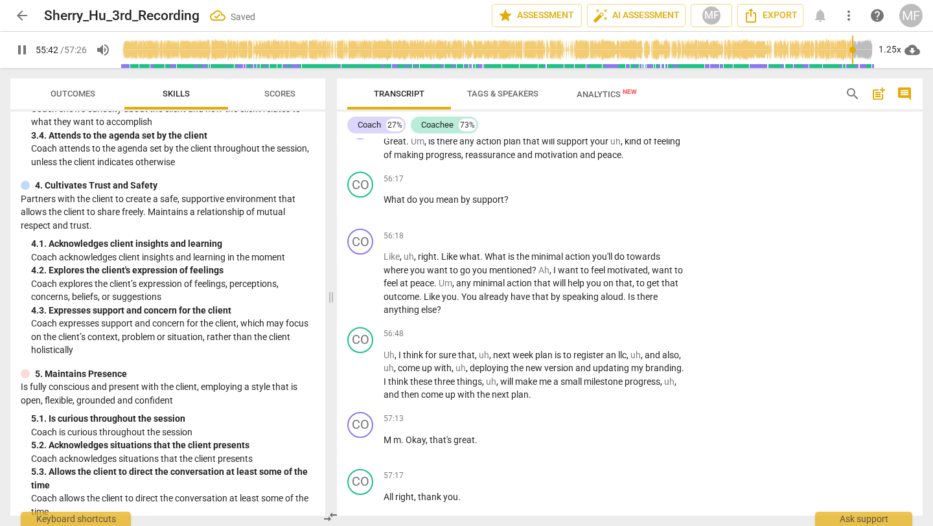
click at [31, 16] on span "arrow_back" at bounding box center [21, 16] width 23 height 16
